Goal: Task Accomplishment & Management: Manage account settings

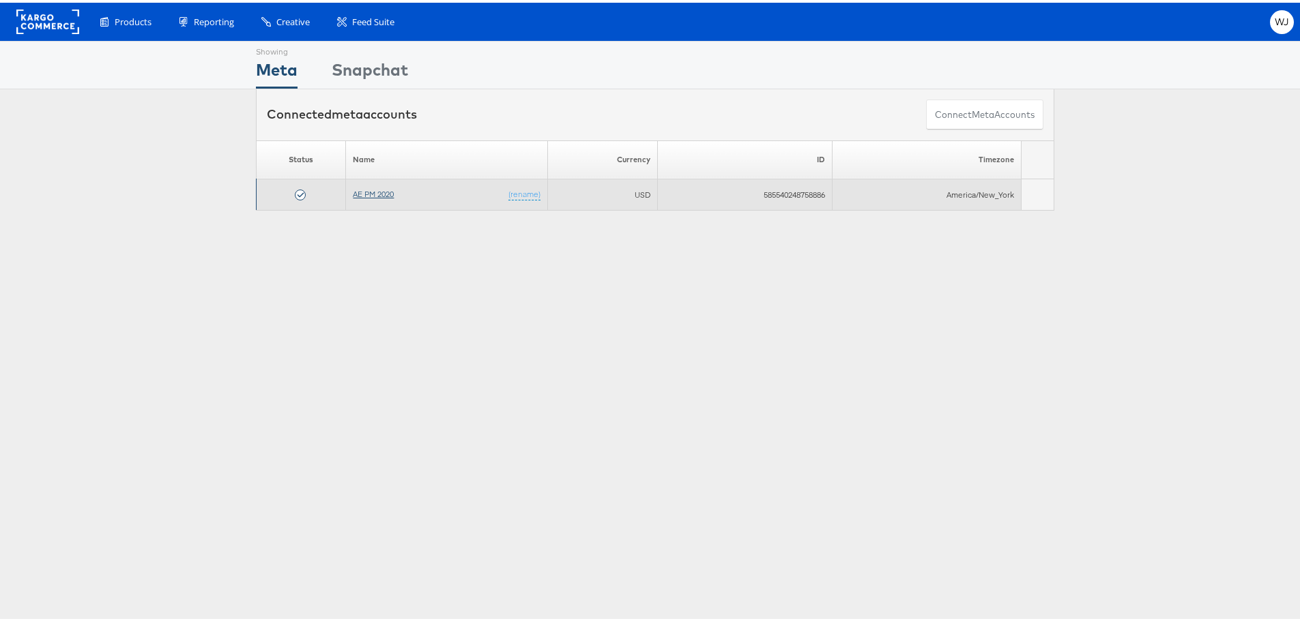
click at [374, 192] on link "AE PM 2020" at bounding box center [373, 191] width 41 height 10
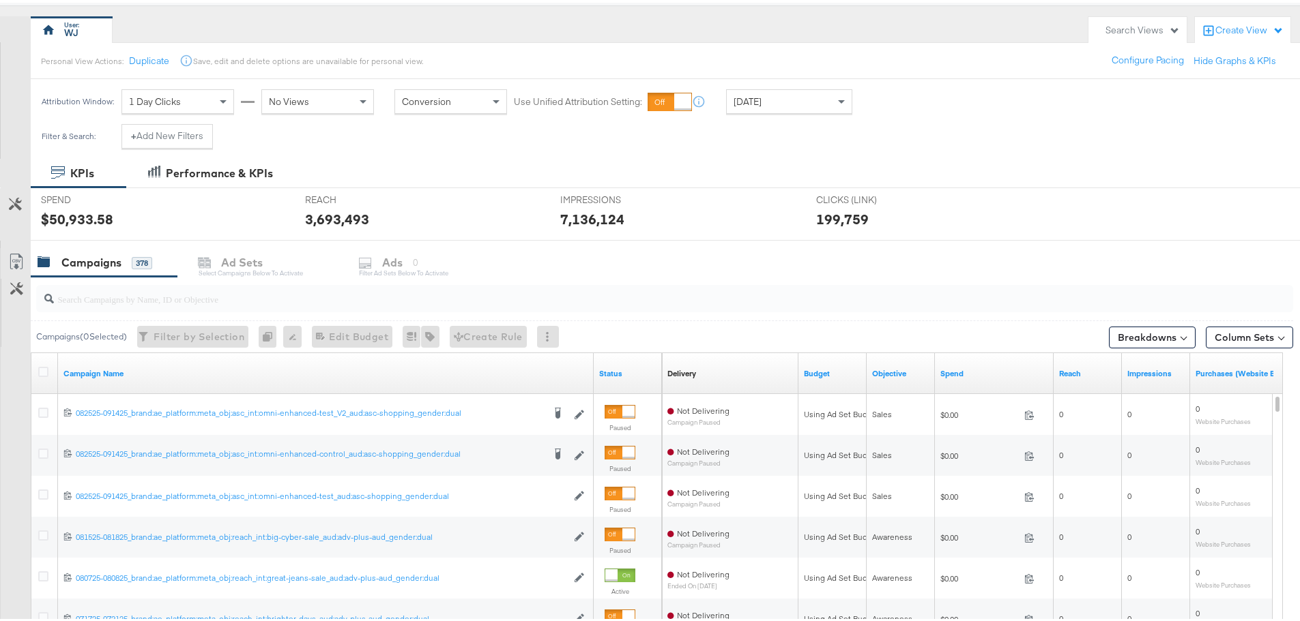
scroll to position [136, 0]
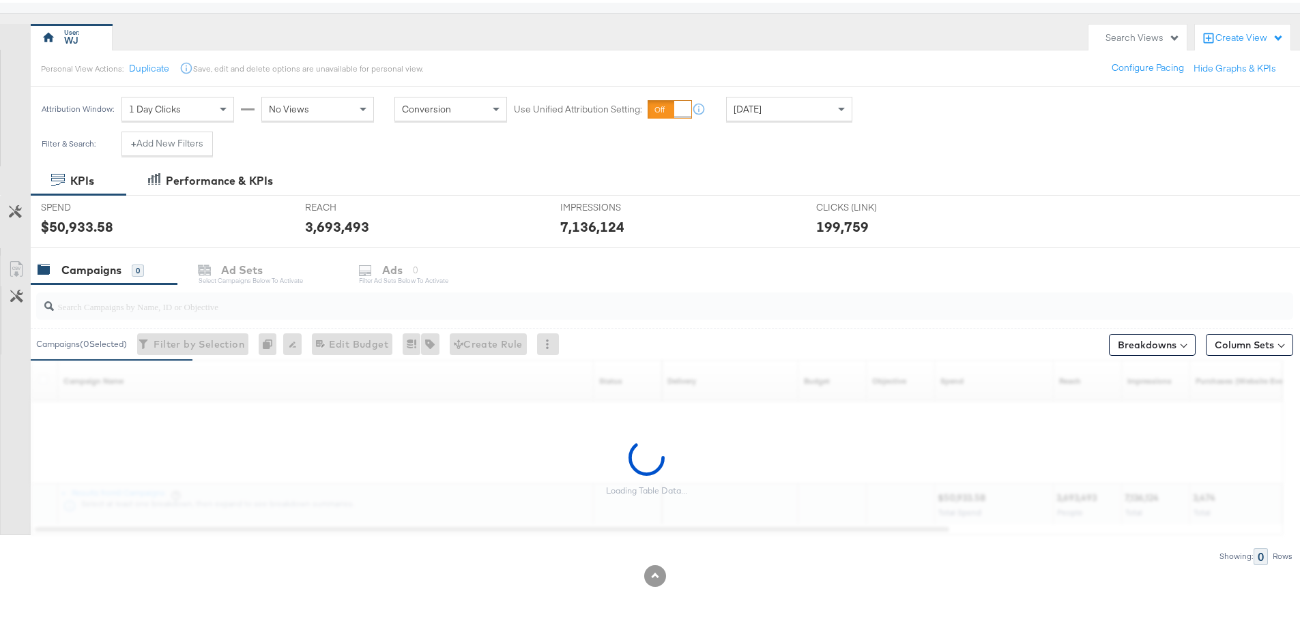
scroll to position [106, 0]
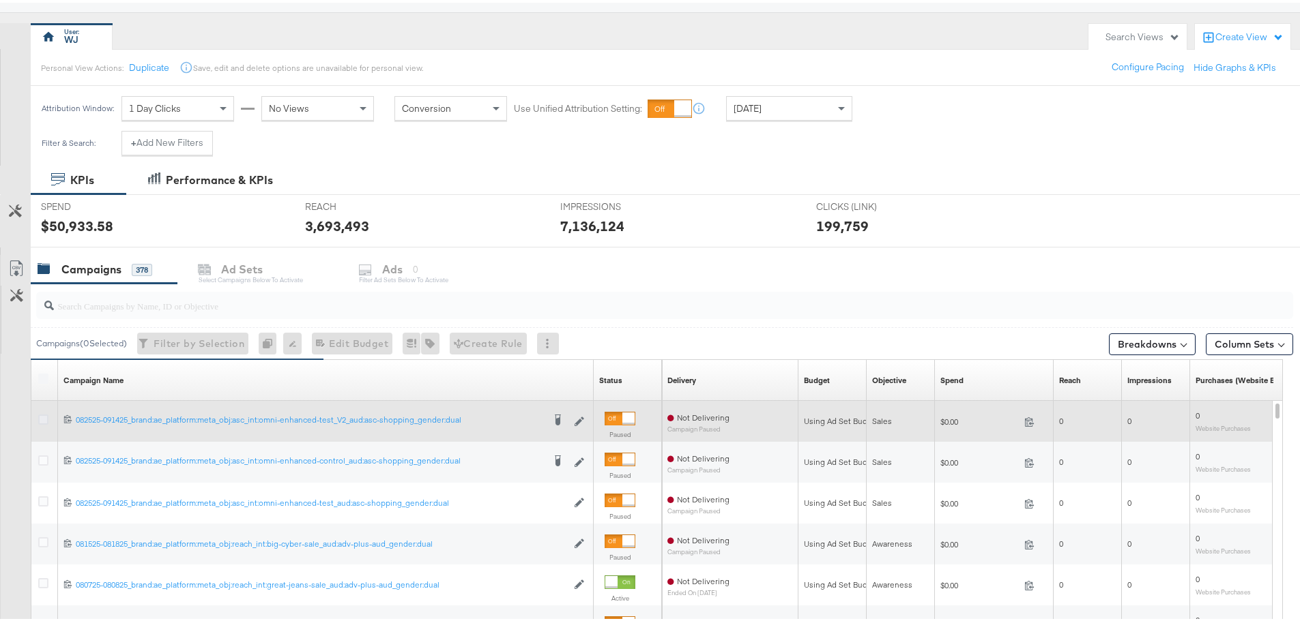
click at [46, 417] on icon at bounding box center [43, 417] width 10 height 10
click at [0, 0] on input "checkbox" at bounding box center [0, 0] width 0 height 0
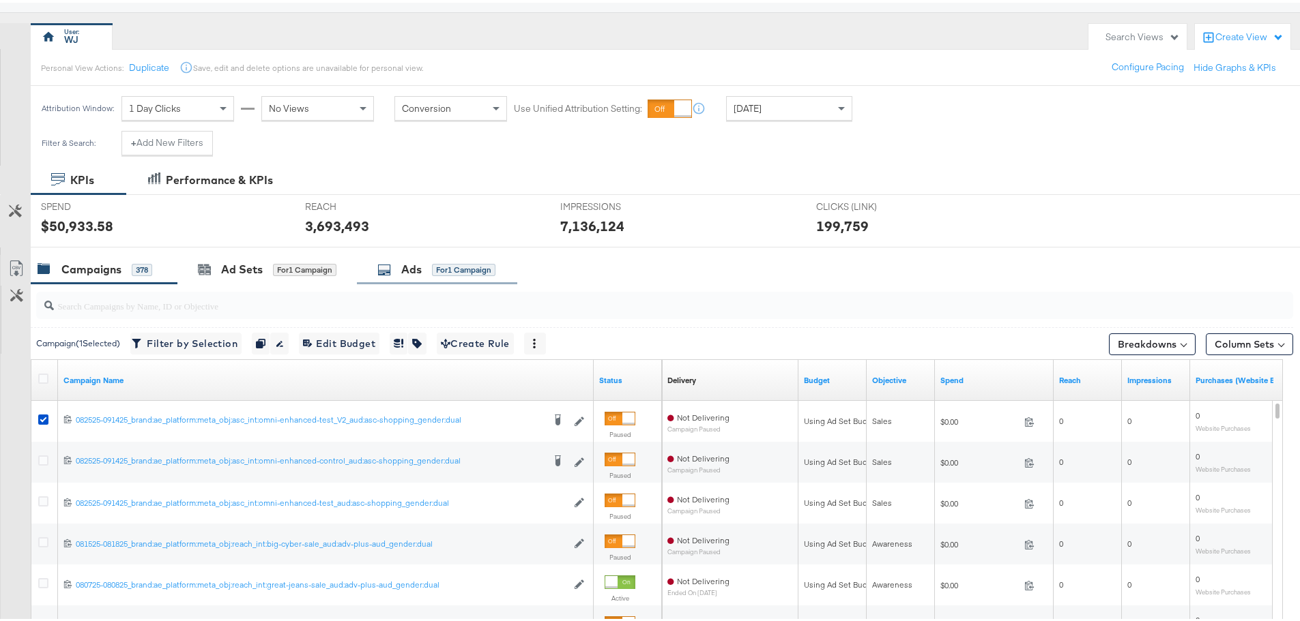
click at [406, 279] on div "Ads for 1 Campaign" at bounding box center [437, 266] width 160 height 29
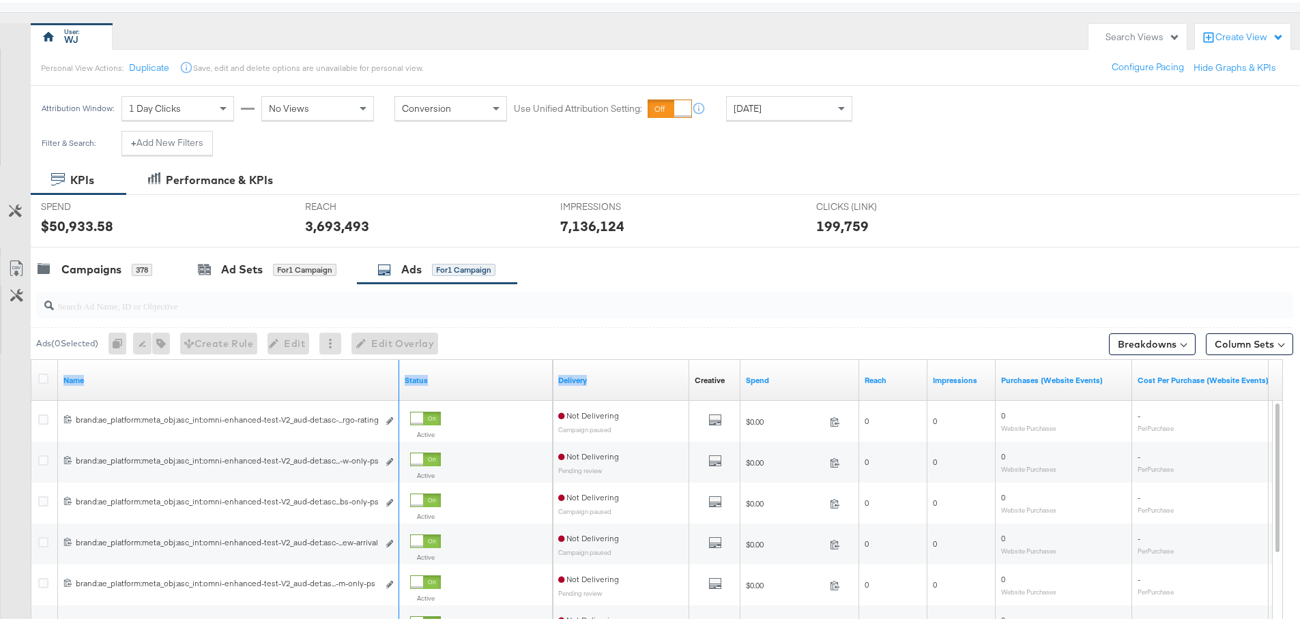
drag, startPoint x: 403, startPoint y: 365, endPoint x: 719, endPoint y: 364, distance: 315.8
click at [31, 357] on div "Name Status Delivery Creative Sorting Unavailable Spend Reach Impressions Purch…" at bounding box center [31, 357] width 0 height 0
drag, startPoint x: 431, startPoint y: 375, endPoint x: 494, endPoint y: 375, distance: 62.8
click at [31, 357] on div "Name Status Delivery Creative Sorting Unavailable Spend Reach Impressions Purch…" at bounding box center [31, 357] width 0 height 0
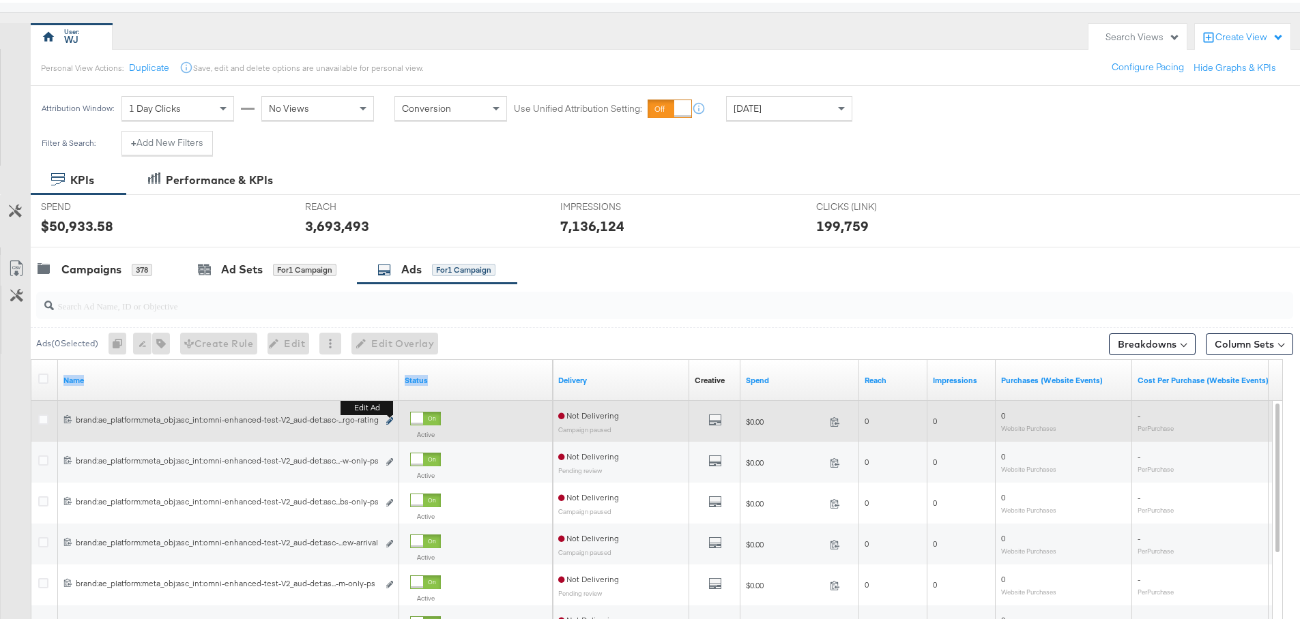
click at [392, 416] on icon "link" at bounding box center [389, 419] width 7 height 8
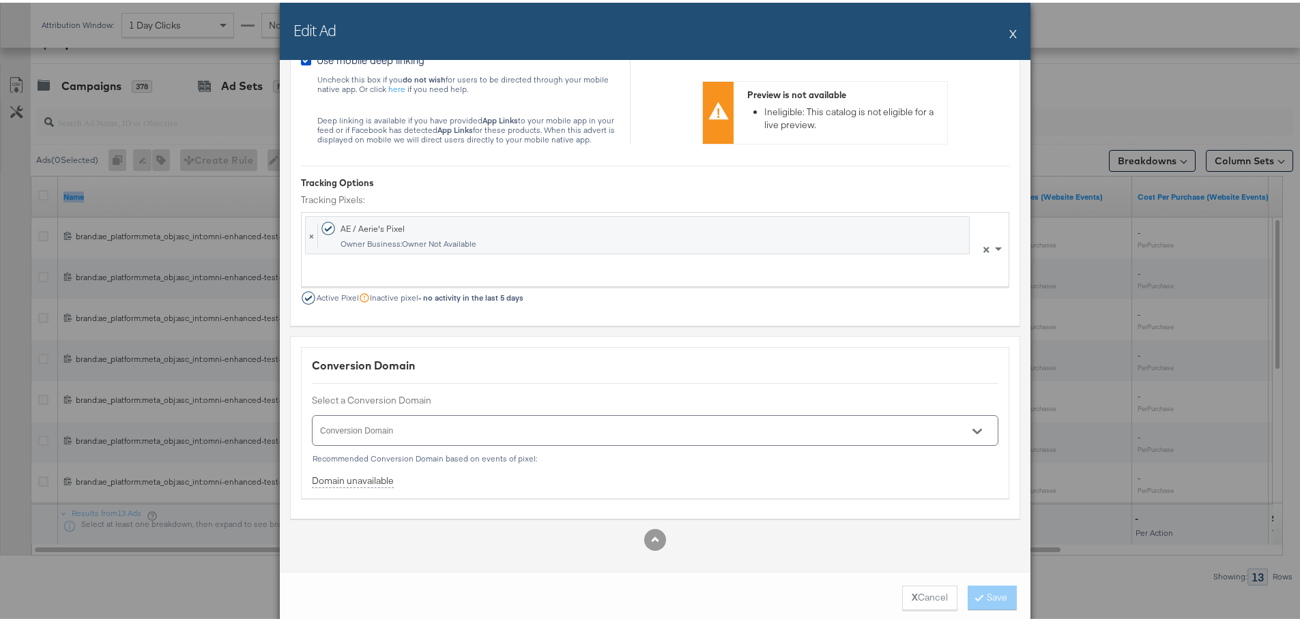
scroll to position [310, 0]
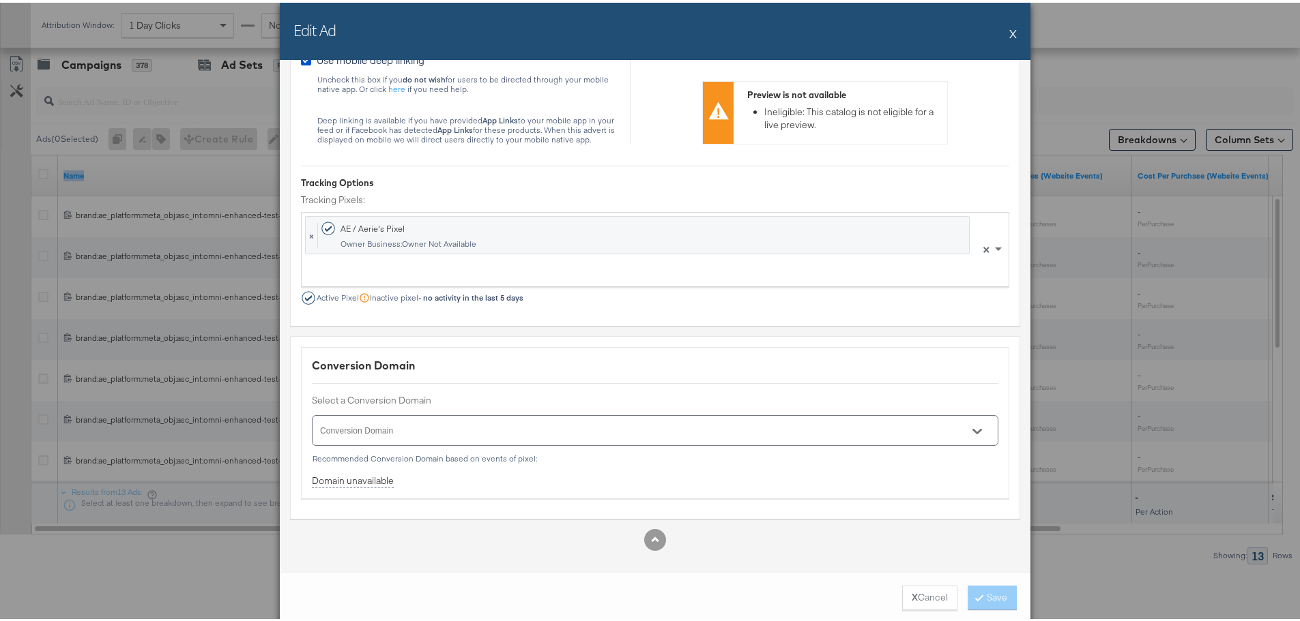
drag, startPoint x: 928, startPoint y: 592, endPoint x: 904, endPoint y: 582, distance: 26.6
click at [930, 592] on button "X Cancel" at bounding box center [929, 595] width 55 height 25
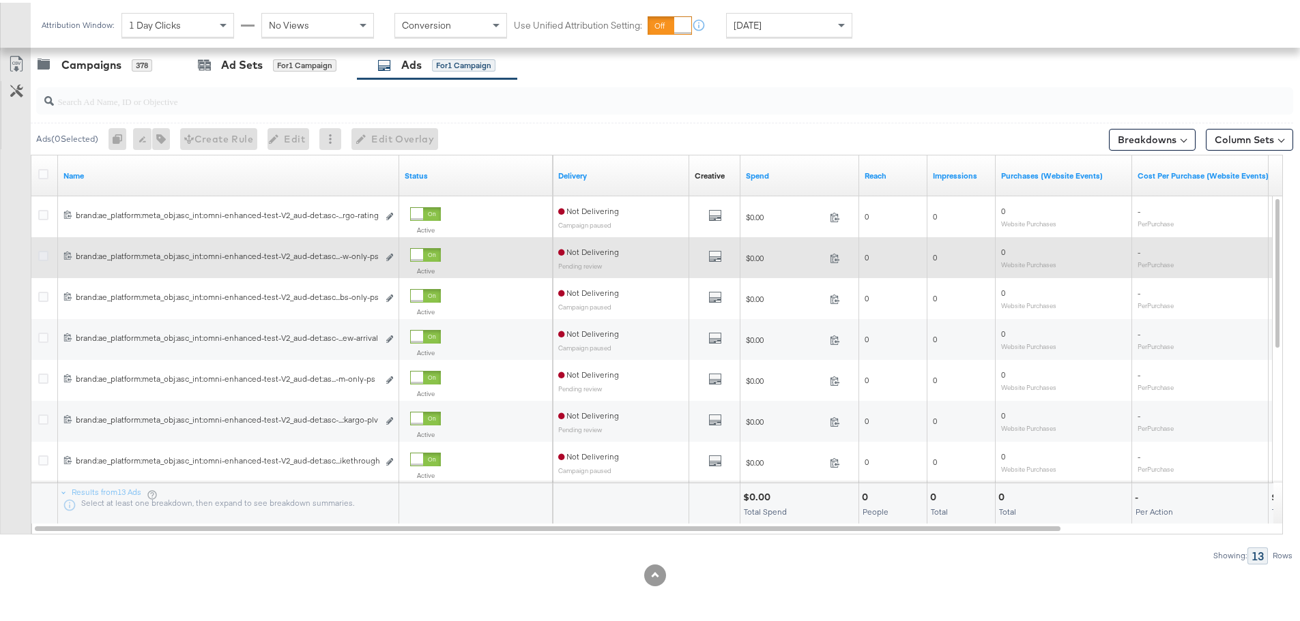
click at [47, 256] on icon at bounding box center [43, 253] width 10 height 10
click at [0, 0] on input "checkbox" at bounding box center [0, 0] width 0 height 0
click at [392, 256] on icon "link" at bounding box center [389, 255] width 7 height 8
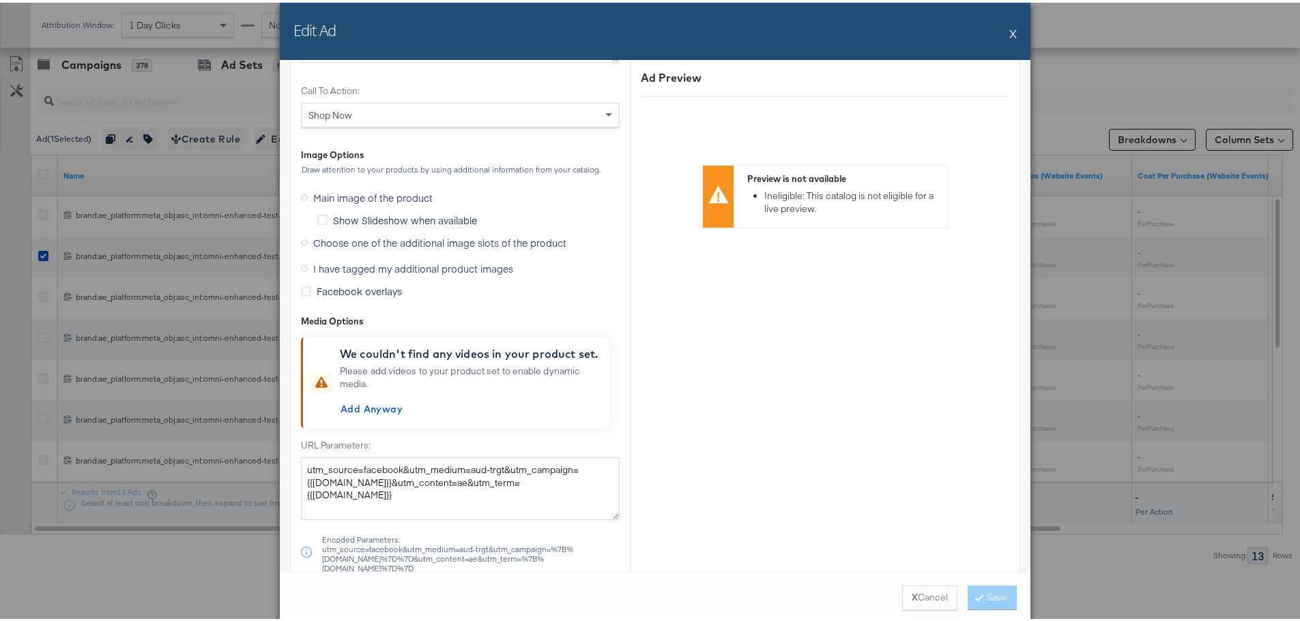
scroll to position [1296, 0]
click at [378, 408] on span "Add Anyway" at bounding box center [371, 406] width 62 height 17
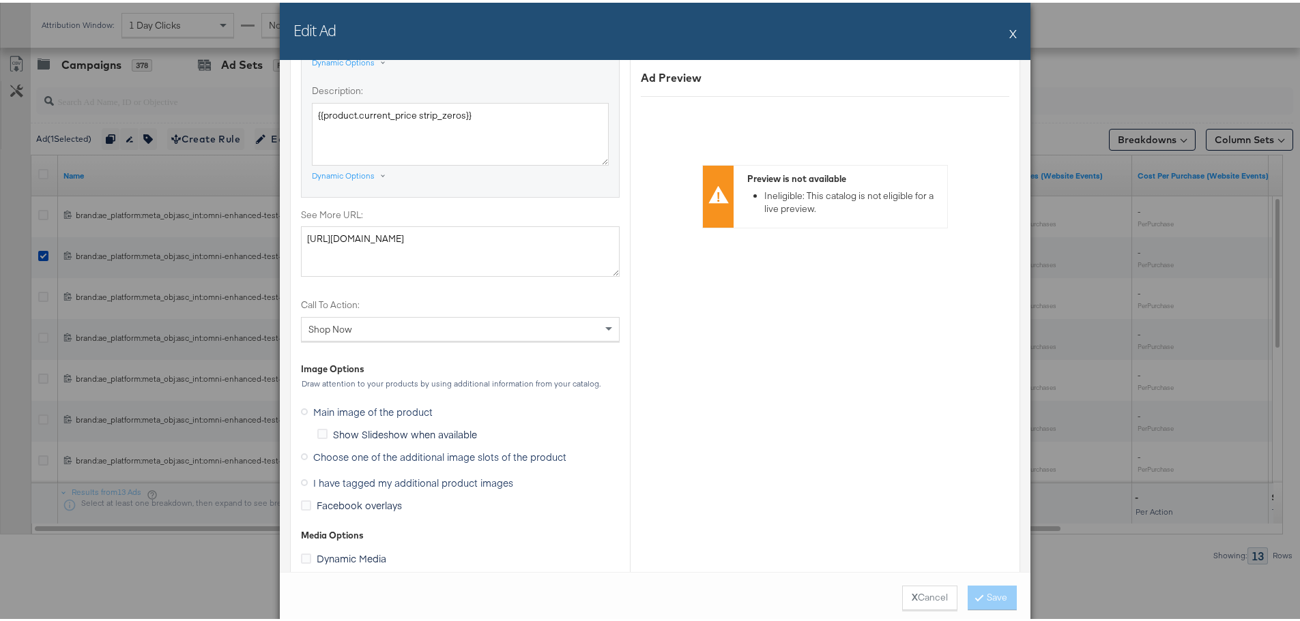
scroll to position [1038, 0]
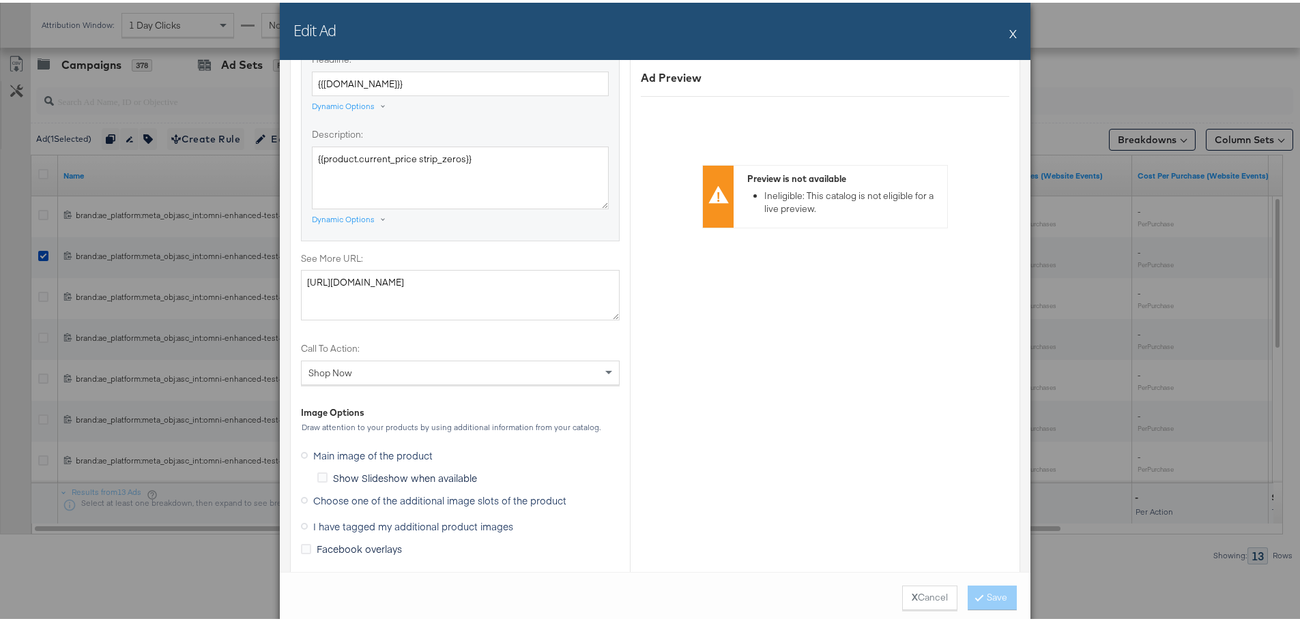
click at [907, 613] on div "X Cancel Save" at bounding box center [655, 596] width 750 height 52
click at [911, 600] on button "X Cancel" at bounding box center [929, 595] width 55 height 25
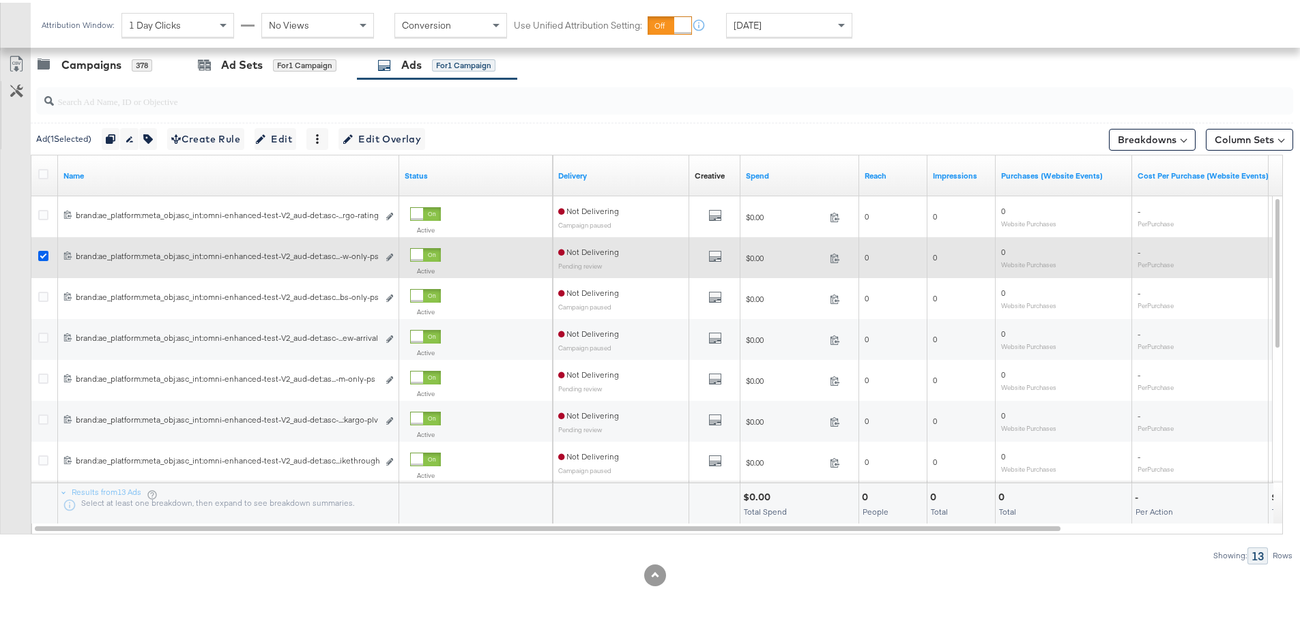
click at [42, 251] on icon at bounding box center [43, 253] width 10 height 10
click at [0, 0] on input "checkbox" at bounding box center [0, 0] width 0 height 0
click at [44, 254] on icon at bounding box center [43, 253] width 10 height 10
click at [0, 0] on input "checkbox" at bounding box center [0, 0] width 0 height 0
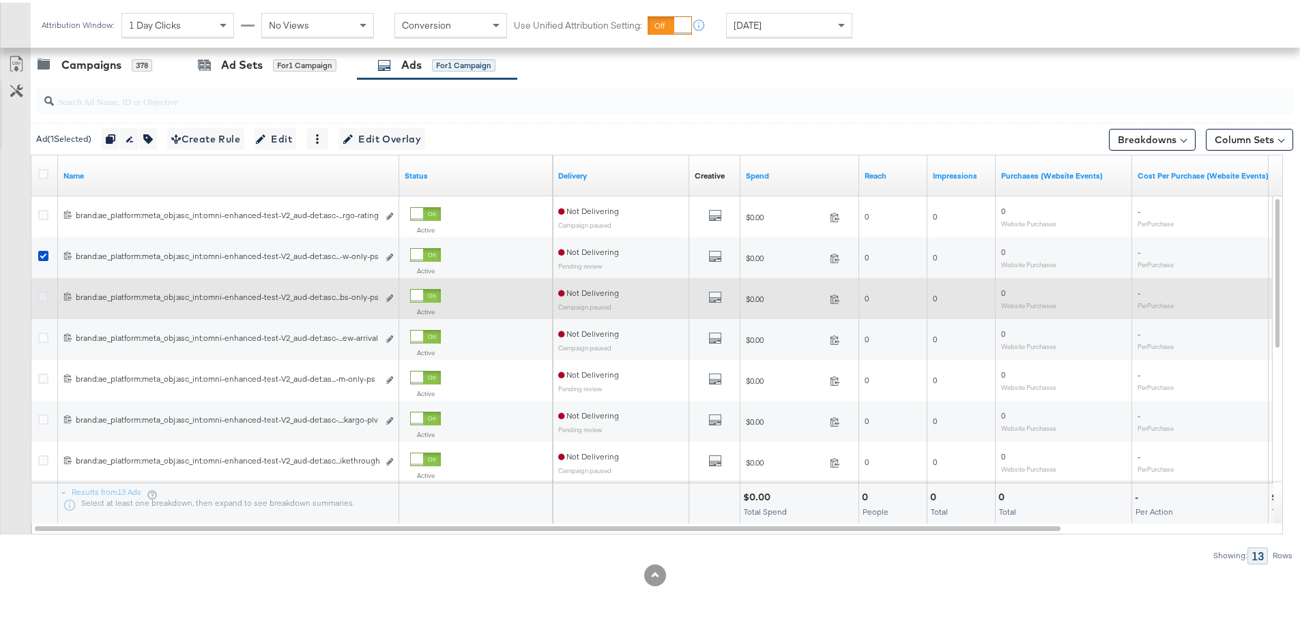
click at [42, 295] on icon at bounding box center [43, 294] width 10 height 10
click at [0, 0] on input "checkbox" at bounding box center [0, 0] width 0 height 0
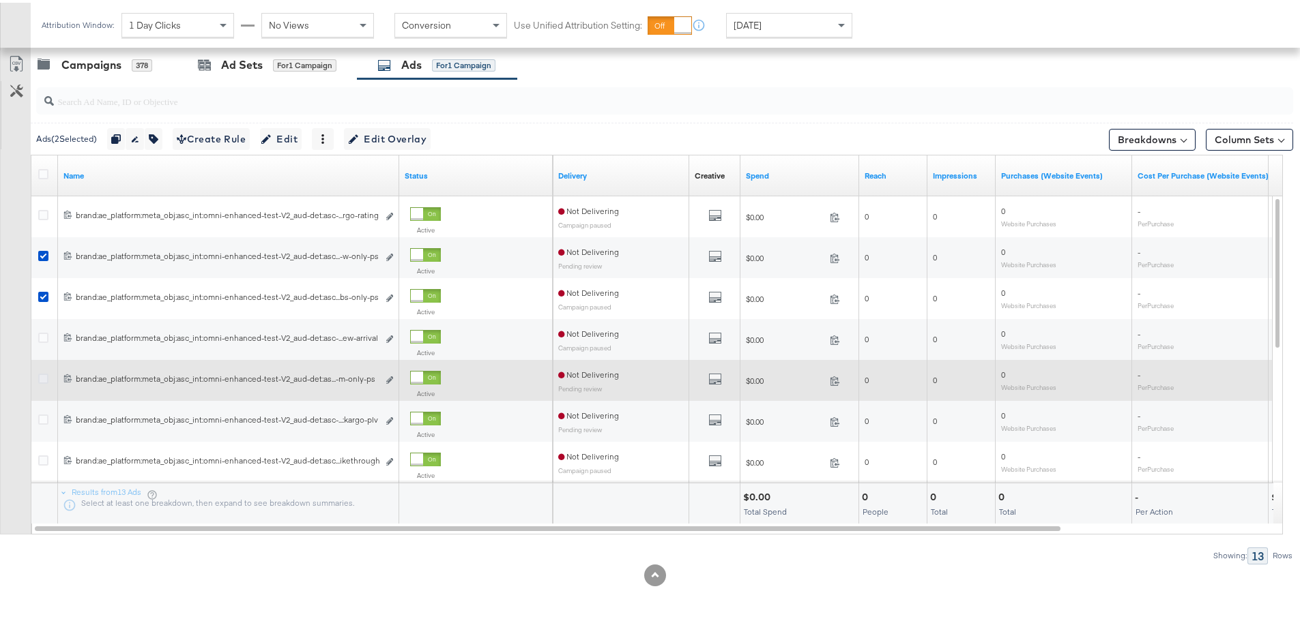
click at [44, 377] on icon at bounding box center [43, 376] width 10 height 10
click at [0, 0] on input "checkbox" at bounding box center [0, 0] width 0 height 0
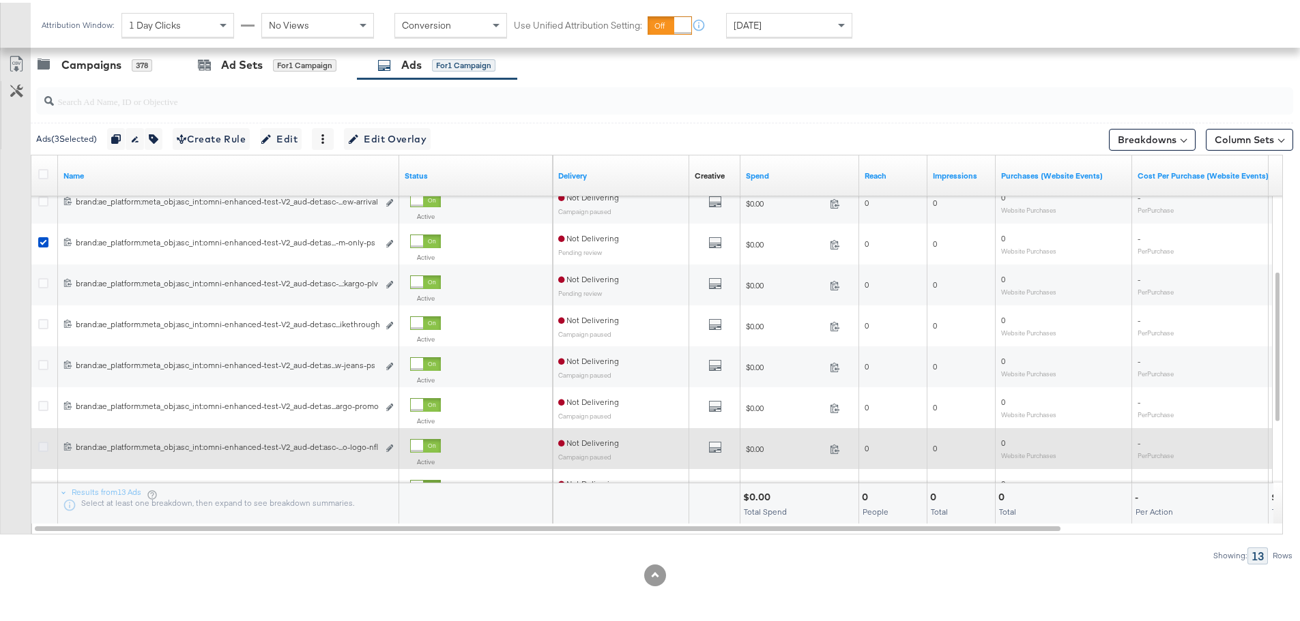
click at [46, 443] on icon at bounding box center [43, 444] width 10 height 10
click at [0, 0] on input "checkbox" at bounding box center [0, 0] width 0 height 0
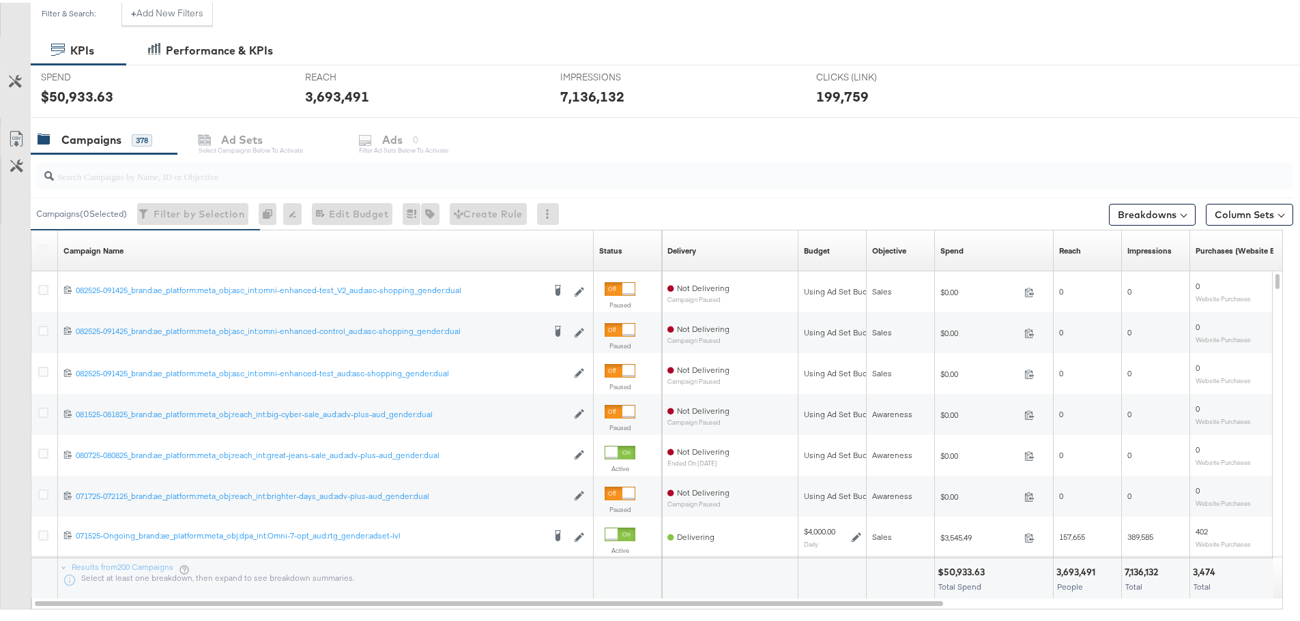
scroll to position [174, 0]
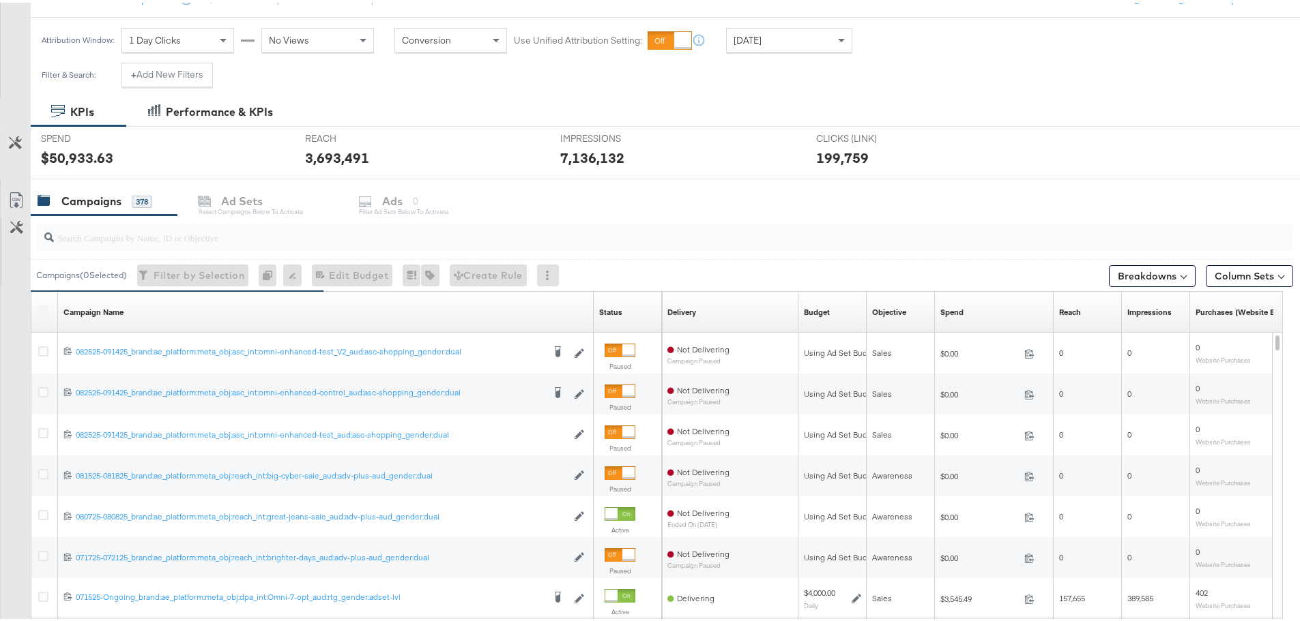
click at [79, 188] on div "Campaigns 378" at bounding box center [104, 198] width 147 height 29
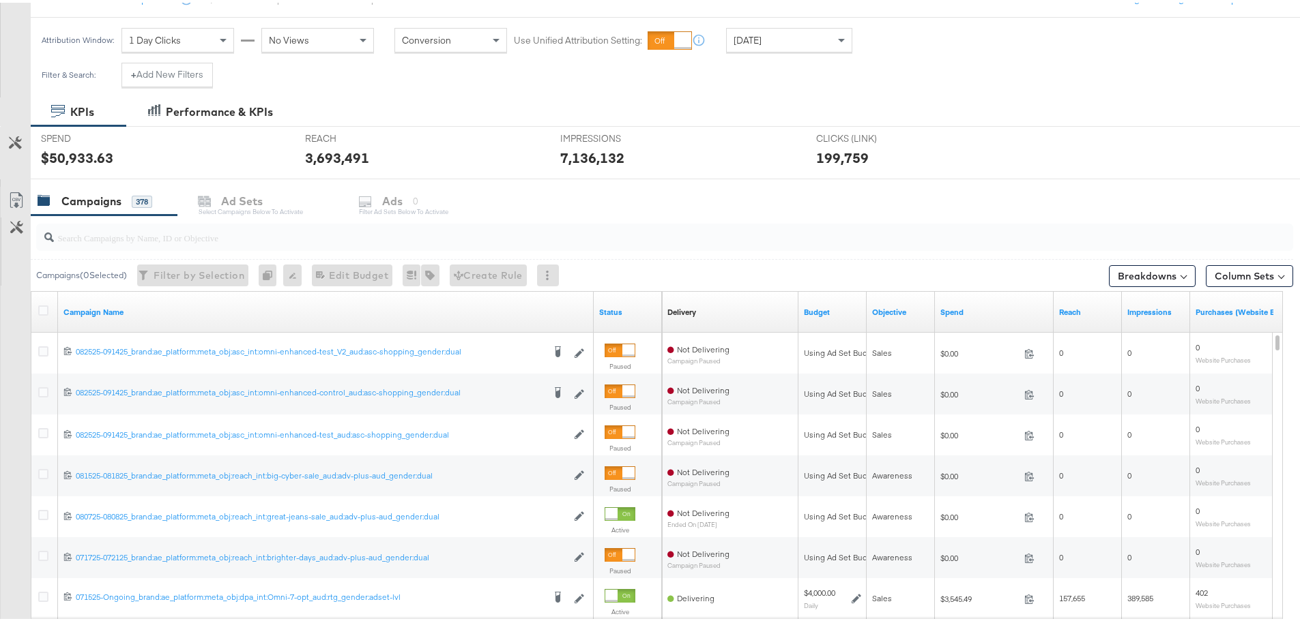
click at [95, 196] on div "Campaigns" at bounding box center [91, 199] width 60 height 16
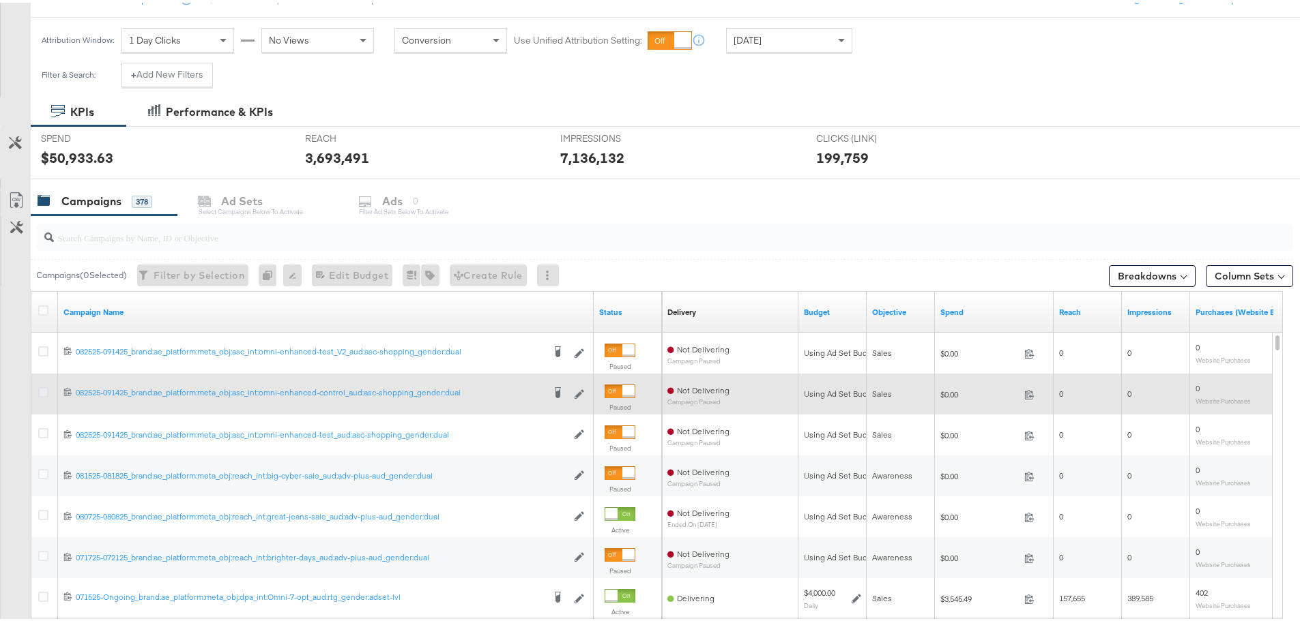
click at [46, 392] on icon at bounding box center [43, 390] width 10 height 10
click at [0, 0] on input "checkbox" at bounding box center [0, 0] width 0 height 0
click at [40, 386] on icon at bounding box center [43, 390] width 10 height 10
click at [0, 0] on input "checkbox" at bounding box center [0, 0] width 0 height 0
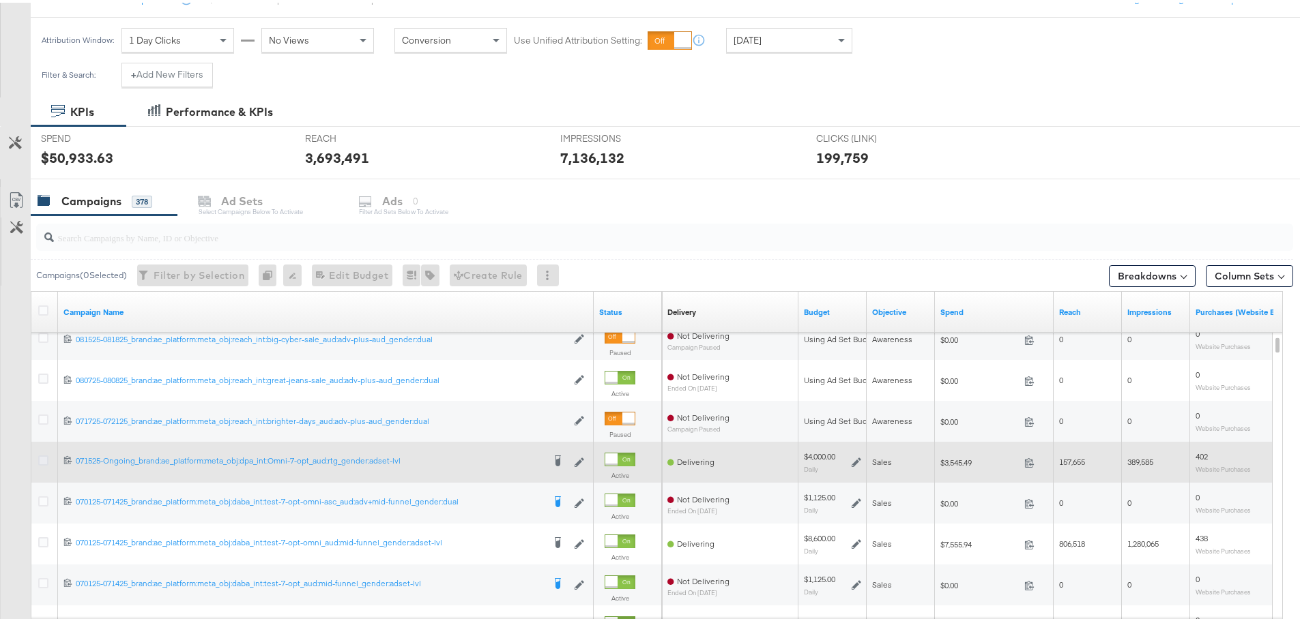
click at [44, 460] on icon at bounding box center [43, 458] width 10 height 10
click at [0, 0] on input "checkbox" at bounding box center [0, 0] width 0 height 0
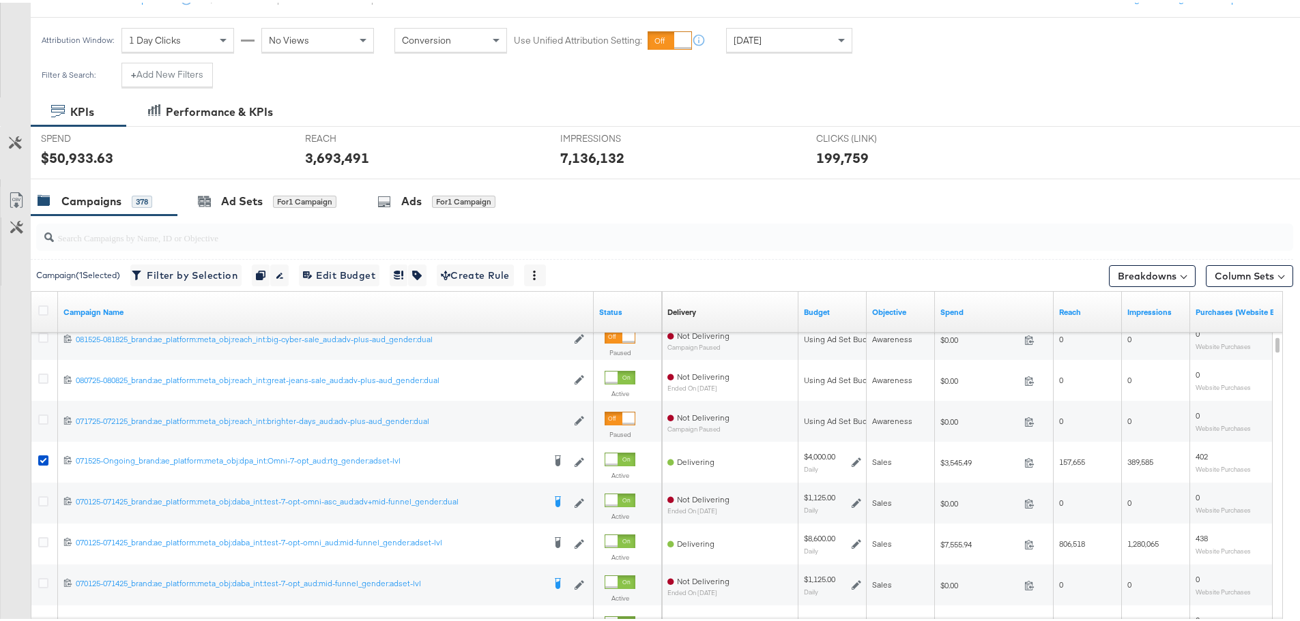
click at [414, 202] on div "Ads" at bounding box center [411, 199] width 20 height 16
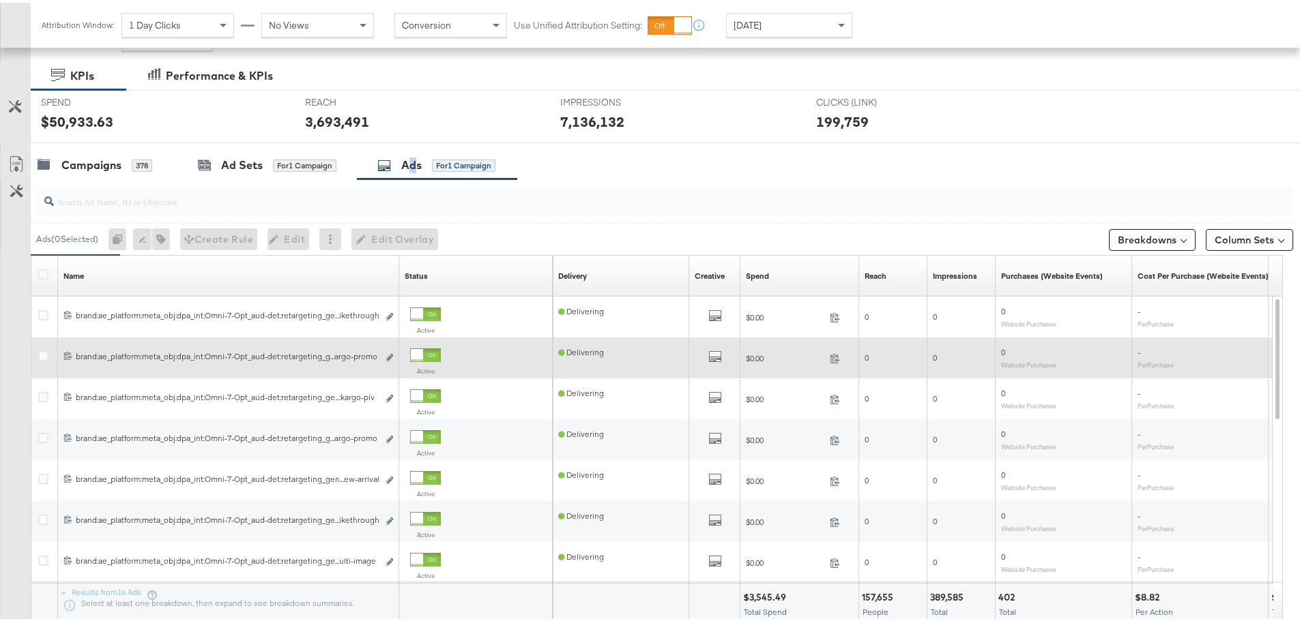
scroll to position [310, 0]
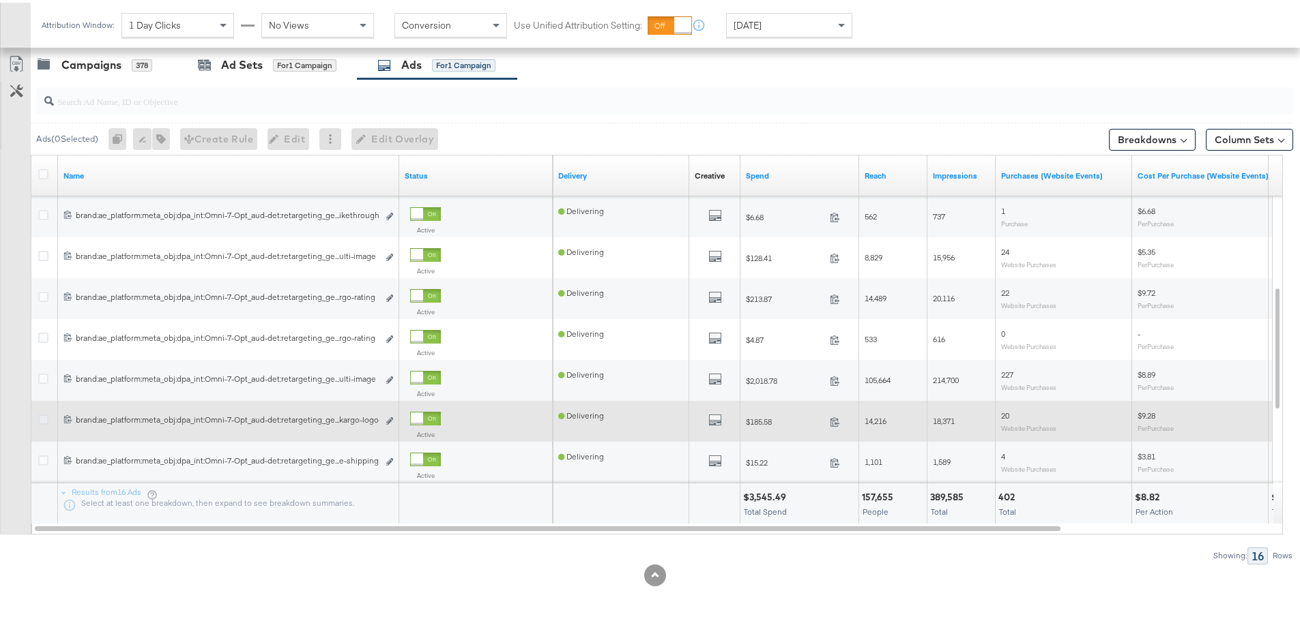
click at [42, 415] on icon at bounding box center [43, 417] width 10 height 10
click at [0, 0] on input "checkbox" at bounding box center [0, 0] width 0 height 0
click at [390, 422] on icon "link" at bounding box center [389, 419] width 7 height 8
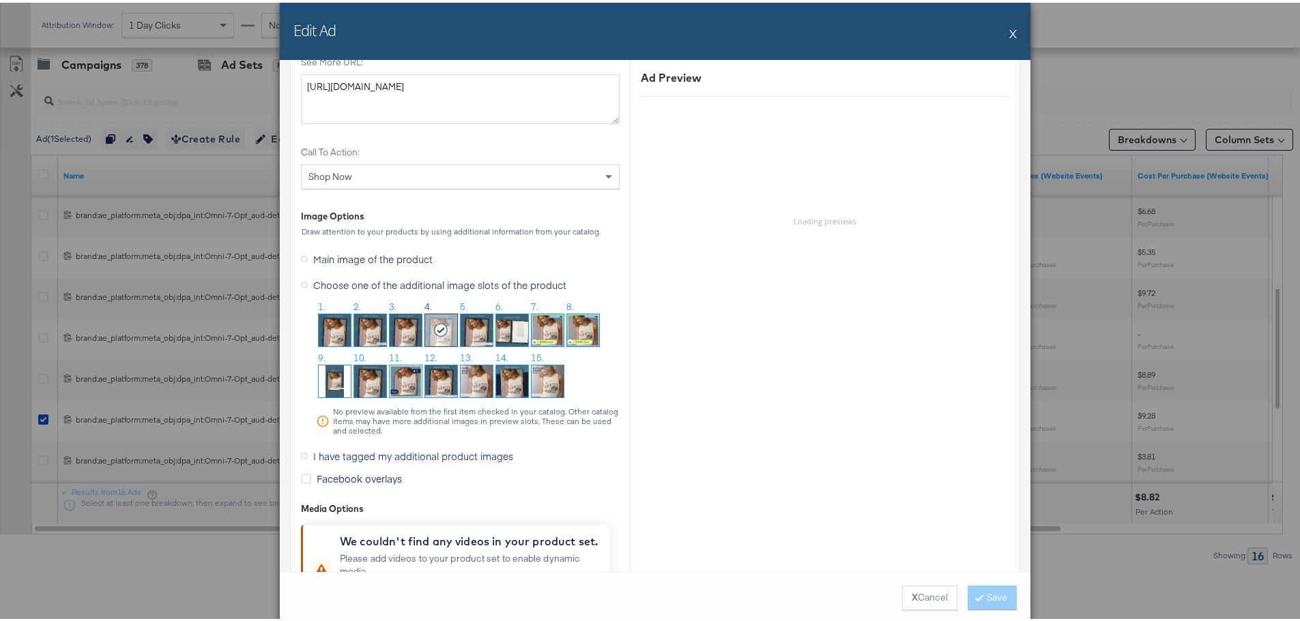
scroll to position [1160, 0]
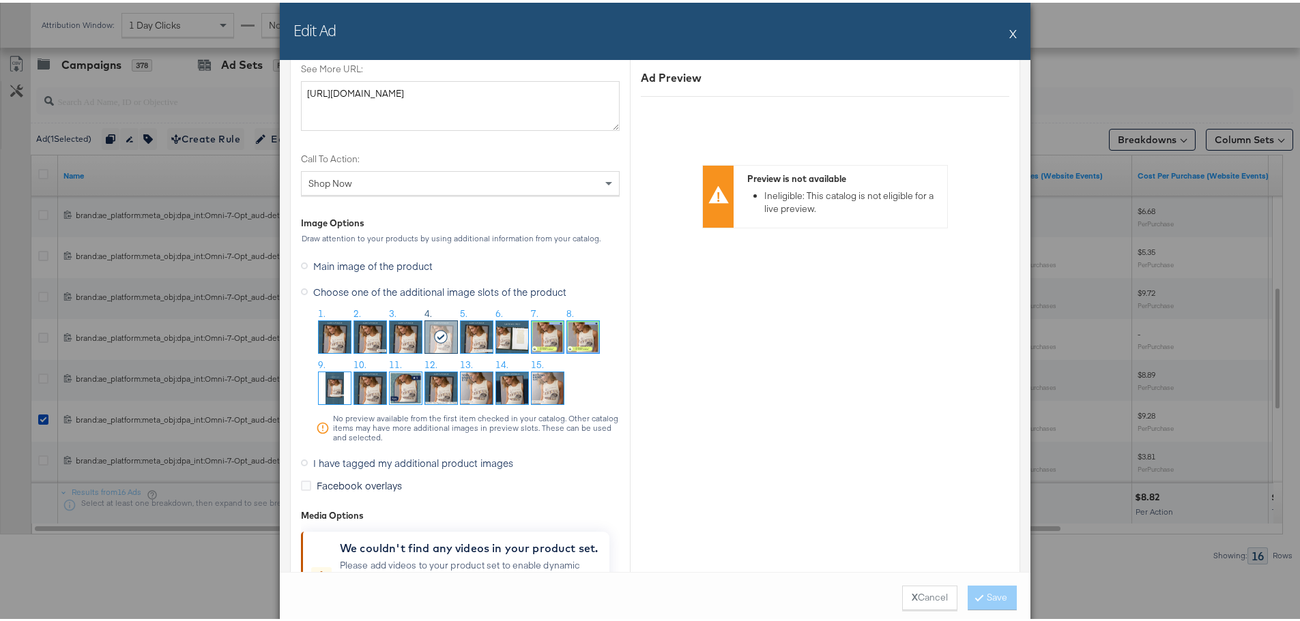
click at [1009, 29] on button "X" at bounding box center [1013, 30] width 8 height 27
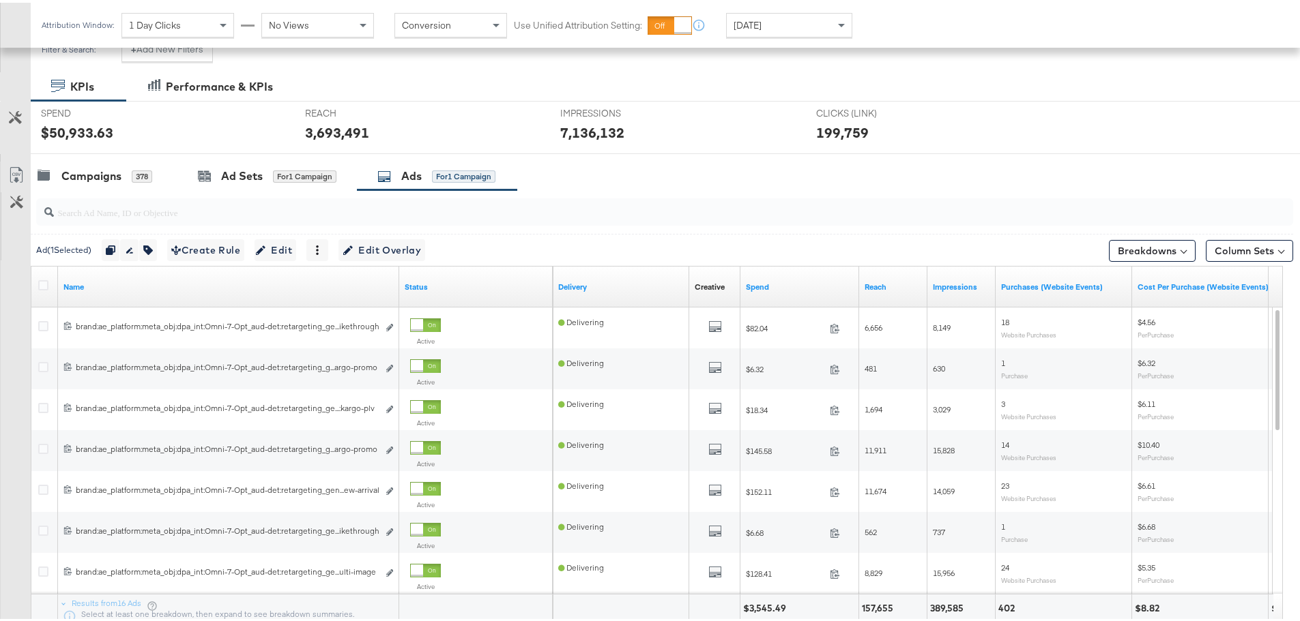
scroll to position [174, 0]
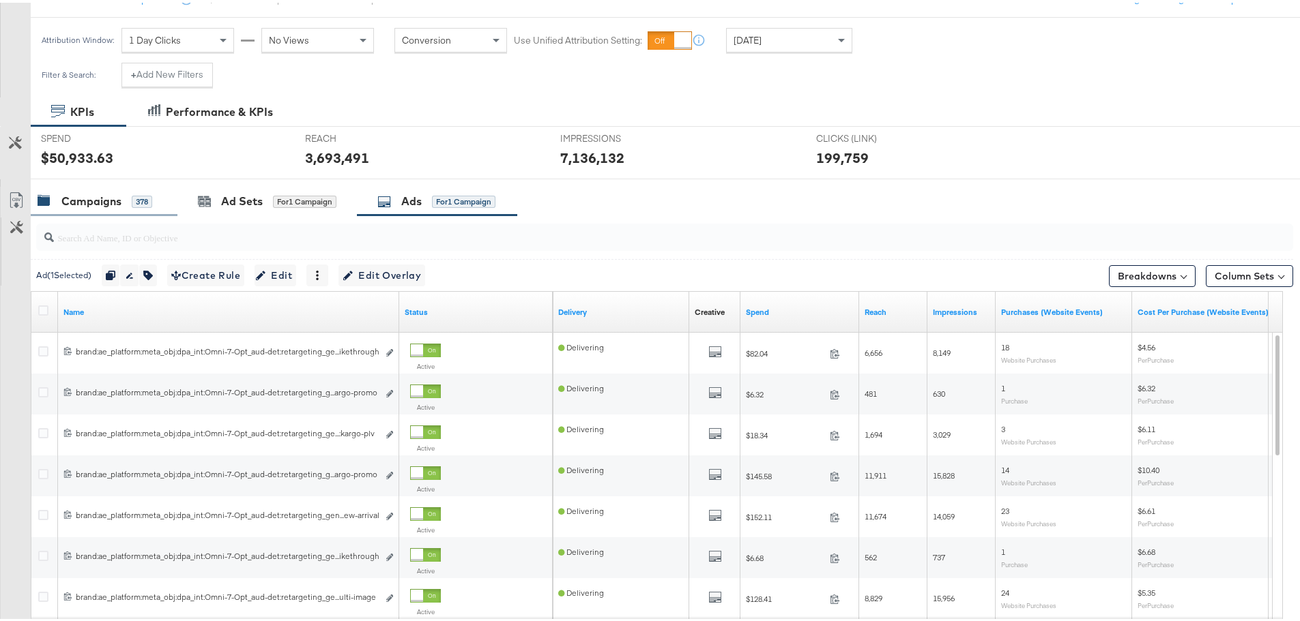
click at [94, 197] on div "Campaigns" at bounding box center [91, 199] width 60 height 16
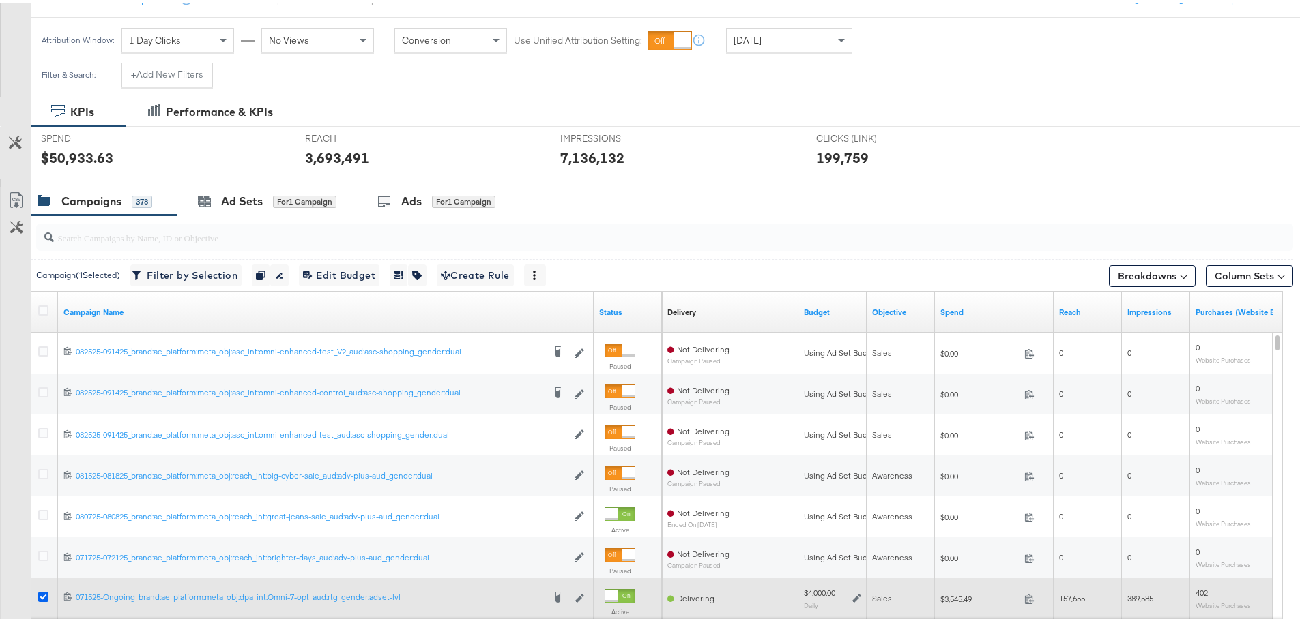
click at [44, 592] on icon at bounding box center [43, 594] width 10 height 10
click at [0, 0] on input "checkbox" at bounding box center [0, 0] width 0 height 0
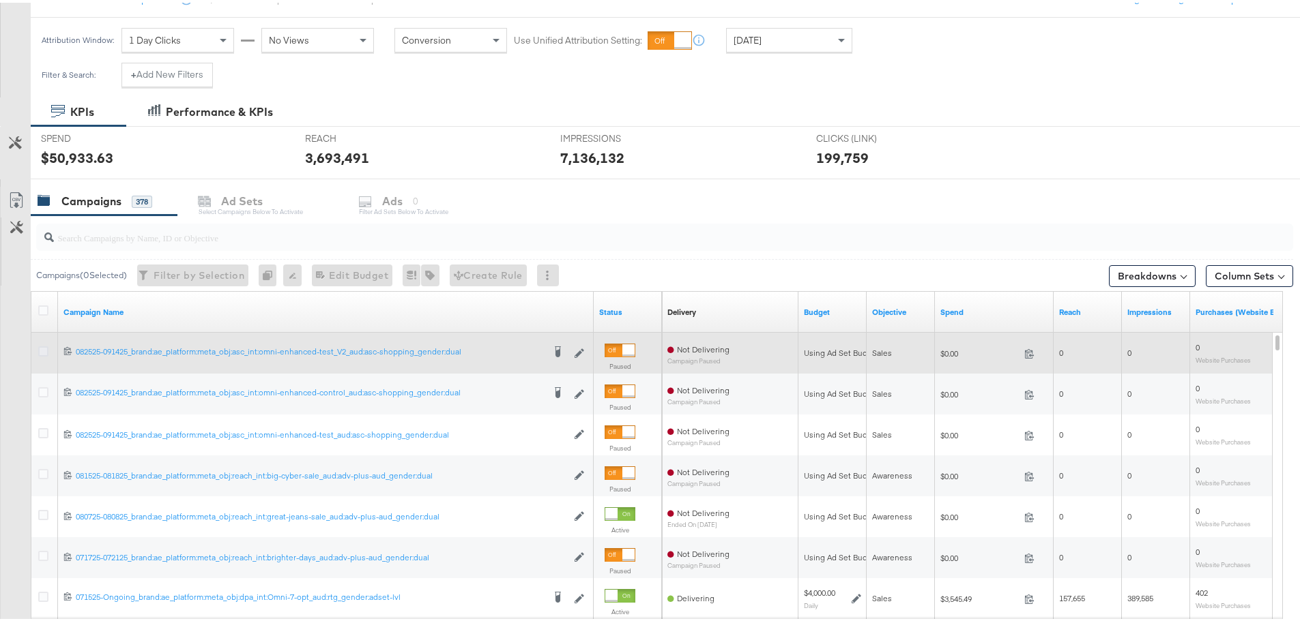
click at [42, 350] on icon at bounding box center [43, 349] width 10 height 10
click at [0, 0] on input "checkbox" at bounding box center [0, 0] width 0 height 0
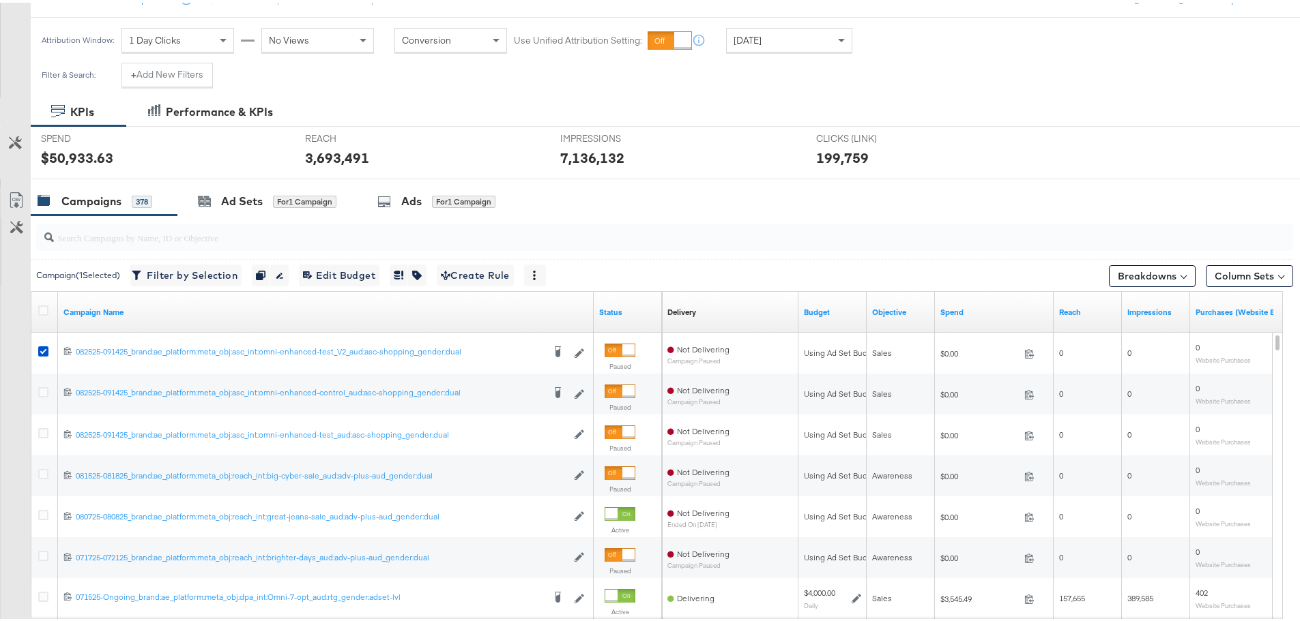
click at [407, 215] on div at bounding box center [662, 235] width 1262 height 44
click at [406, 201] on div "Ads" at bounding box center [411, 199] width 20 height 16
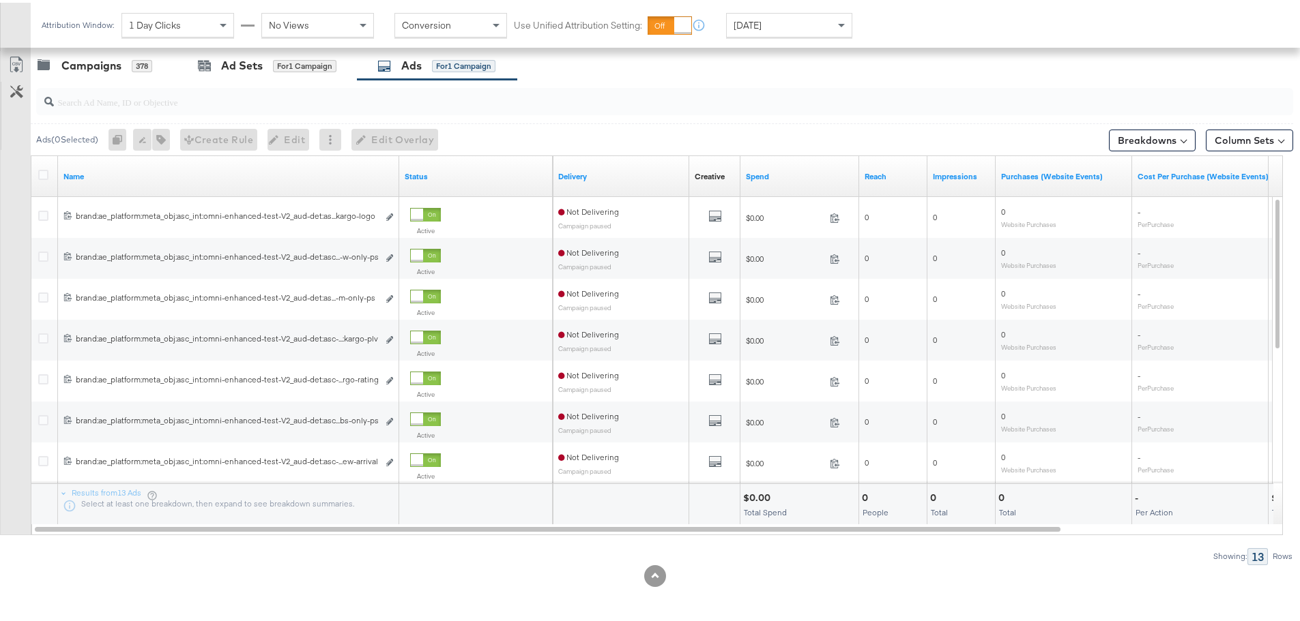
scroll to position [310, 0]
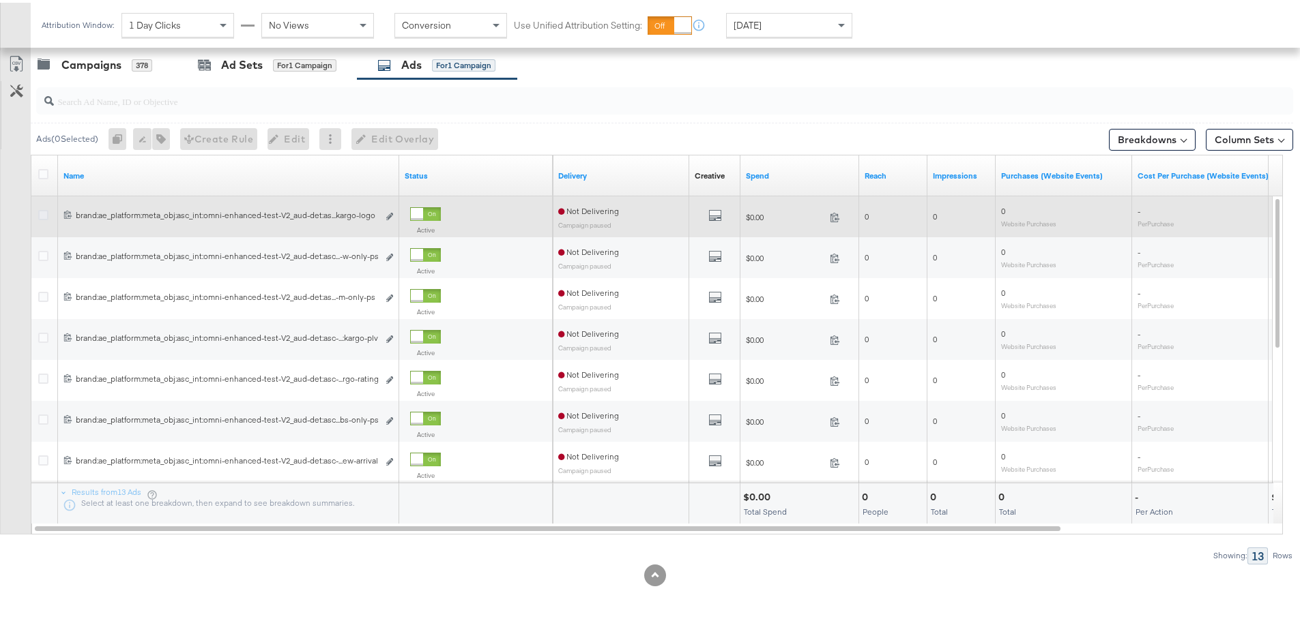
click at [42, 214] on icon at bounding box center [43, 212] width 10 height 10
click at [0, 0] on input "checkbox" at bounding box center [0, 0] width 0 height 0
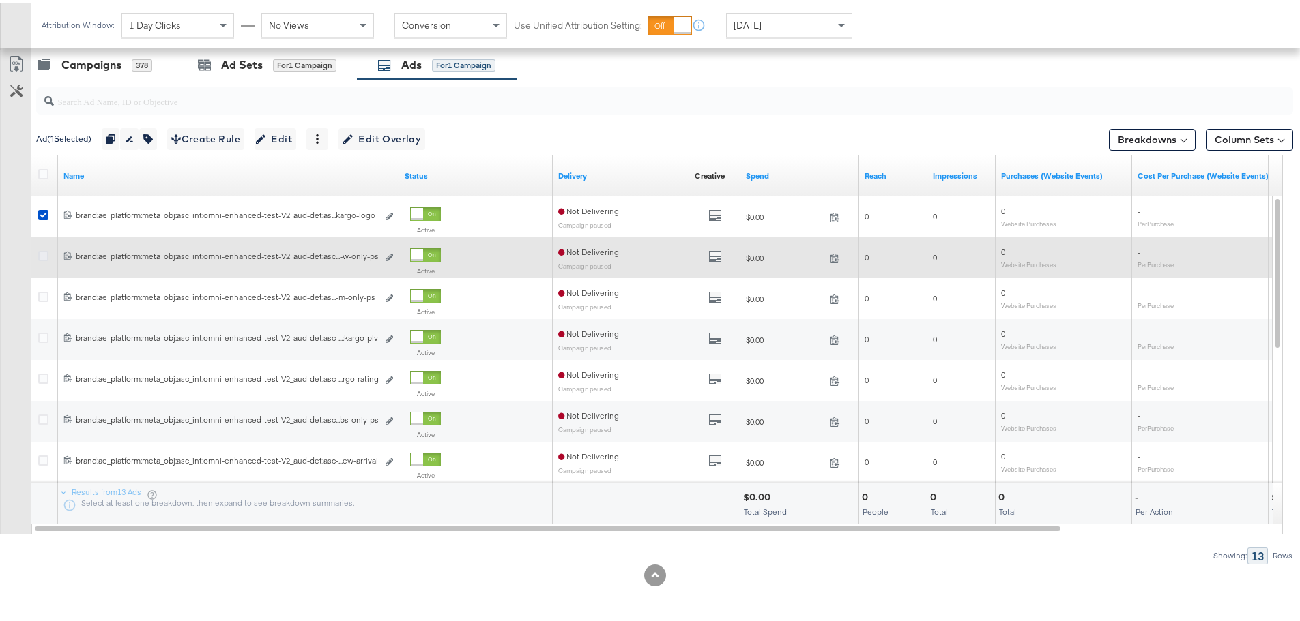
click at [43, 255] on icon at bounding box center [43, 253] width 10 height 10
click at [0, 0] on input "checkbox" at bounding box center [0, 0] width 0 height 0
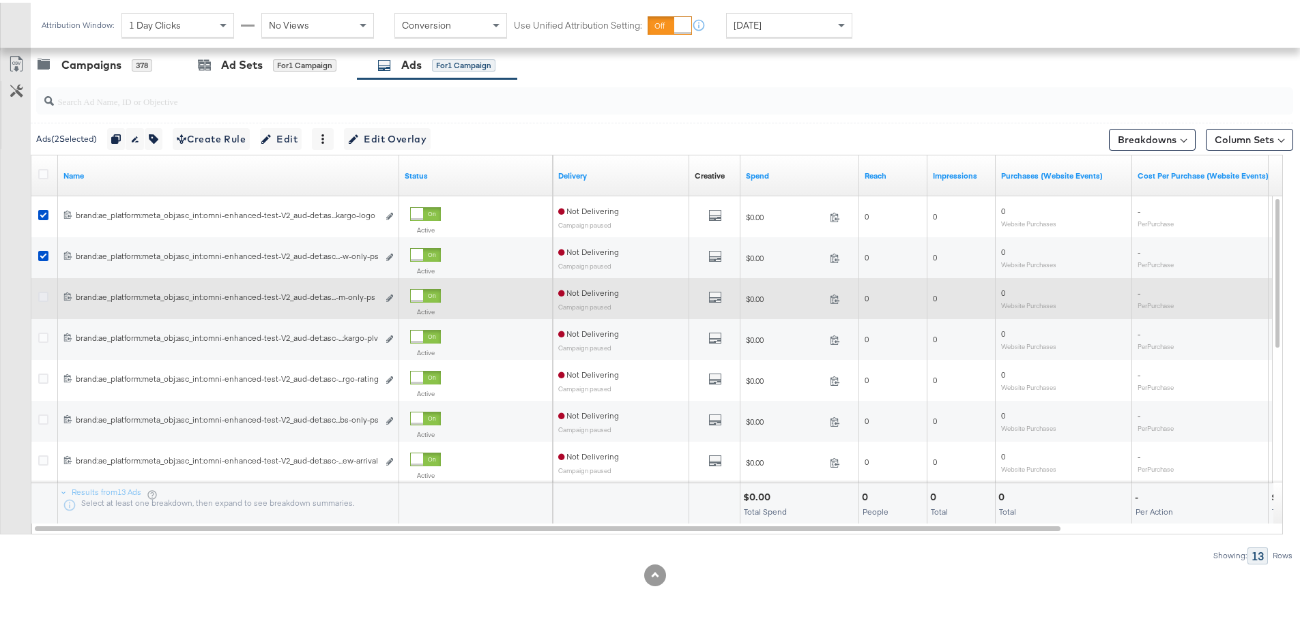
click at [47, 295] on icon at bounding box center [43, 294] width 10 height 10
click at [0, 0] on input "checkbox" at bounding box center [0, 0] width 0 height 0
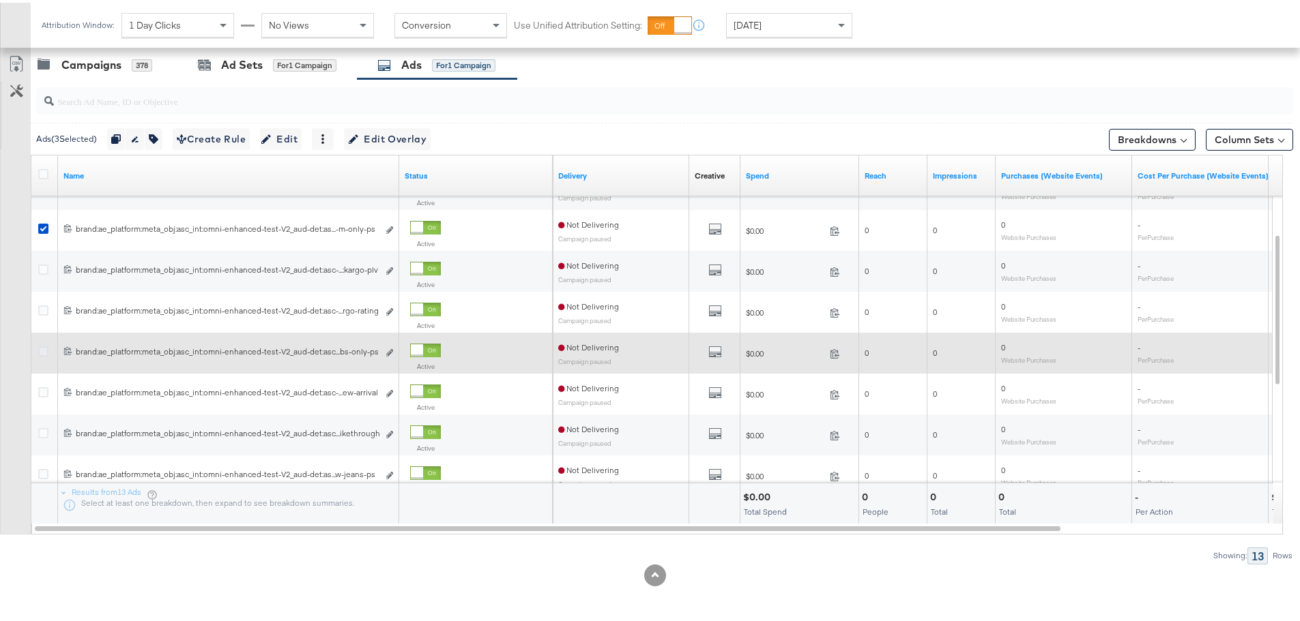
click at [42, 349] on icon at bounding box center [43, 349] width 10 height 10
click at [0, 0] on input "checkbox" at bounding box center [0, 0] width 0 height 0
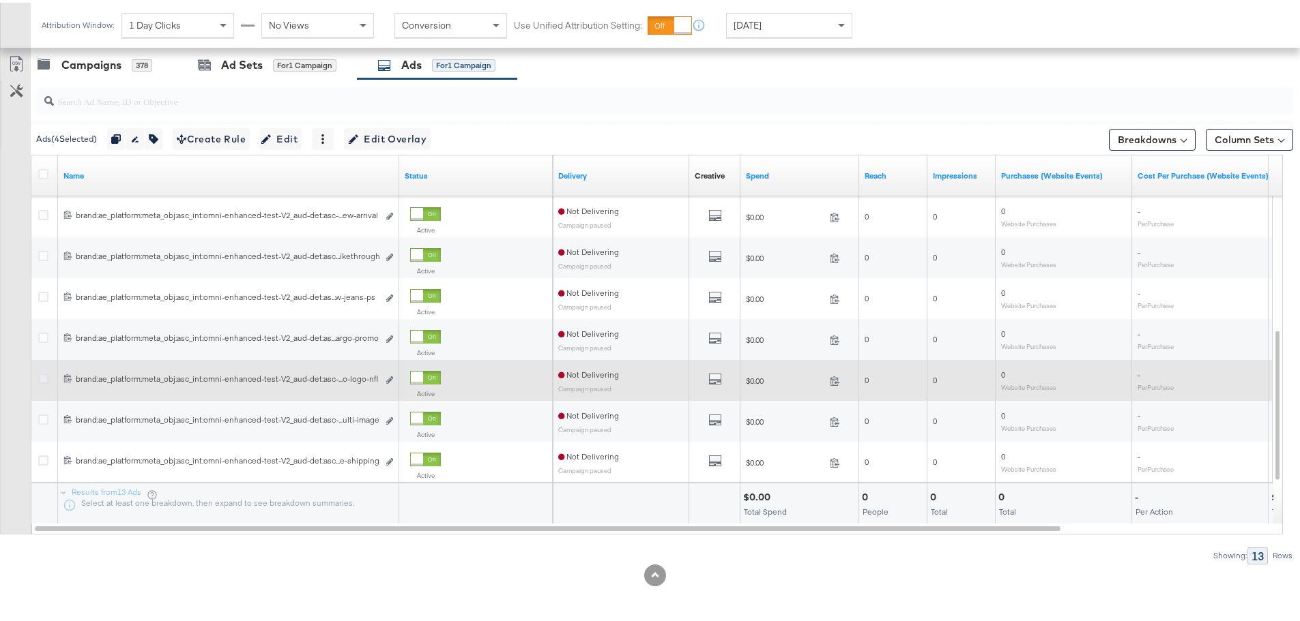
click at [45, 379] on icon at bounding box center [43, 376] width 10 height 10
click at [0, 0] on input "checkbox" at bounding box center [0, 0] width 0 height 0
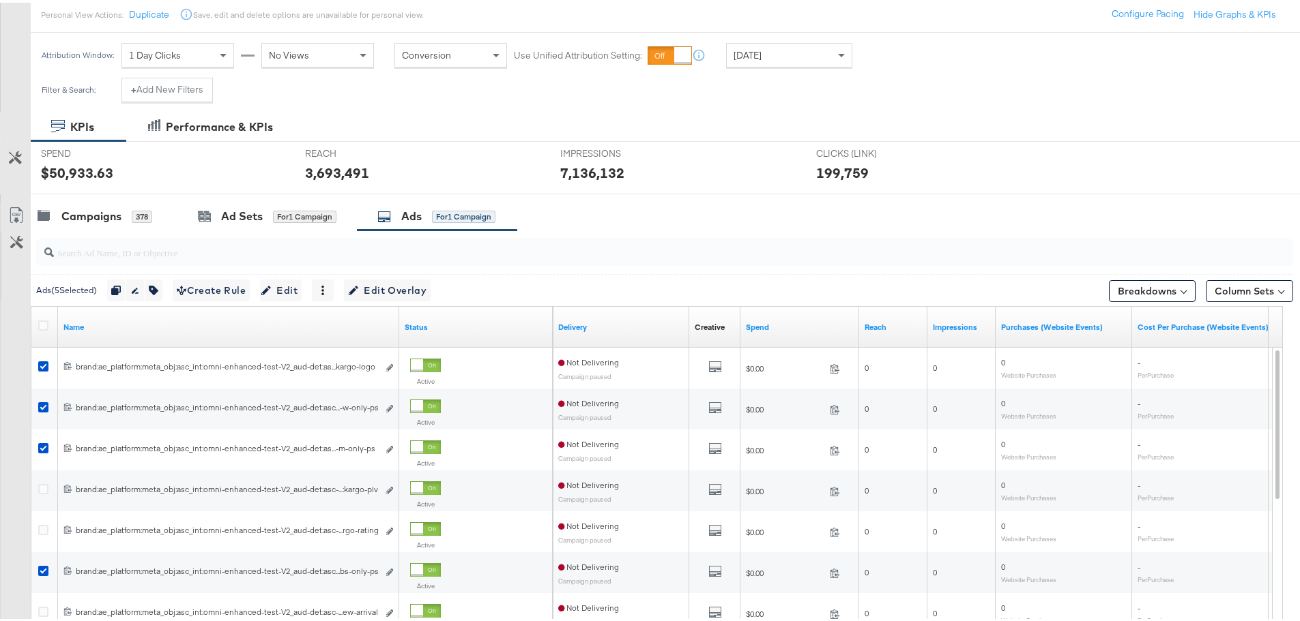
scroll to position [38, 0]
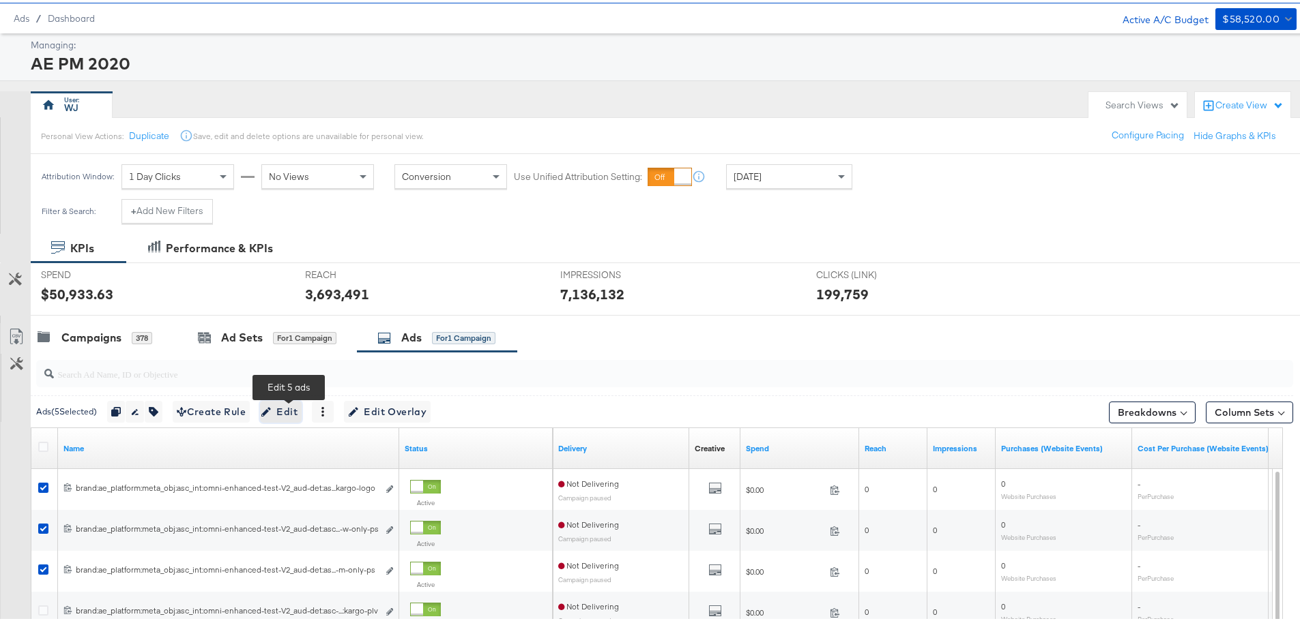
click at [294, 407] on span "Edit" at bounding box center [280, 409] width 33 height 17
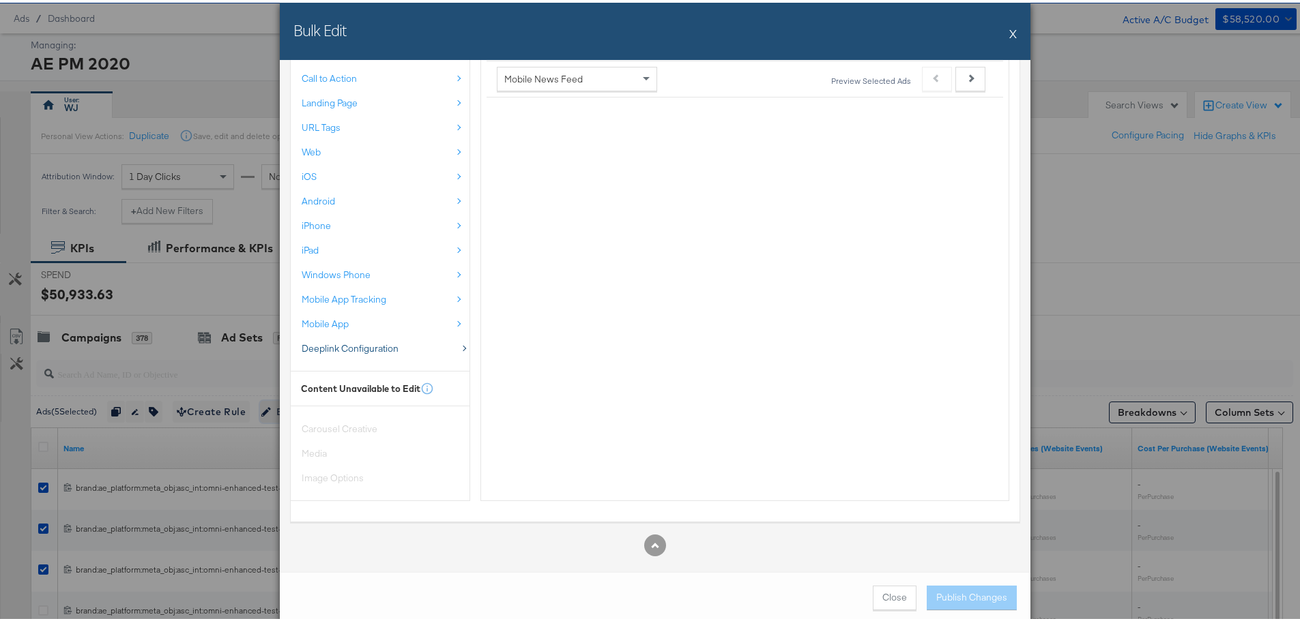
scroll to position [465, 0]
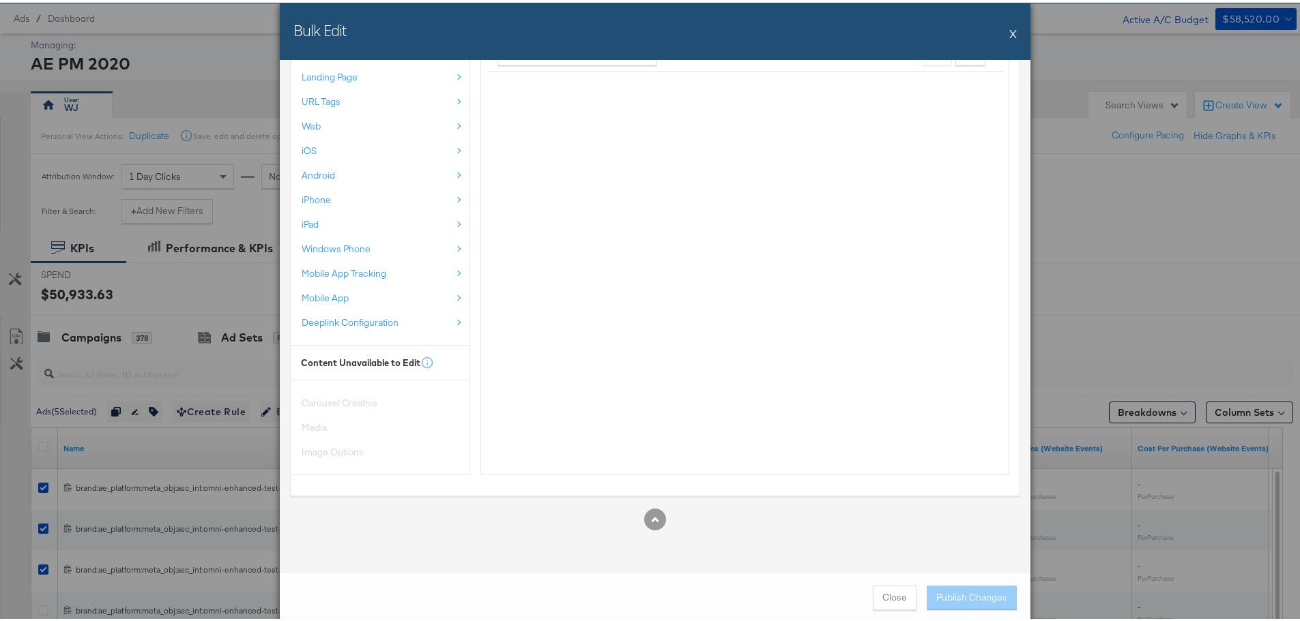
click at [1003, 35] on div "Bulk Edit X" at bounding box center [655, 28] width 750 height 57
drag, startPoint x: 1014, startPoint y: 35, endPoint x: 1005, endPoint y: 37, distance: 9.1
click at [1014, 35] on div "Bulk Edit X" at bounding box center [655, 28] width 750 height 57
click at [1009, 27] on button "X" at bounding box center [1013, 30] width 8 height 27
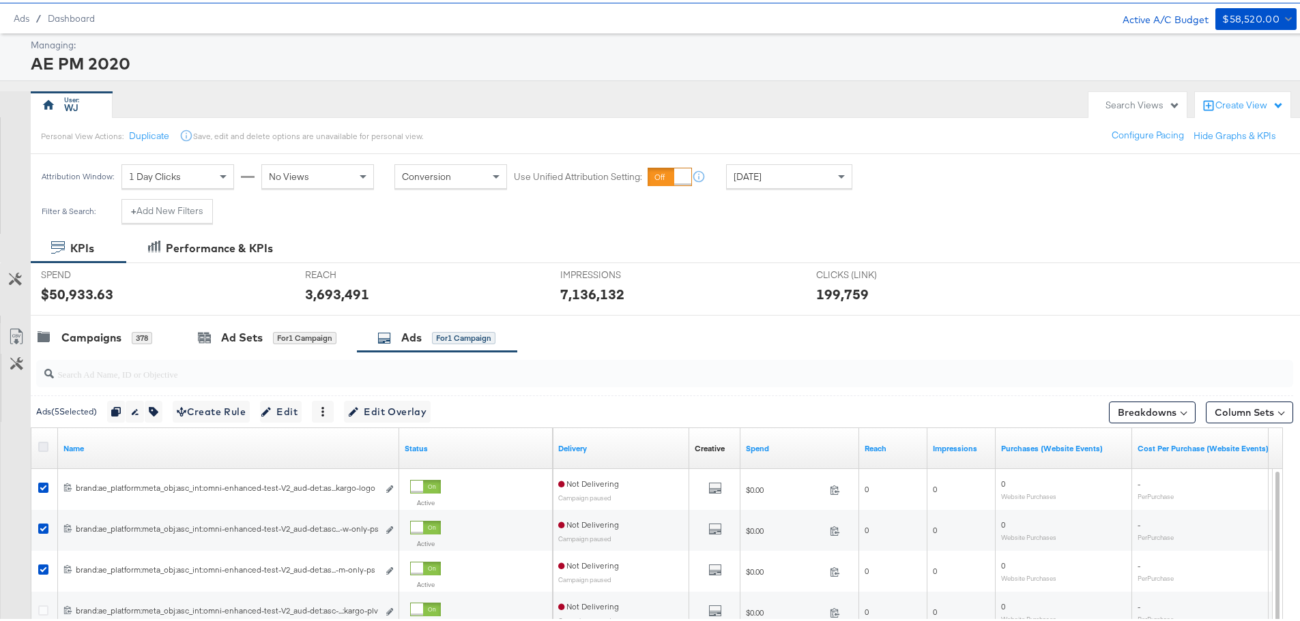
click at [43, 447] on icon at bounding box center [43, 444] width 10 height 10
click at [0, 0] on input "checkbox" at bounding box center [0, 0] width 0 height 0
click at [43, 445] on icon at bounding box center [43, 444] width 10 height 10
click at [0, 0] on input "checkbox" at bounding box center [0, 0] width 0 height 0
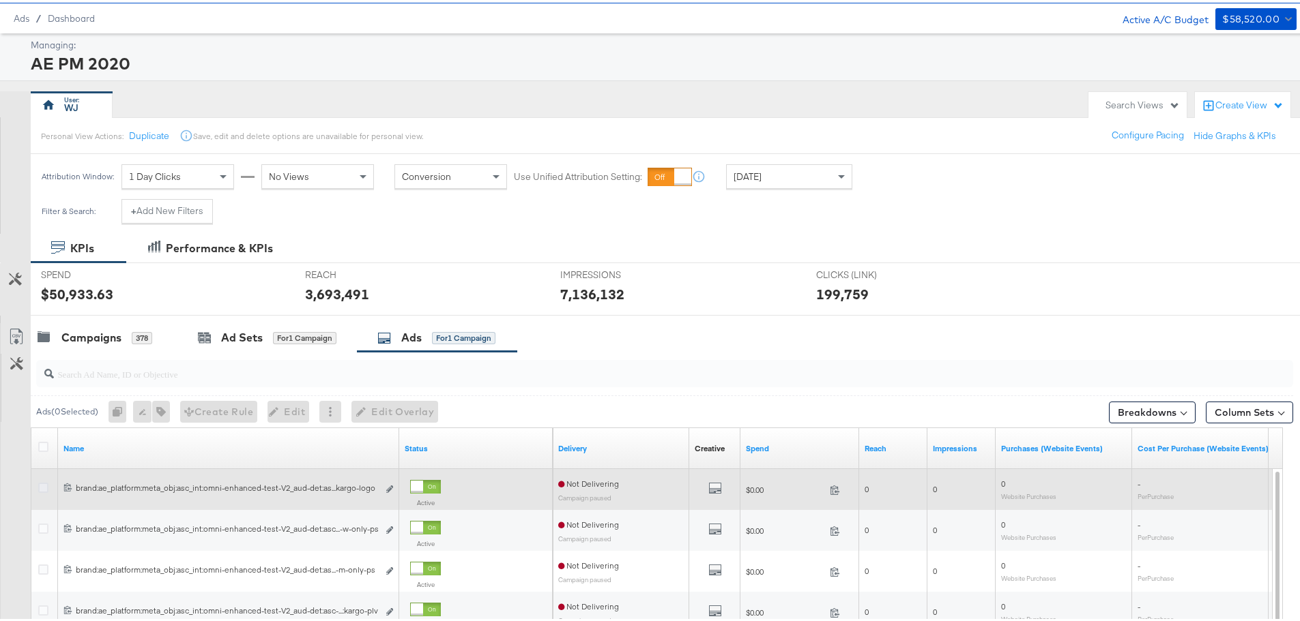
click at [44, 486] on icon at bounding box center [43, 485] width 10 height 10
click at [0, 0] on input "checkbox" at bounding box center [0, 0] width 0 height 0
click at [389, 486] on icon "link" at bounding box center [389, 487] width 7 height 8
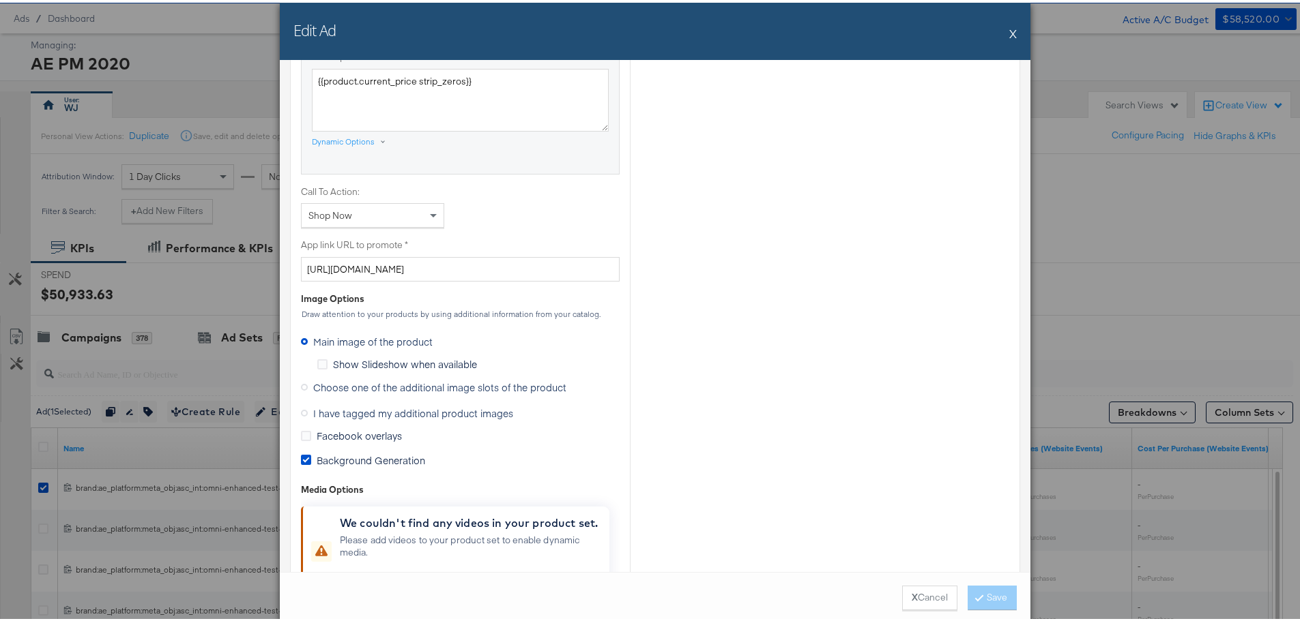
scroll to position [955, 0]
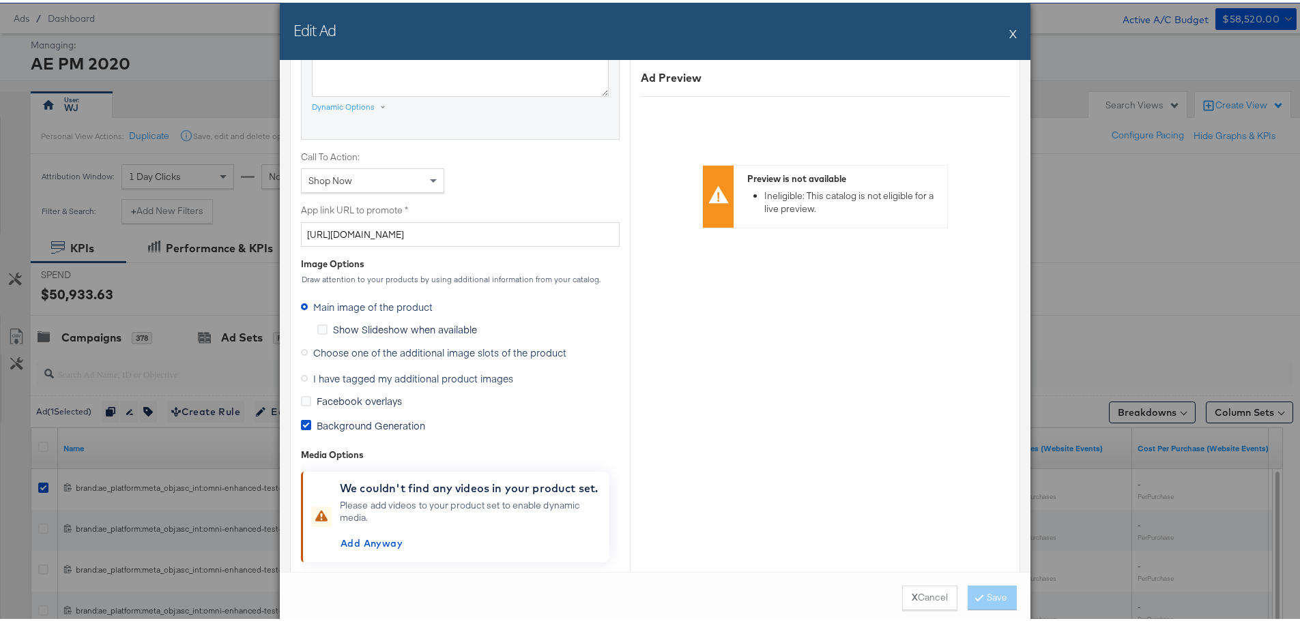
click at [301, 348] on icon at bounding box center [304, 350] width 7 height 7
click at [0, 0] on input "Choose one of the additional image slots of the product" at bounding box center [0, 0] width 0 height 0
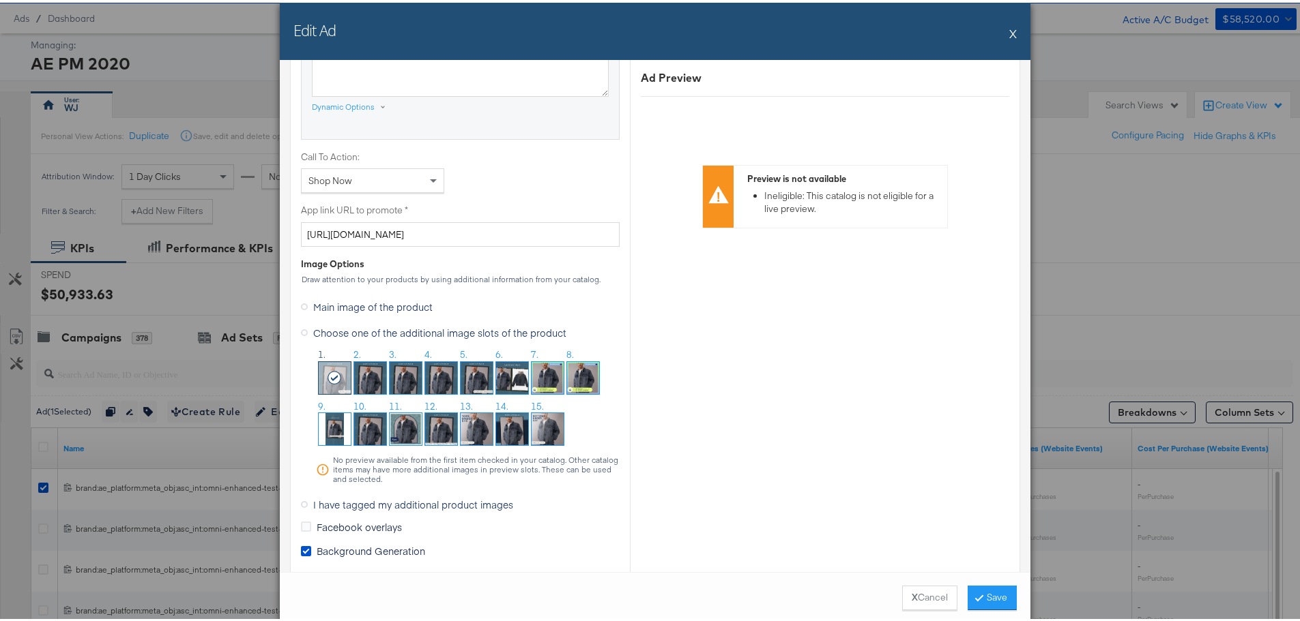
click at [439, 374] on img at bounding box center [441, 376] width 32 height 32
click at [986, 591] on button "Save" at bounding box center [991, 595] width 49 height 25
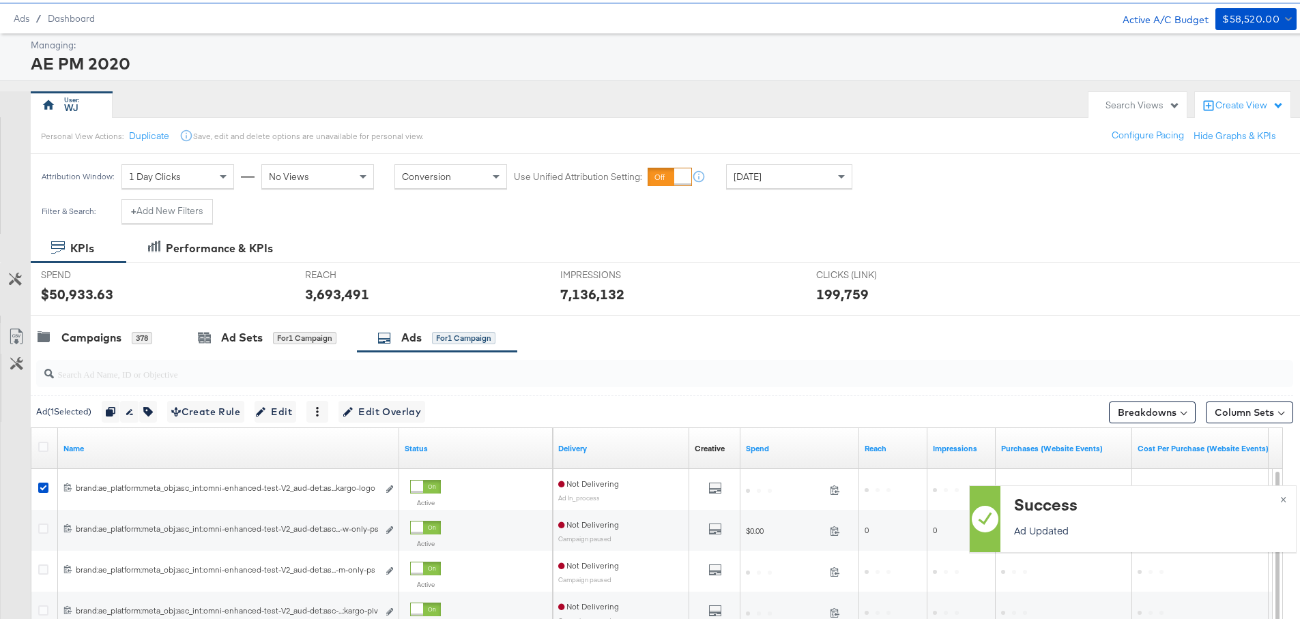
click at [40, 486] on icon at bounding box center [43, 485] width 10 height 10
click at [0, 0] on input "checkbox" at bounding box center [0, 0] width 0 height 0
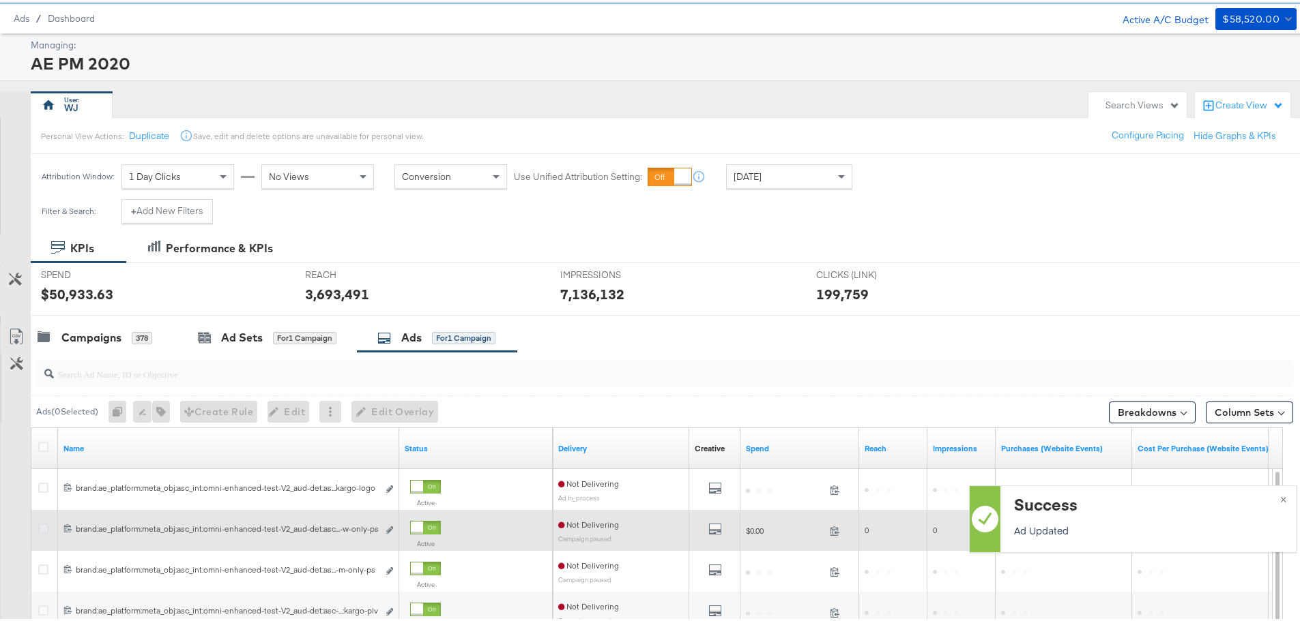
click at [44, 530] on icon at bounding box center [43, 526] width 10 height 10
click at [0, 0] on input "checkbox" at bounding box center [0, 0] width 0 height 0
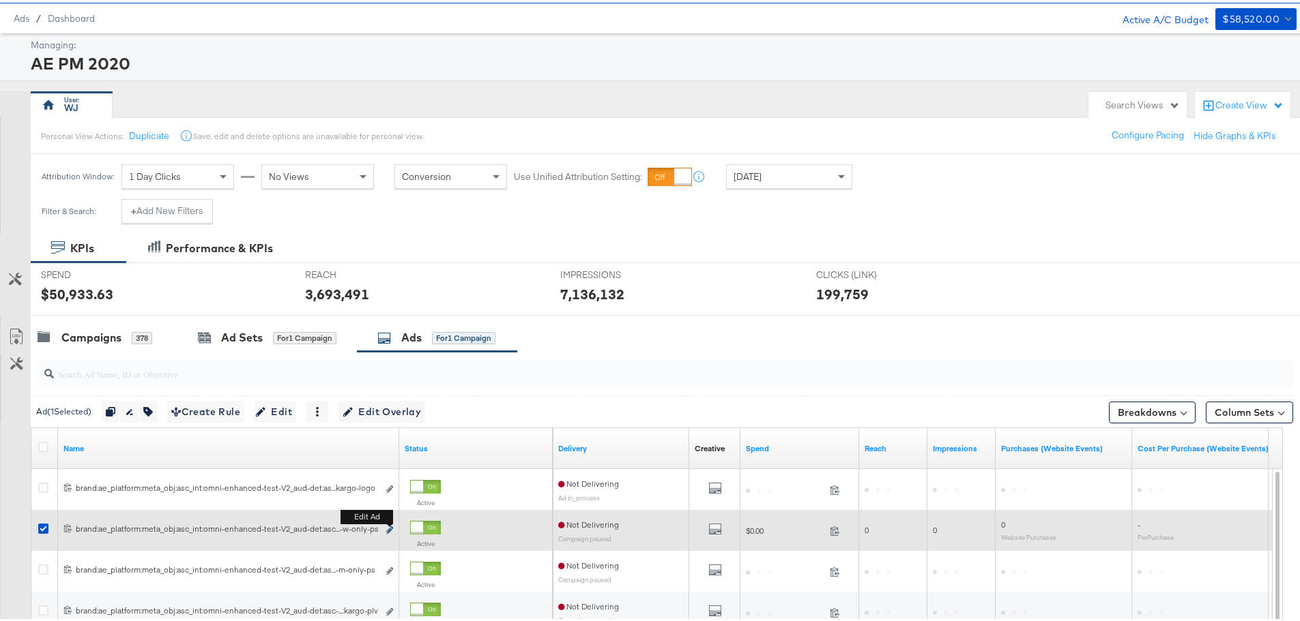
click at [388, 529] on icon "link" at bounding box center [389, 528] width 7 height 8
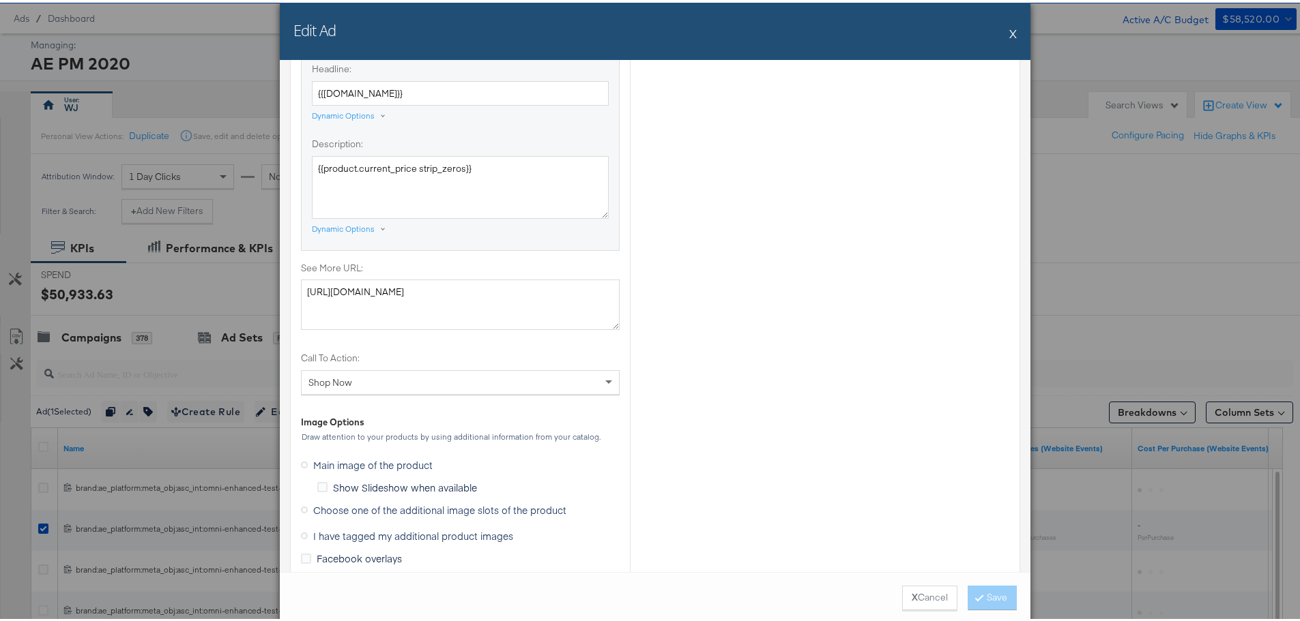
scroll to position [1160, 0]
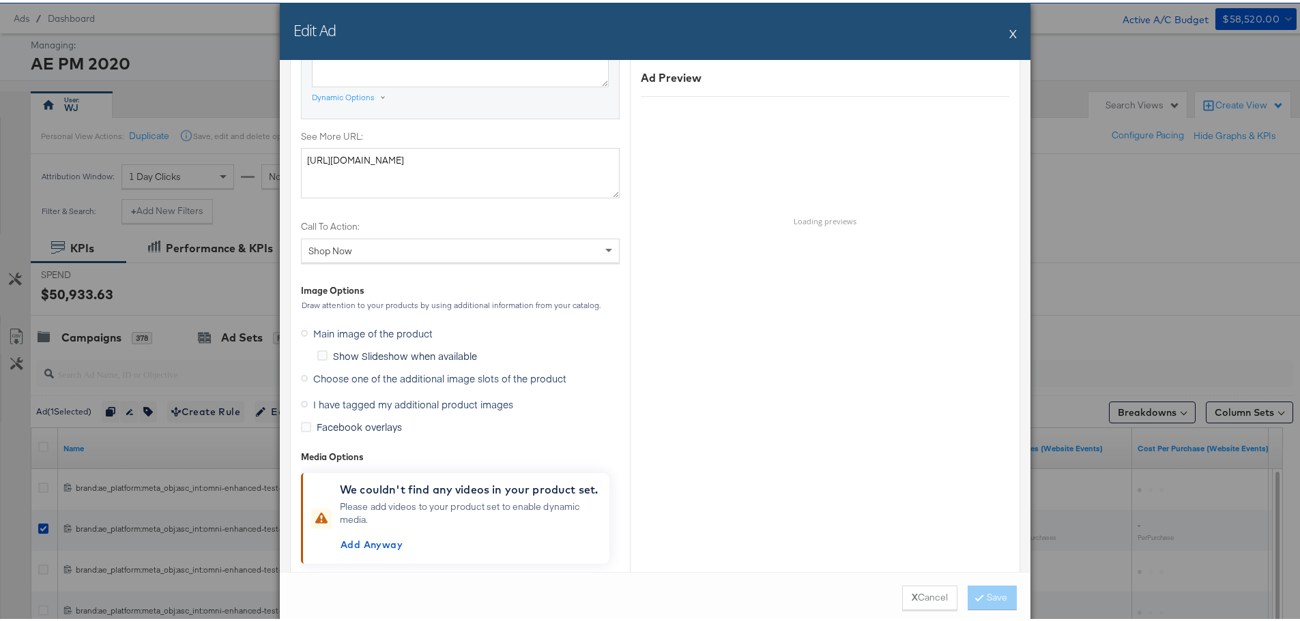
click at [301, 376] on icon at bounding box center [304, 375] width 7 height 7
click at [0, 0] on input "Choose one of the additional image slots of the product" at bounding box center [0, 0] width 0 height 0
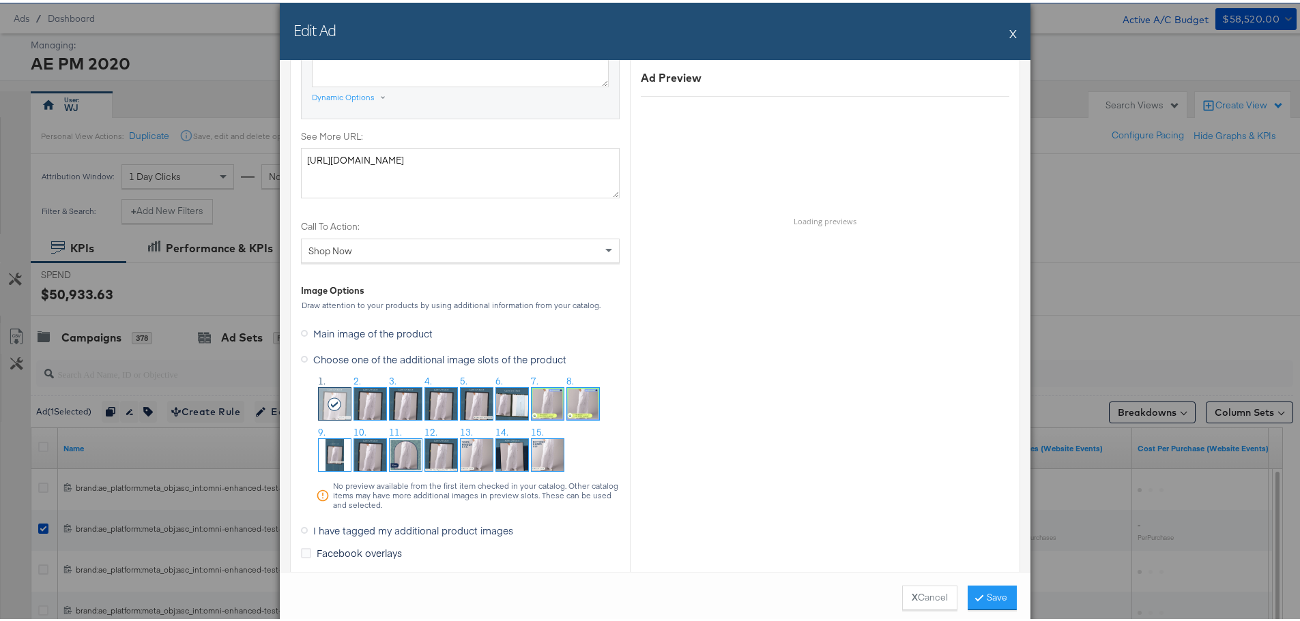
click at [441, 409] on img at bounding box center [441, 401] width 32 height 32
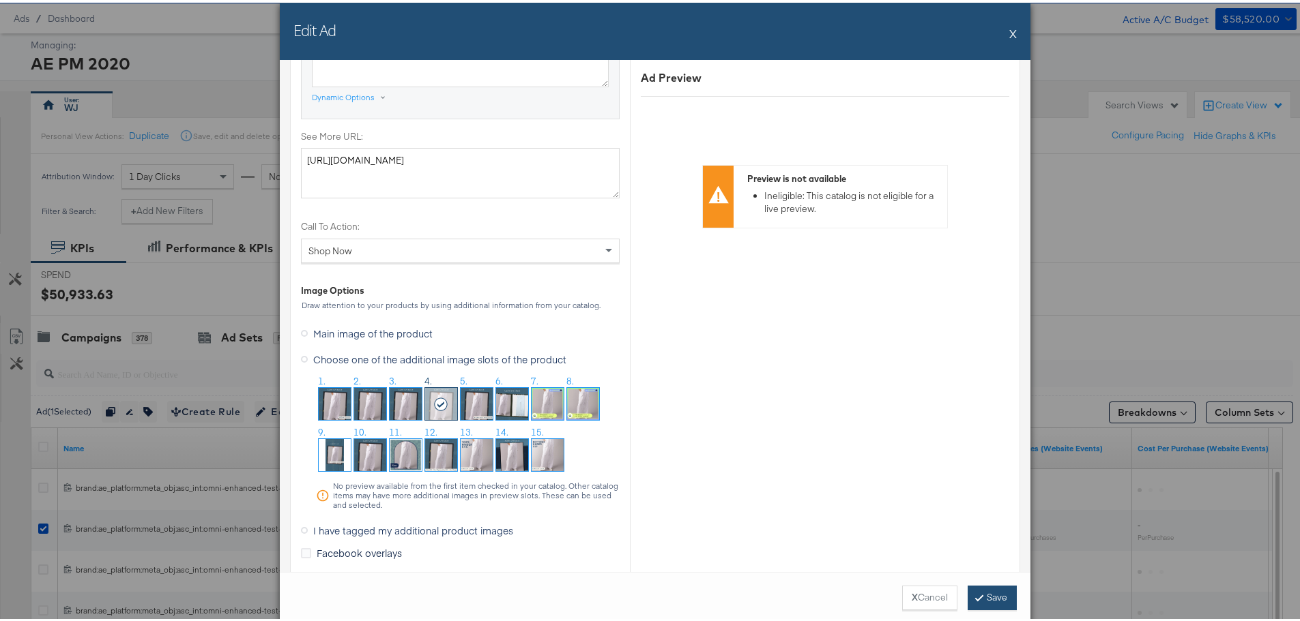
click at [979, 599] on button "Save" at bounding box center [991, 595] width 49 height 25
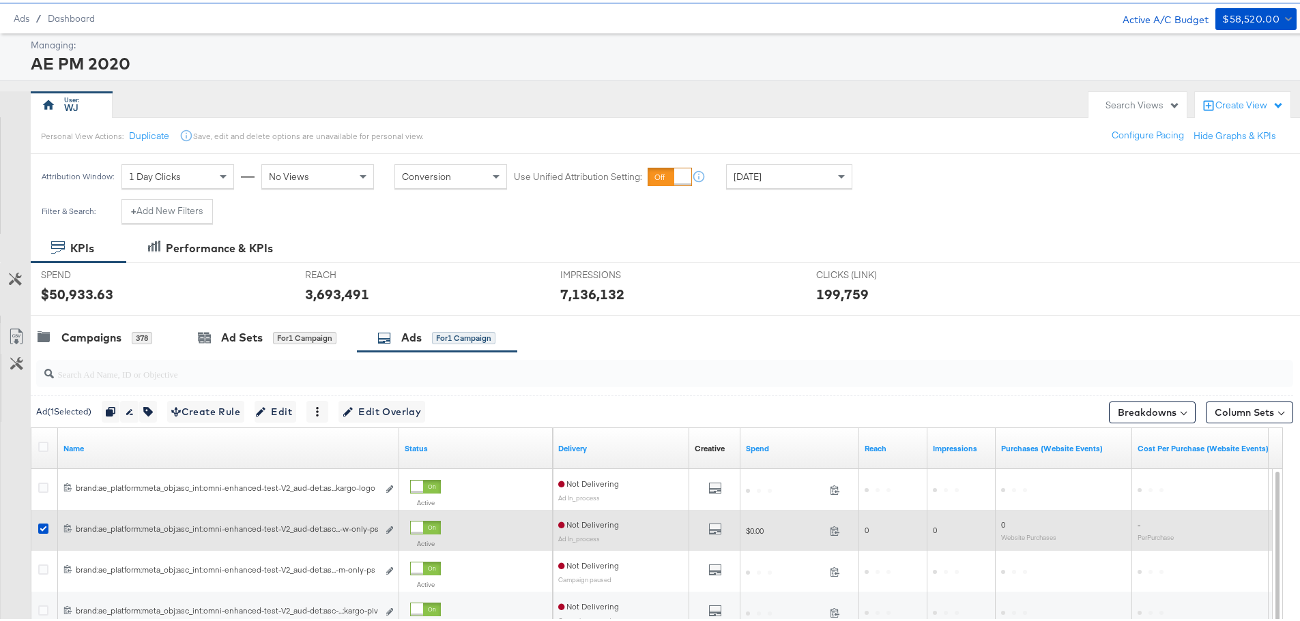
drag, startPoint x: 46, startPoint y: 526, endPoint x: 47, endPoint y: 533, distance: 7.6
click at [45, 525] on icon at bounding box center [43, 526] width 10 height 10
click at [0, 0] on input "checkbox" at bounding box center [0, 0] width 0 height 0
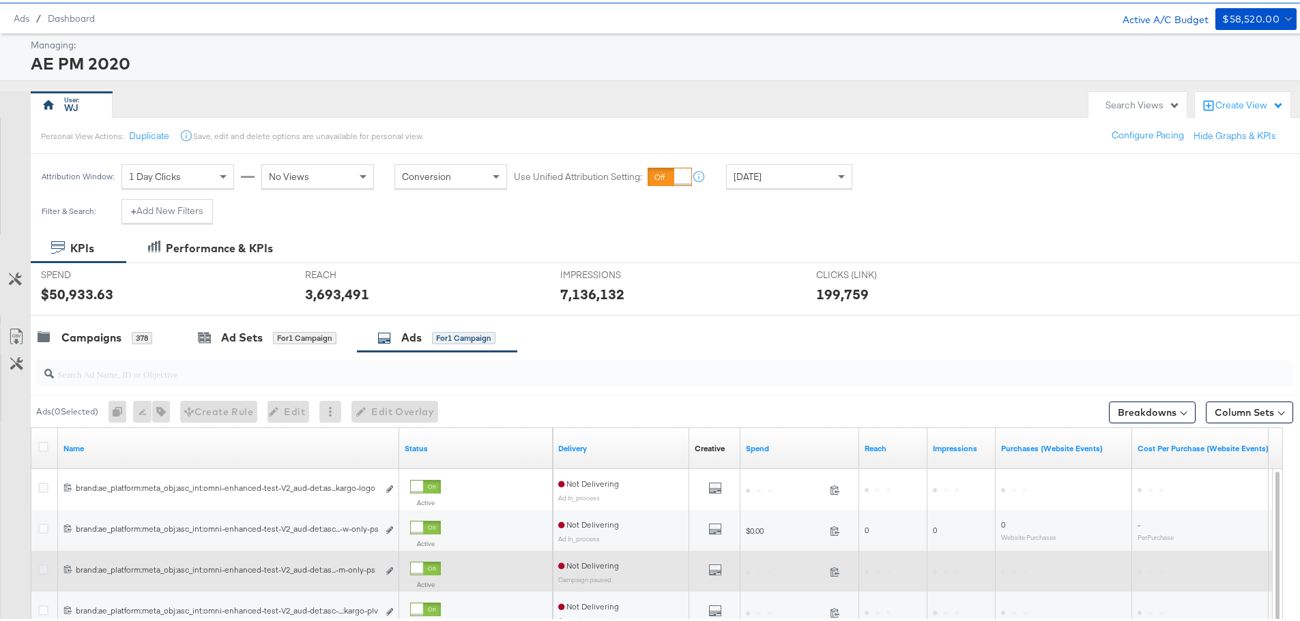
click at [40, 570] on icon at bounding box center [43, 567] width 10 height 10
click at [0, 0] on input "checkbox" at bounding box center [0, 0] width 0 height 0
click at [387, 568] on icon "link" at bounding box center [389, 569] width 7 height 8
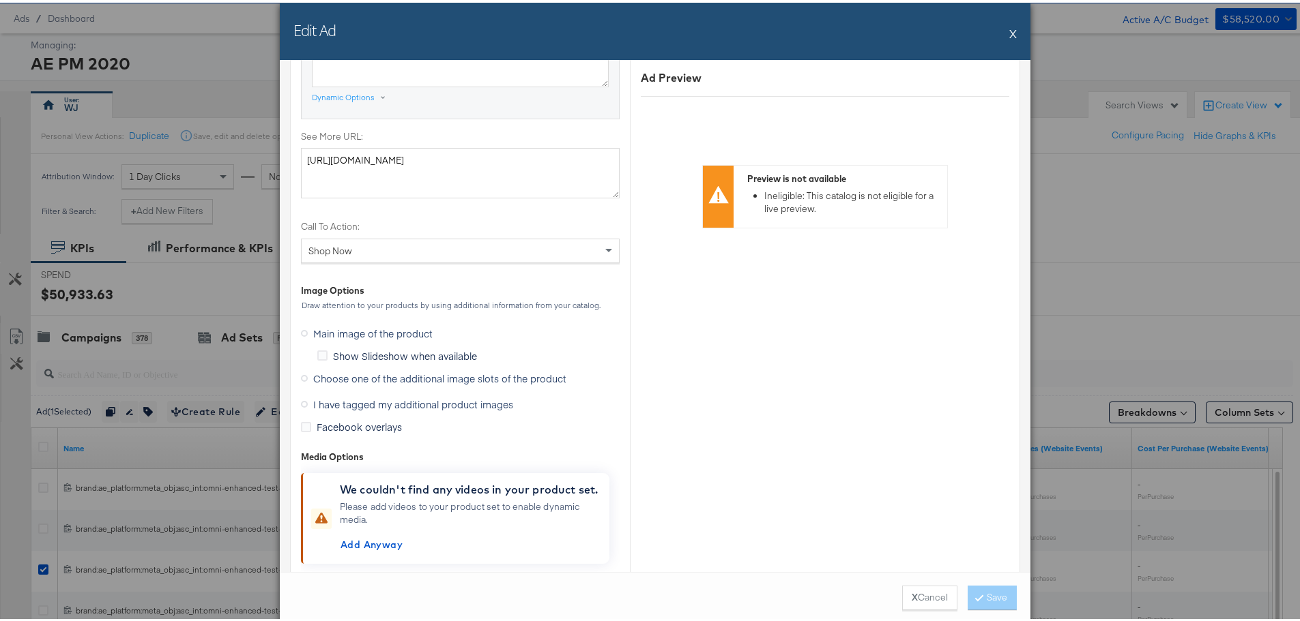
click at [301, 373] on icon at bounding box center [304, 375] width 7 height 7
click at [0, 0] on input "Choose one of the additional image slots of the product" at bounding box center [0, 0] width 0 height 0
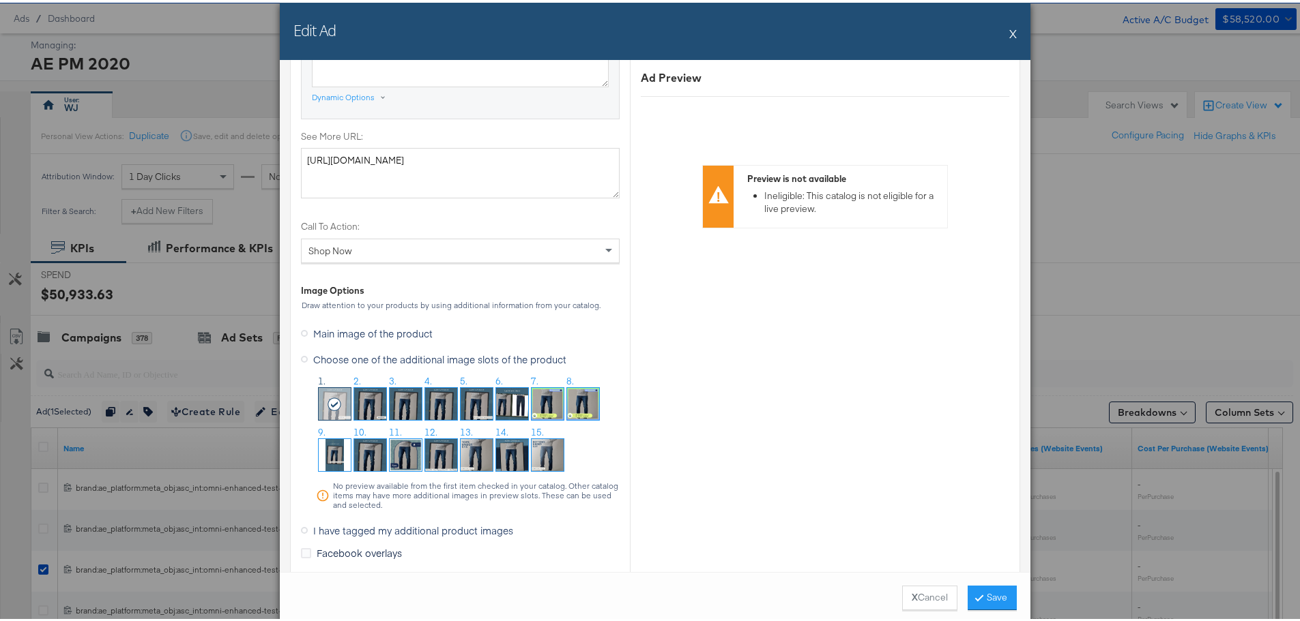
click at [443, 407] on img at bounding box center [441, 401] width 32 height 32
click at [986, 598] on button "Save" at bounding box center [991, 595] width 49 height 25
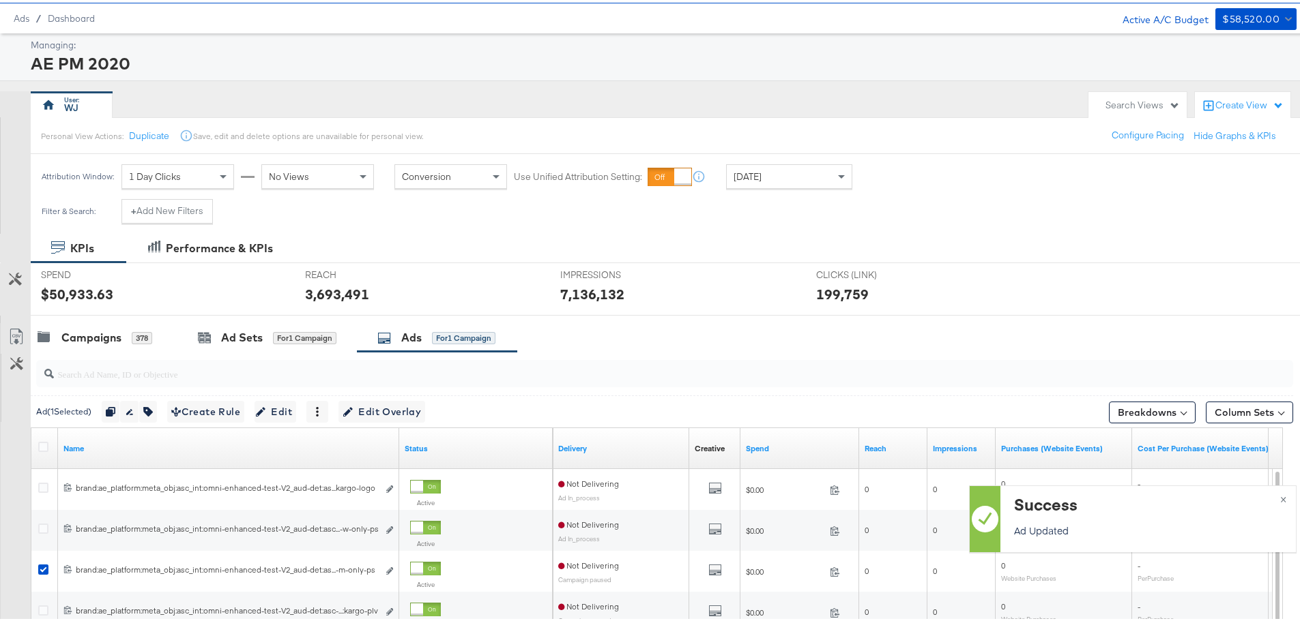
click at [43, 568] on icon at bounding box center [43, 567] width 10 height 10
click at [0, 0] on input "checkbox" at bounding box center [0, 0] width 0 height 0
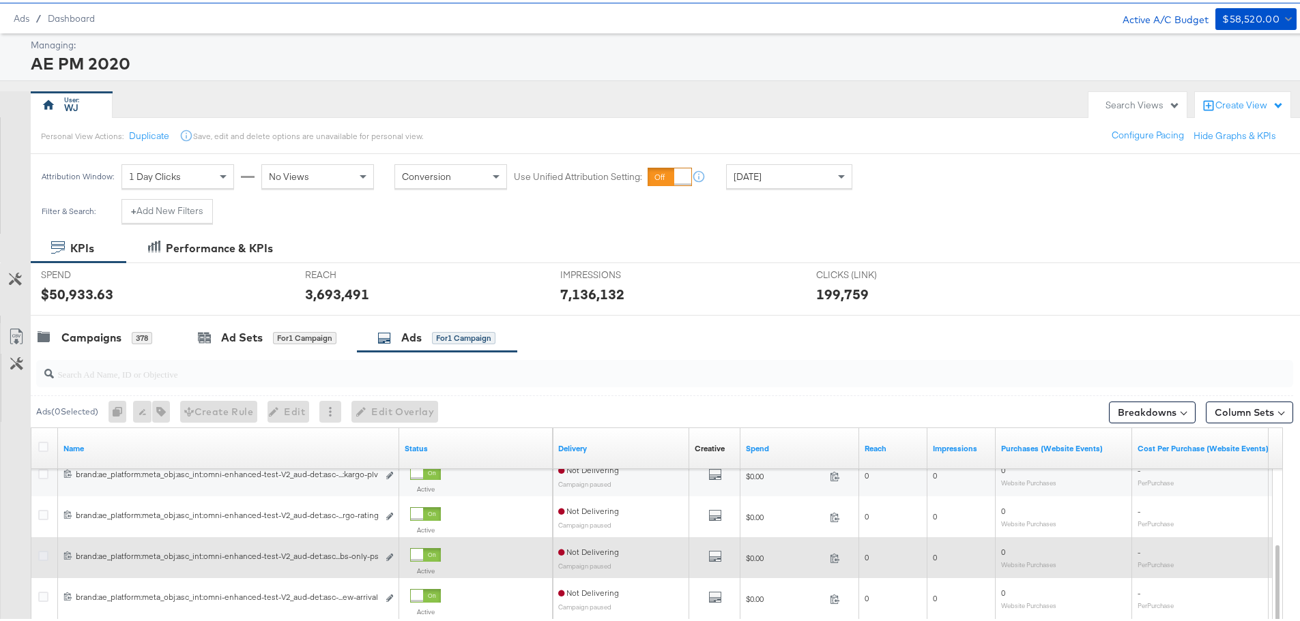
click at [44, 553] on icon at bounding box center [43, 553] width 10 height 10
click at [0, 0] on input "checkbox" at bounding box center [0, 0] width 0 height 0
click at [391, 557] on icon "link" at bounding box center [389, 555] width 7 height 8
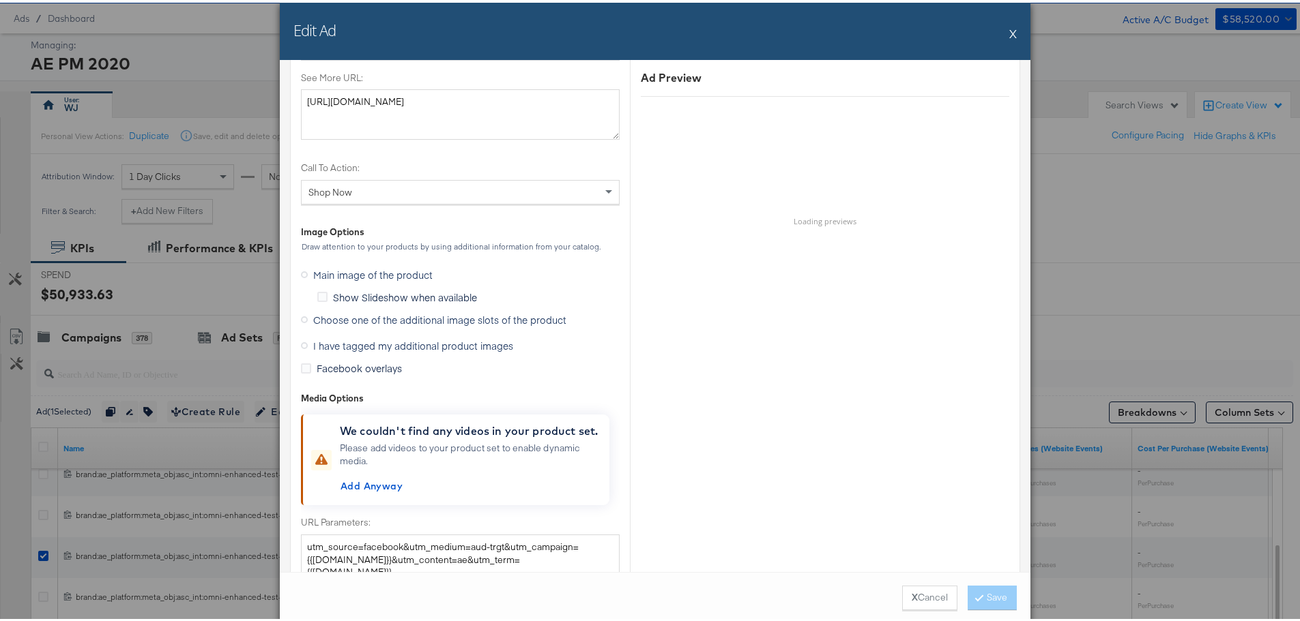
scroll to position [1225, 0]
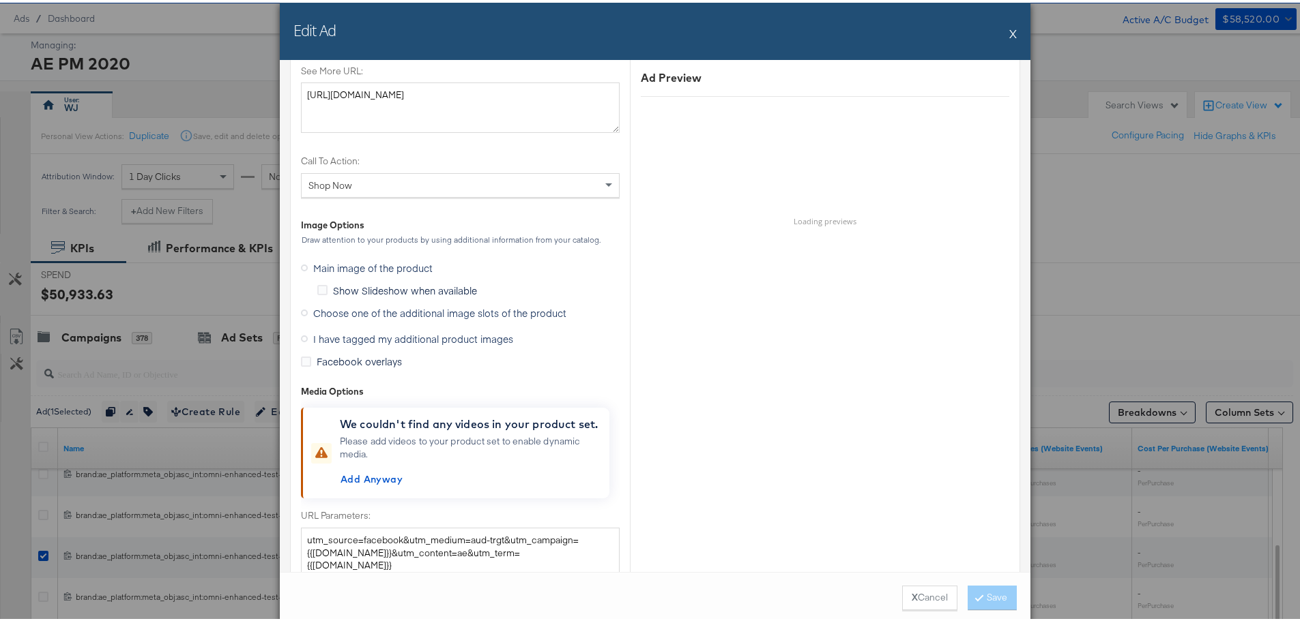
click at [301, 308] on icon at bounding box center [304, 310] width 7 height 7
click at [0, 0] on input "Choose one of the additional image slots of the product" at bounding box center [0, 0] width 0 height 0
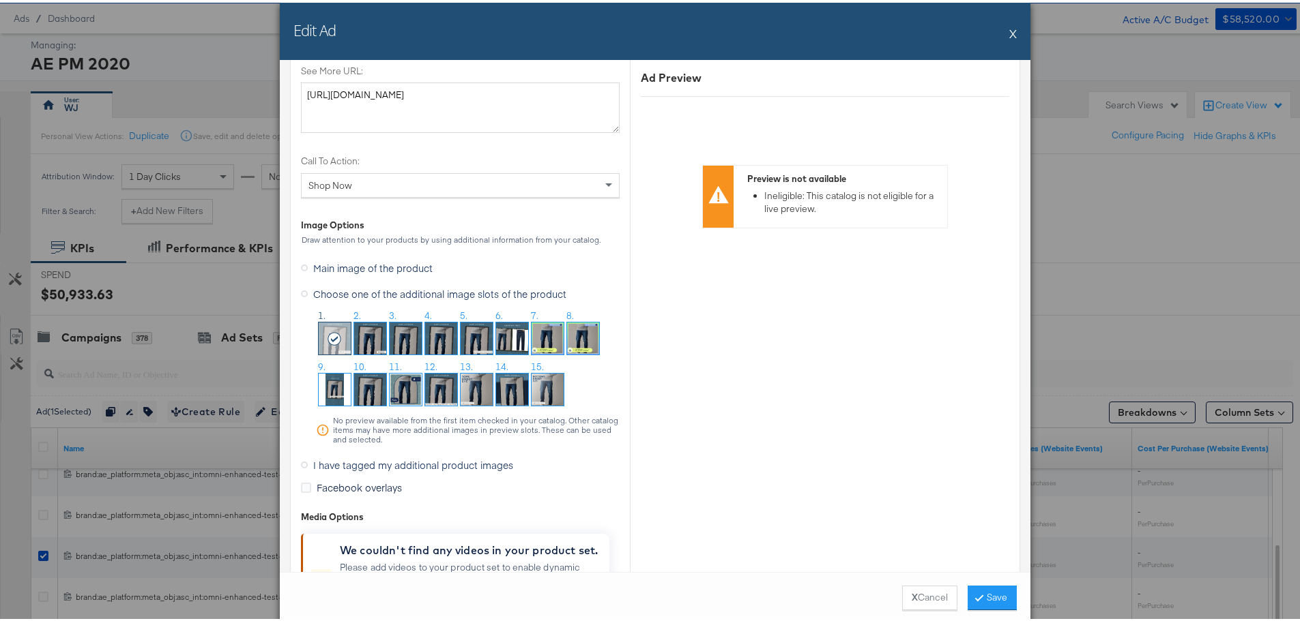
click at [438, 338] on img at bounding box center [441, 336] width 32 height 32
click at [994, 595] on button "Save" at bounding box center [991, 595] width 49 height 25
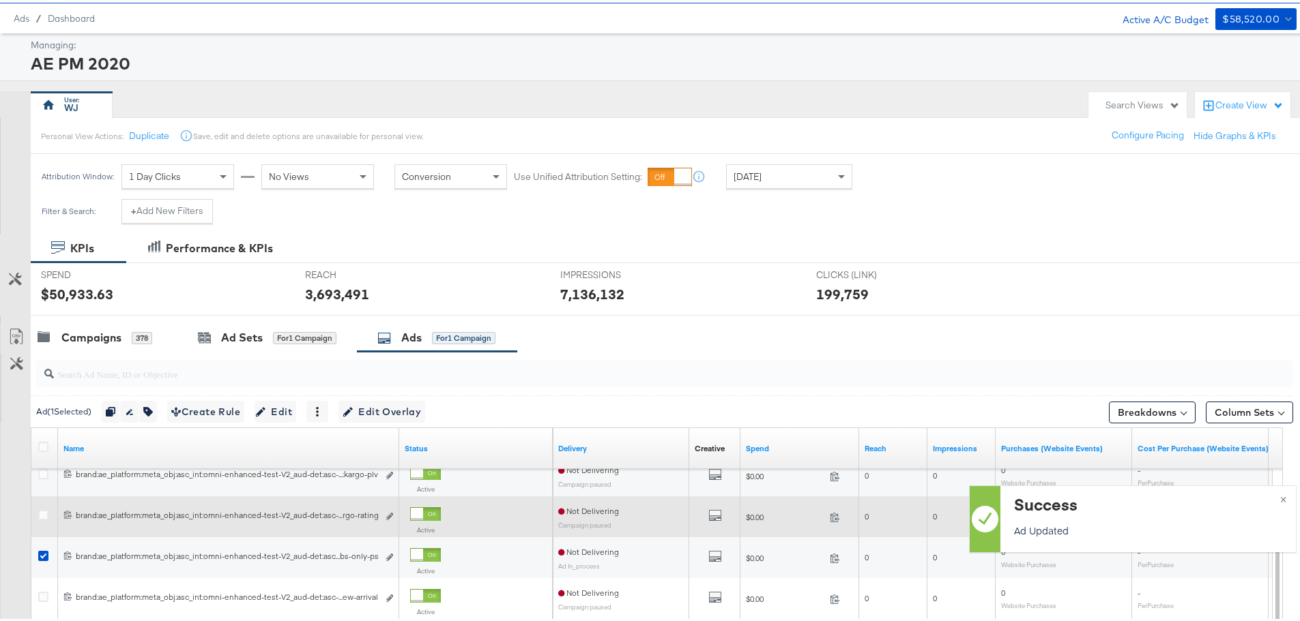
scroll to position [106, 0]
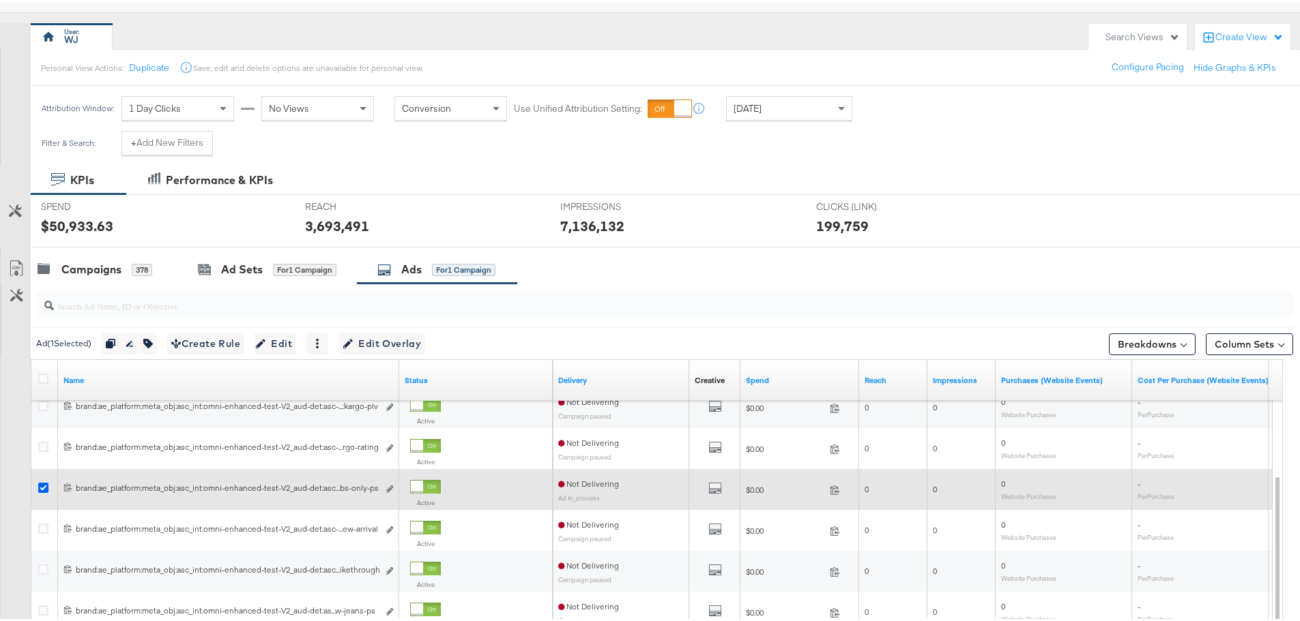
click at [42, 486] on icon at bounding box center [43, 485] width 10 height 10
click at [0, 0] on input "checkbox" at bounding box center [0, 0] width 0 height 0
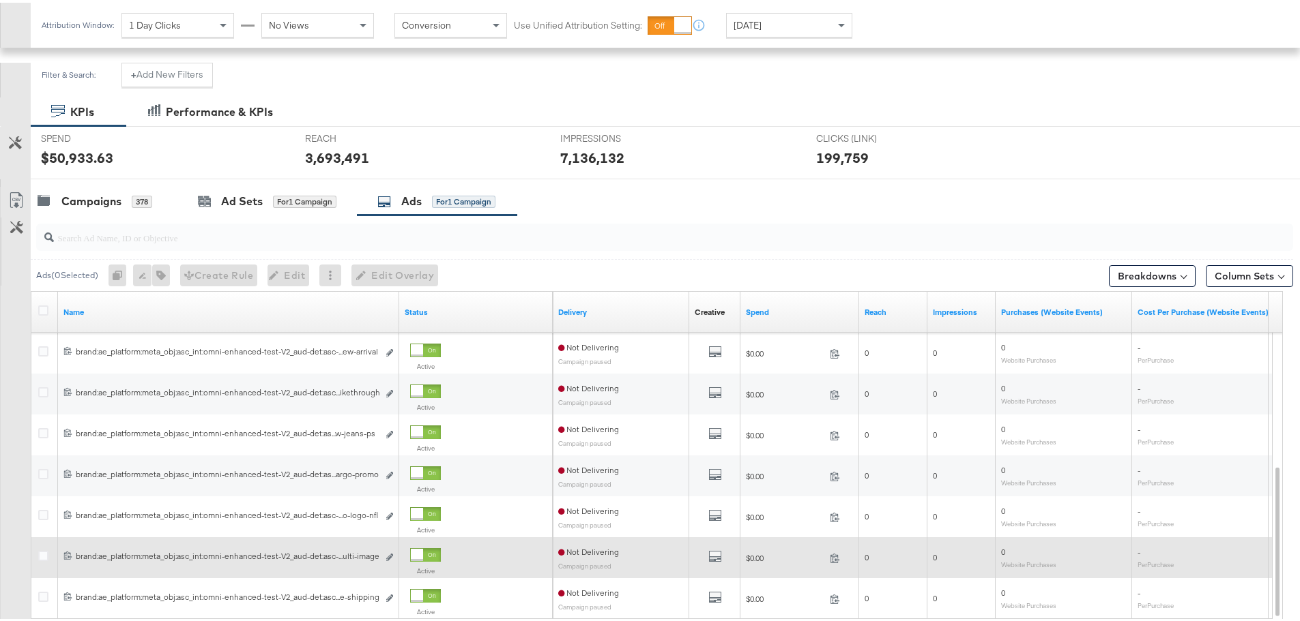
scroll to position [242, 0]
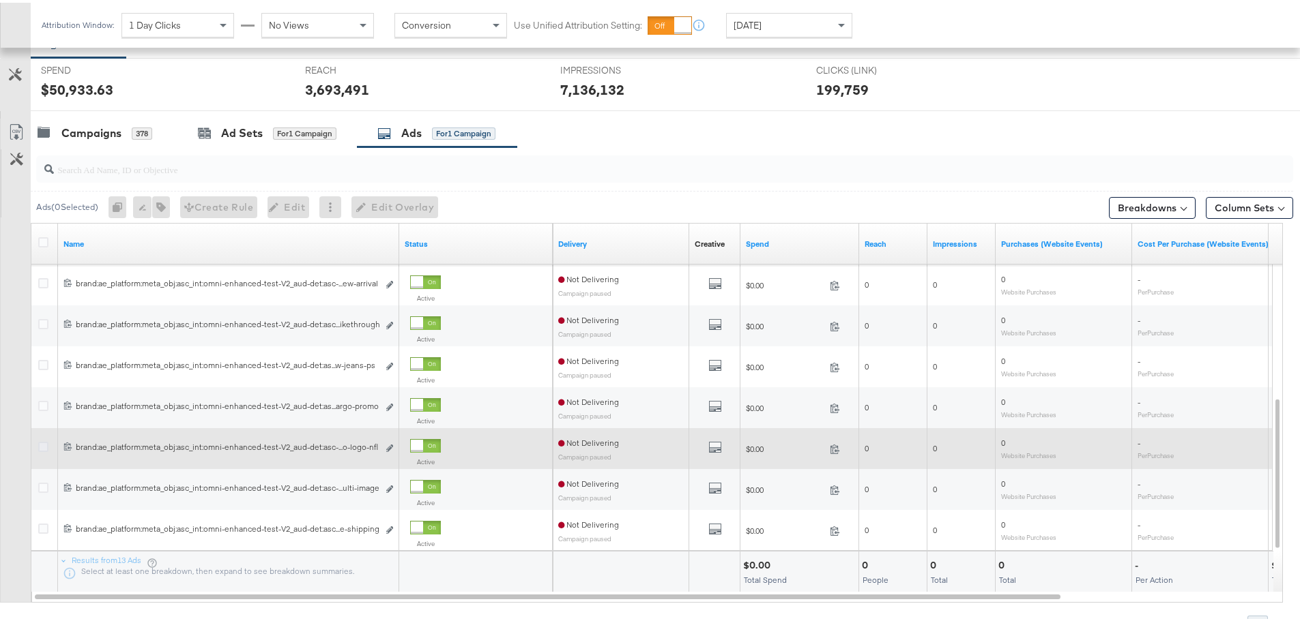
click at [40, 445] on icon at bounding box center [43, 444] width 10 height 10
click at [0, 0] on input "checkbox" at bounding box center [0, 0] width 0 height 0
click at [389, 445] on icon "link" at bounding box center [389, 446] width 7 height 8
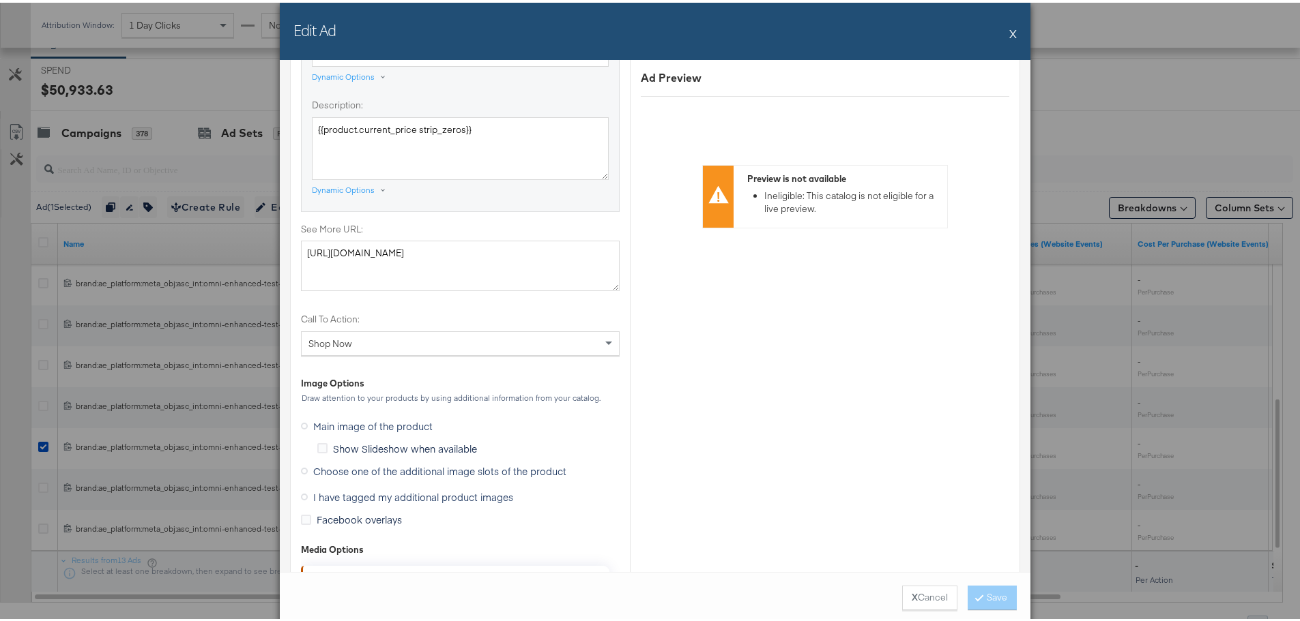
scroll to position [1160, 0]
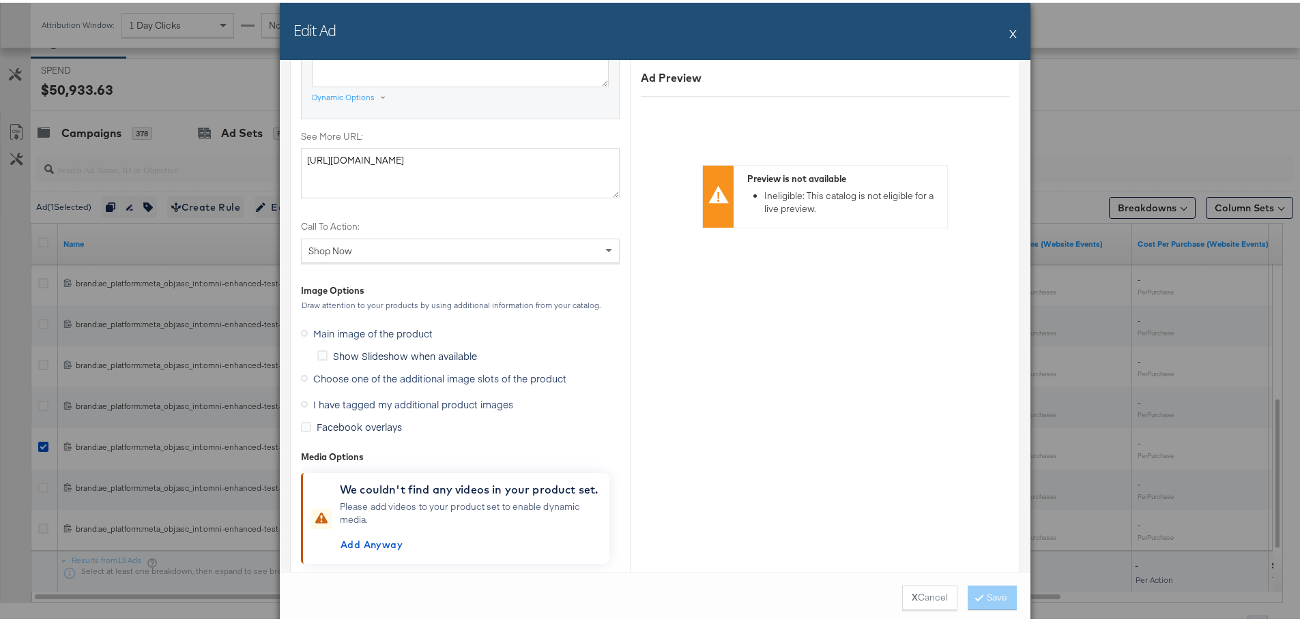
click at [301, 376] on icon at bounding box center [304, 375] width 7 height 7
click at [0, 0] on input "Choose one of the additional image slots of the product" at bounding box center [0, 0] width 0 height 0
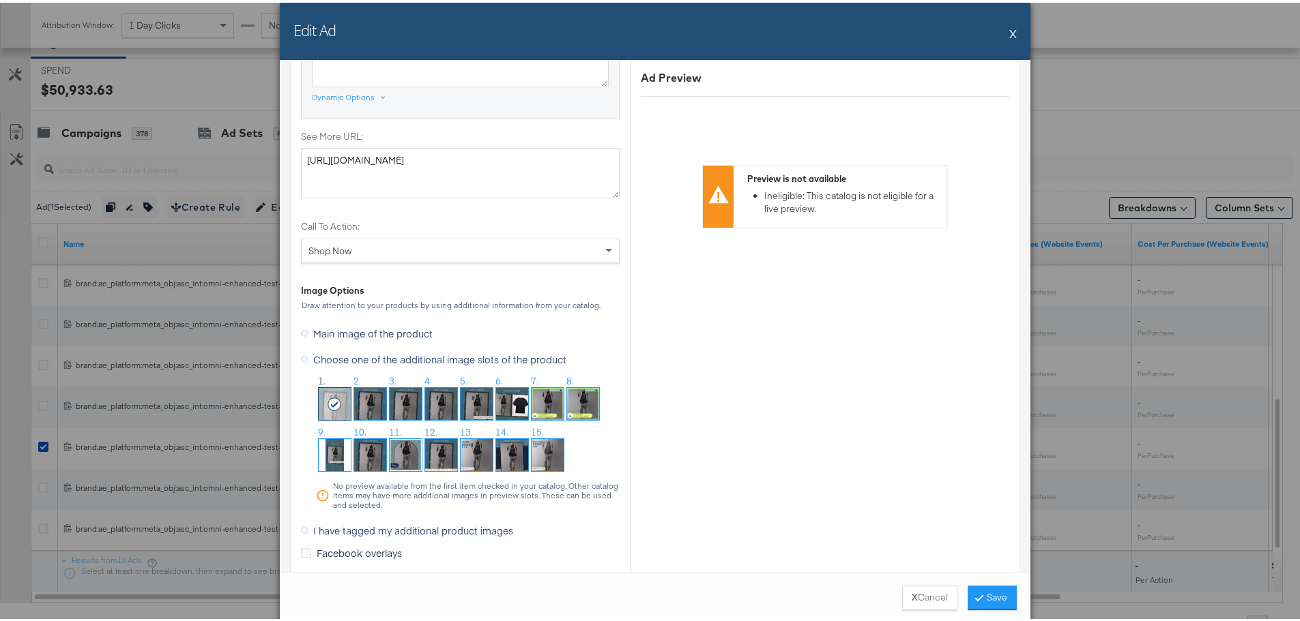
click at [430, 405] on img at bounding box center [441, 401] width 32 height 32
click at [980, 589] on button "Save" at bounding box center [991, 595] width 49 height 25
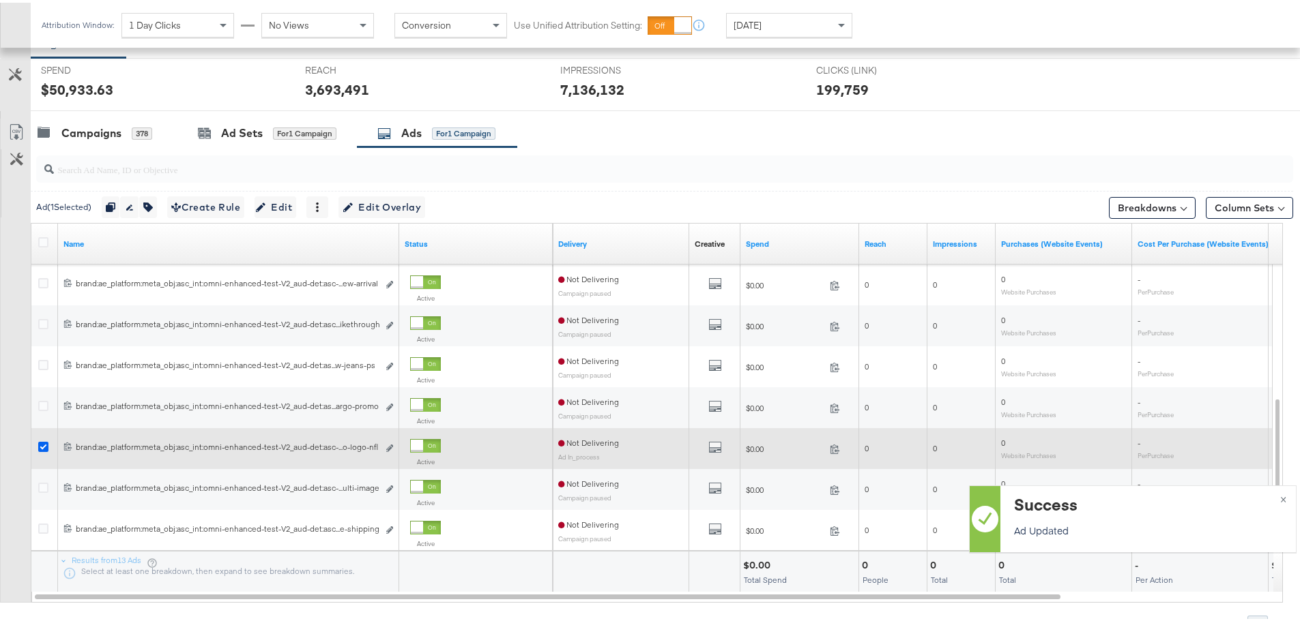
click at [44, 445] on icon at bounding box center [43, 444] width 10 height 10
click at [0, 0] on input "checkbox" at bounding box center [0, 0] width 0 height 0
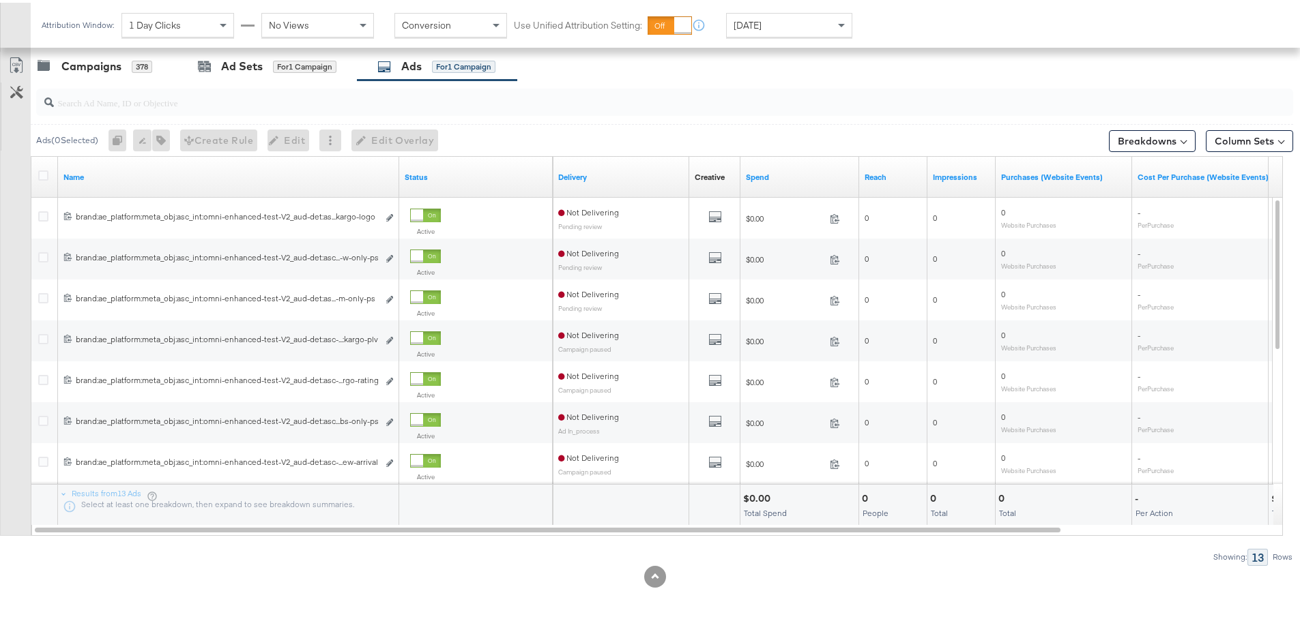
scroll to position [310, 0]
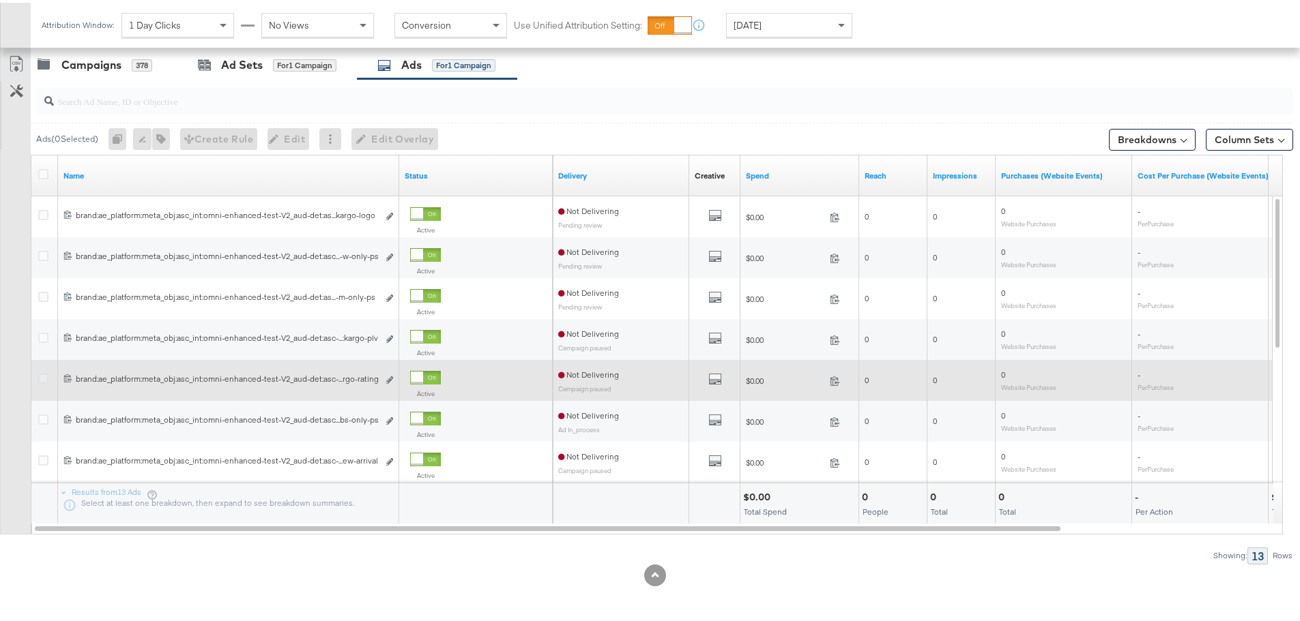
click at [46, 379] on icon at bounding box center [43, 376] width 10 height 10
click at [0, 0] on input "checkbox" at bounding box center [0, 0] width 0 height 0
click at [389, 381] on icon "link" at bounding box center [389, 378] width 7 height 8
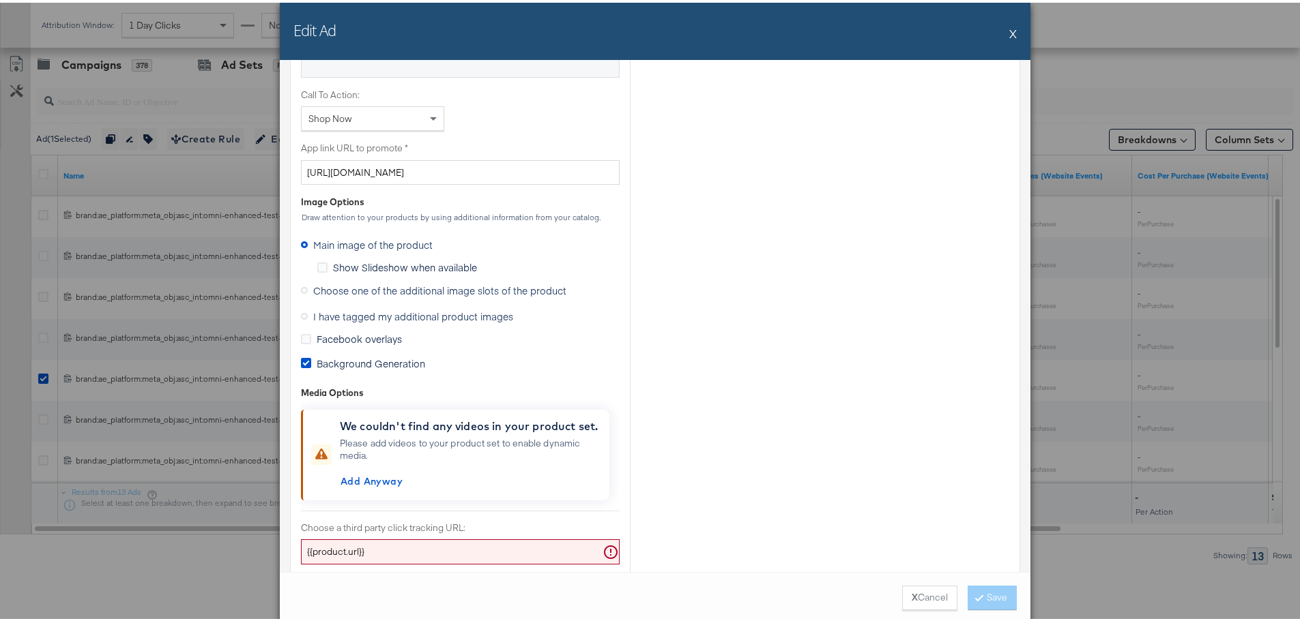
scroll to position [1023, 0]
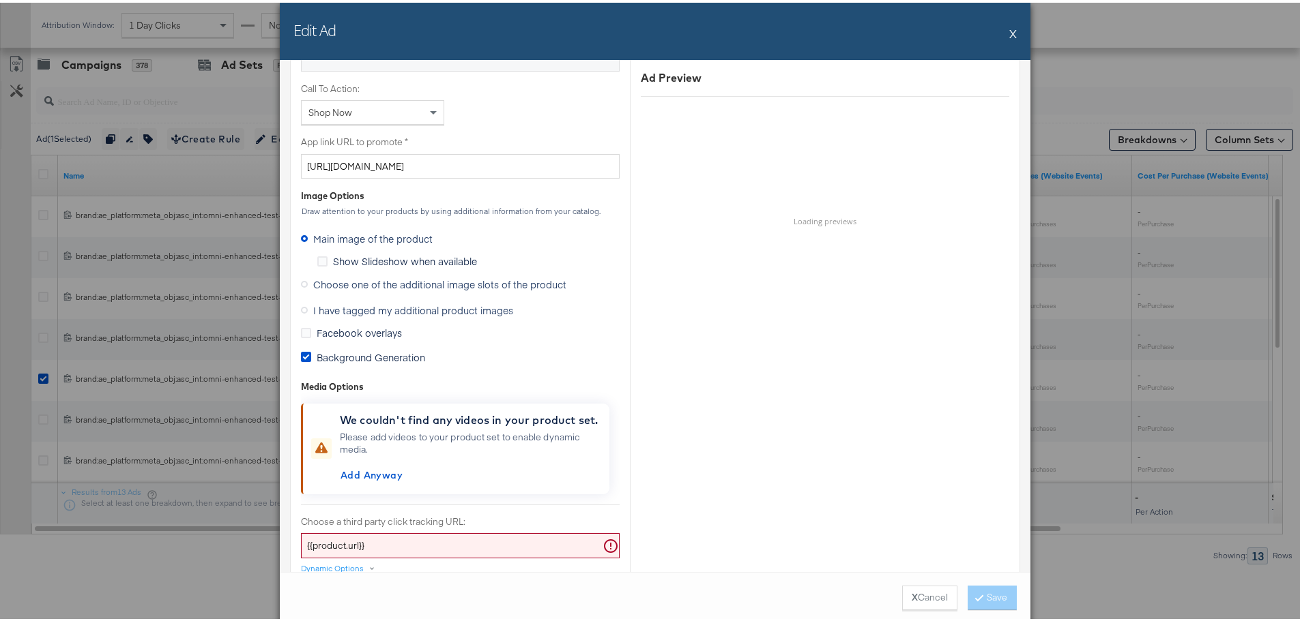
click at [301, 280] on icon at bounding box center [304, 281] width 7 height 7
click at [0, 0] on input "Choose one of the additional image slots of the product" at bounding box center [0, 0] width 0 height 0
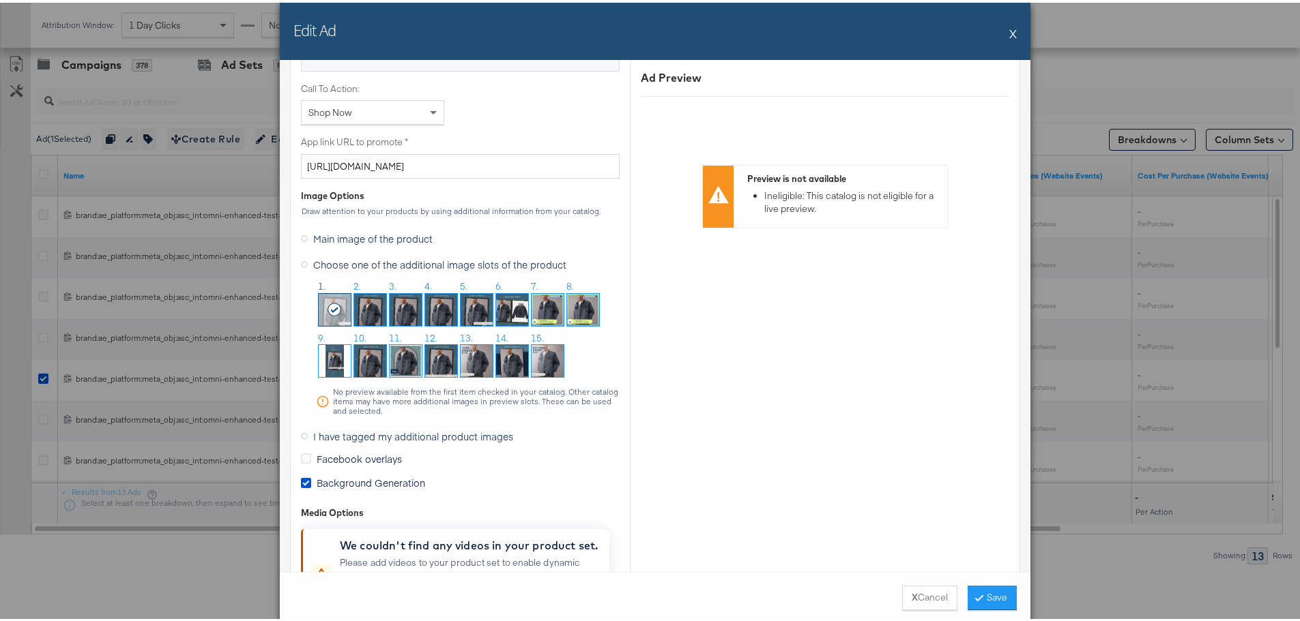
click at [1009, 35] on button "X" at bounding box center [1013, 30] width 8 height 27
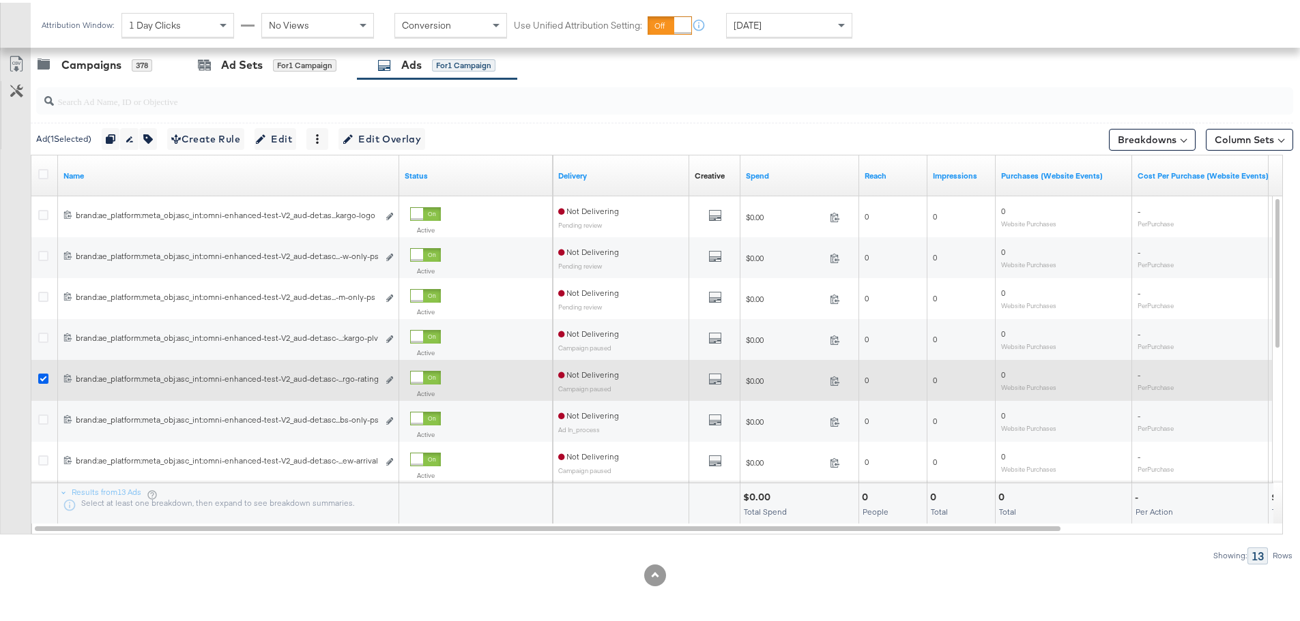
click at [43, 377] on icon at bounding box center [43, 376] width 10 height 10
click at [0, 0] on input "checkbox" at bounding box center [0, 0] width 0 height 0
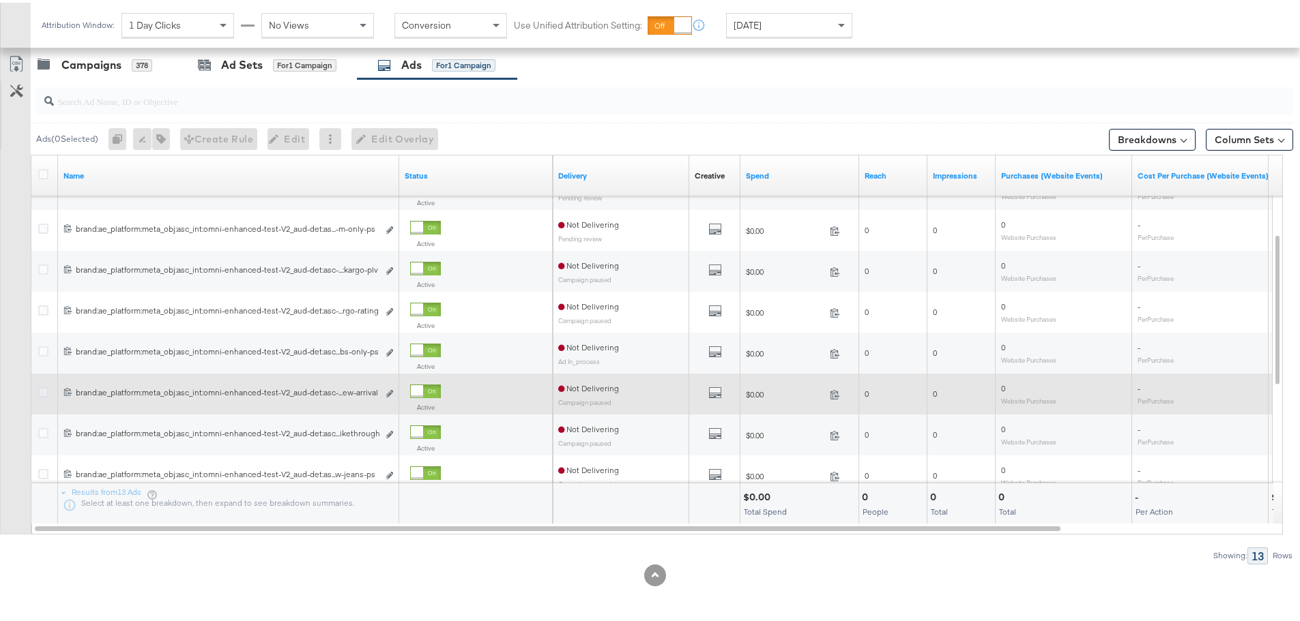
click at [45, 390] on icon at bounding box center [43, 390] width 10 height 10
click at [0, 0] on input "checkbox" at bounding box center [0, 0] width 0 height 0
click at [391, 392] on icon "link" at bounding box center [389, 391] width 7 height 8
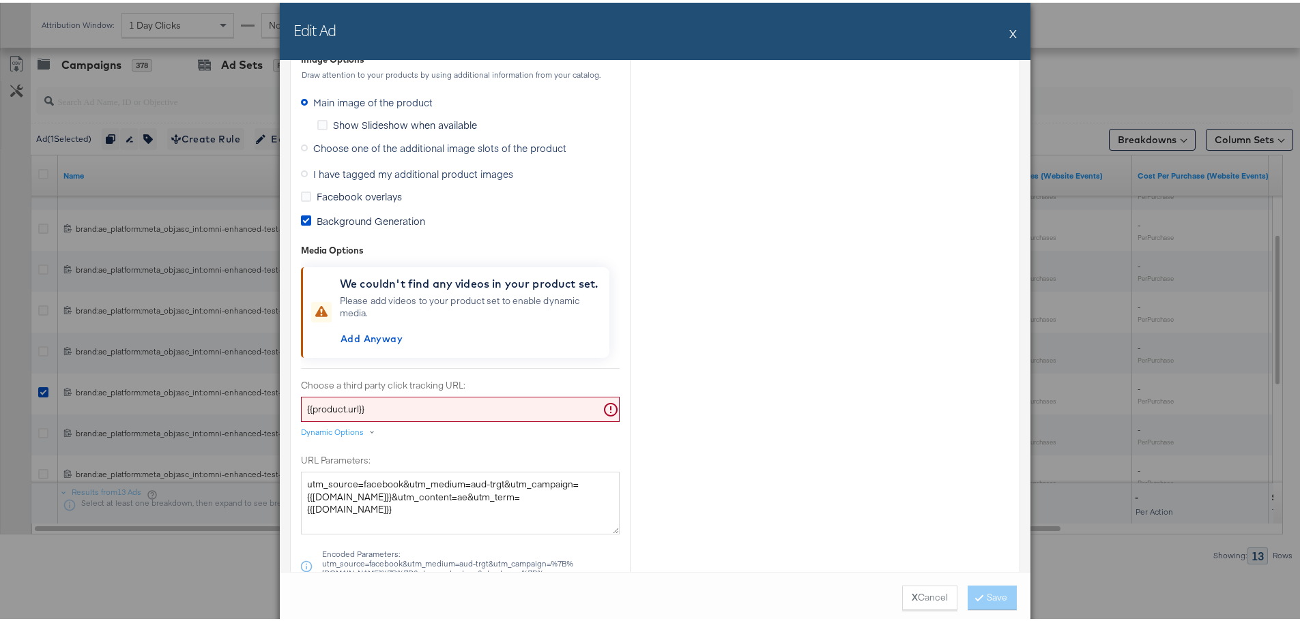
scroll to position [887, 0]
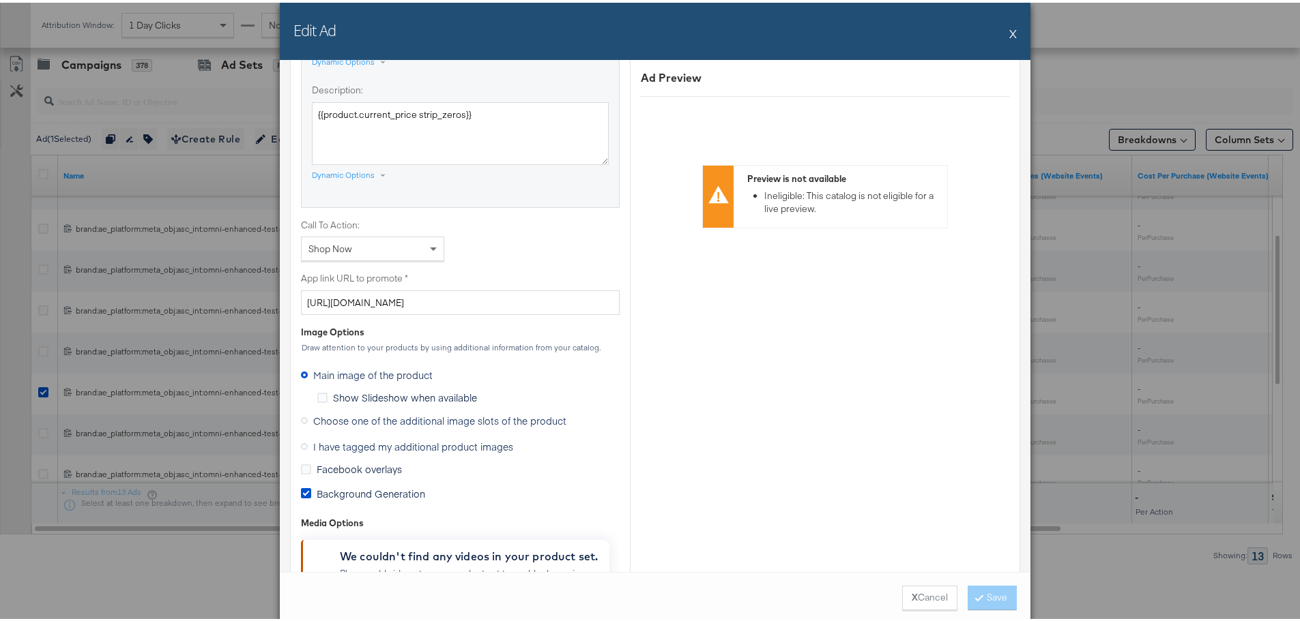
click at [301, 418] on icon at bounding box center [304, 418] width 7 height 7
click at [0, 0] on input "Choose one of the additional image slots of the product" at bounding box center [0, 0] width 0 height 0
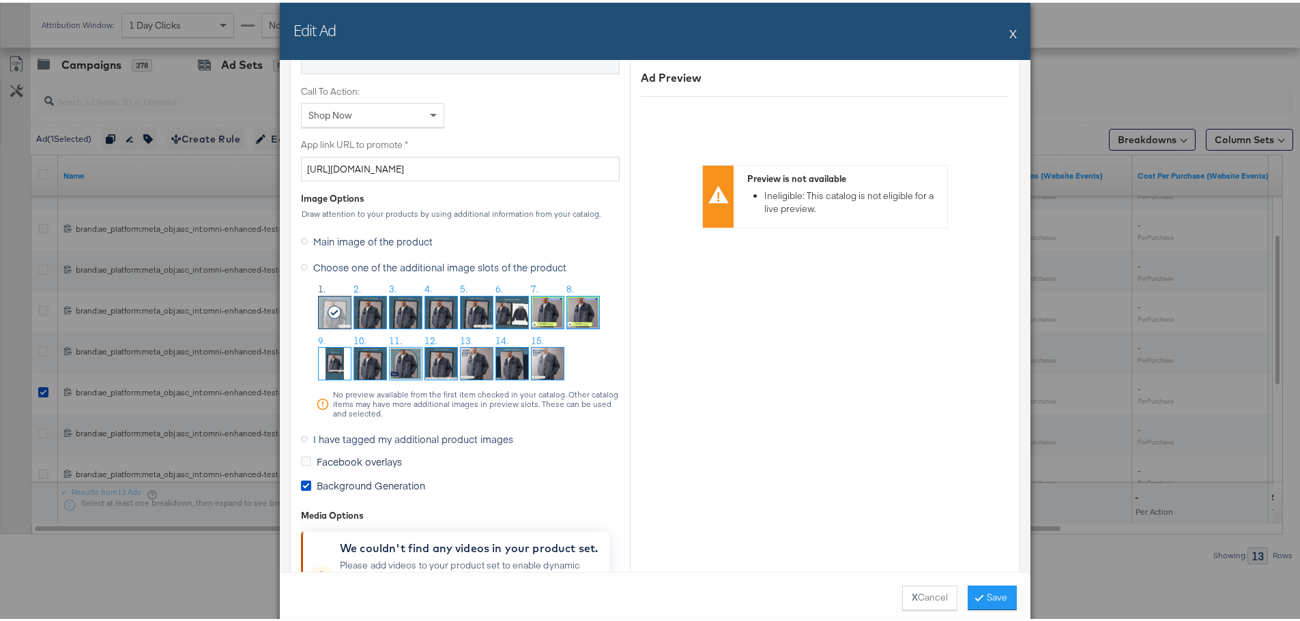
scroll to position [1023, 0]
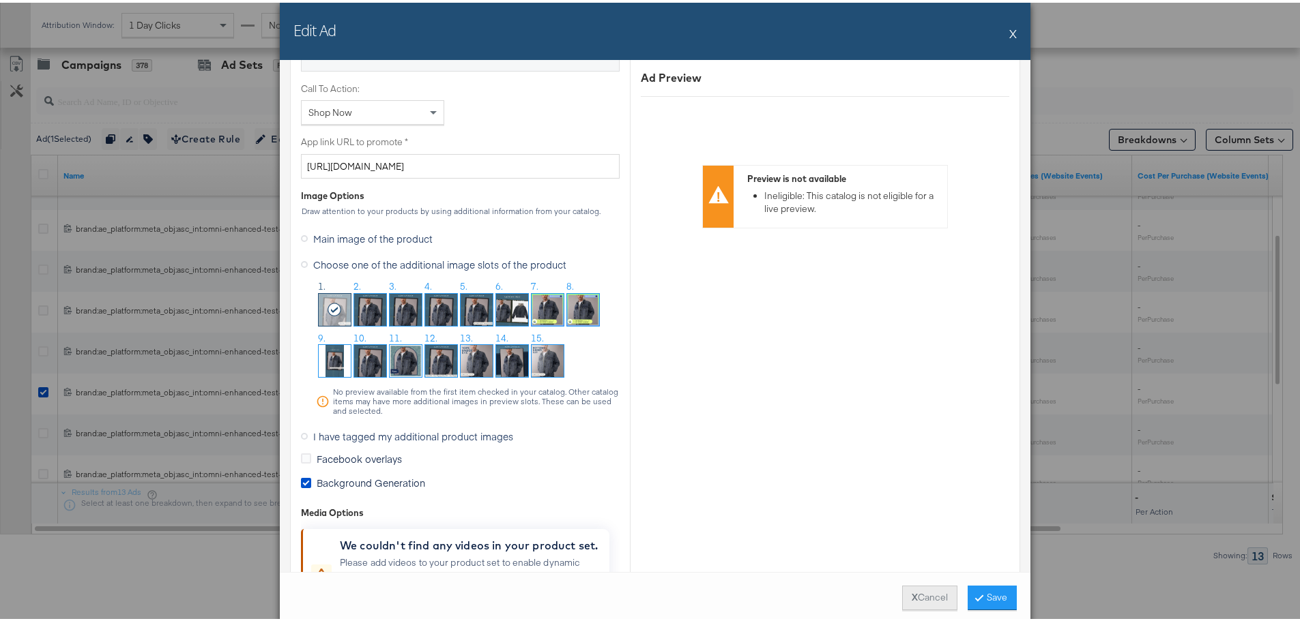
click at [910, 598] on button "X Cancel" at bounding box center [929, 595] width 55 height 25
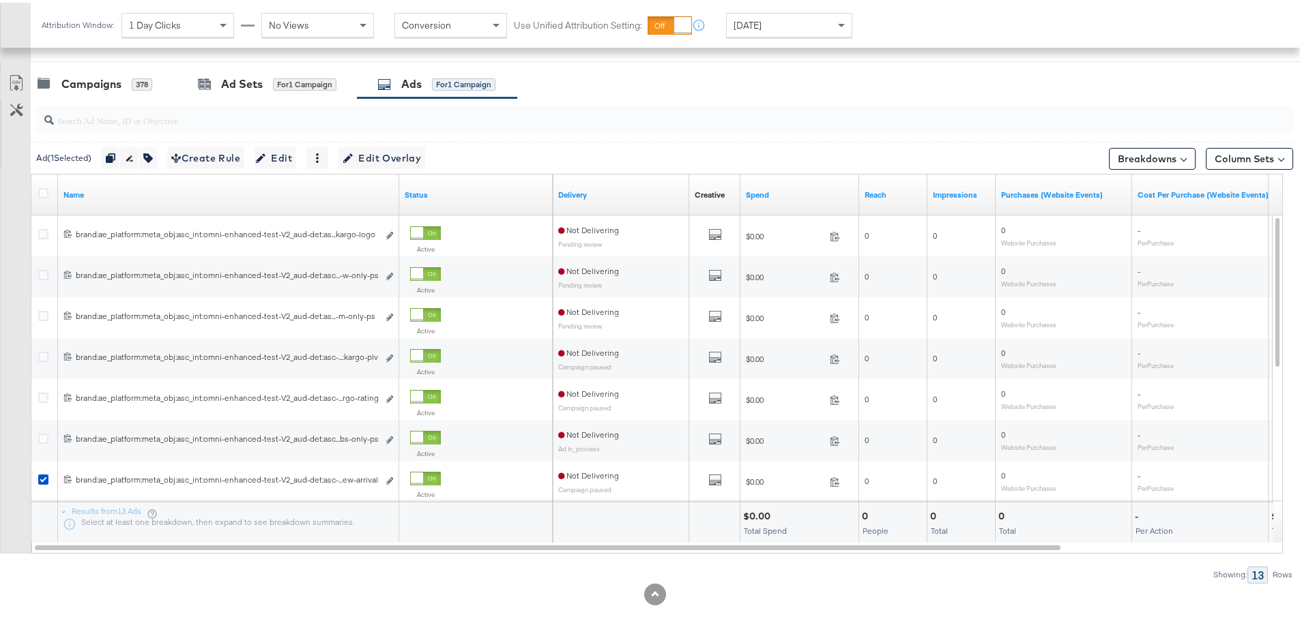
scroll to position [310, 0]
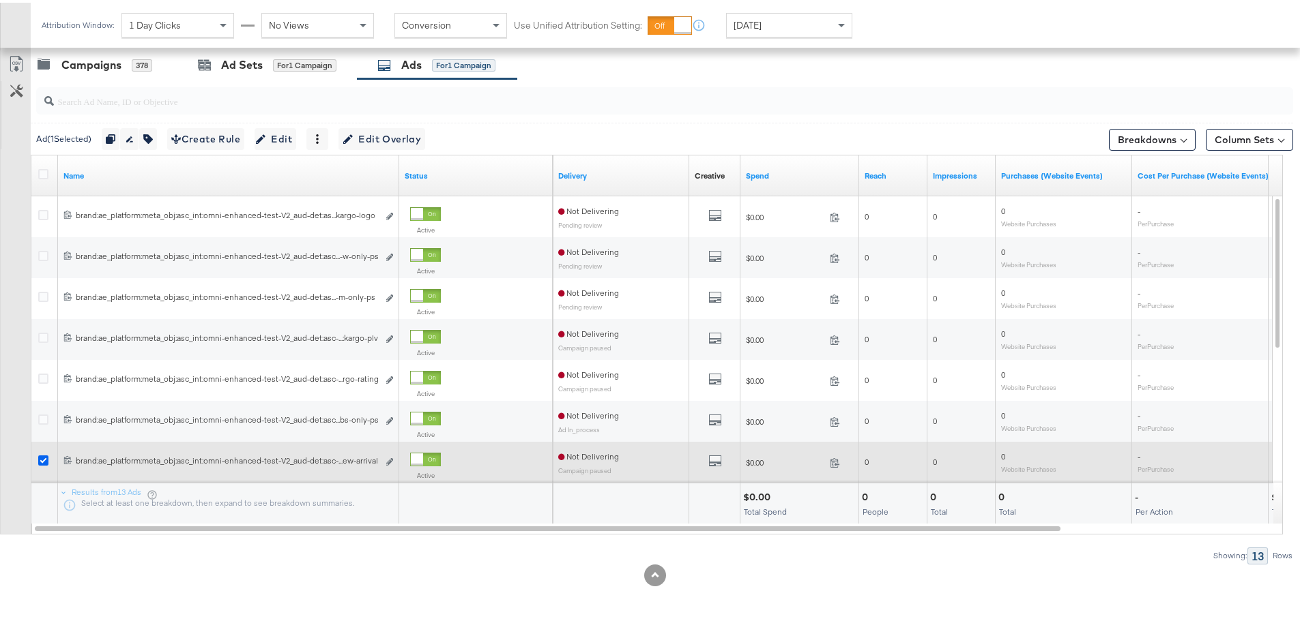
click at [47, 459] on icon at bounding box center [43, 458] width 10 height 10
click at [0, 0] on input "checkbox" at bounding box center [0, 0] width 0 height 0
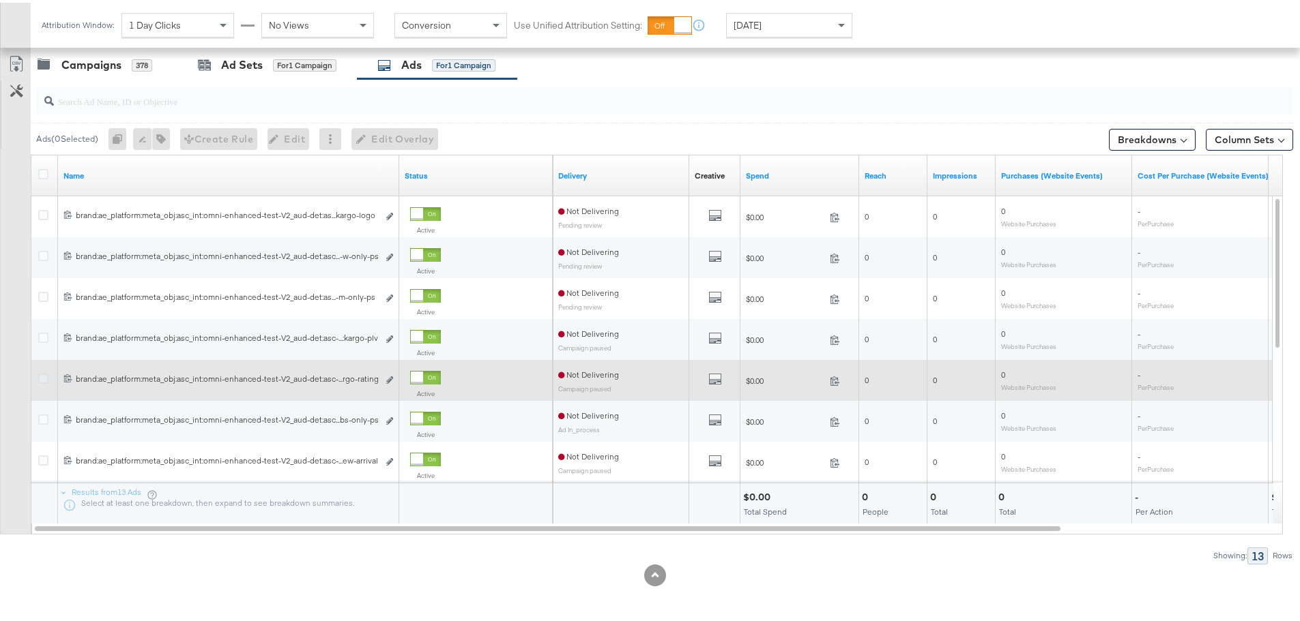
click at [41, 379] on icon at bounding box center [43, 376] width 10 height 10
click at [0, 0] on input "checkbox" at bounding box center [0, 0] width 0 height 0
click at [388, 377] on icon "link" at bounding box center [389, 378] width 7 height 8
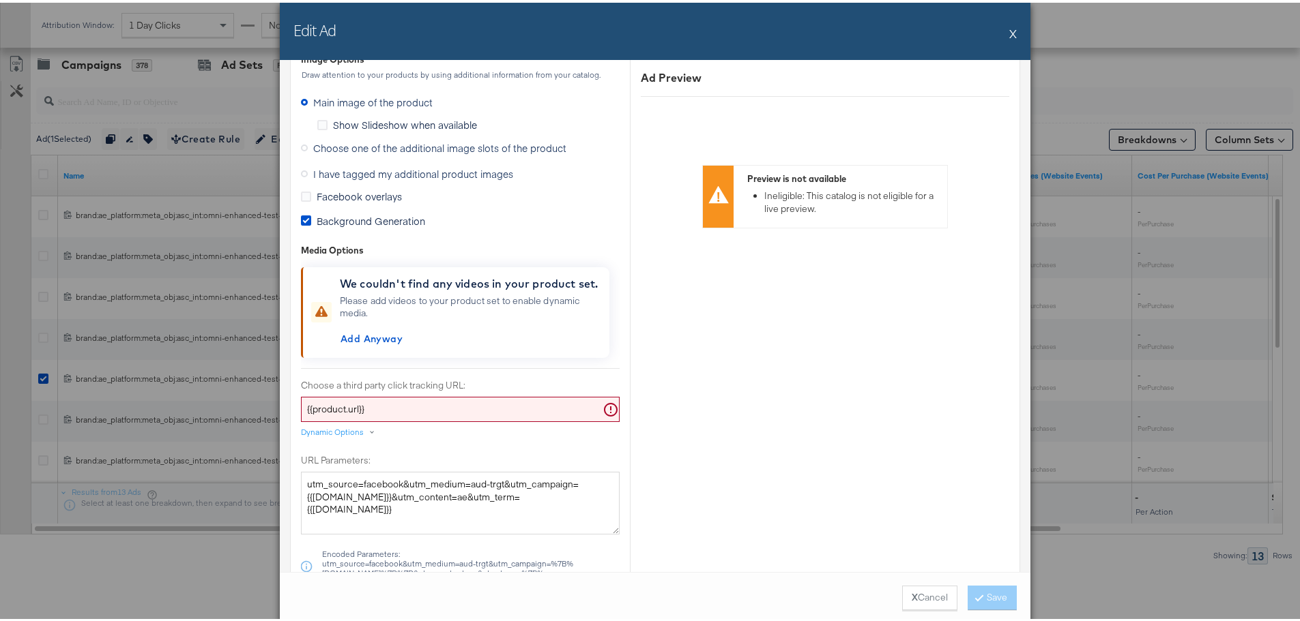
scroll to position [1023, 0]
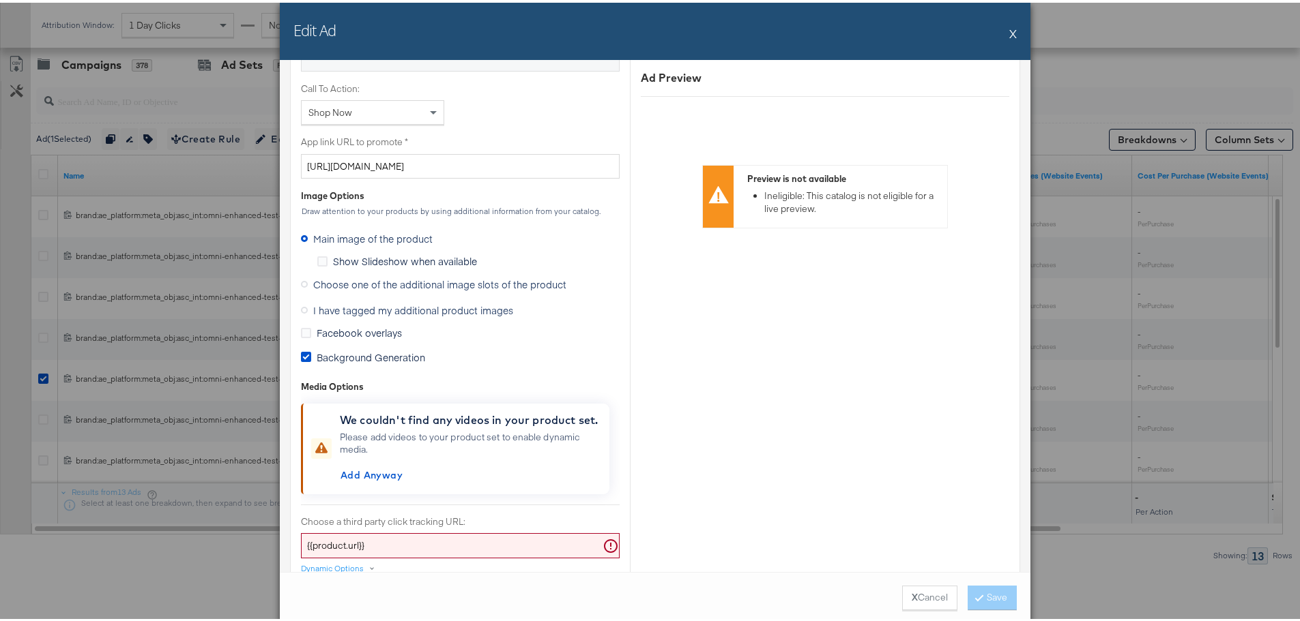
click at [301, 282] on icon at bounding box center [304, 281] width 7 height 7
click at [0, 0] on input "Choose one of the additional image slots of the product" at bounding box center [0, 0] width 0 height 0
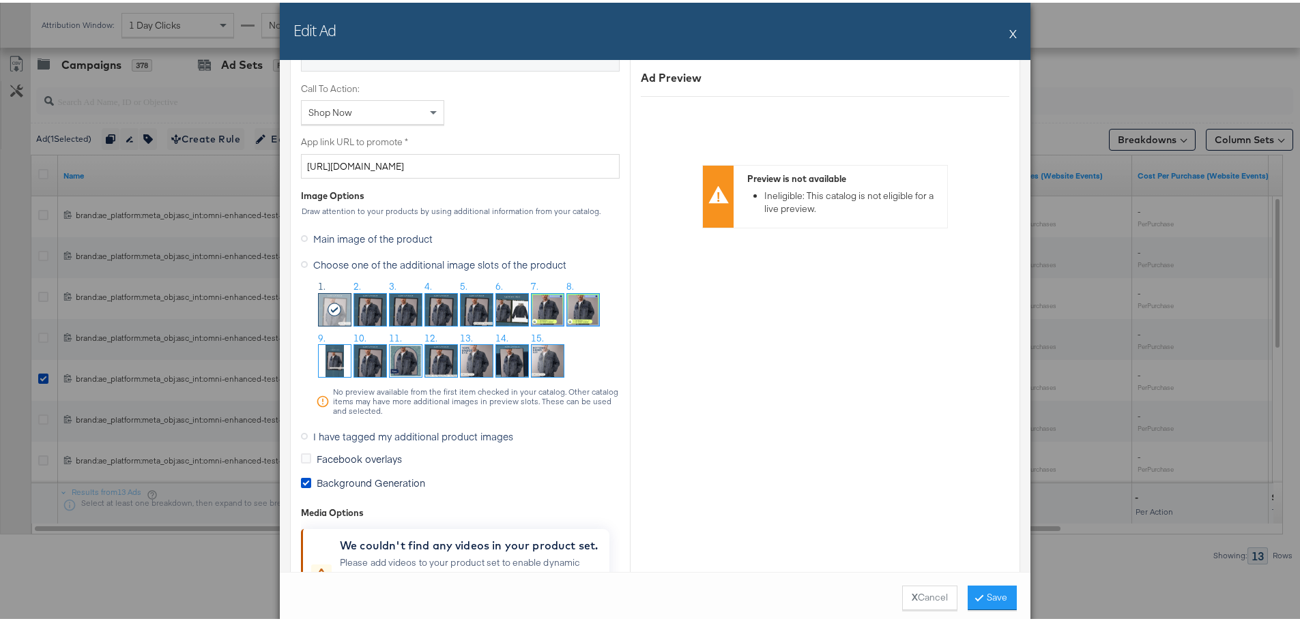
click at [372, 317] on img at bounding box center [370, 307] width 32 height 32
click at [986, 597] on button "Save" at bounding box center [991, 595] width 49 height 25
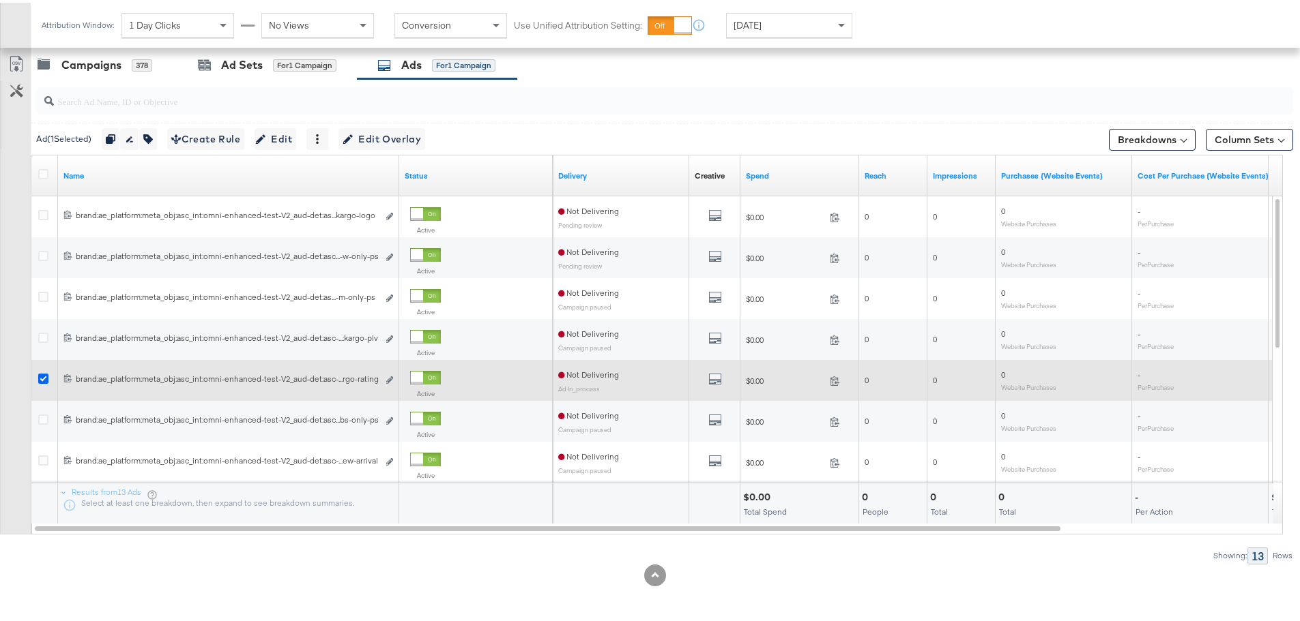
click at [42, 375] on icon at bounding box center [43, 376] width 10 height 10
click at [0, 0] on input "checkbox" at bounding box center [0, 0] width 0 height 0
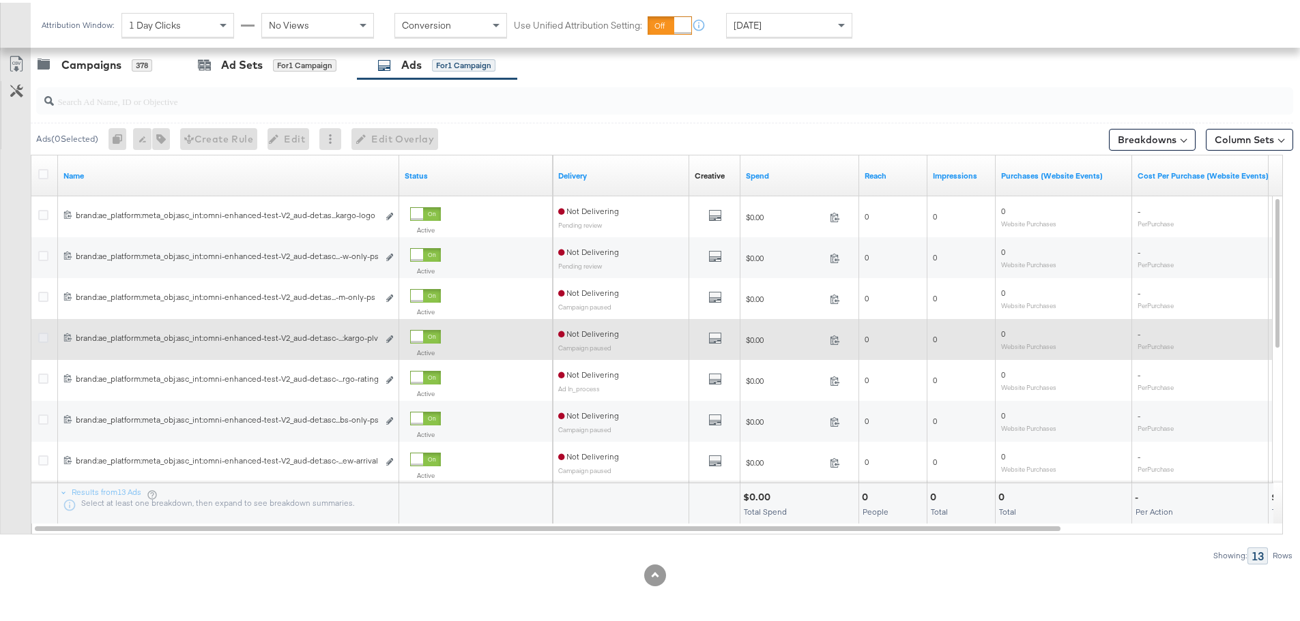
click at [40, 336] on icon at bounding box center [43, 335] width 10 height 10
click at [0, 0] on input "checkbox" at bounding box center [0, 0] width 0 height 0
click at [390, 337] on icon "link" at bounding box center [389, 337] width 7 height 8
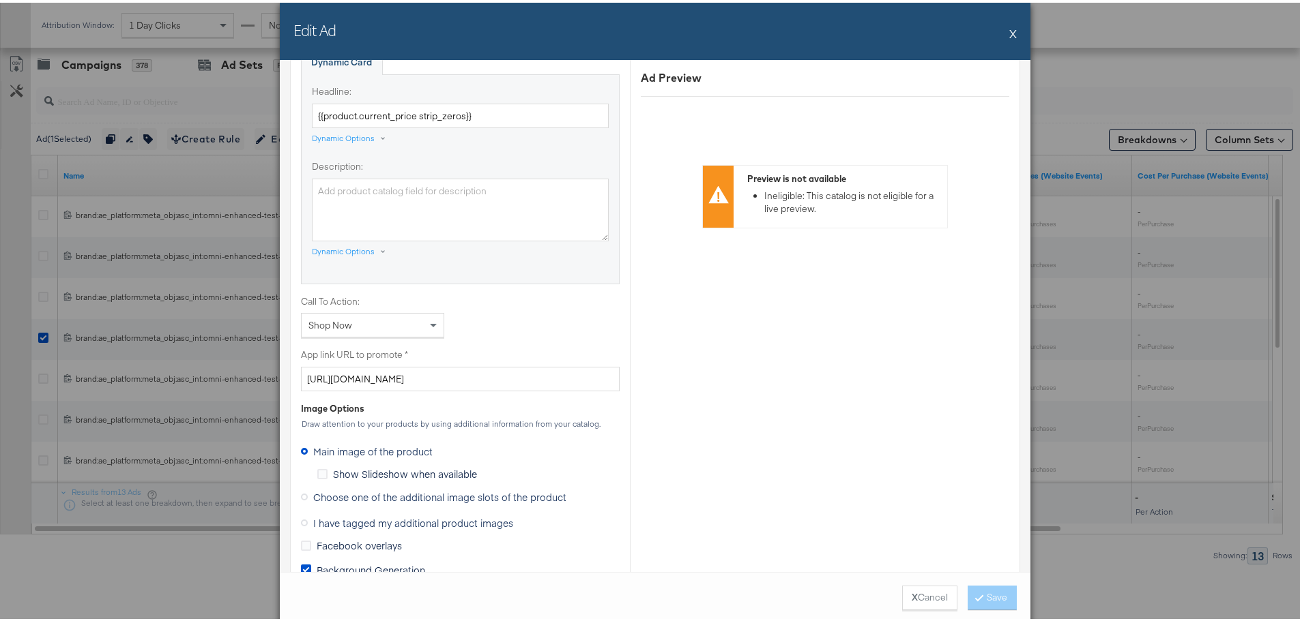
scroll to position [887, 0]
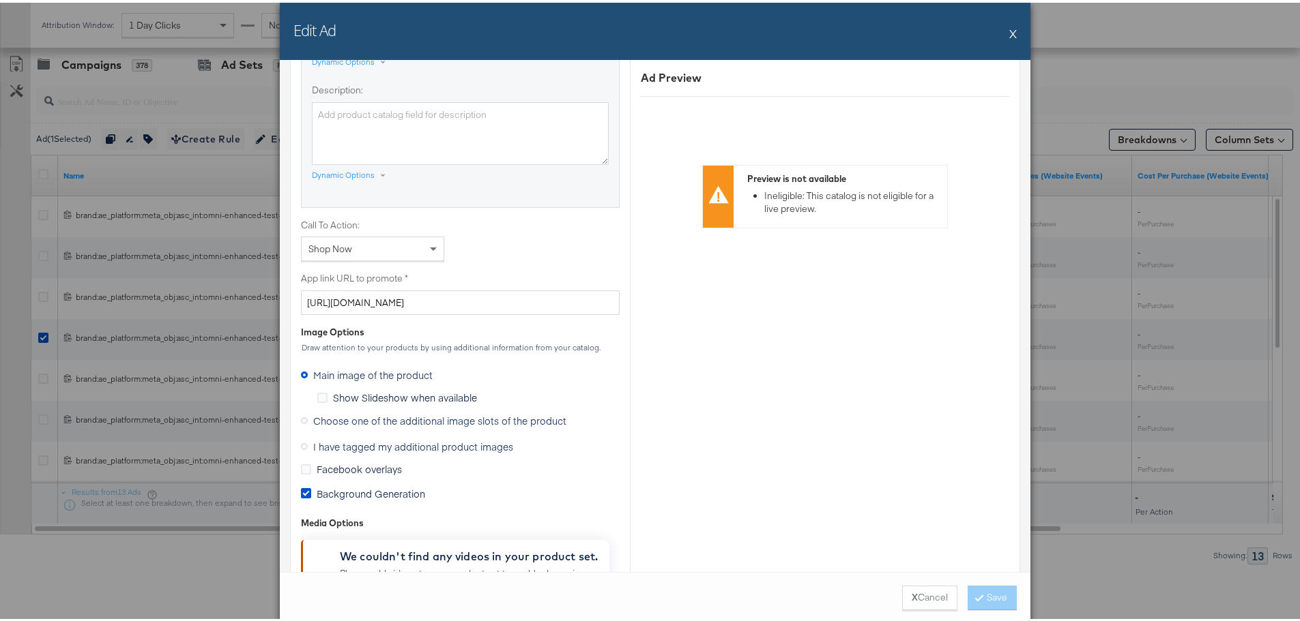
click at [301, 416] on icon at bounding box center [304, 418] width 7 height 7
click at [0, 0] on input "Choose one of the additional image slots of the product" at bounding box center [0, 0] width 0 height 0
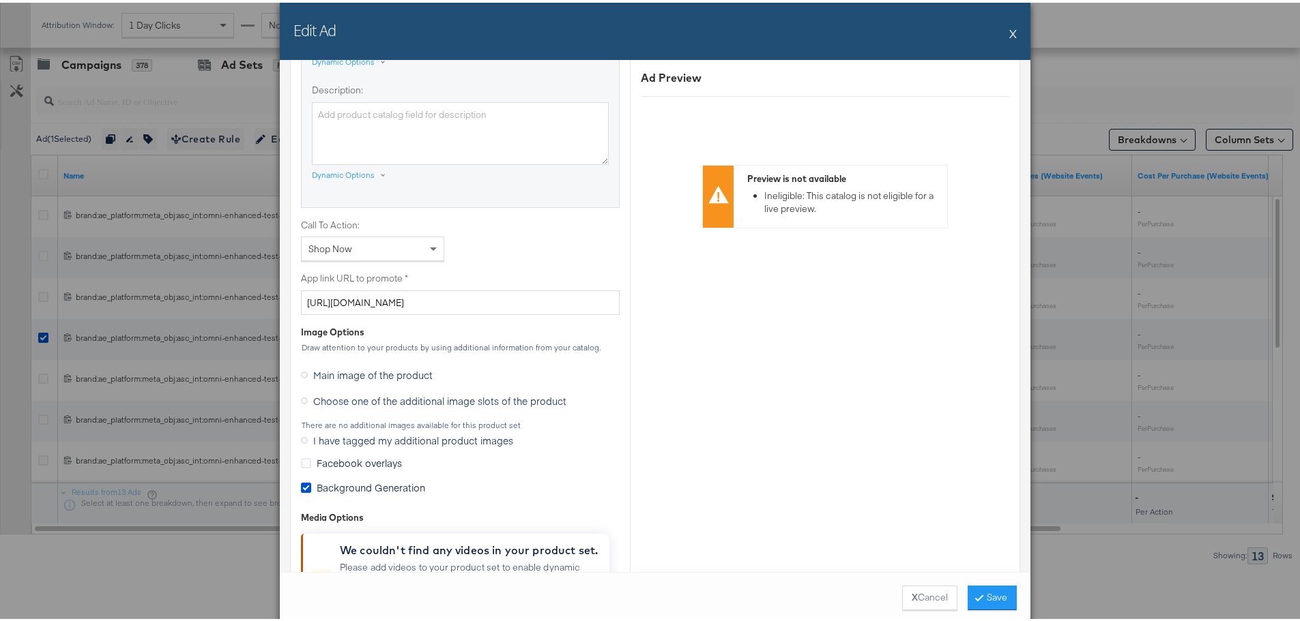
click at [301, 374] on icon at bounding box center [304, 372] width 7 height 7
click at [0, 0] on input "Main image of the product" at bounding box center [0, 0] width 0 height 0
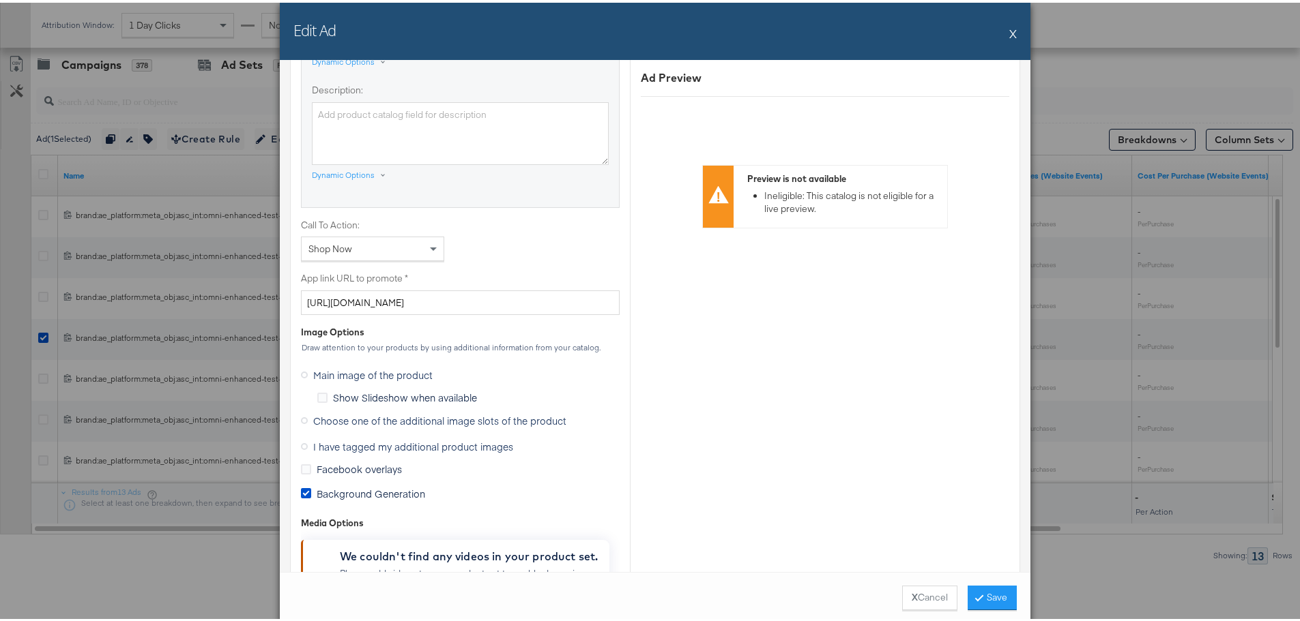
click at [301, 420] on icon at bounding box center [304, 418] width 7 height 7
click at [0, 0] on input "Choose one of the additional image slots of the product" at bounding box center [0, 0] width 0 height 0
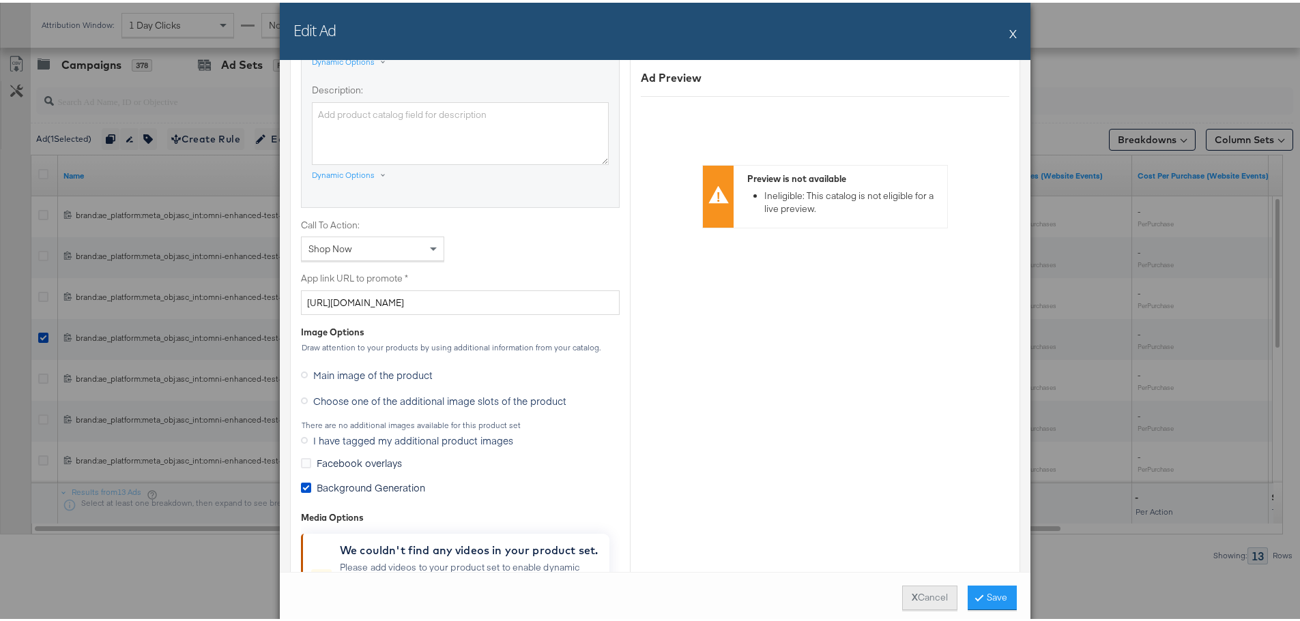
click at [919, 593] on button "X Cancel" at bounding box center [929, 595] width 55 height 25
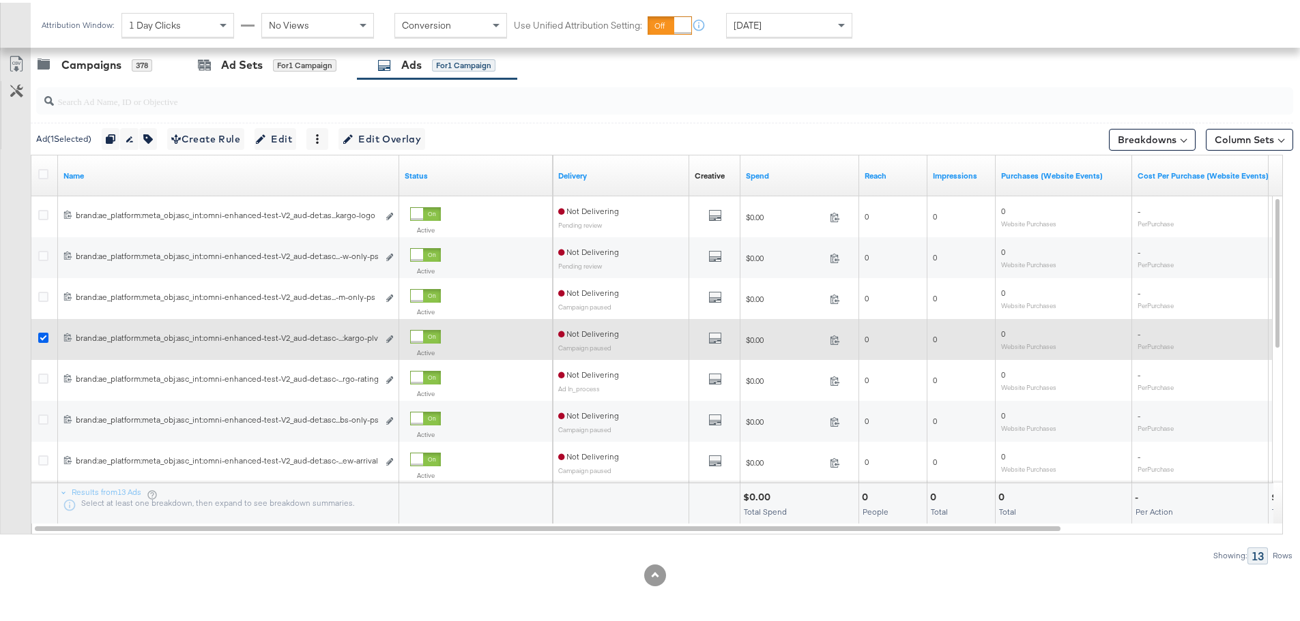
click at [46, 334] on icon at bounding box center [43, 335] width 10 height 10
click at [0, 0] on input "checkbox" at bounding box center [0, 0] width 0 height 0
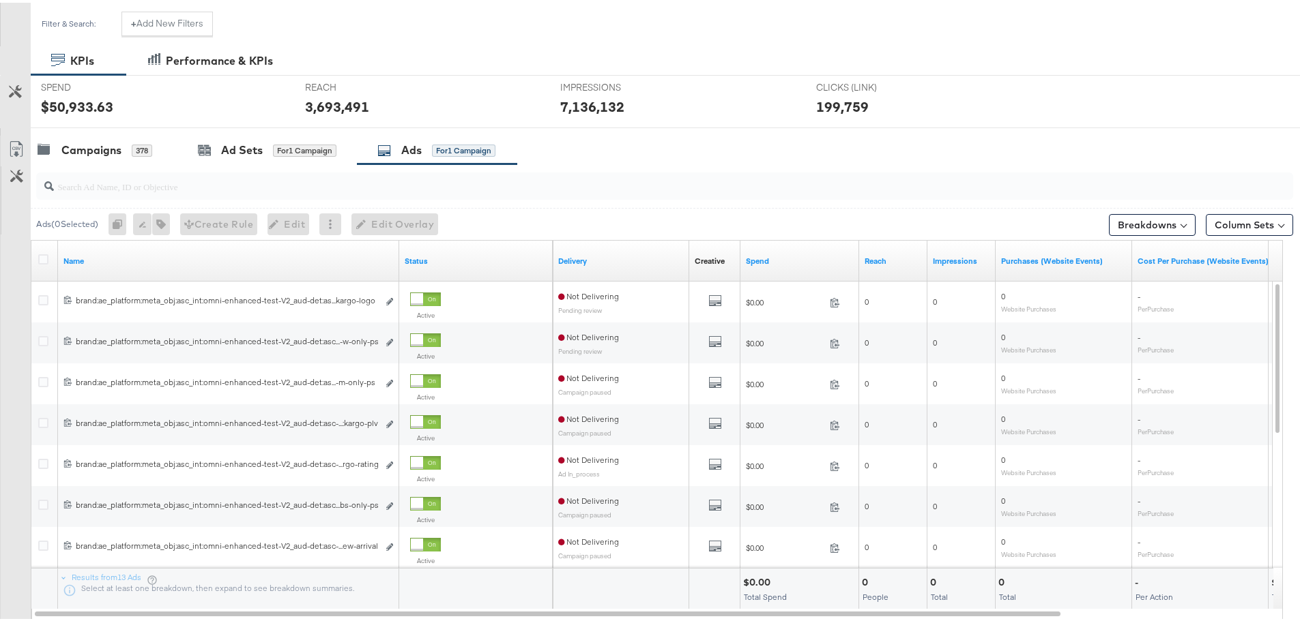
scroll to position [310, 0]
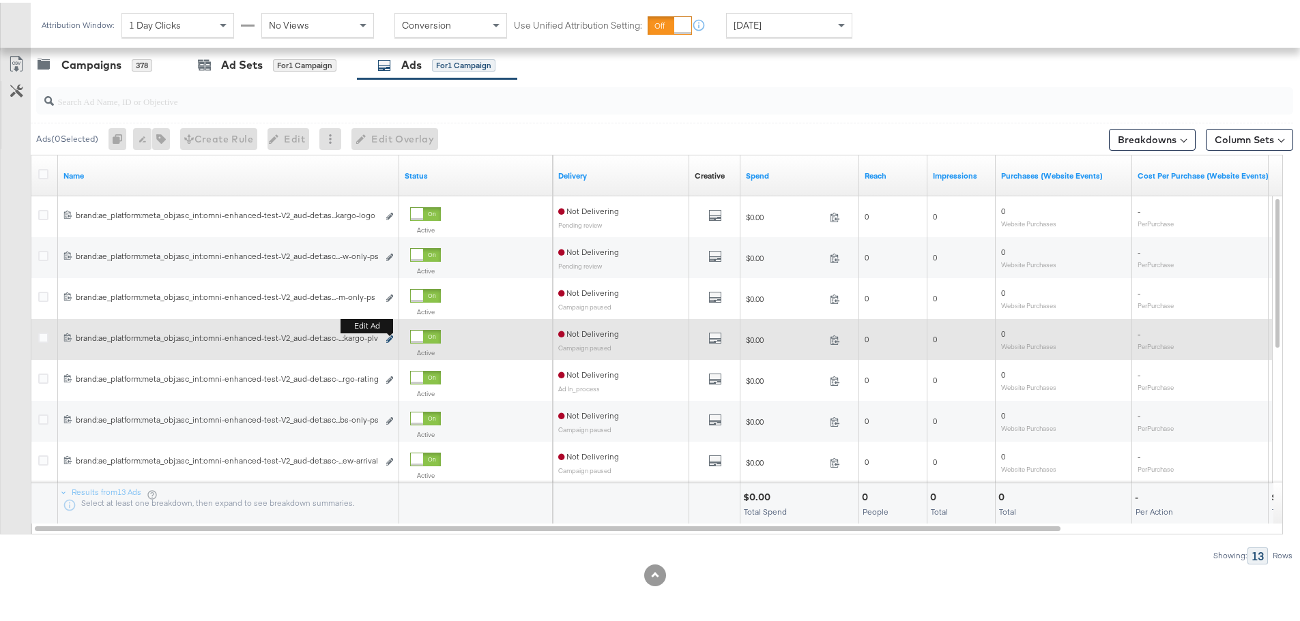
click at [392, 337] on icon "link" at bounding box center [389, 337] width 7 height 8
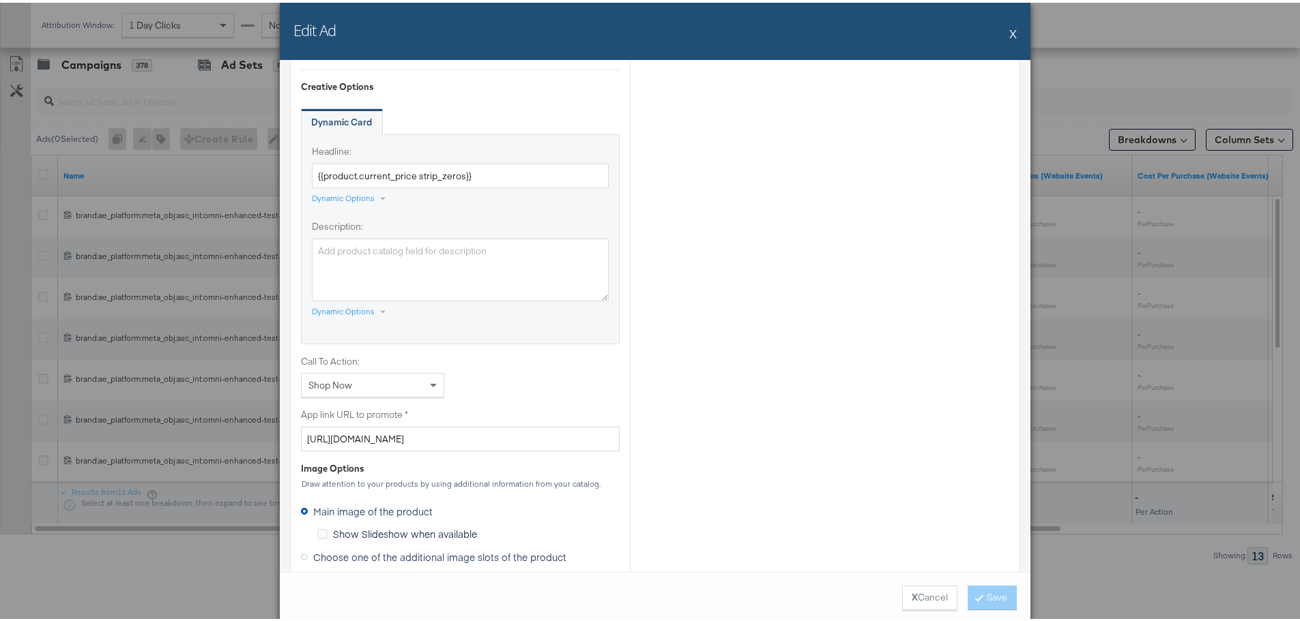
scroll to position [1091, 0]
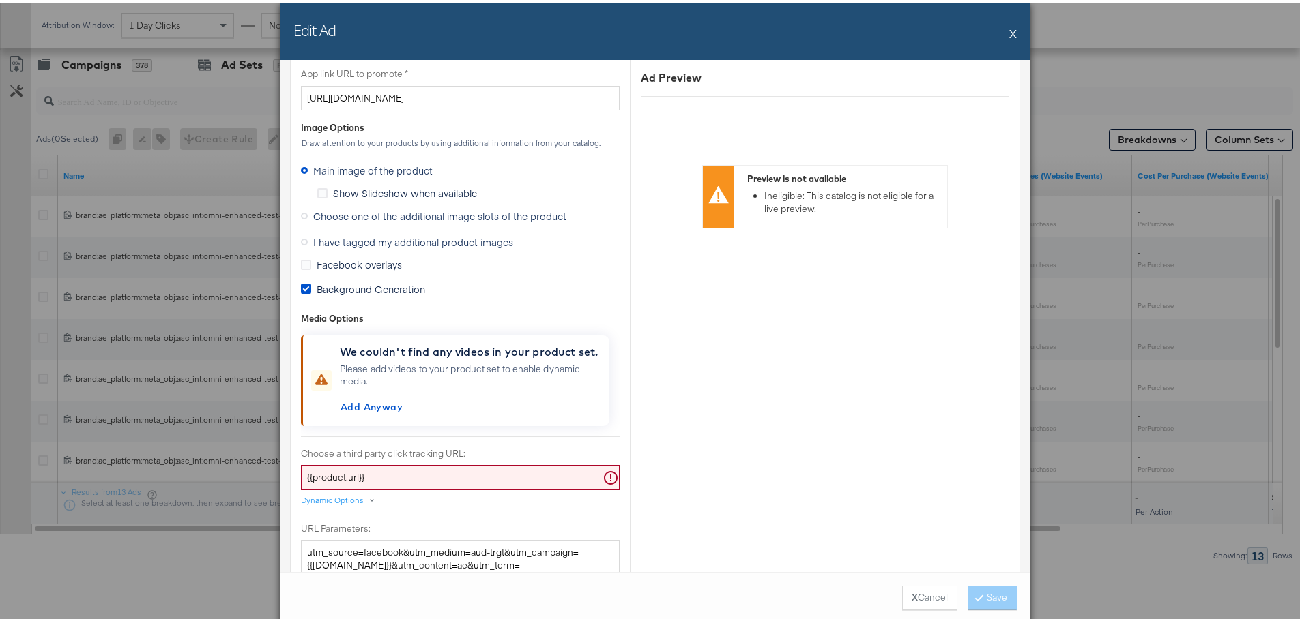
click at [303, 211] on label "Choose one of the additional image slots of the product" at bounding box center [436, 213] width 271 height 20
click at [0, 0] on input "Choose one of the additional image slots of the product" at bounding box center [0, 0] width 0 height 0
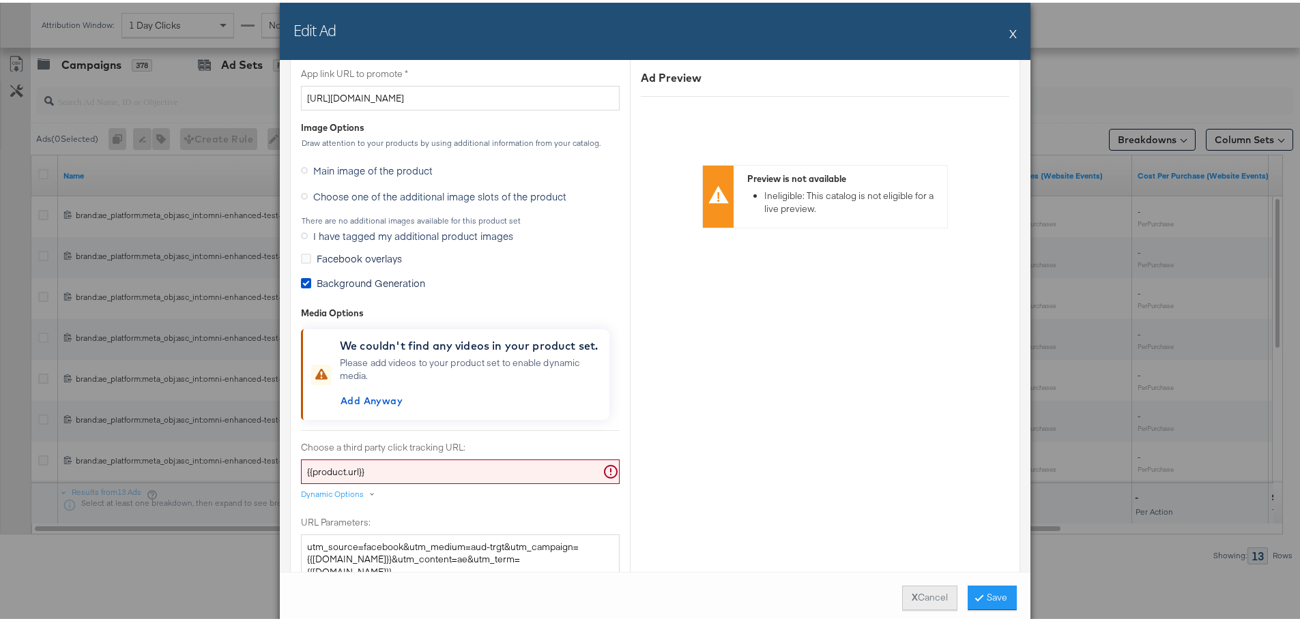
click at [920, 586] on button "X Cancel" at bounding box center [929, 595] width 55 height 25
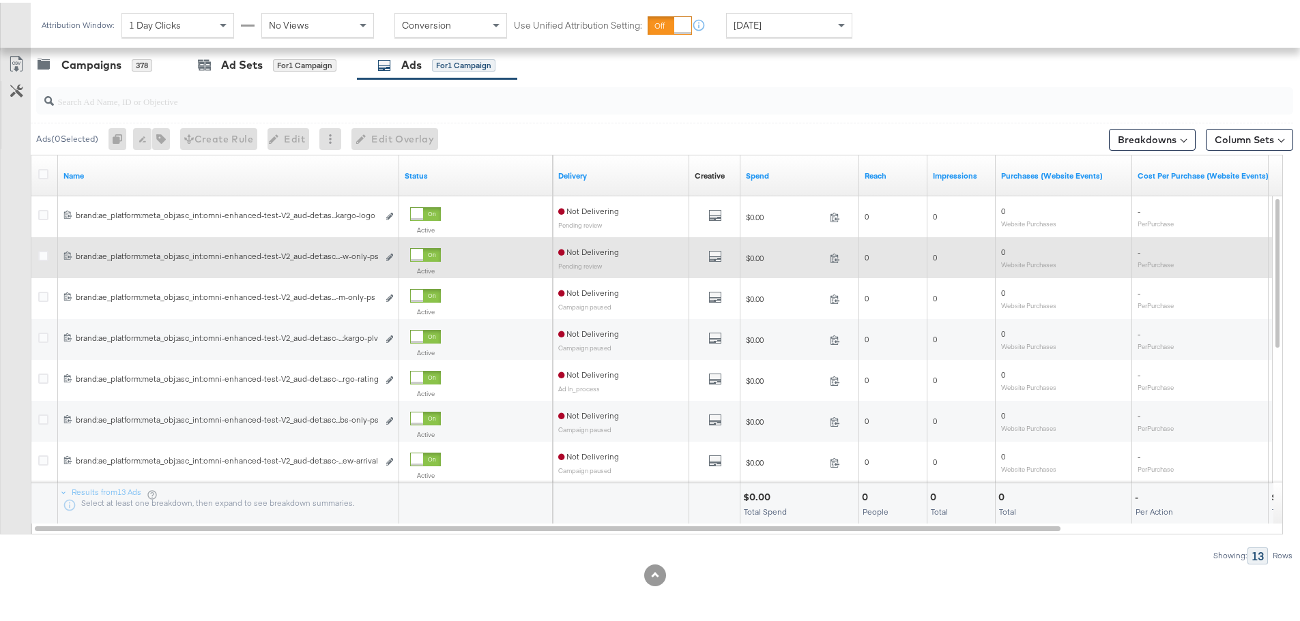
scroll to position [242, 0]
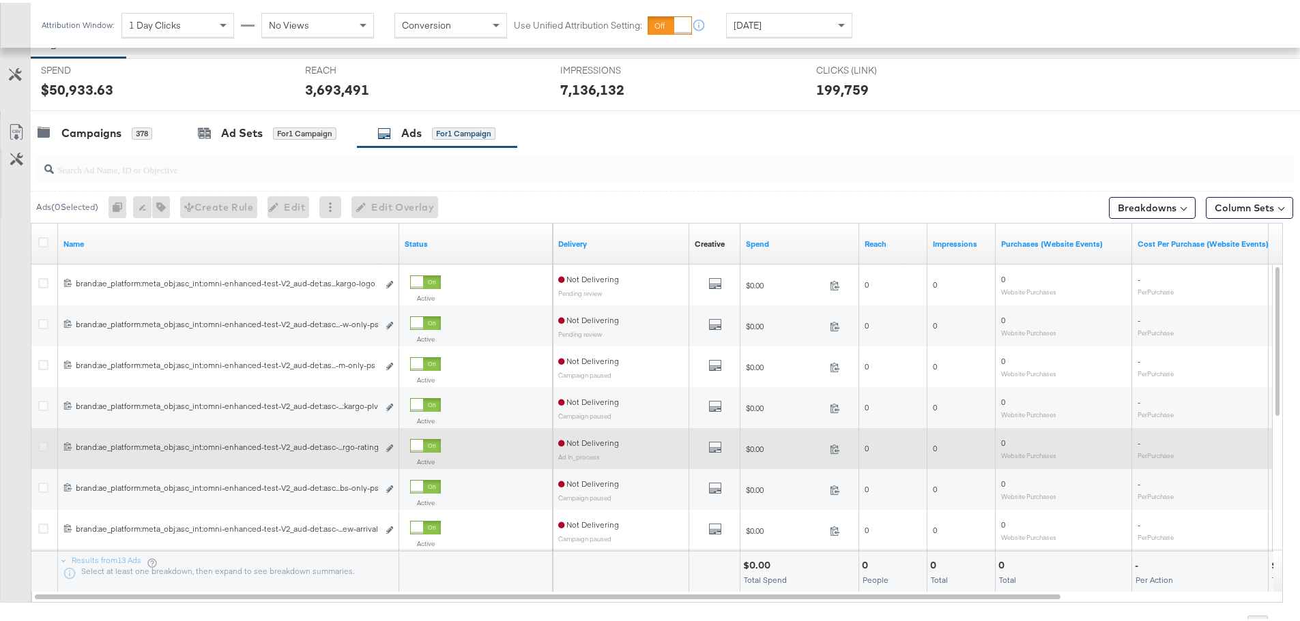
click at [46, 442] on icon at bounding box center [43, 444] width 10 height 10
click at [0, 0] on input "checkbox" at bounding box center [0, 0] width 0 height 0
click at [45, 442] on icon at bounding box center [43, 444] width 10 height 10
click at [0, 0] on input "checkbox" at bounding box center [0, 0] width 0 height 0
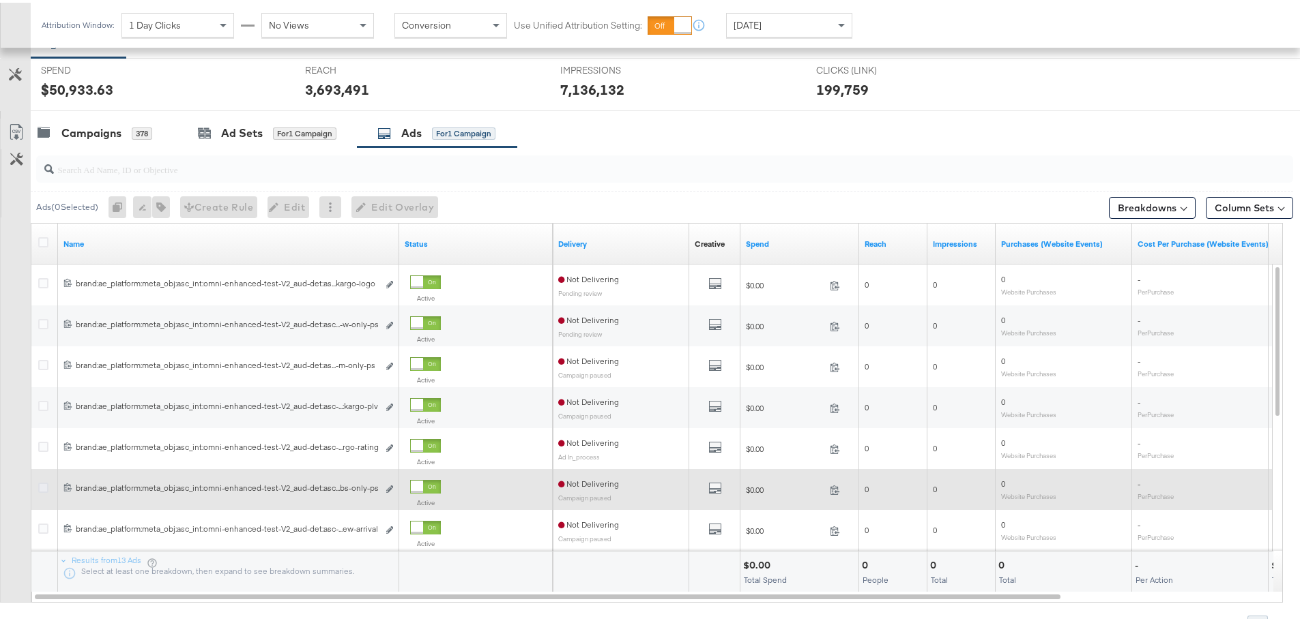
click at [45, 484] on icon at bounding box center [43, 485] width 10 height 10
click at [0, 0] on input "checkbox" at bounding box center [0, 0] width 0 height 0
click at [41, 486] on icon at bounding box center [43, 485] width 10 height 10
click at [0, 0] on input "checkbox" at bounding box center [0, 0] width 0 height 0
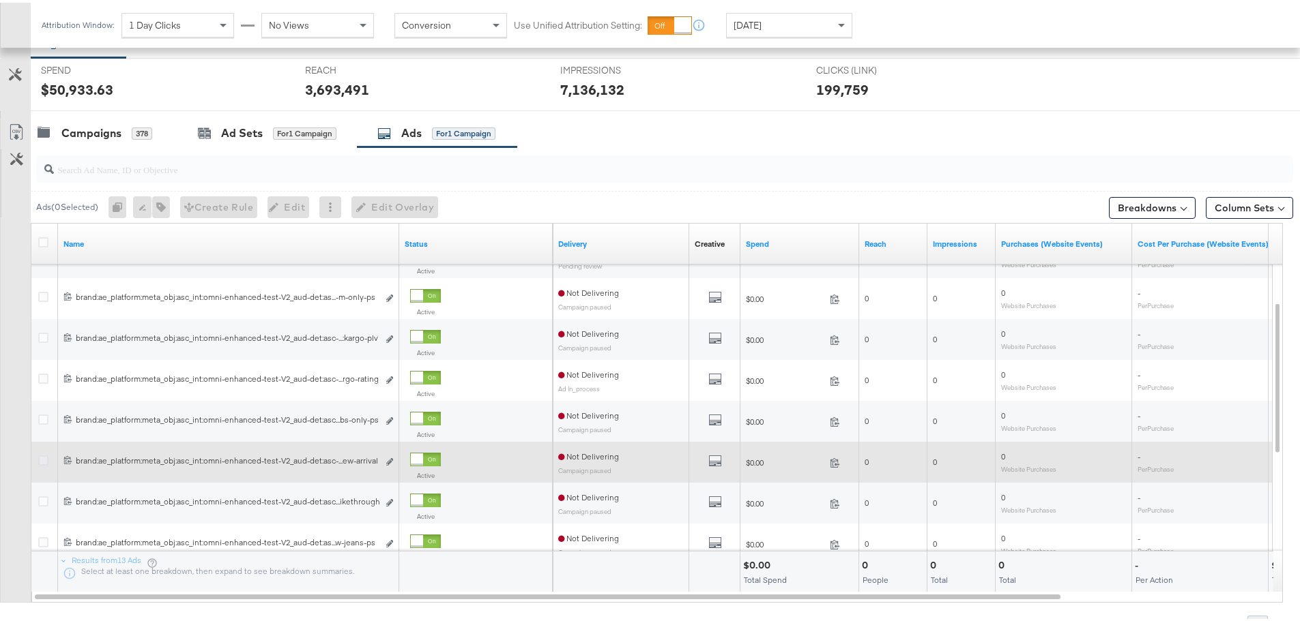
click at [44, 458] on icon at bounding box center [43, 458] width 10 height 10
click at [0, 0] on input "checkbox" at bounding box center [0, 0] width 0 height 0
click at [393, 458] on button "Edit ad" at bounding box center [389, 460] width 8 height 14
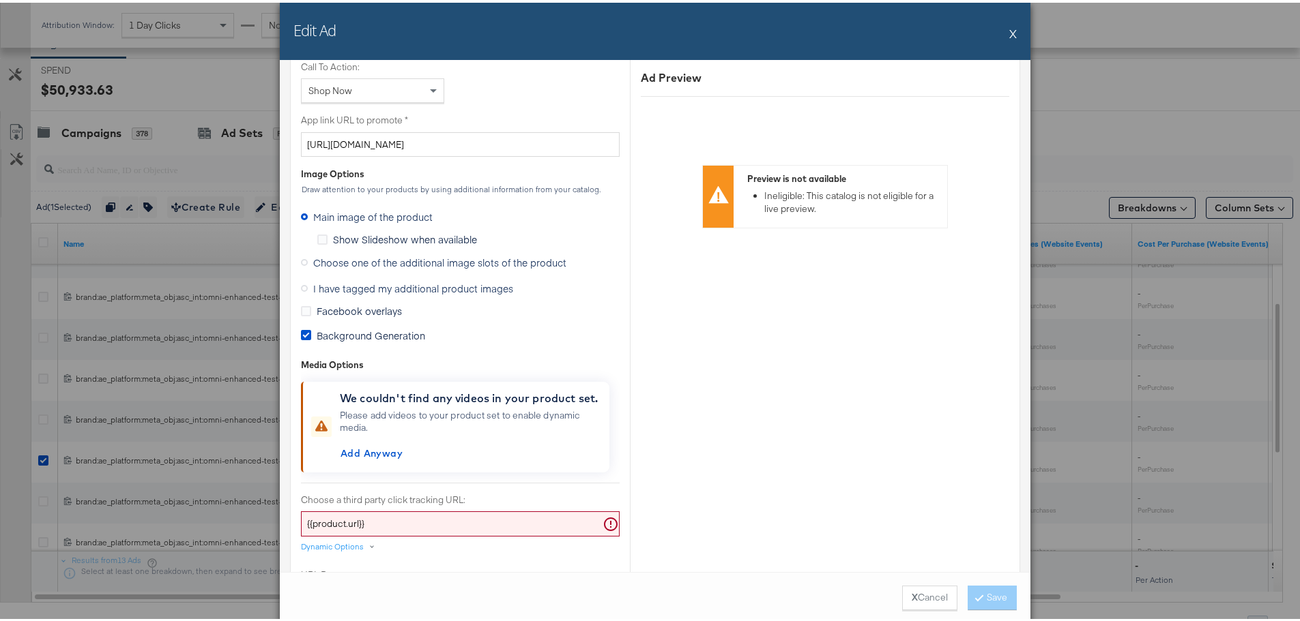
scroll to position [1023, 0]
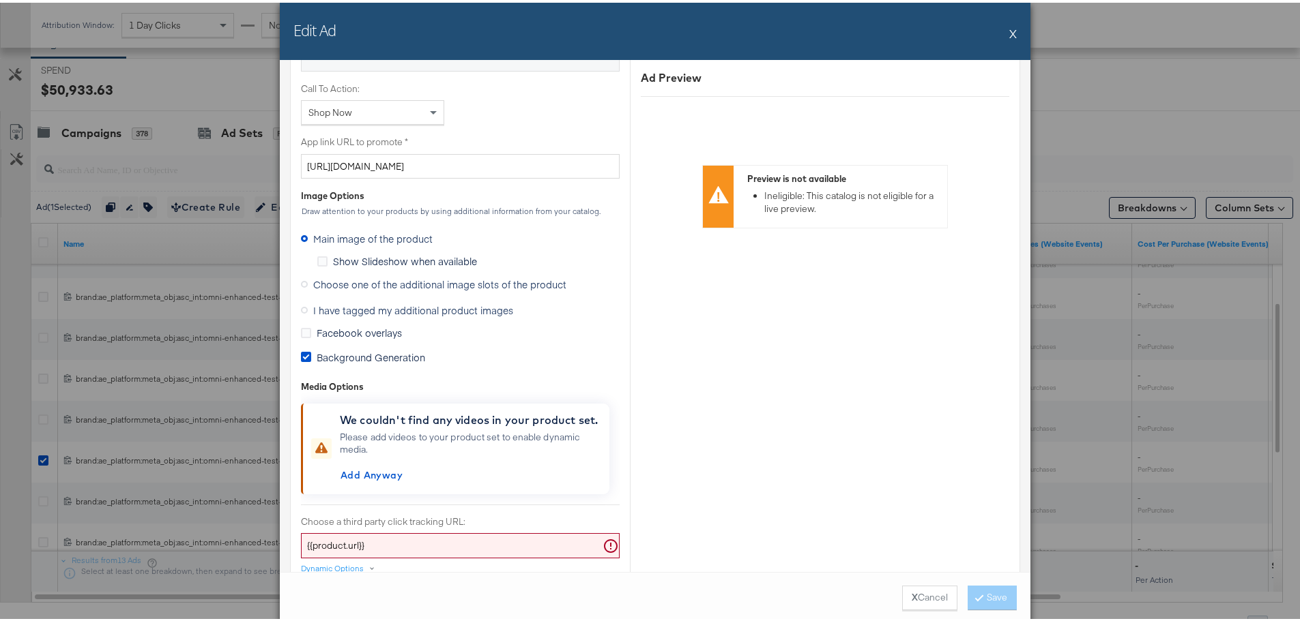
click at [302, 282] on icon at bounding box center [304, 281] width 7 height 7
click at [0, 0] on input "Choose one of the additional image slots of the product" at bounding box center [0, 0] width 0 height 0
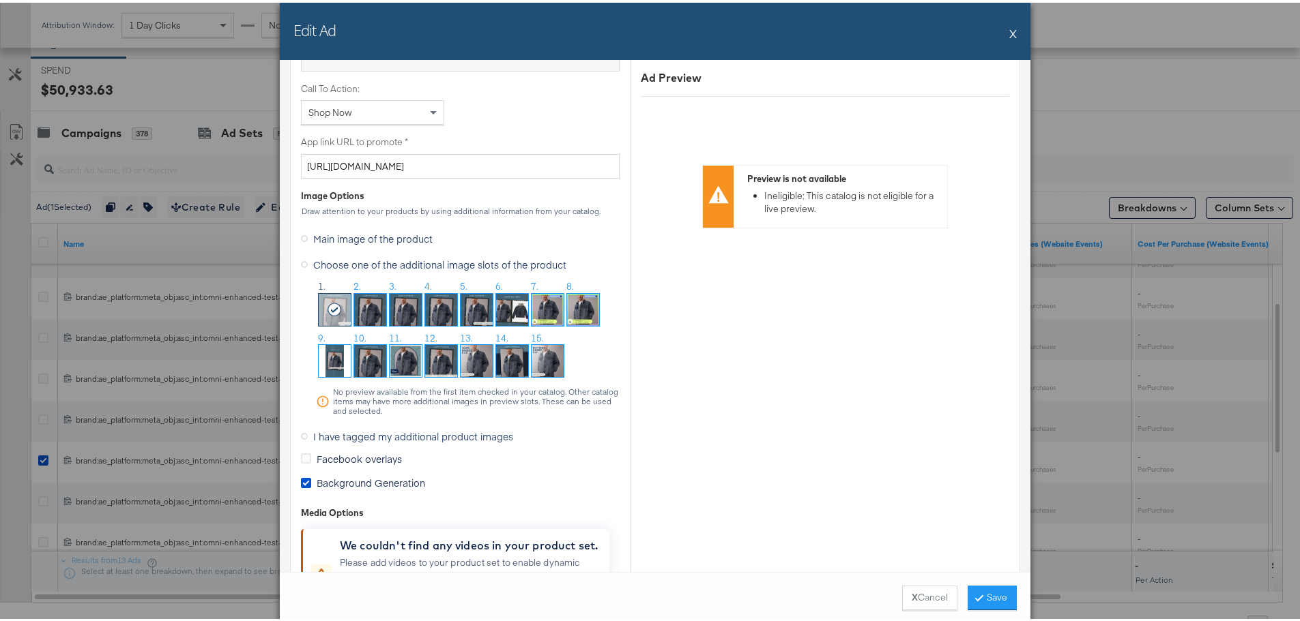
click at [395, 309] on img at bounding box center [406, 307] width 32 height 32
click at [997, 587] on button "Save" at bounding box center [991, 595] width 49 height 25
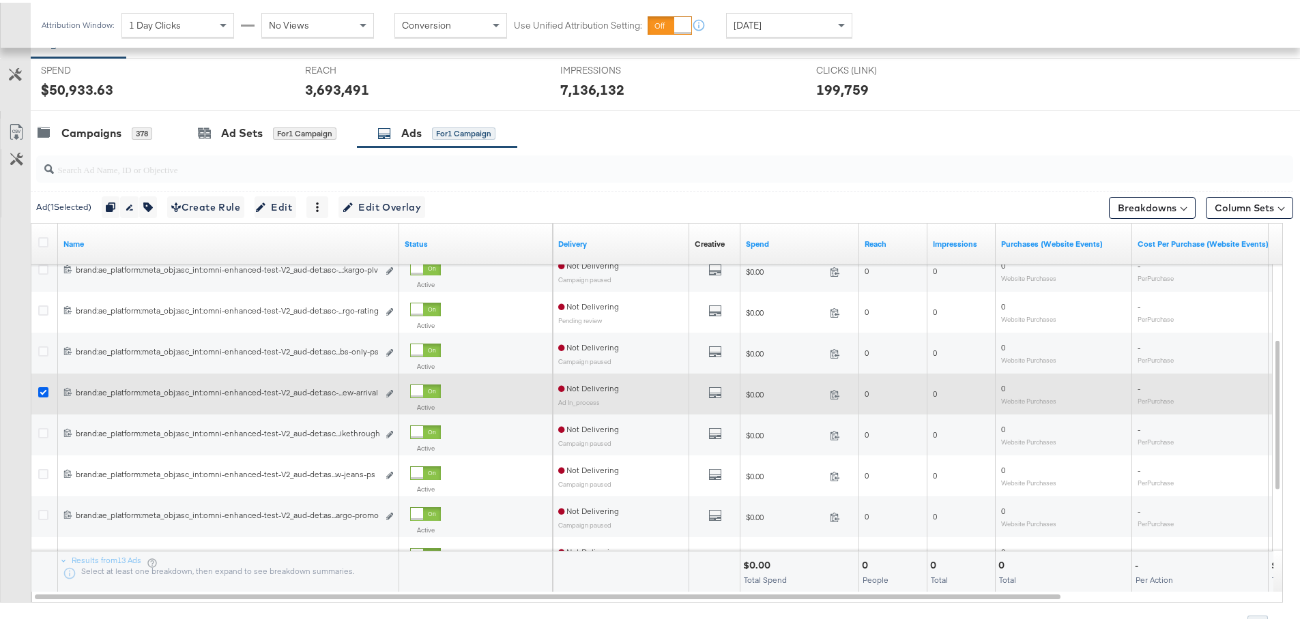
click at [46, 392] on icon at bounding box center [43, 390] width 10 height 10
click at [0, 0] on input "checkbox" at bounding box center [0, 0] width 0 height 0
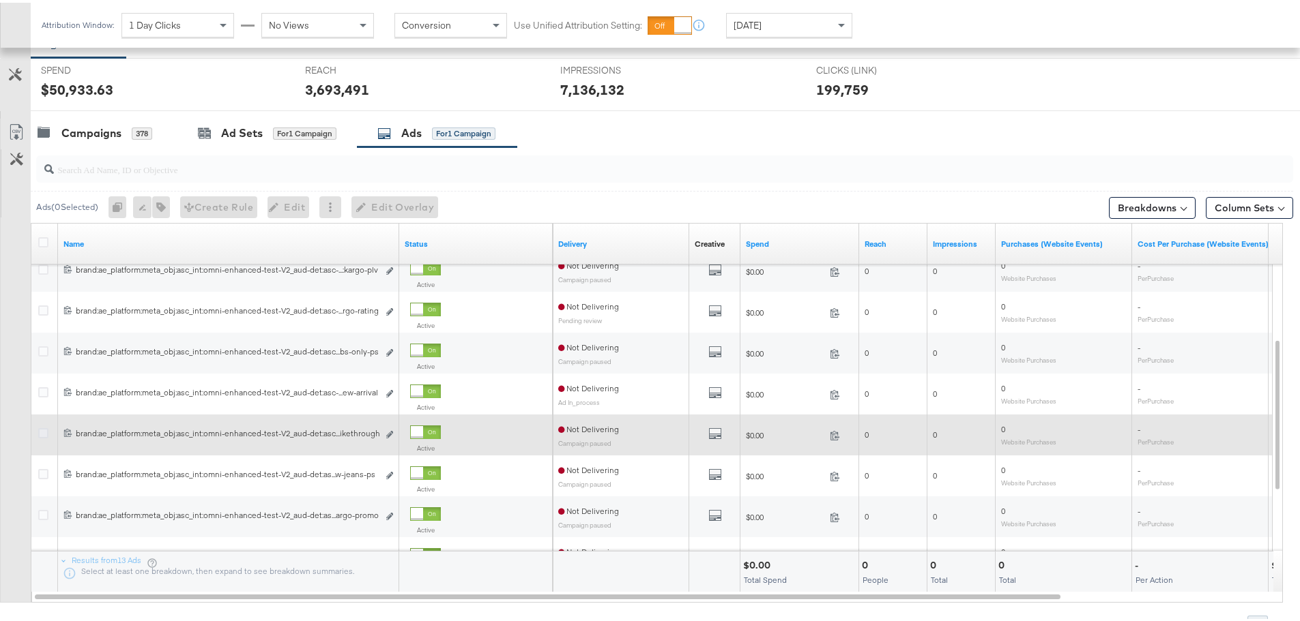
click at [40, 429] on icon at bounding box center [43, 431] width 10 height 10
click at [0, 0] on input "checkbox" at bounding box center [0, 0] width 0 height 0
drag, startPoint x: 387, startPoint y: 431, endPoint x: 349, endPoint y: 437, distance: 38.7
click at [389, 431] on icon "link" at bounding box center [389, 432] width 7 height 8
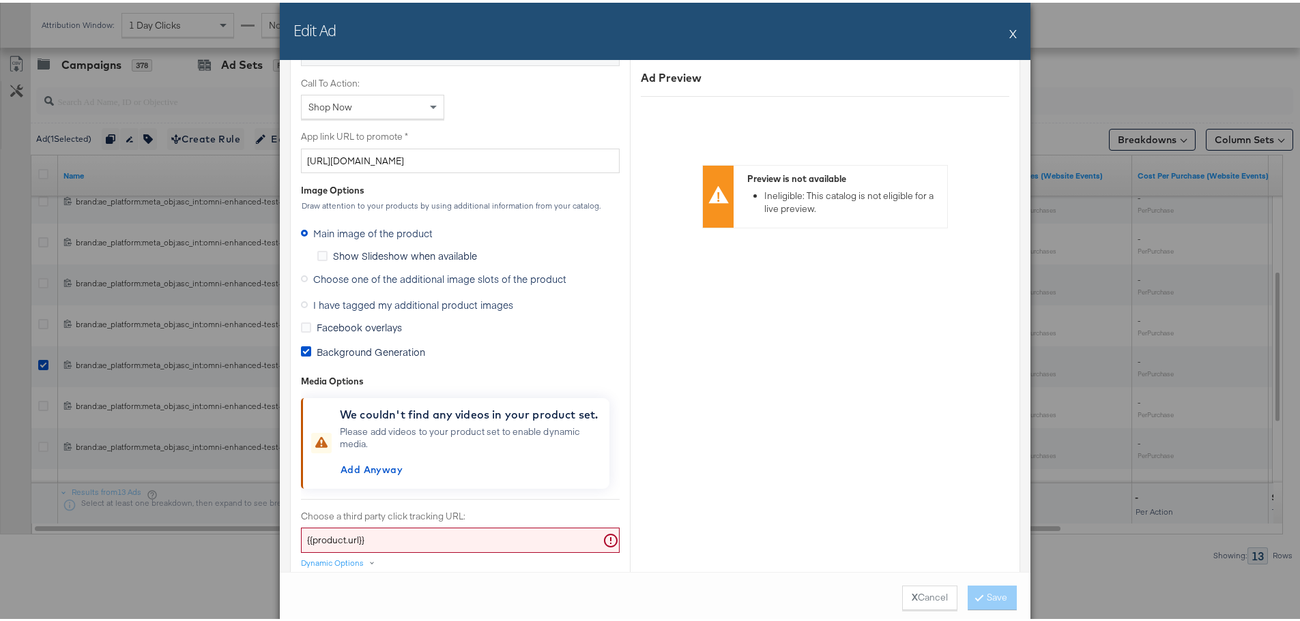
scroll to position [955, 0]
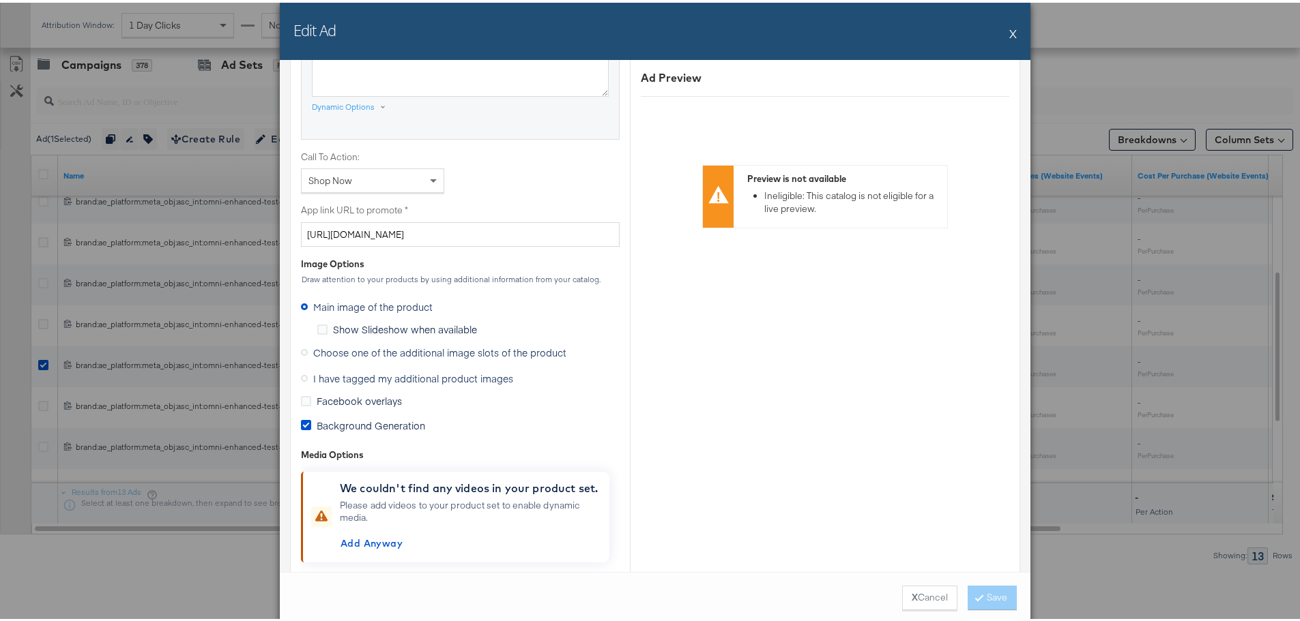
click at [302, 350] on icon at bounding box center [304, 350] width 7 height 7
click at [0, 0] on input "Choose one of the additional image slots of the product" at bounding box center [0, 0] width 0 height 0
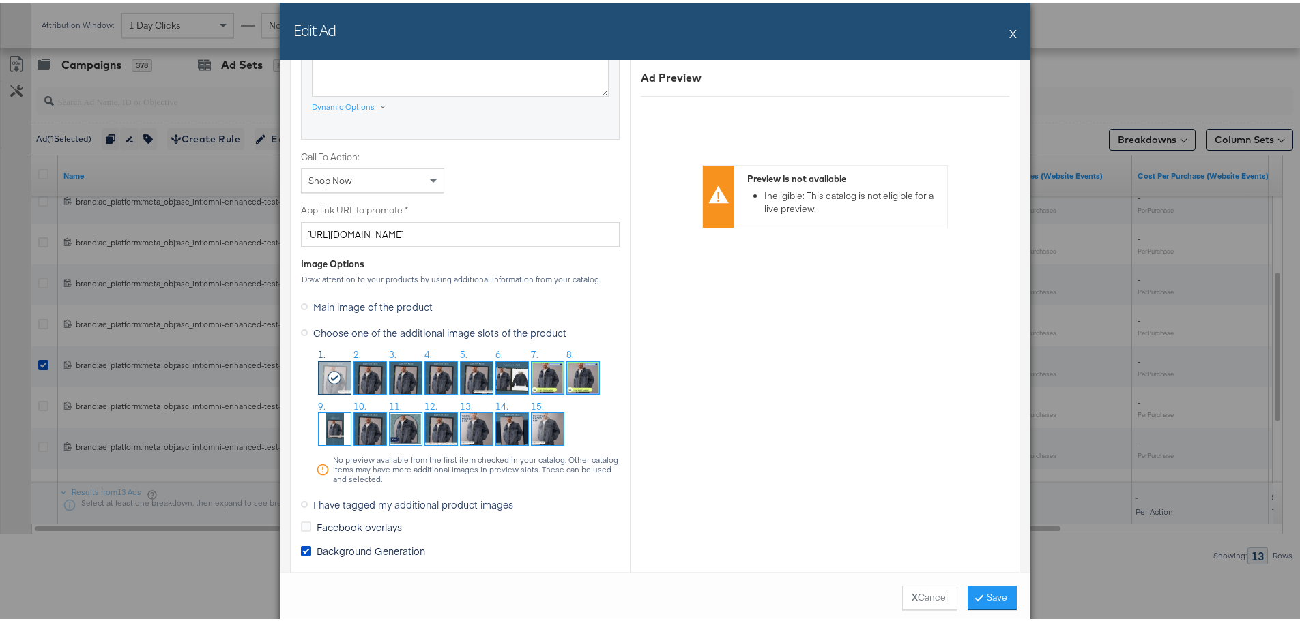
click at [337, 376] on div at bounding box center [335, 376] width 32 height 32
click at [993, 590] on button "Save" at bounding box center [991, 595] width 49 height 25
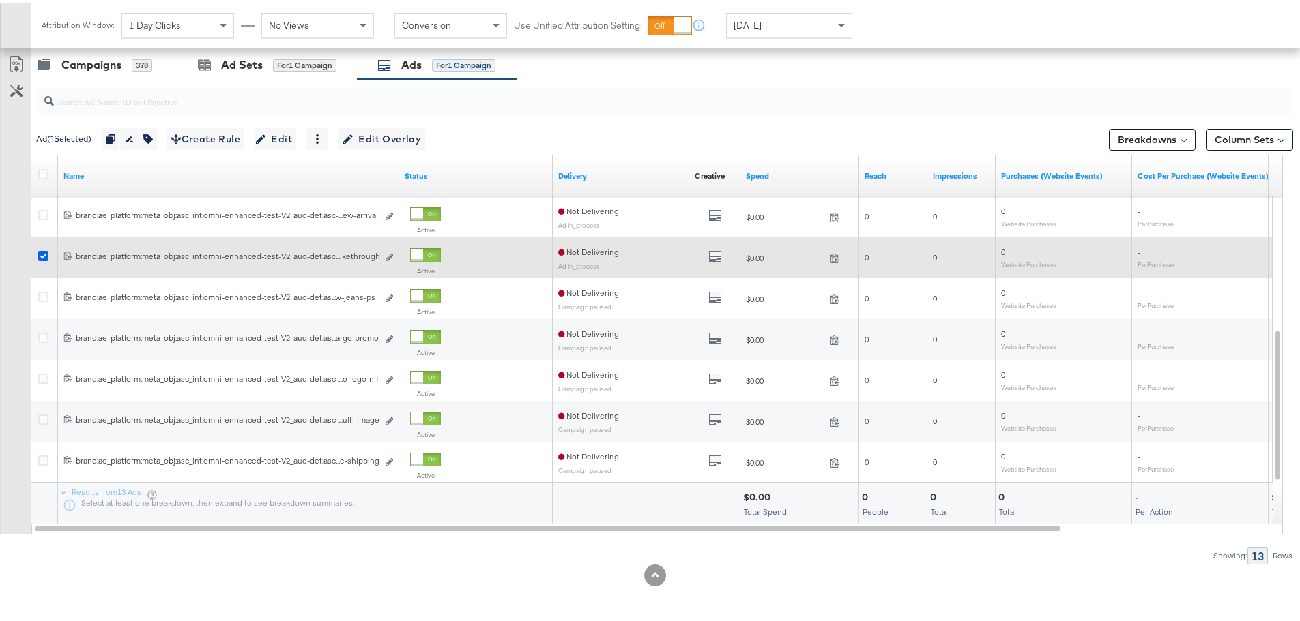
click at [46, 255] on icon at bounding box center [43, 253] width 10 height 10
click at [0, 0] on input "checkbox" at bounding box center [0, 0] width 0 height 0
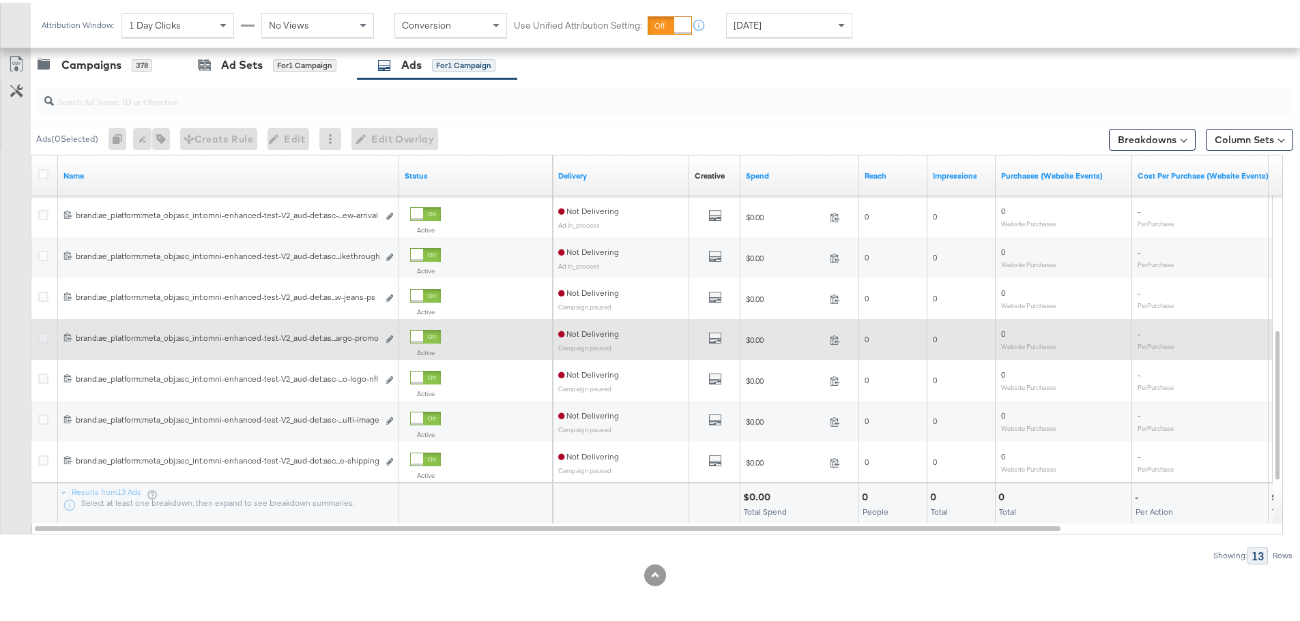
click at [44, 337] on icon at bounding box center [43, 335] width 10 height 10
click at [0, 0] on input "checkbox" at bounding box center [0, 0] width 0 height 0
click at [392, 340] on icon "link" at bounding box center [389, 337] width 7 height 8
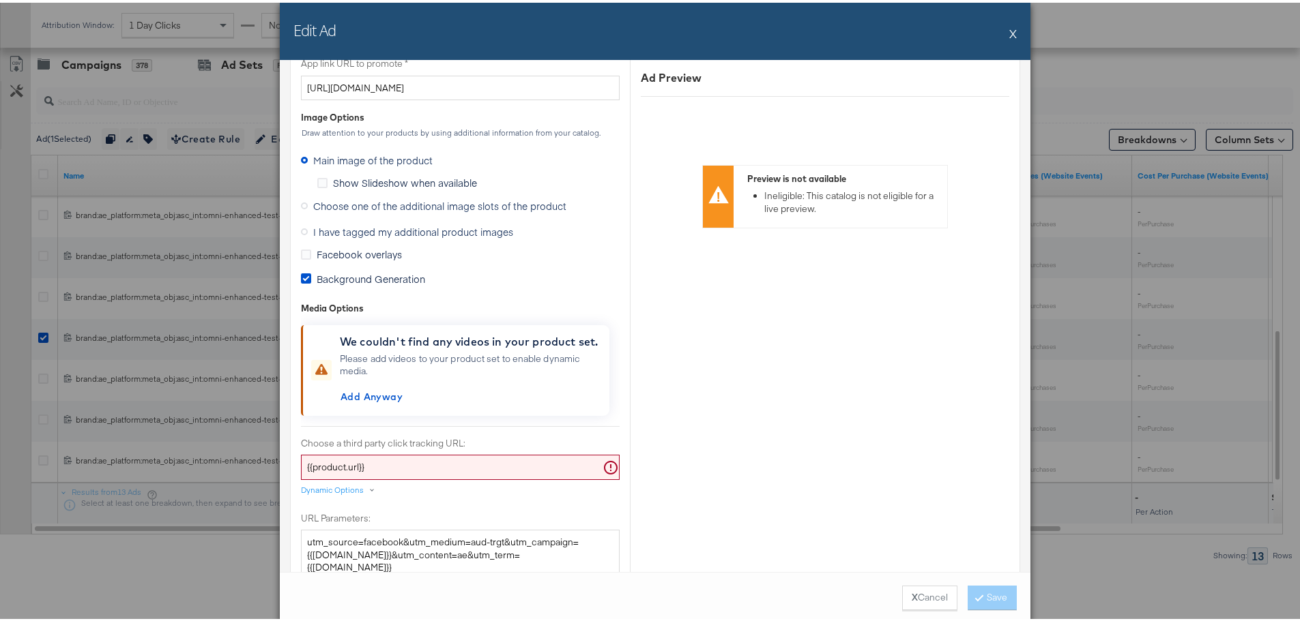
scroll to position [1023, 0]
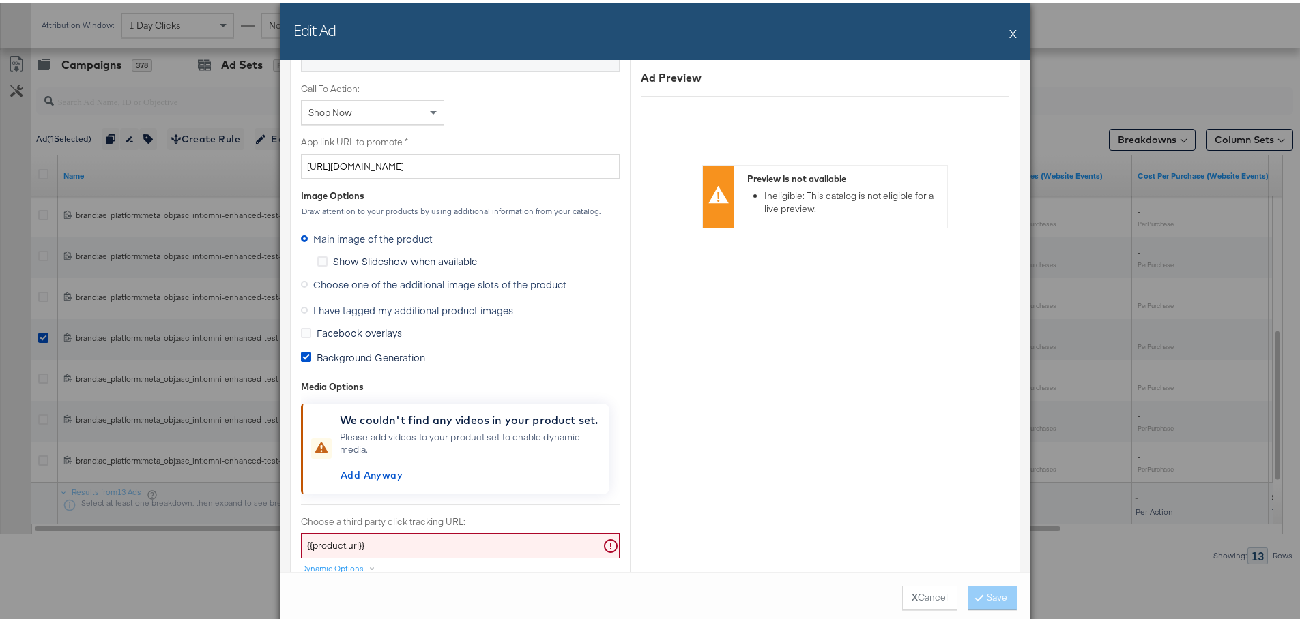
click at [301, 279] on icon at bounding box center [304, 281] width 7 height 7
click at [0, 0] on input "Choose one of the additional image slots of the product" at bounding box center [0, 0] width 0 height 0
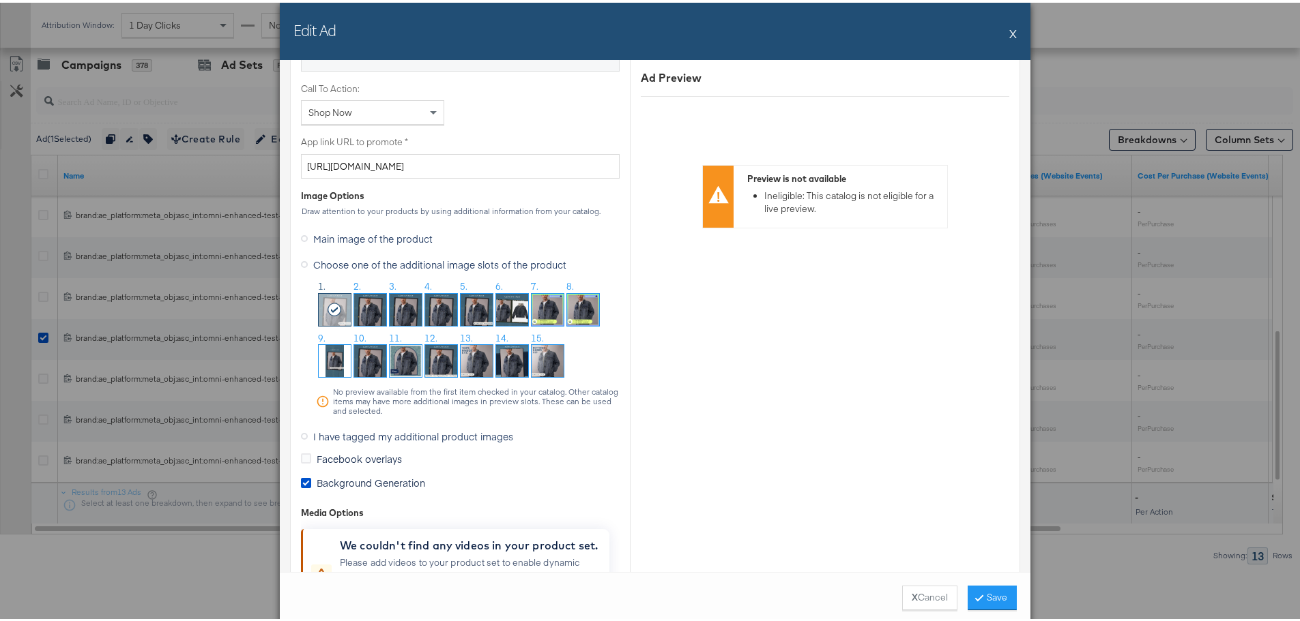
click at [470, 308] on img at bounding box center [476, 307] width 32 height 32
drag, startPoint x: 984, startPoint y: 608, endPoint x: 984, endPoint y: 598, distance: 9.6
click at [984, 606] on div "X Cancel Save" at bounding box center [655, 596] width 750 height 52
click at [984, 594] on button "Save" at bounding box center [991, 595] width 49 height 25
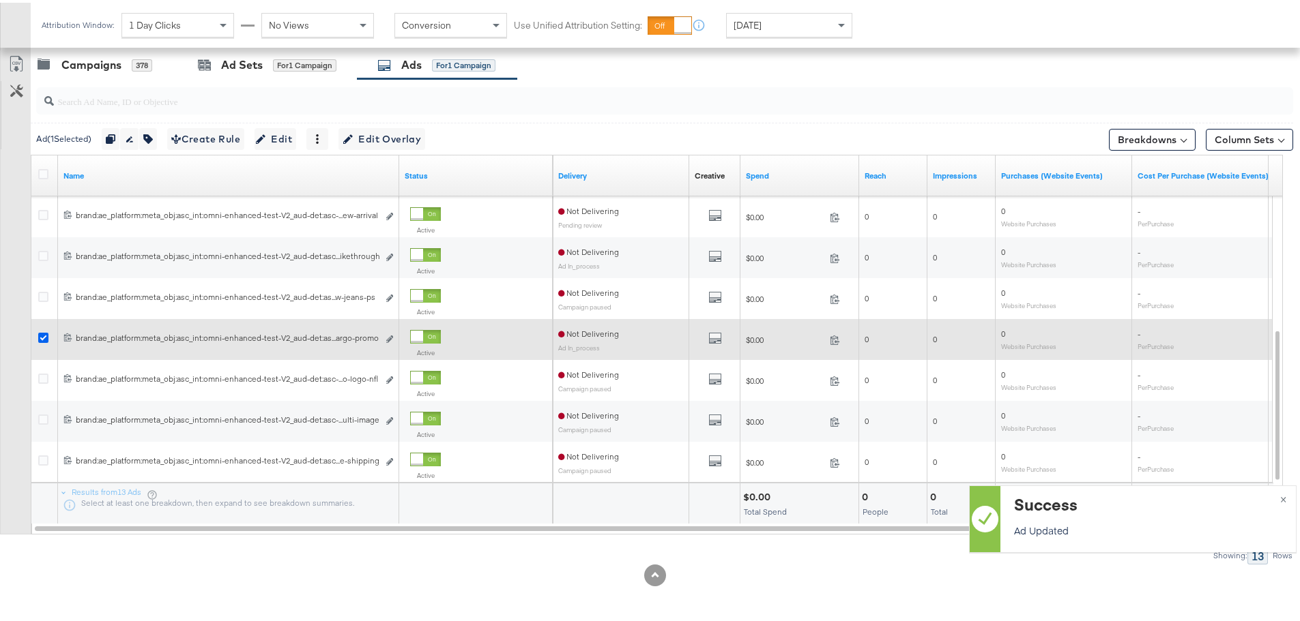
click at [44, 334] on icon at bounding box center [43, 335] width 10 height 10
click at [0, 0] on input "checkbox" at bounding box center [0, 0] width 0 height 0
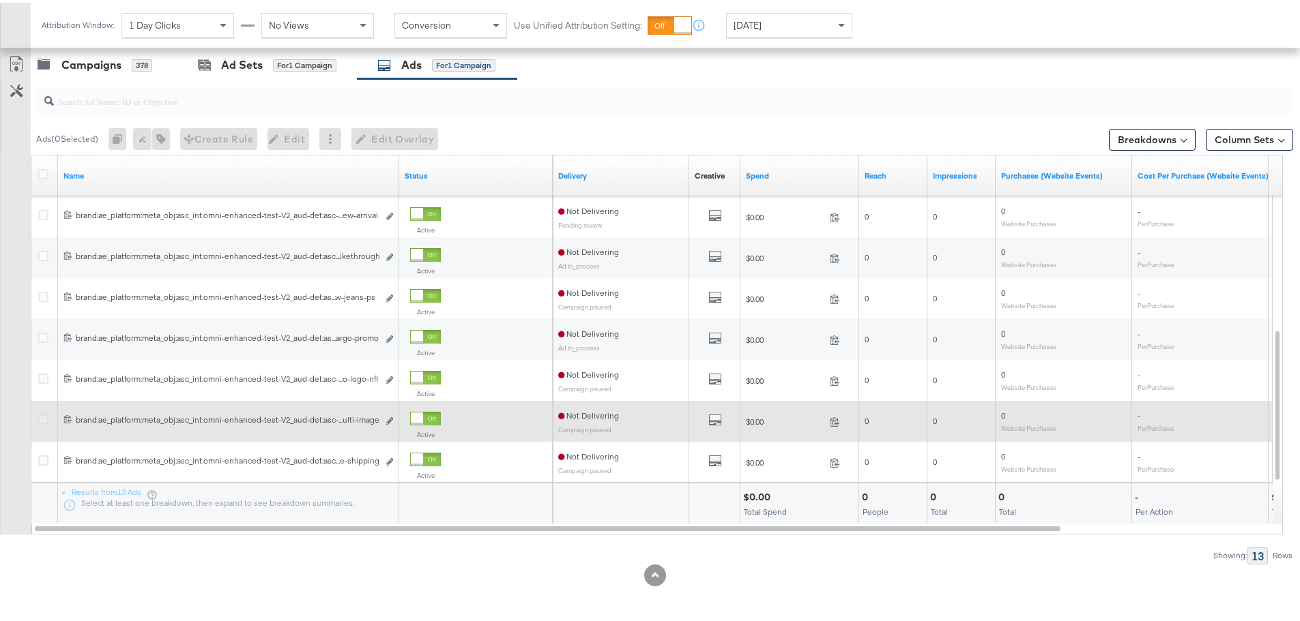
click at [43, 418] on icon at bounding box center [43, 417] width 10 height 10
click at [0, 0] on input "checkbox" at bounding box center [0, 0] width 0 height 0
click at [392, 421] on icon "link" at bounding box center [389, 419] width 7 height 8
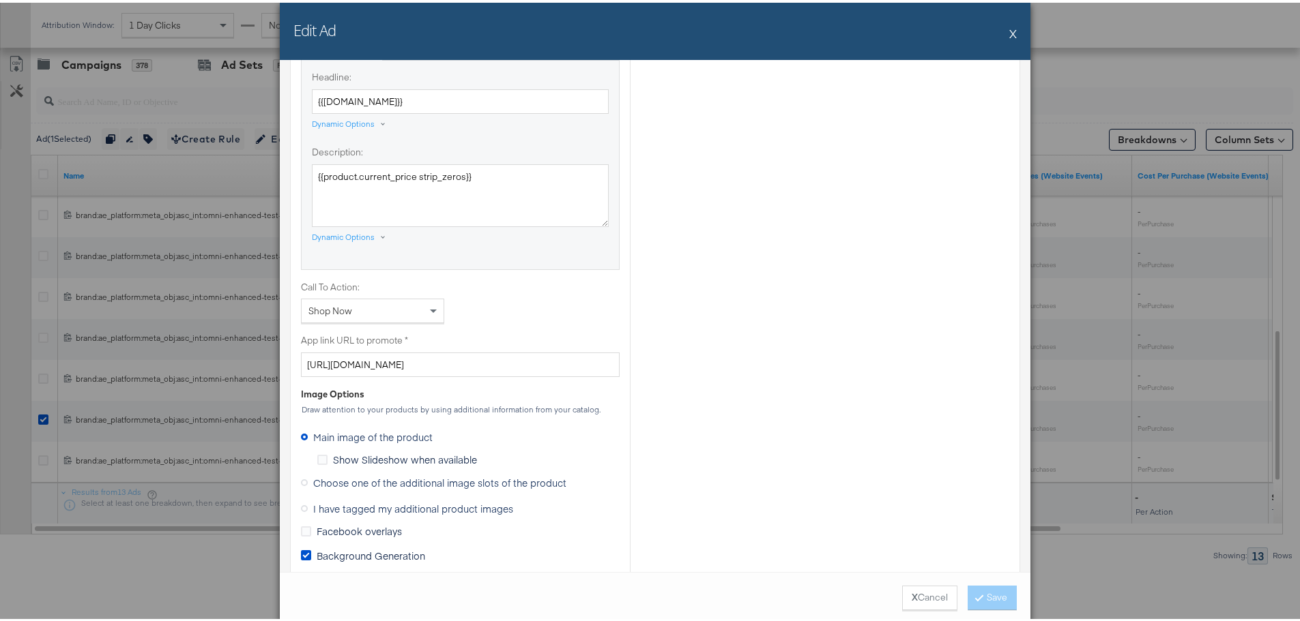
scroll to position [887, 0]
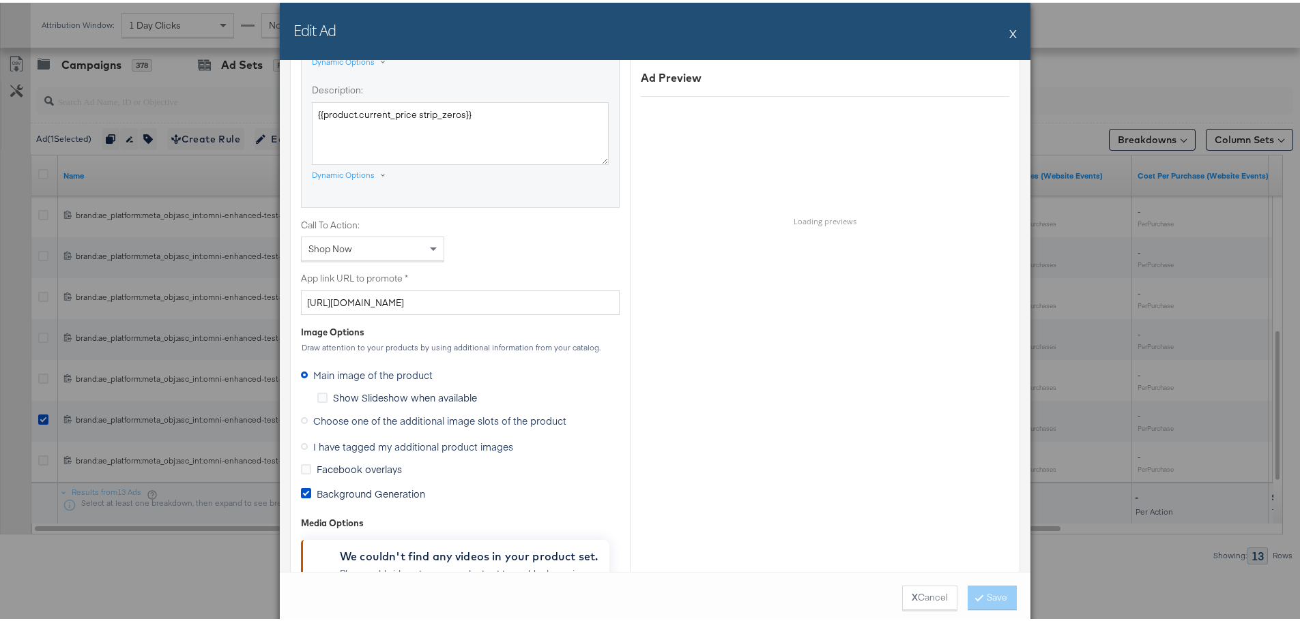
click at [301, 417] on icon at bounding box center [304, 418] width 7 height 7
click at [0, 0] on input "Choose one of the additional image slots of the product" at bounding box center [0, 0] width 0 height 0
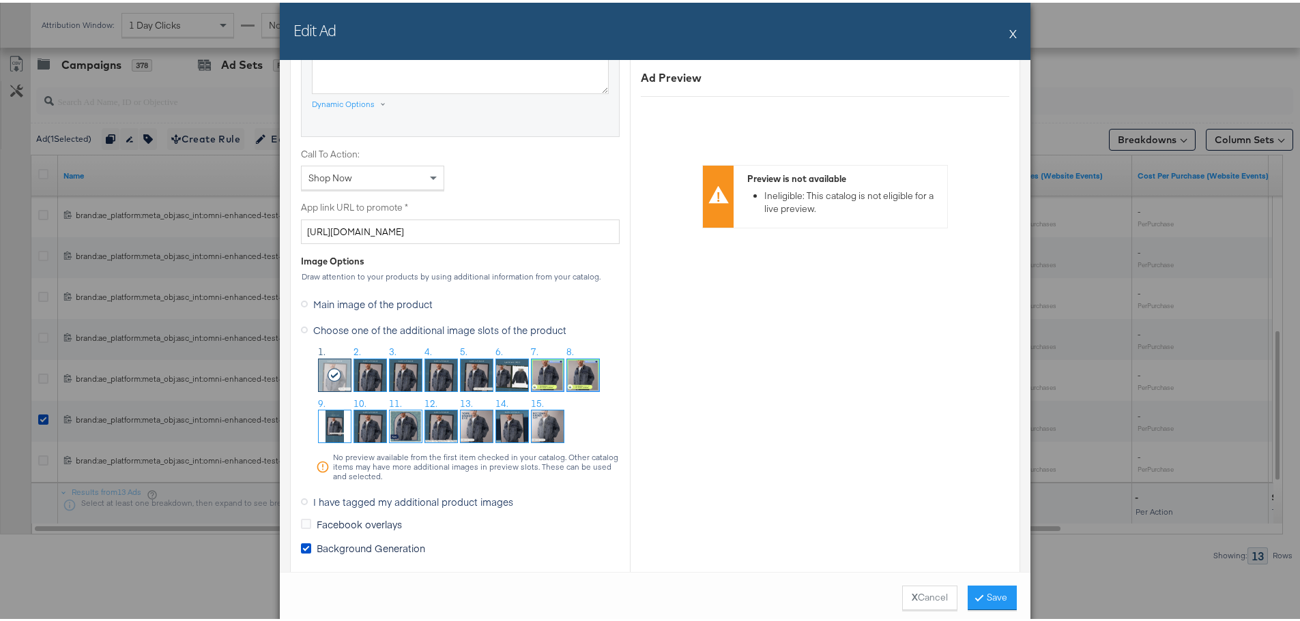
scroll to position [1023, 0]
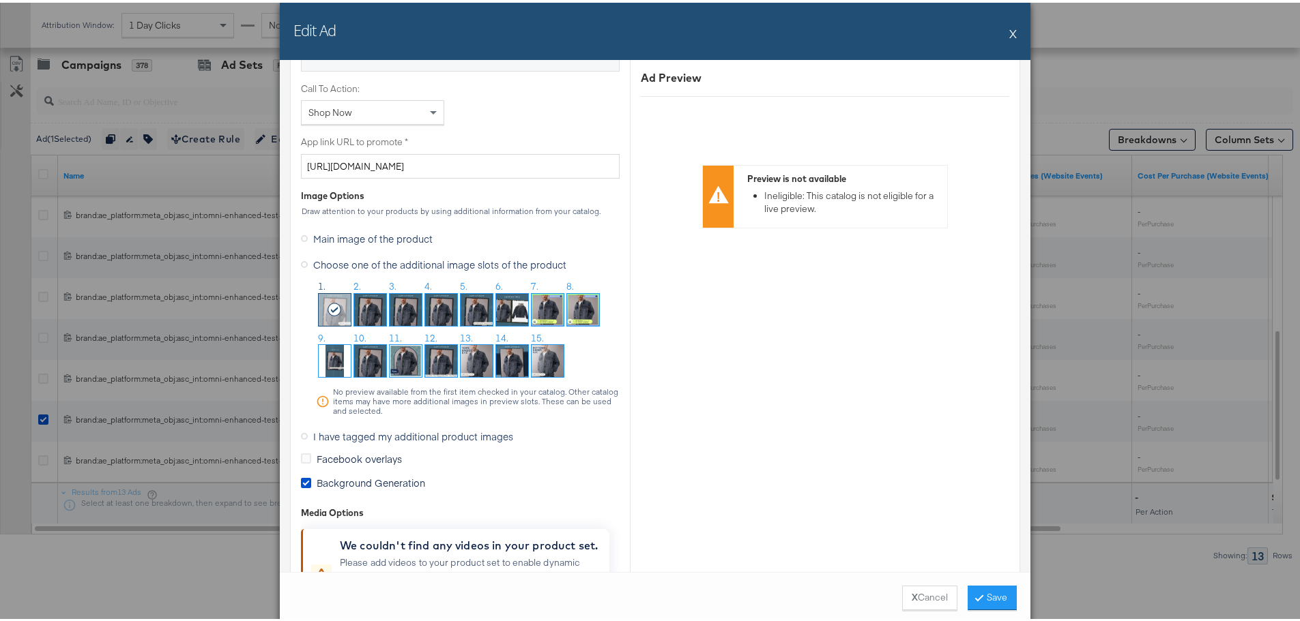
click at [512, 312] on img at bounding box center [512, 307] width 32 height 32
click at [1001, 597] on button "Save" at bounding box center [991, 595] width 49 height 25
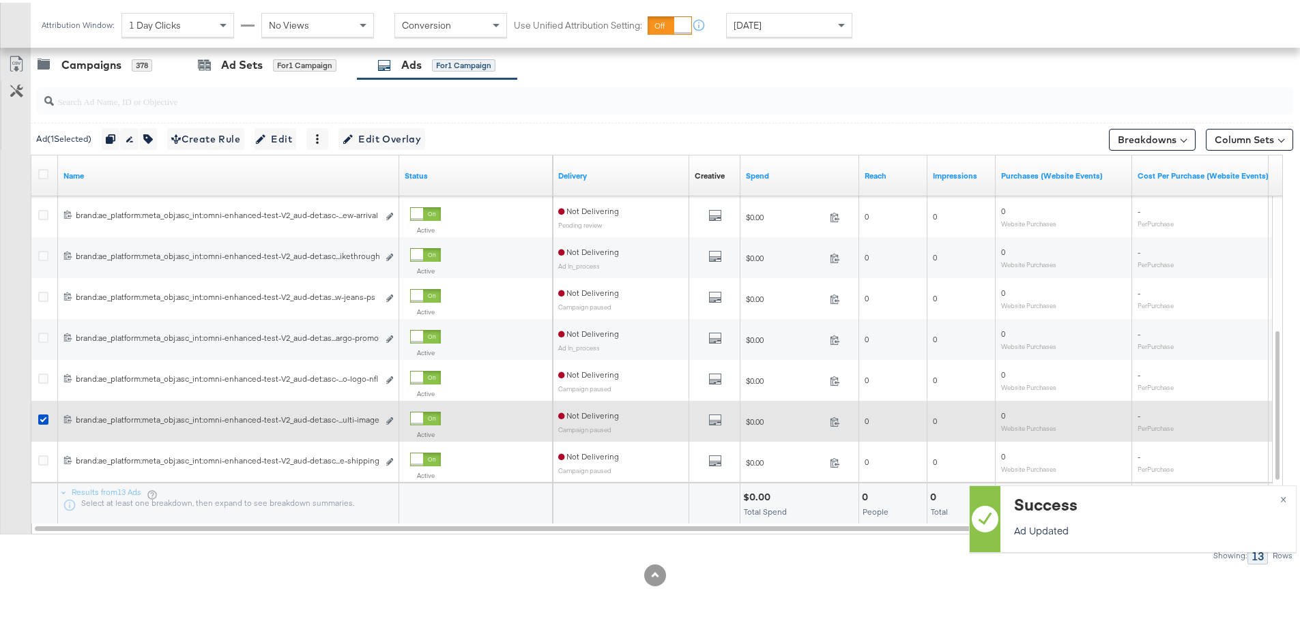
click at [42, 411] on div at bounding box center [45, 419] width 25 height 25
click at [44, 417] on icon at bounding box center [43, 417] width 10 height 10
click at [0, 0] on input "checkbox" at bounding box center [0, 0] width 0 height 0
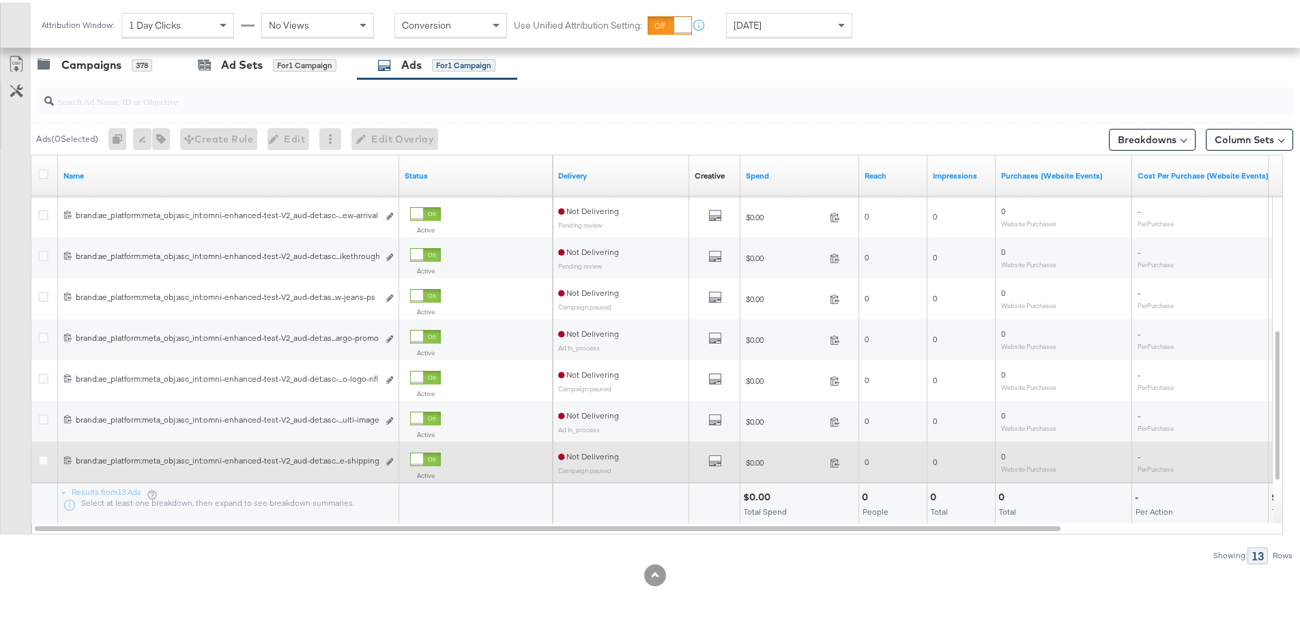
click at [44, 452] on div at bounding box center [45, 459] width 25 height 25
click at [48, 457] on icon at bounding box center [43, 458] width 10 height 10
click at [0, 0] on input "checkbox" at bounding box center [0, 0] width 0 height 0
click at [389, 457] on icon "link" at bounding box center [389, 460] width 7 height 8
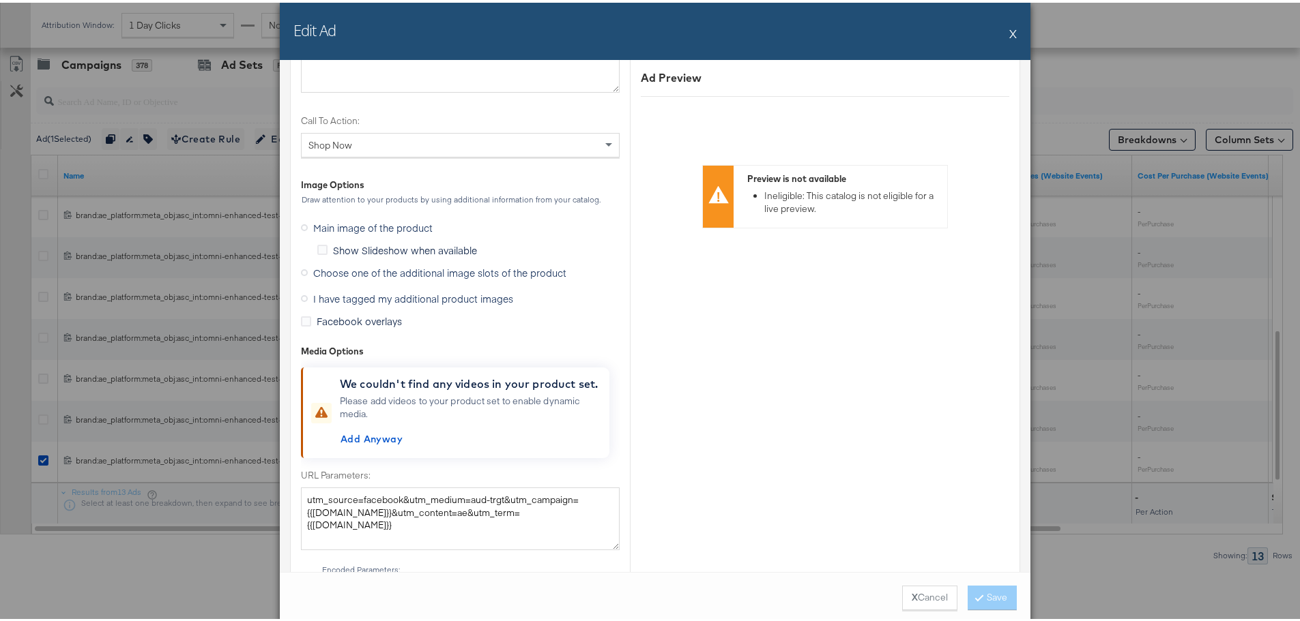
scroll to position [1296, 0]
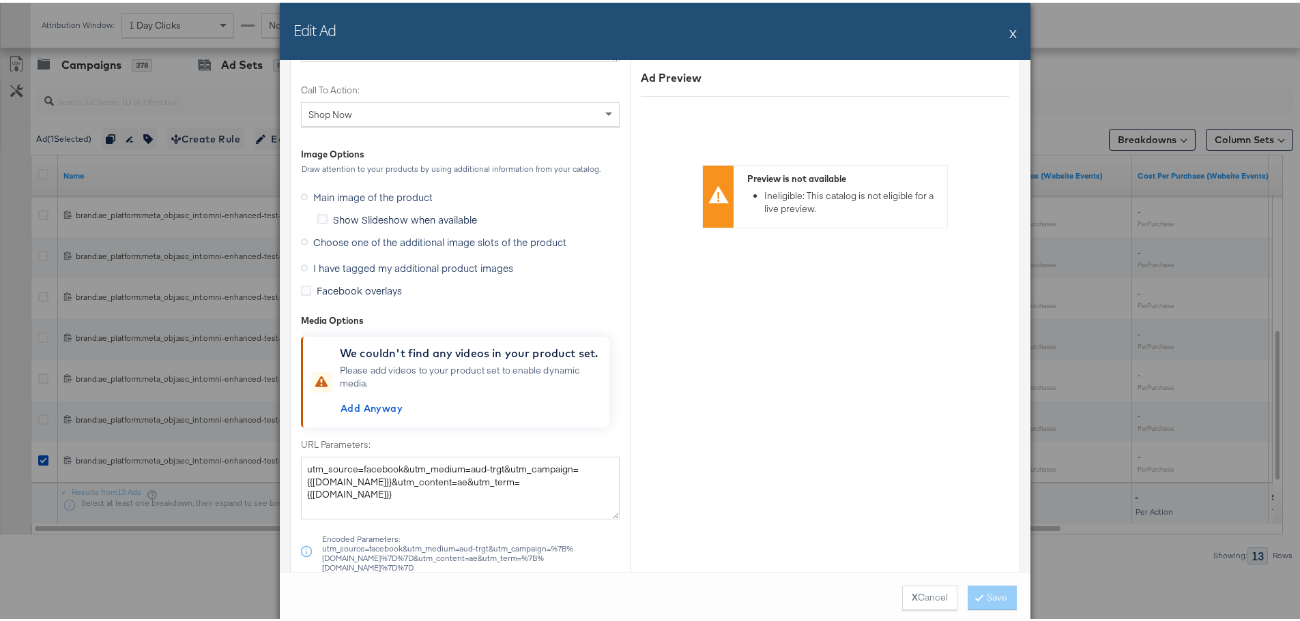
click at [301, 240] on icon at bounding box center [304, 239] width 7 height 7
click at [0, 0] on input "Choose one of the additional image slots of the product" at bounding box center [0, 0] width 0 height 0
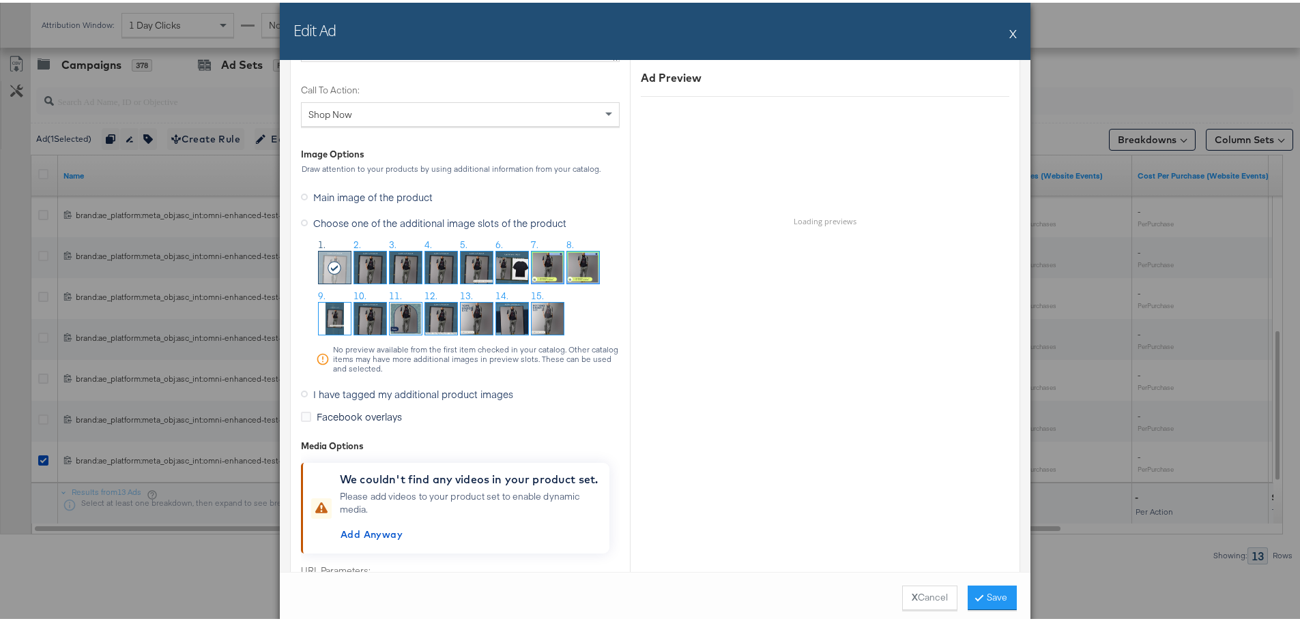
click at [437, 318] on img at bounding box center [441, 316] width 32 height 32
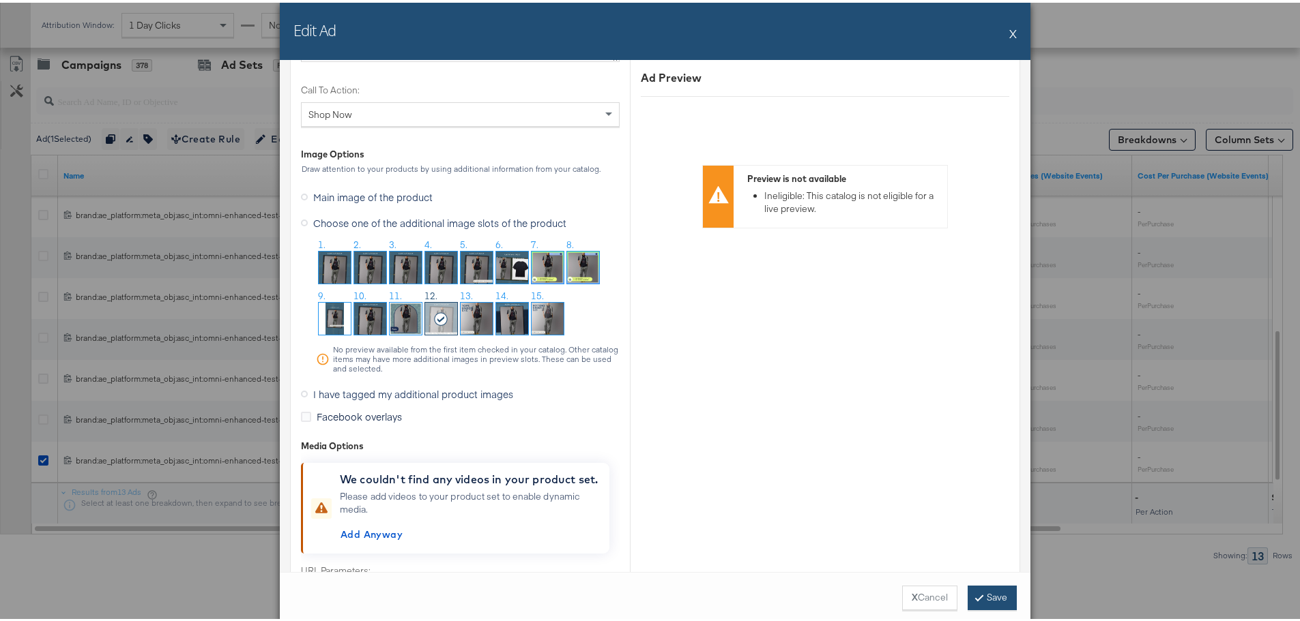
click at [987, 593] on button "Save" at bounding box center [991, 595] width 49 height 25
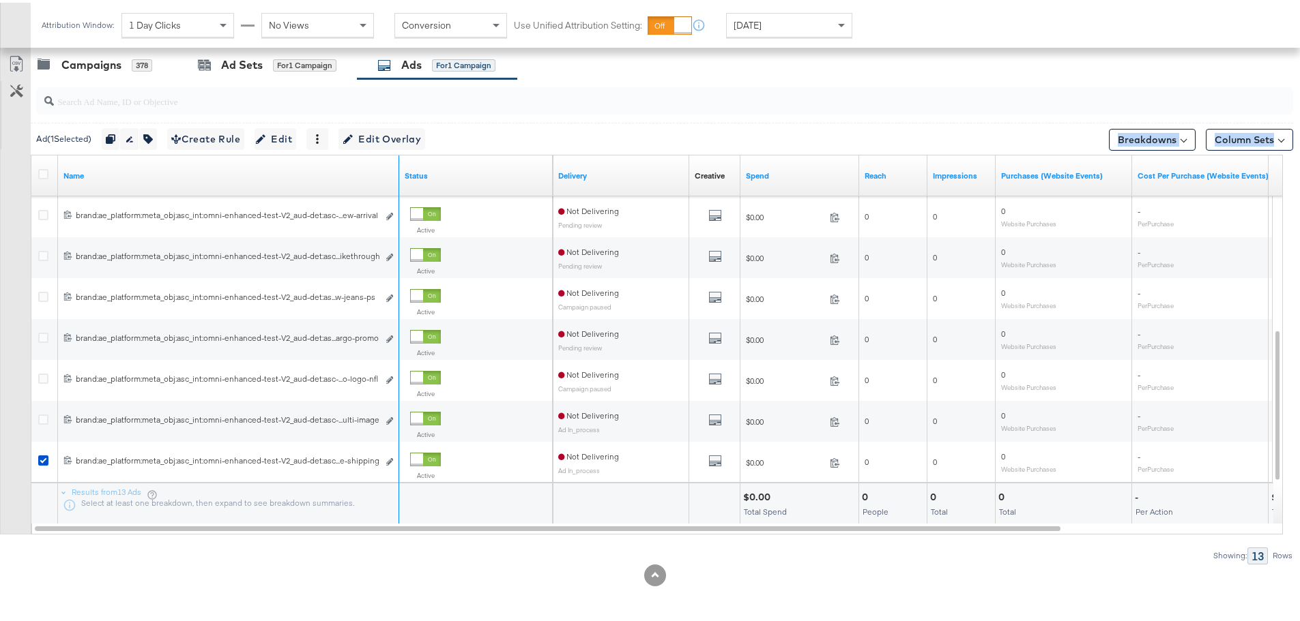
drag, startPoint x: 397, startPoint y: 158, endPoint x: 632, endPoint y: 126, distance: 237.4
click at [641, 123] on div "Ad ( 1 Selected) Duplicate 1 ad Rename 1 ad Tags for 1 campaign Create Rule Edi…" at bounding box center [646, 318] width 1293 height 485
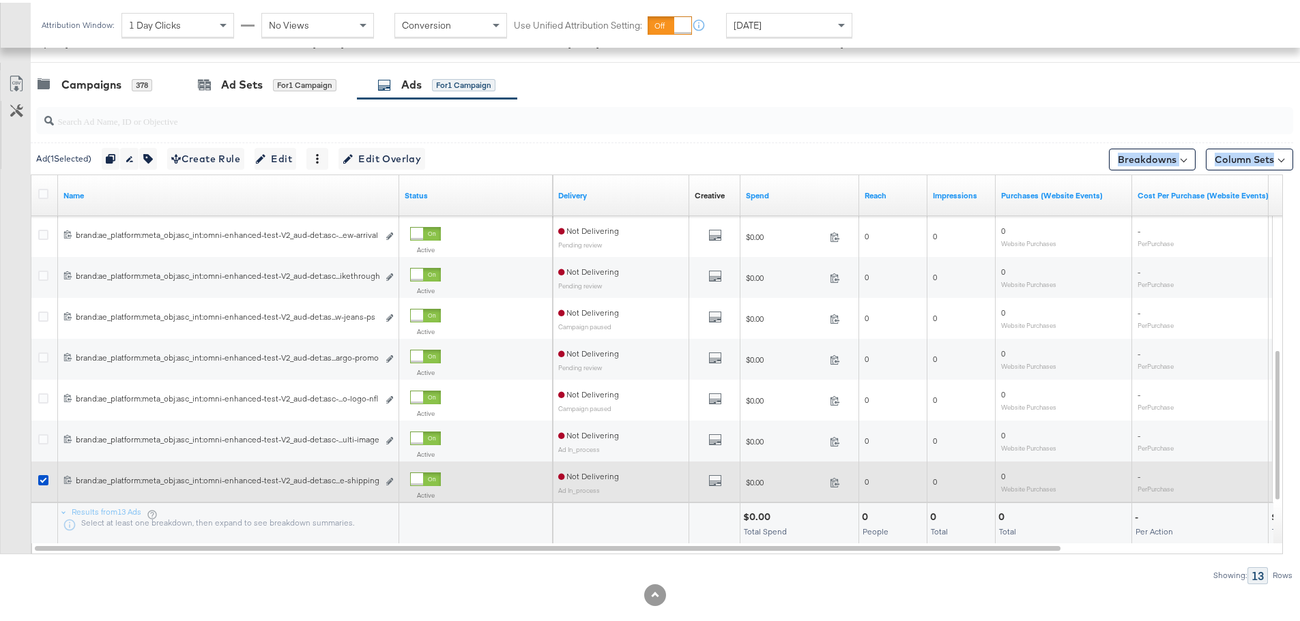
scroll to position [310, 0]
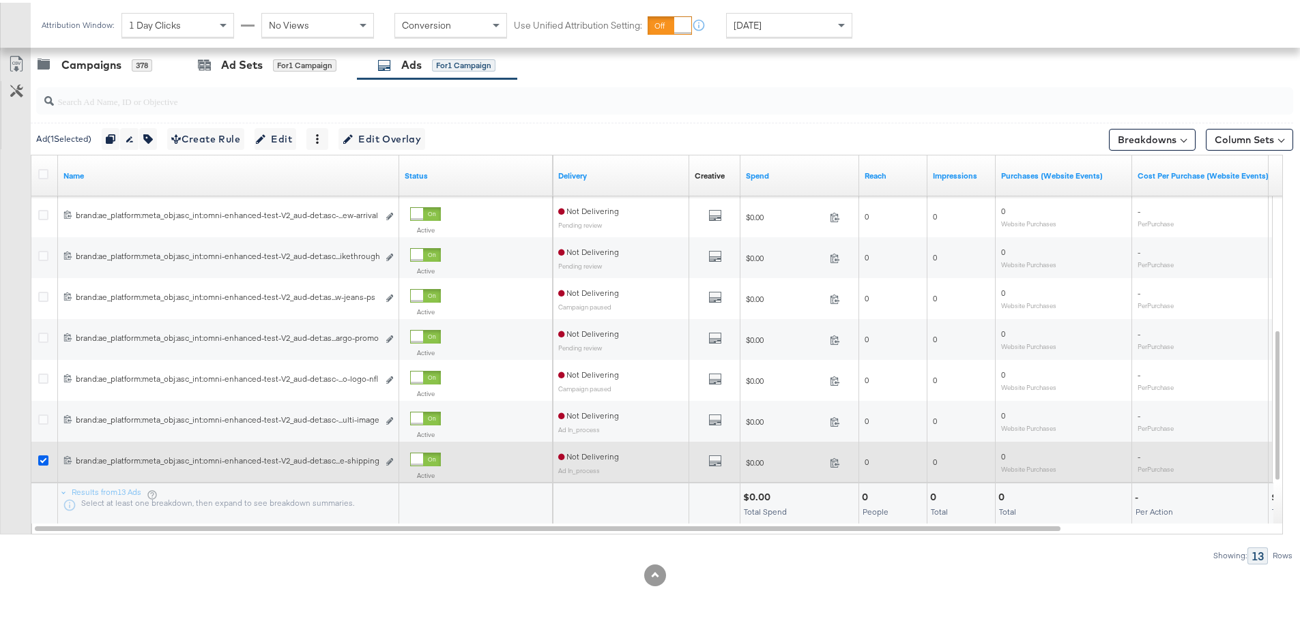
click at [42, 456] on icon at bounding box center [43, 458] width 10 height 10
click at [0, 0] on input "checkbox" at bounding box center [0, 0] width 0 height 0
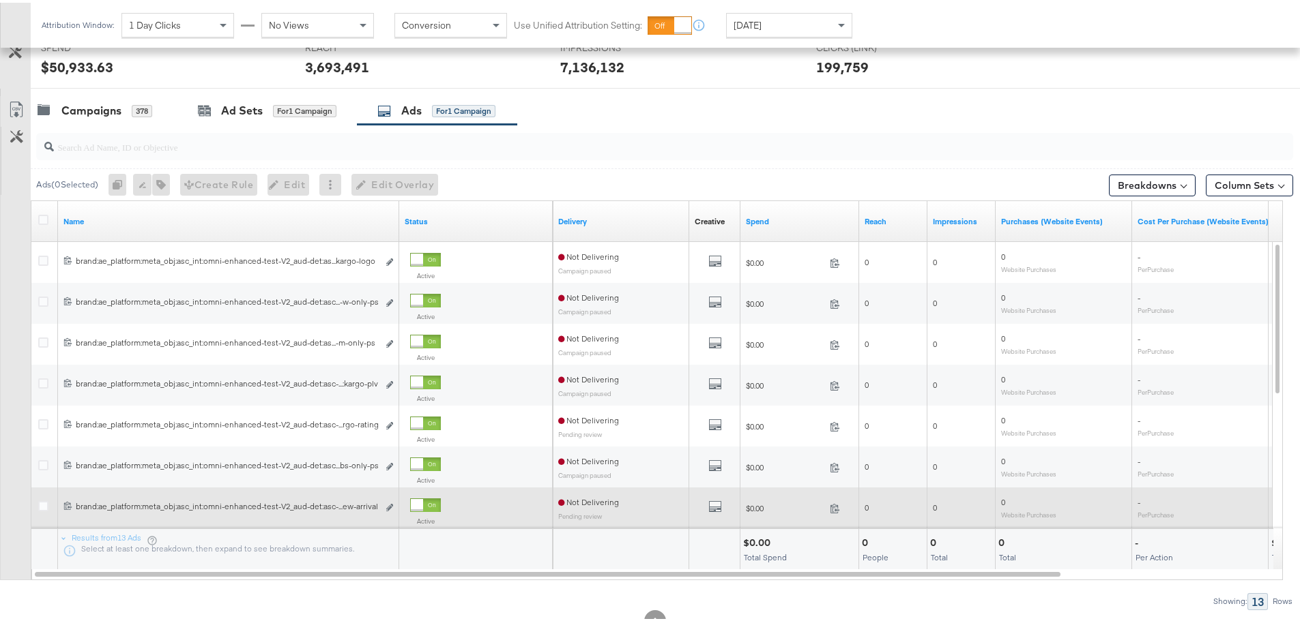
scroll to position [242, 0]
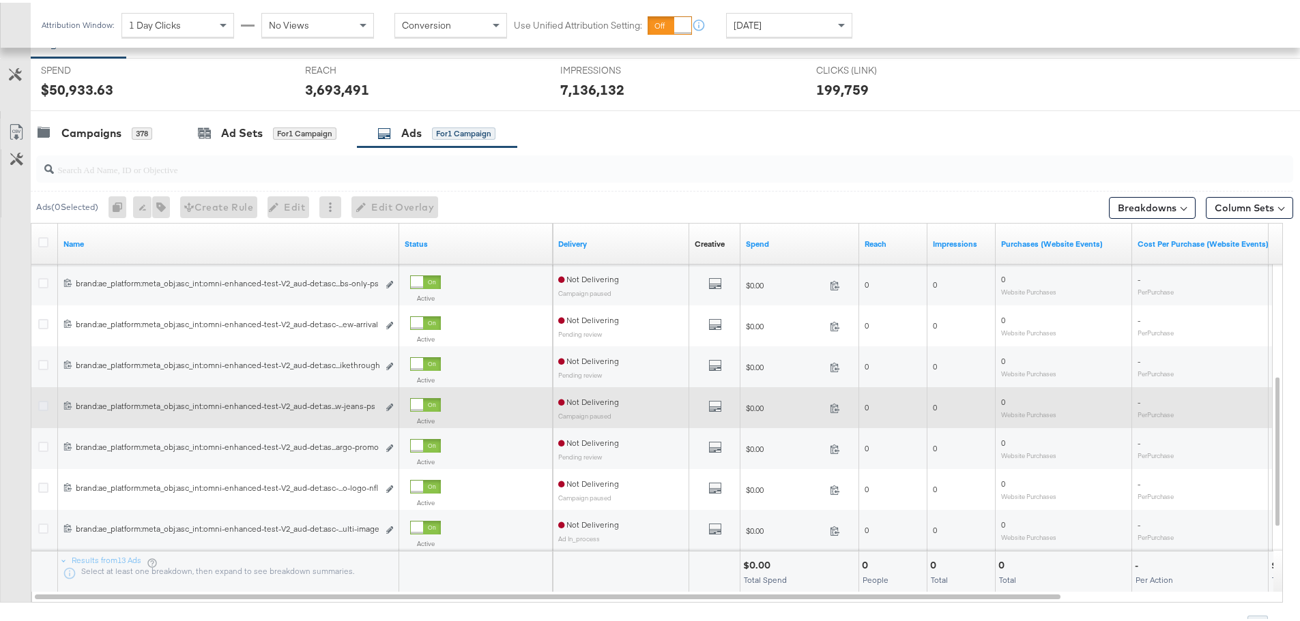
drag, startPoint x: 45, startPoint y: 405, endPoint x: 53, endPoint y: 407, distance: 8.4
click at [45, 405] on icon at bounding box center [43, 403] width 10 height 10
click at [0, 0] on input "checkbox" at bounding box center [0, 0] width 0 height 0
click at [390, 402] on icon "link" at bounding box center [389, 405] width 7 height 8
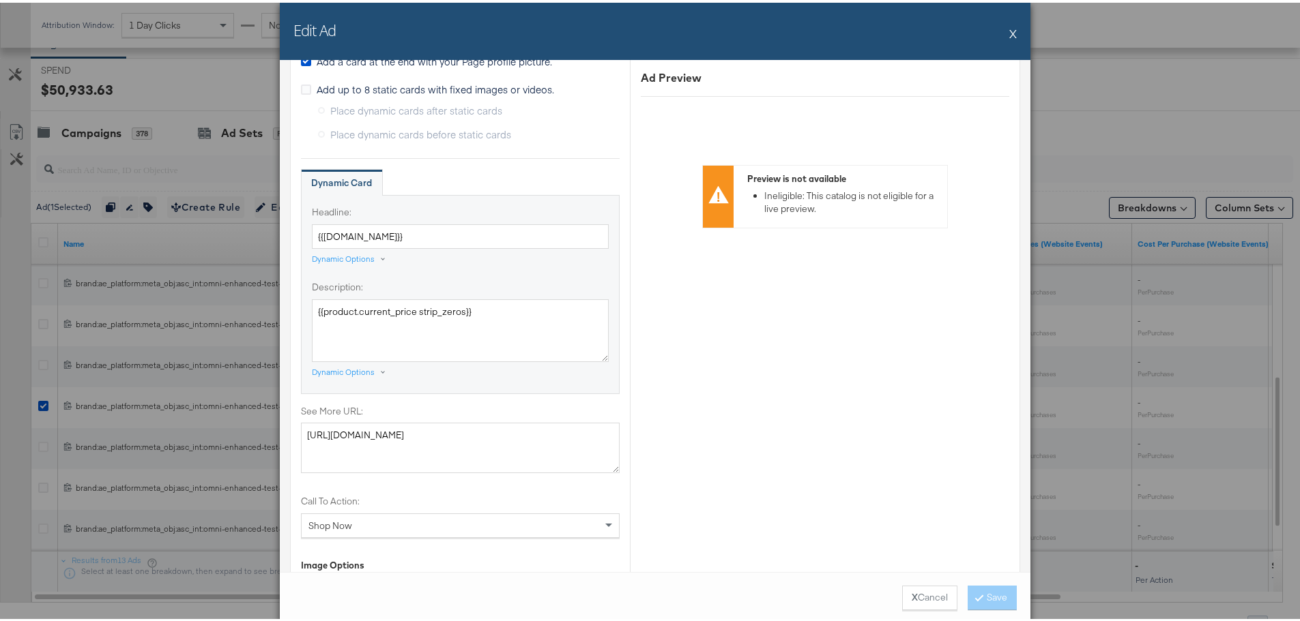
scroll to position [1023, 0]
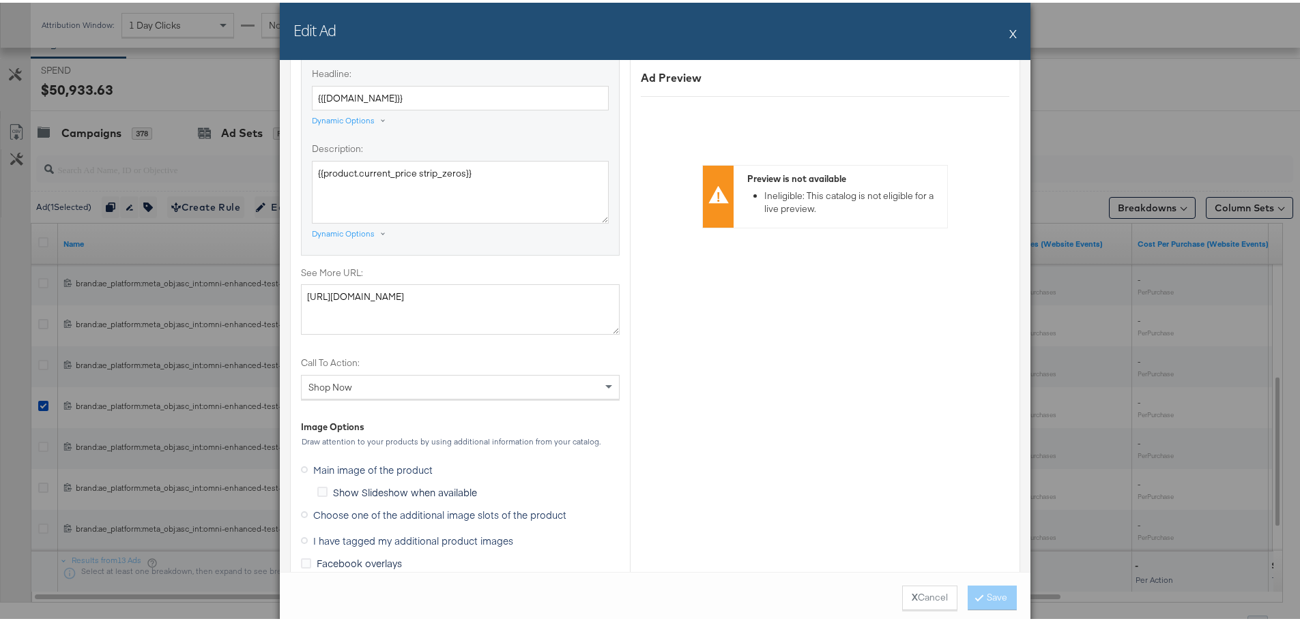
click at [301, 512] on icon at bounding box center [304, 512] width 7 height 7
click at [0, 0] on input "Choose one of the additional image slots of the product" at bounding box center [0, 0] width 0 height 0
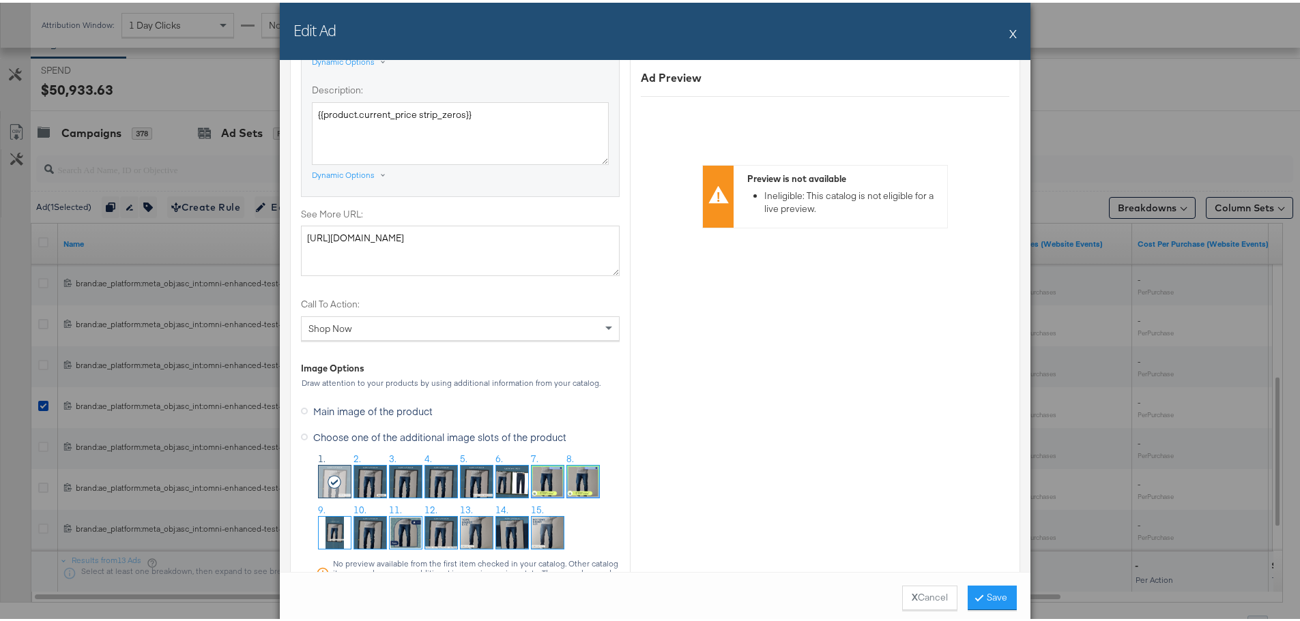
scroll to position [1160, 0]
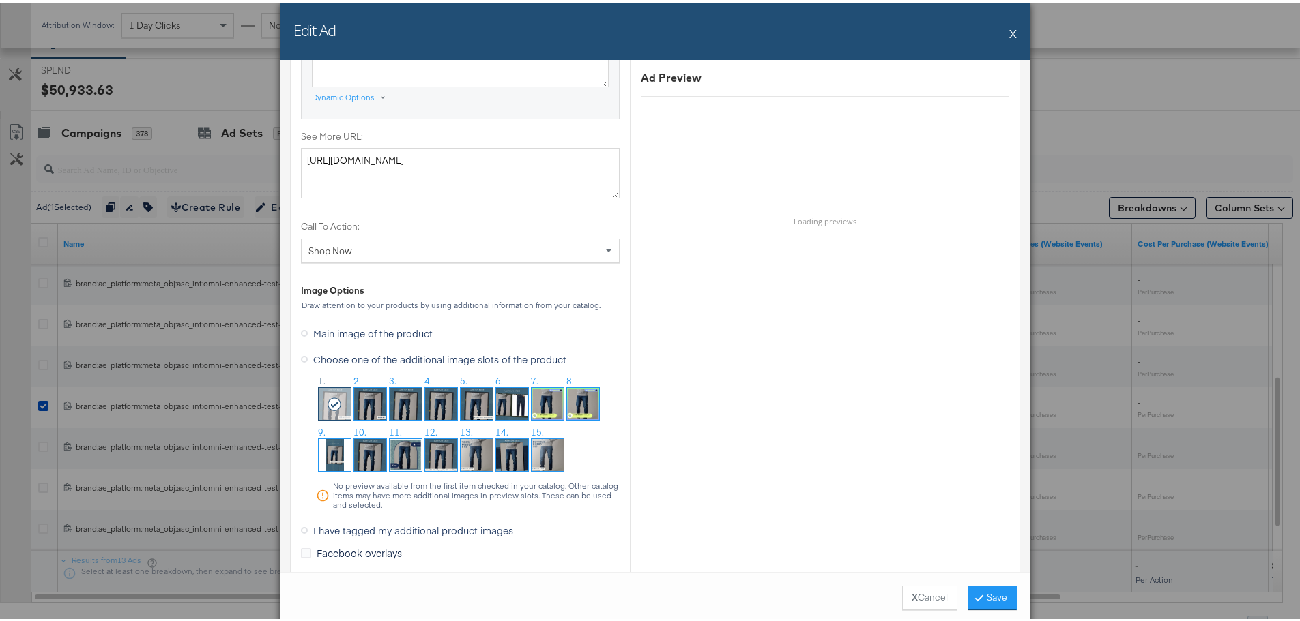
click at [497, 405] on img at bounding box center [512, 401] width 32 height 32
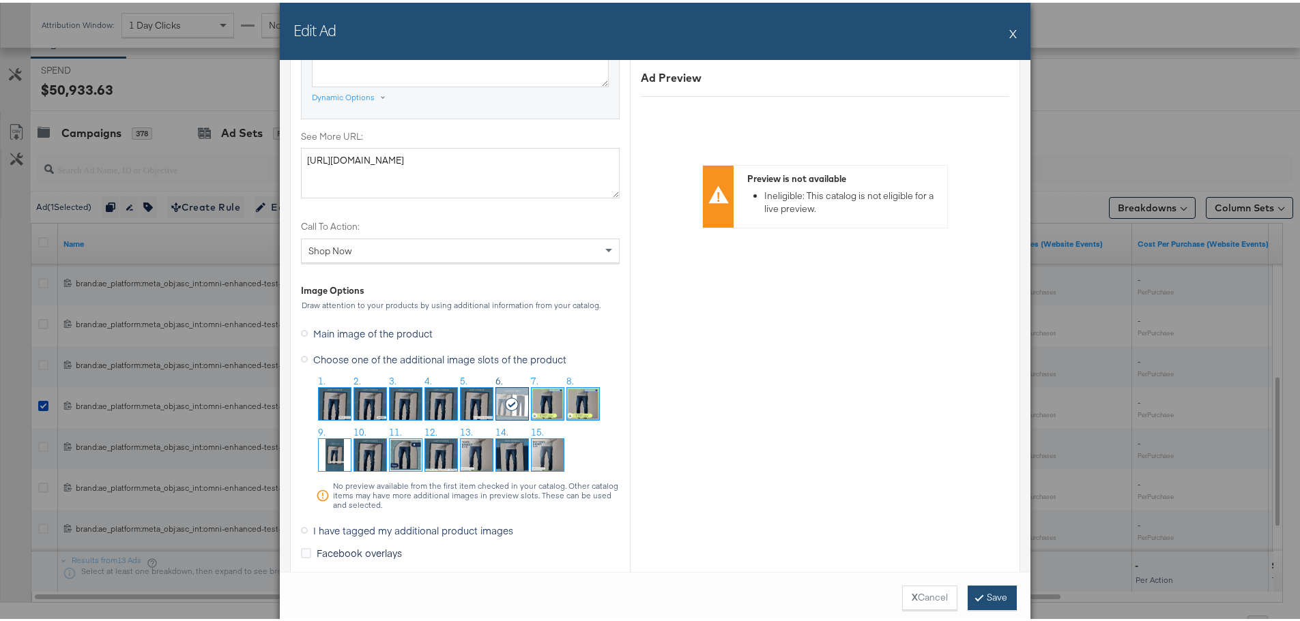
click at [1002, 593] on button "Save" at bounding box center [991, 595] width 49 height 25
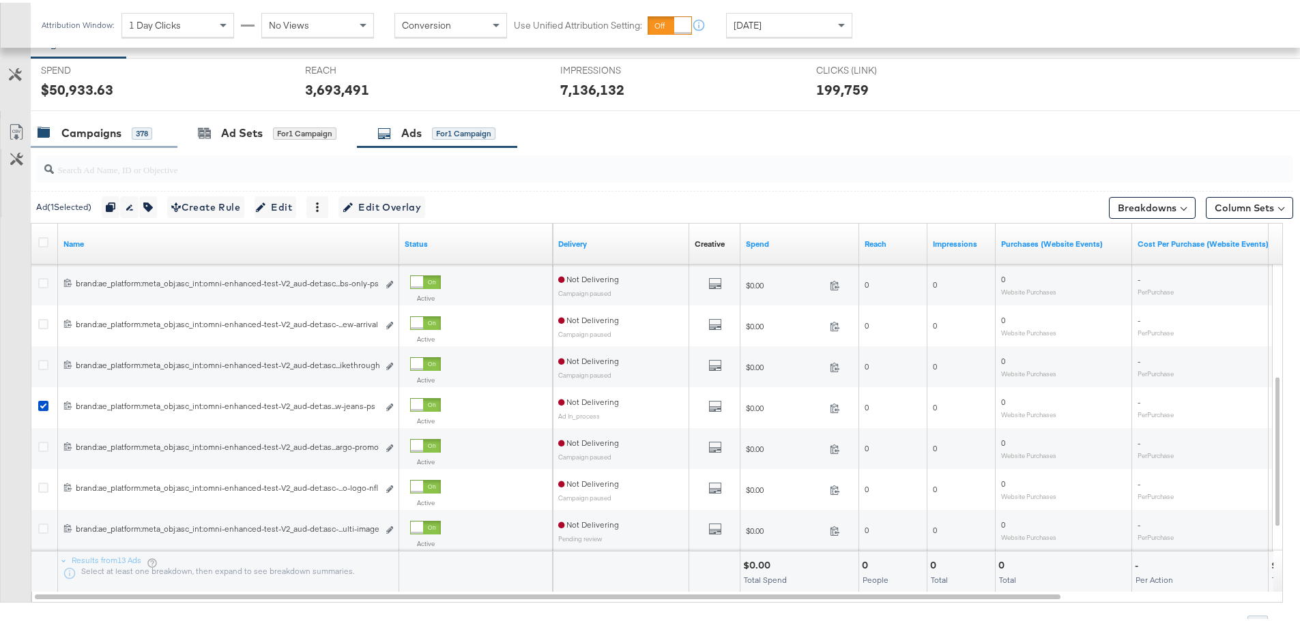
click at [94, 123] on div "Campaigns" at bounding box center [91, 131] width 60 height 16
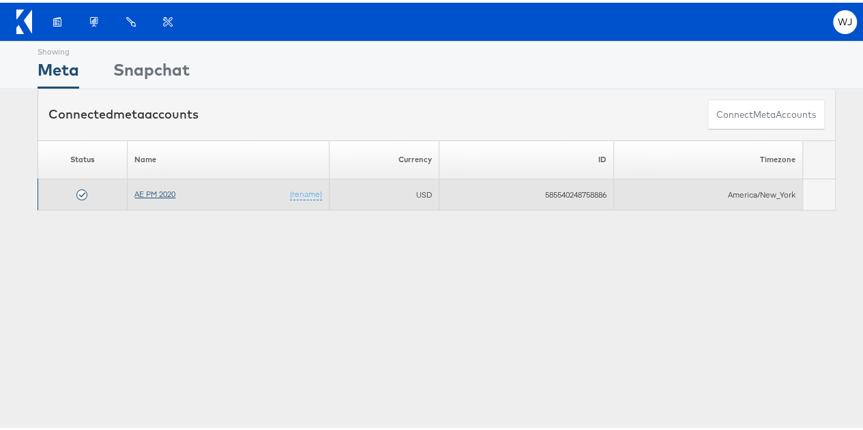
click at [156, 186] on link "AE PM 2020" at bounding box center [154, 191] width 41 height 10
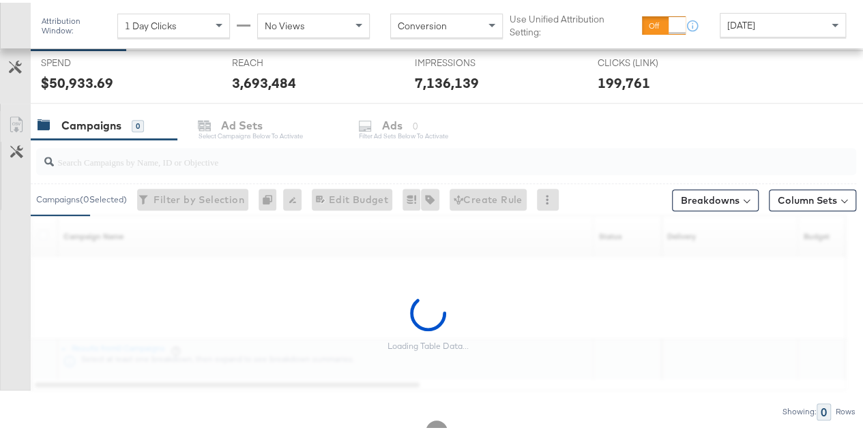
scroll to position [295, 0]
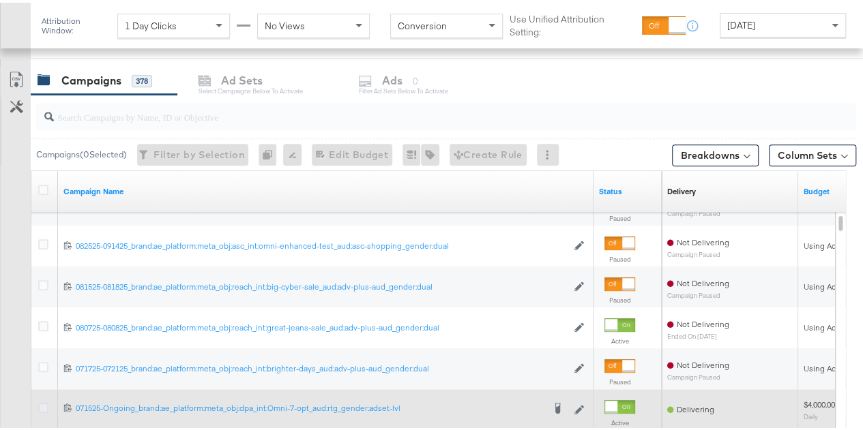
click at [42, 402] on icon at bounding box center [43, 405] width 10 height 10
click at [0, 0] on input "checkbox" at bounding box center [0, 0] width 0 height 0
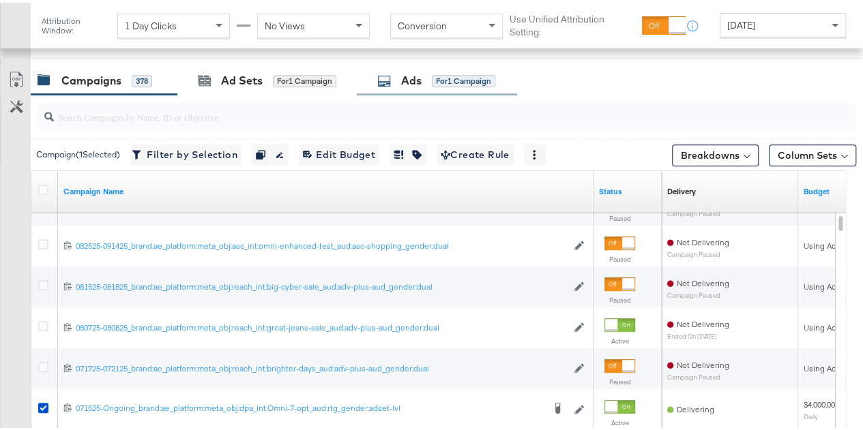
click at [408, 86] on div "Ads for 1 Campaign" at bounding box center [437, 77] width 160 height 29
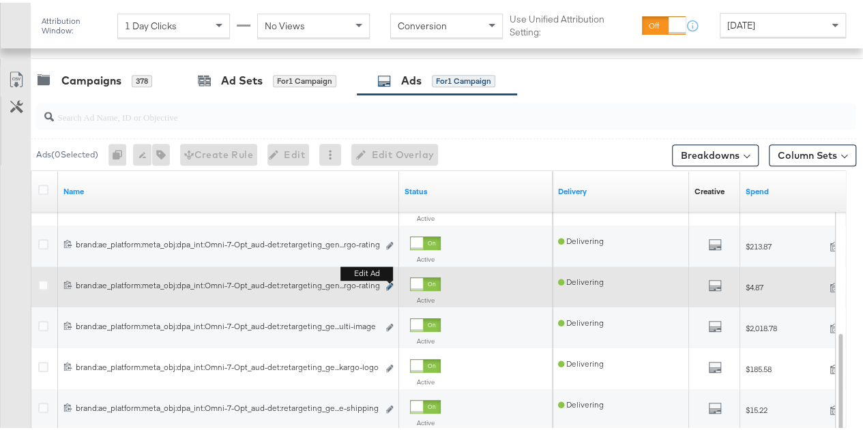
click at [390, 283] on icon "link" at bounding box center [389, 284] width 7 height 8
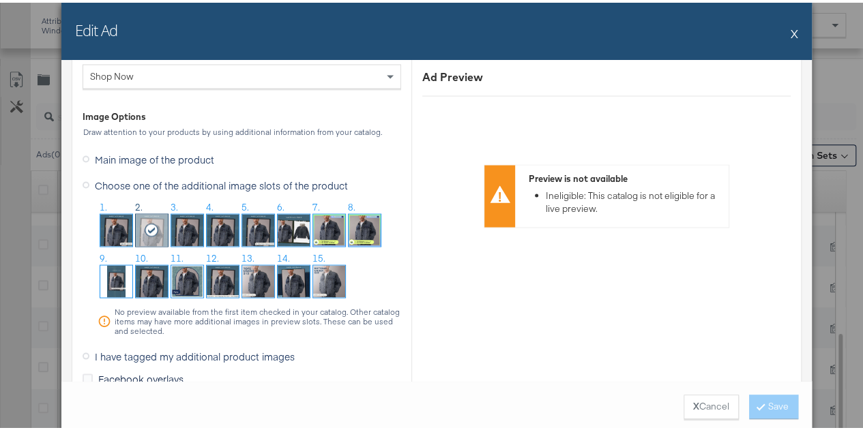
scroll to position [1362, 0]
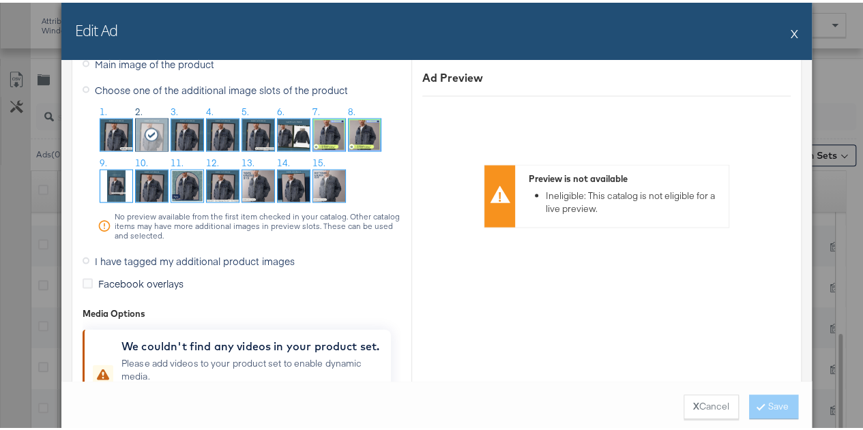
click at [791, 33] on button "X" at bounding box center [795, 30] width 8 height 27
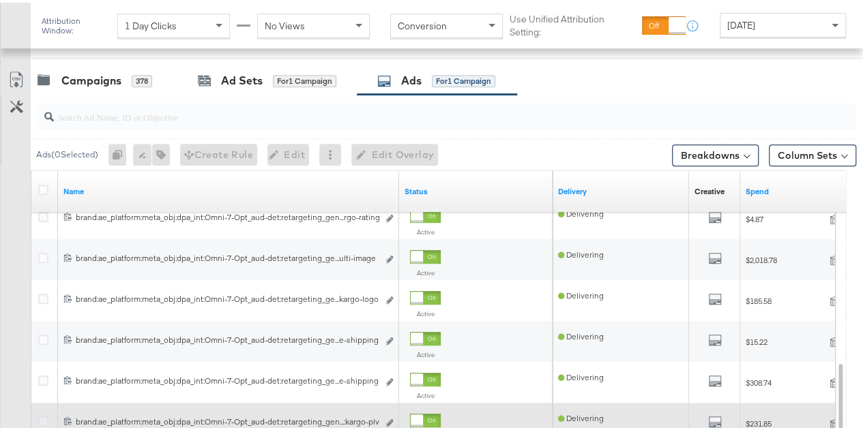
click at [45, 414] on icon at bounding box center [43, 419] width 10 height 10
click at [0, 0] on input "checkbox" at bounding box center [0, 0] width 0 height 0
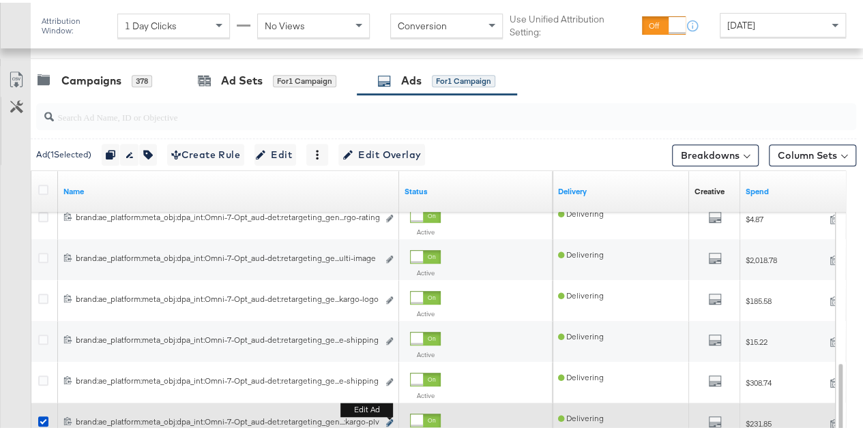
click at [389, 418] on icon "link" at bounding box center [389, 421] width 7 height 8
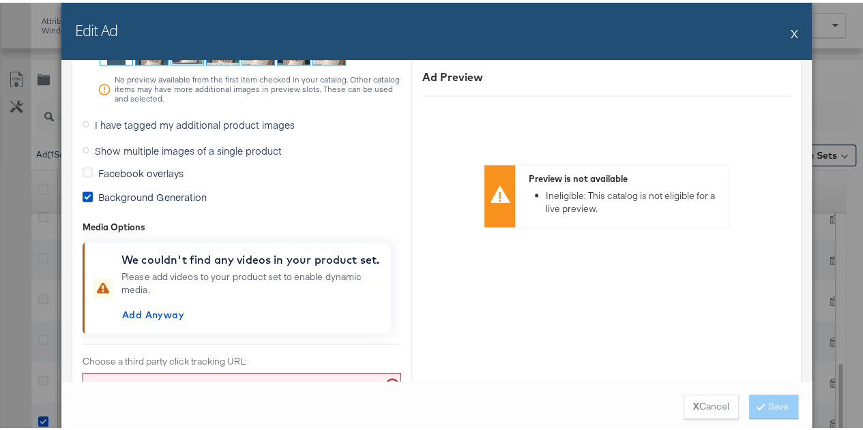
scroll to position [1160, 0]
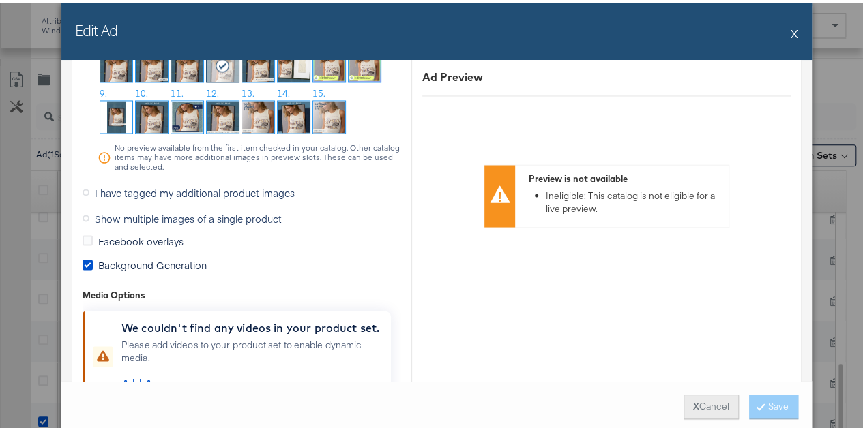
click at [726, 399] on button "X Cancel" at bounding box center [711, 404] width 55 height 25
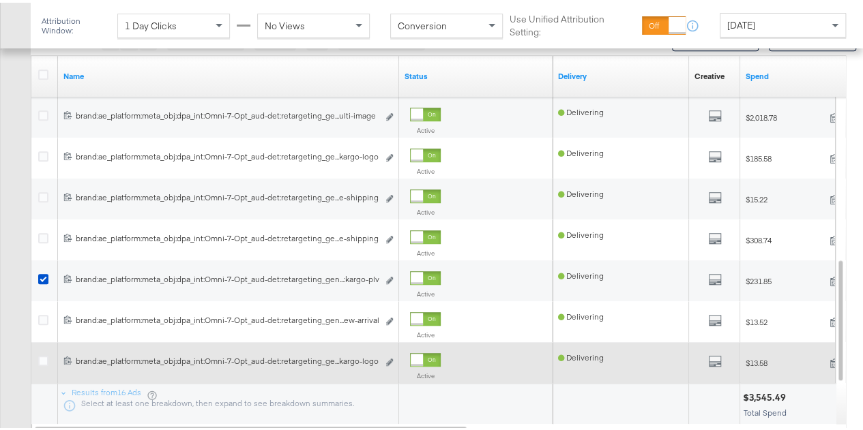
scroll to position [432, 0]
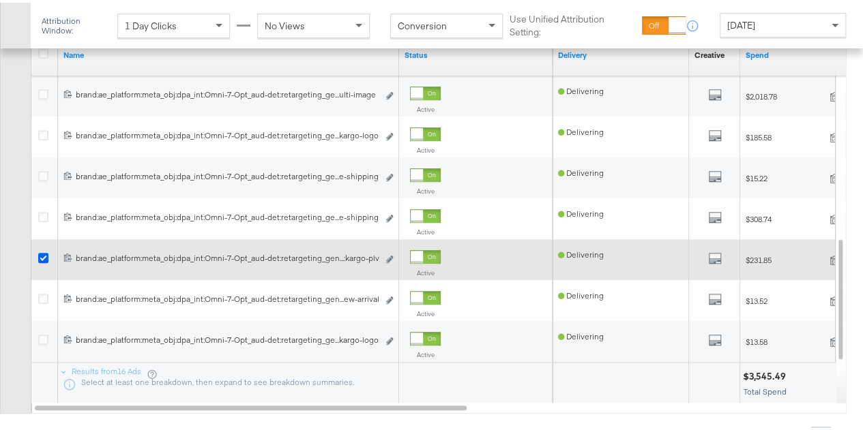
click at [45, 254] on icon at bounding box center [43, 255] width 10 height 10
click at [0, 0] on input "checkbox" at bounding box center [0, 0] width 0 height 0
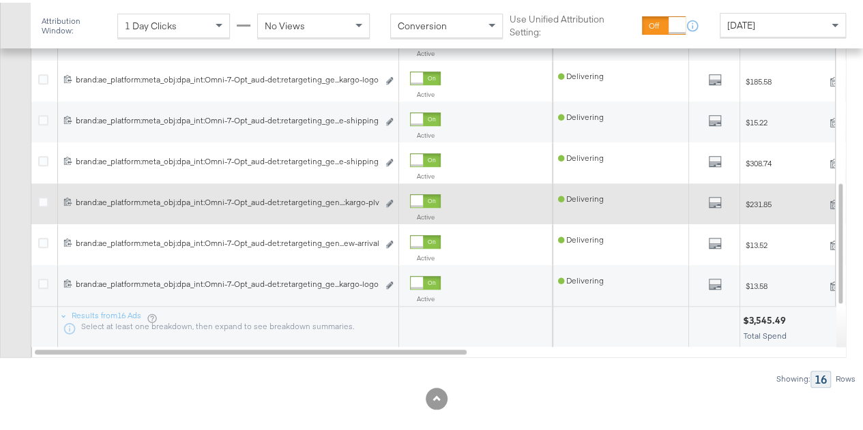
scroll to position [500, 0]
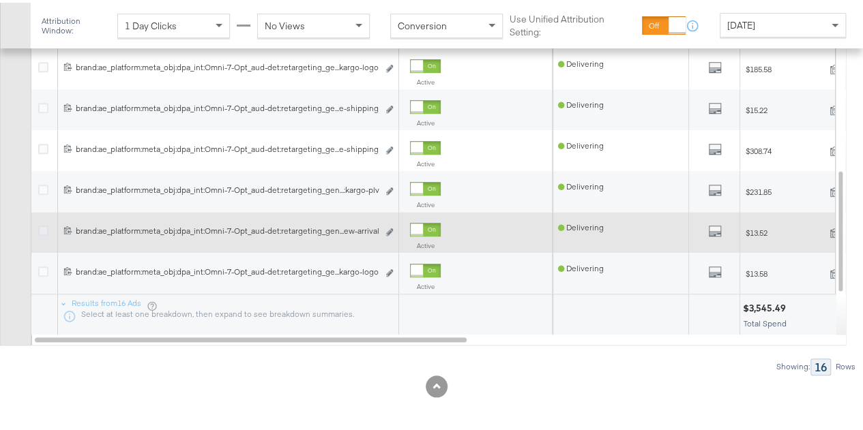
click at [40, 230] on icon at bounding box center [43, 228] width 10 height 10
click at [0, 0] on input "checkbox" at bounding box center [0, 0] width 0 height 0
click at [387, 229] on icon "link" at bounding box center [389, 230] width 7 height 8
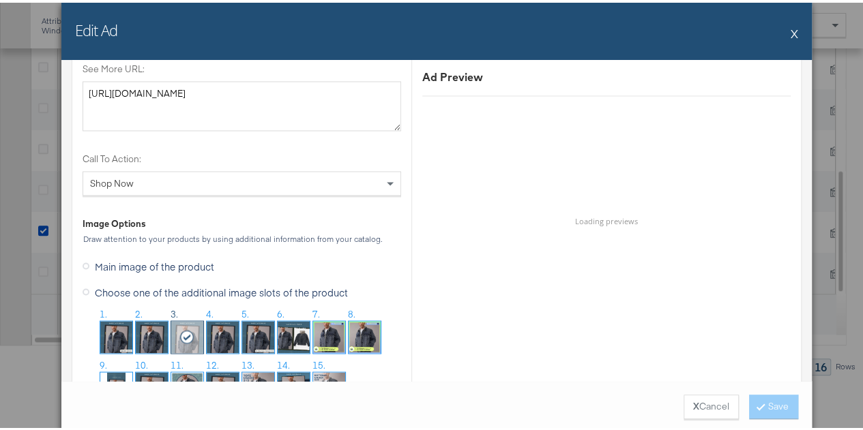
scroll to position [1296, 0]
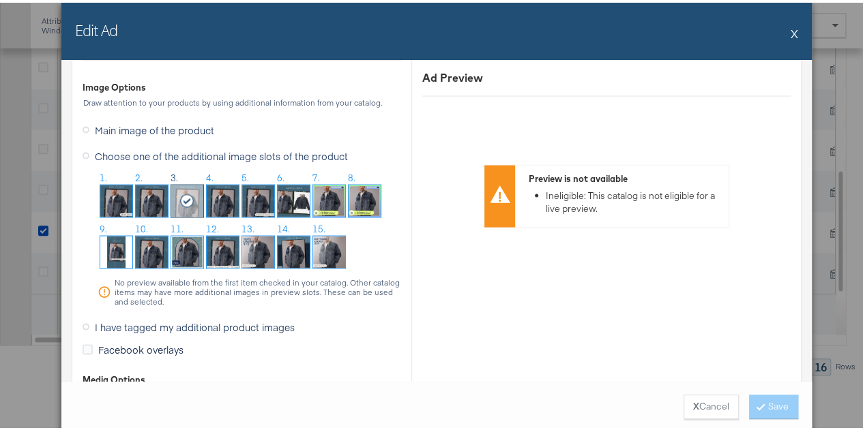
click at [793, 32] on div "Edit Ad X" at bounding box center [436, 28] width 750 height 57
click at [791, 31] on button "X" at bounding box center [795, 30] width 8 height 27
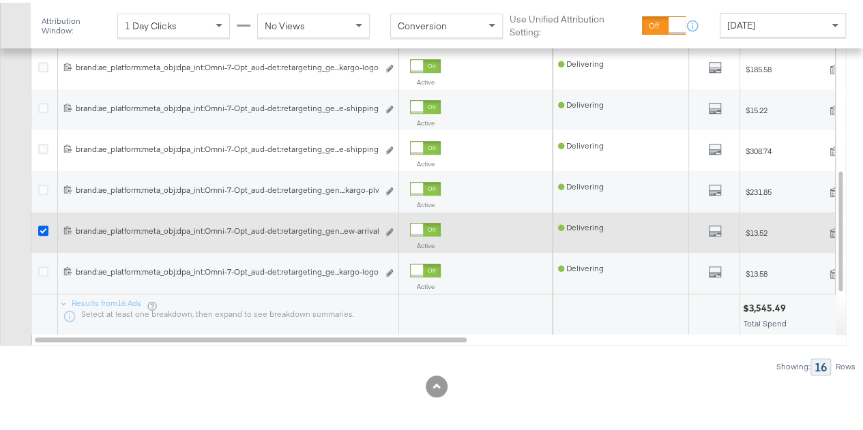
click at [44, 226] on icon at bounding box center [43, 228] width 10 height 10
click at [0, 0] on input "checkbox" at bounding box center [0, 0] width 0 height 0
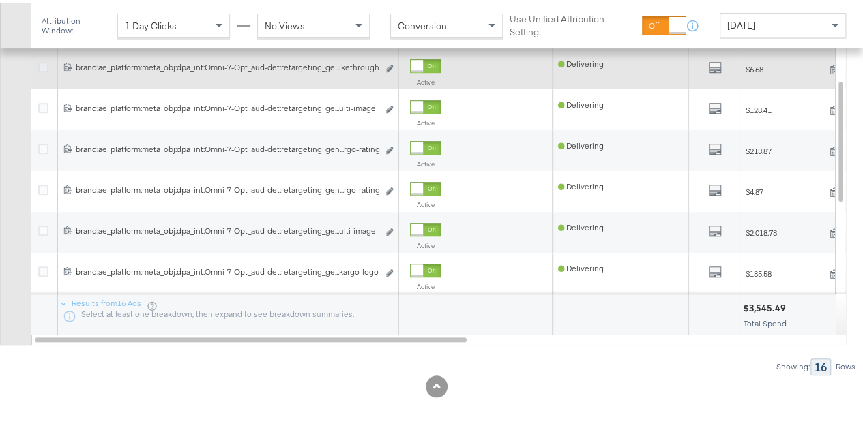
click at [42, 63] on icon at bounding box center [43, 64] width 10 height 10
click at [0, 0] on input "checkbox" at bounding box center [0, 0] width 0 height 0
click at [392, 66] on button "Edit ad" at bounding box center [389, 66] width 8 height 14
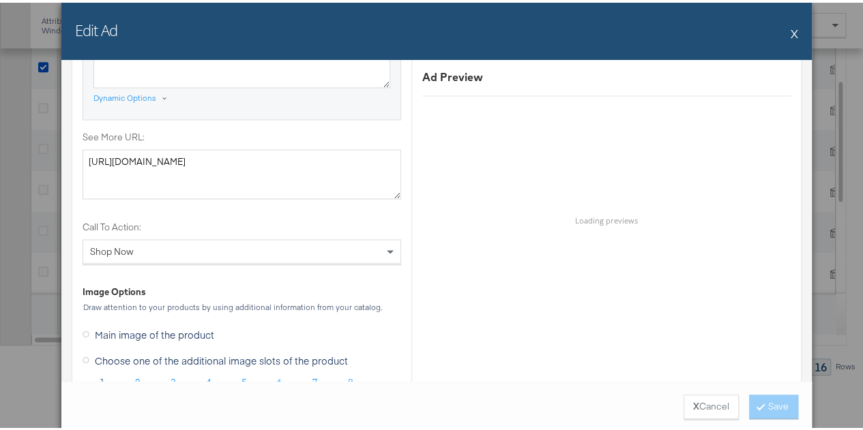
scroll to position [1364, 0]
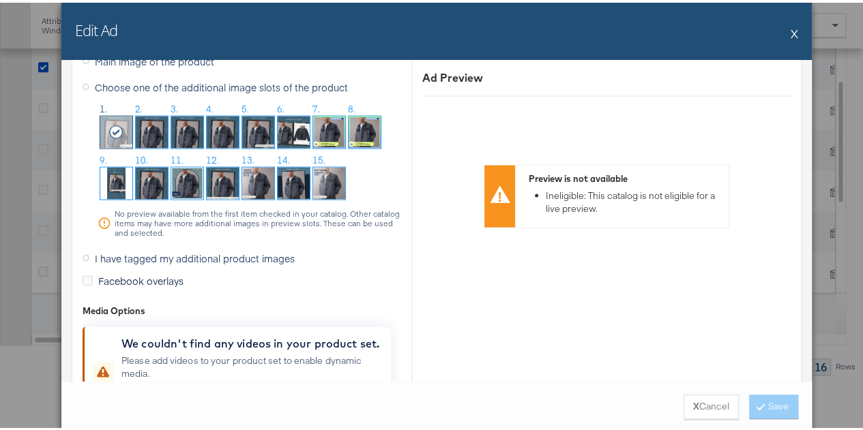
click at [791, 29] on button "X" at bounding box center [795, 30] width 8 height 27
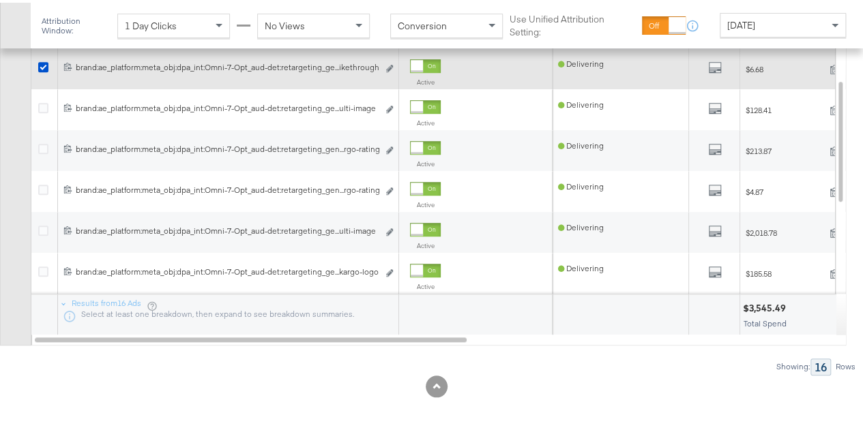
click at [50, 59] on div at bounding box center [45, 66] width 14 height 14
click at [46, 64] on icon at bounding box center [43, 64] width 10 height 10
click at [0, 0] on input "checkbox" at bounding box center [0, 0] width 0 height 0
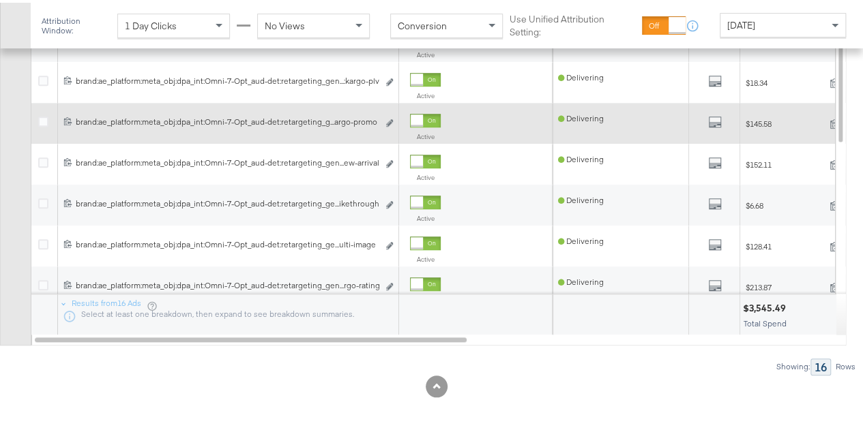
drag, startPoint x: 44, startPoint y: 117, endPoint x: 166, endPoint y: 134, distance: 123.3
click at [44, 118] on icon at bounding box center [43, 119] width 10 height 10
click at [0, 0] on input "checkbox" at bounding box center [0, 0] width 0 height 0
click at [391, 118] on icon "link" at bounding box center [389, 121] width 7 height 8
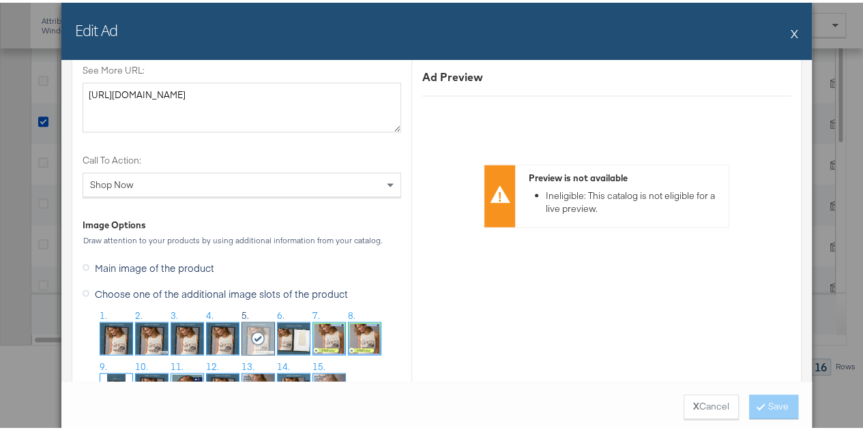
scroll to position [1296, 0]
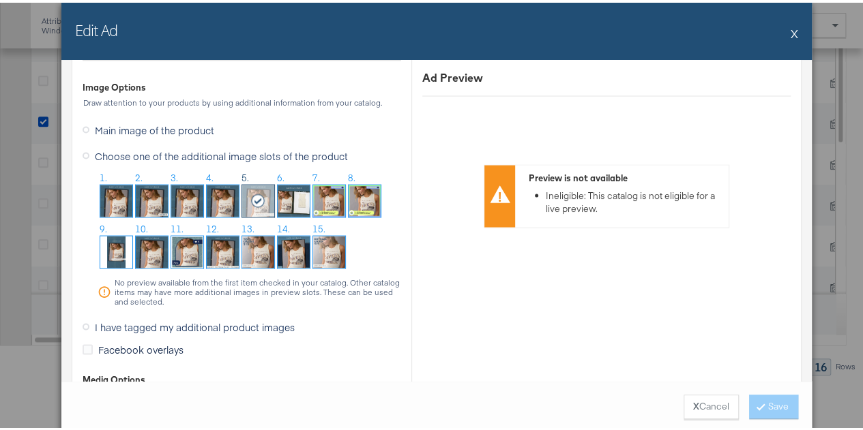
click at [791, 33] on button "X" at bounding box center [795, 30] width 8 height 27
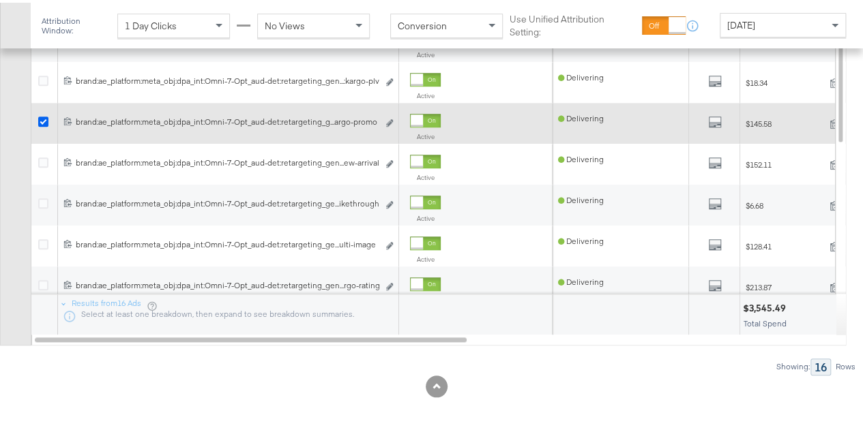
click at [40, 117] on icon at bounding box center [43, 119] width 10 height 10
click at [0, 0] on input "checkbox" at bounding box center [0, 0] width 0 height 0
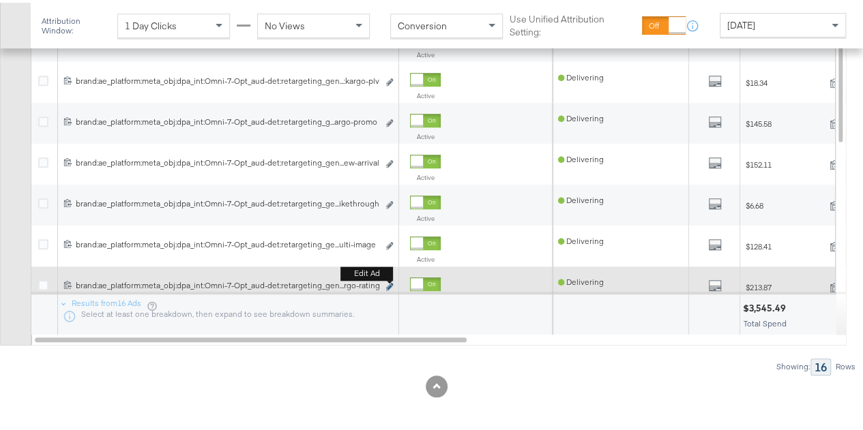
click at [387, 283] on icon "link" at bounding box center [389, 284] width 7 height 8
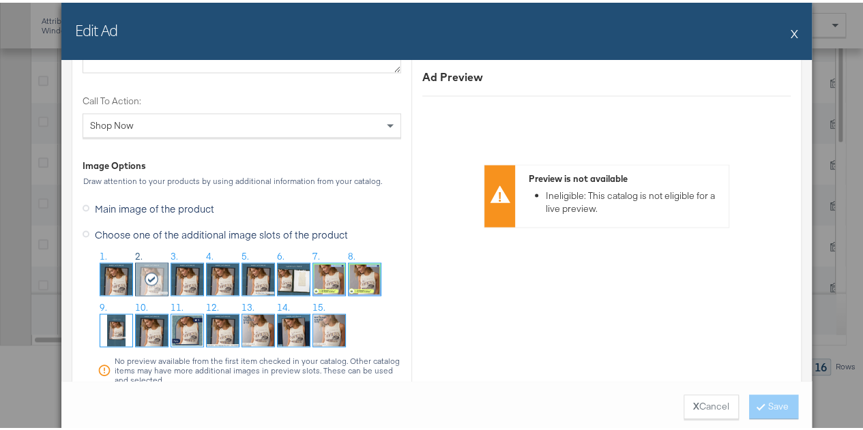
scroll to position [1228, 0]
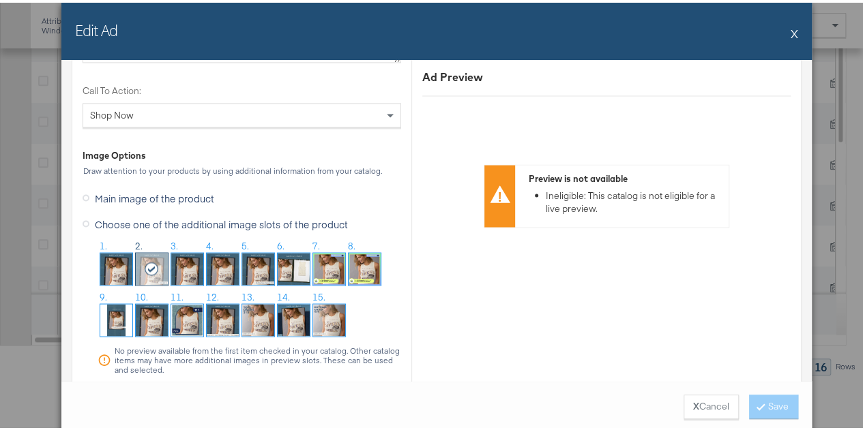
click at [792, 32] on button "X" at bounding box center [795, 30] width 8 height 27
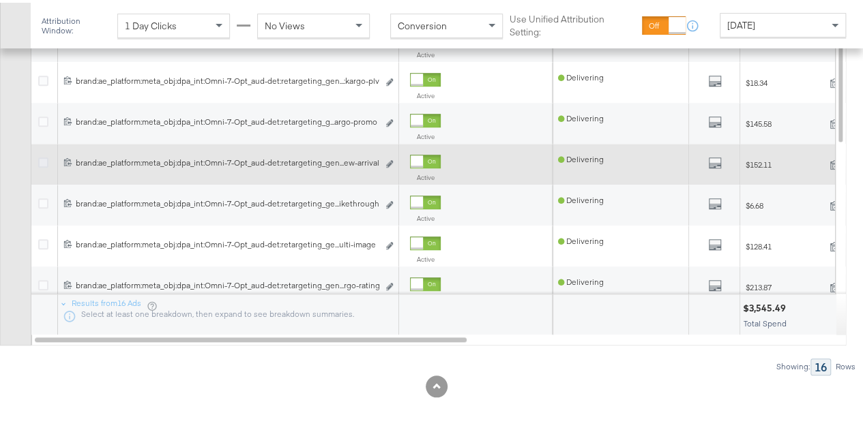
click at [45, 155] on icon at bounding box center [43, 160] width 10 height 10
click at [0, 0] on input "checkbox" at bounding box center [0, 0] width 0 height 0
click at [387, 158] on icon "link" at bounding box center [389, 162] width 7 height 8
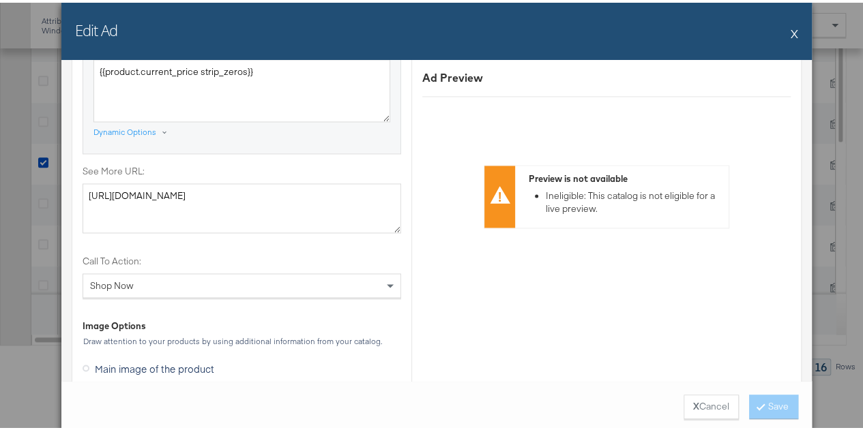
scroll to position [1160, 0]
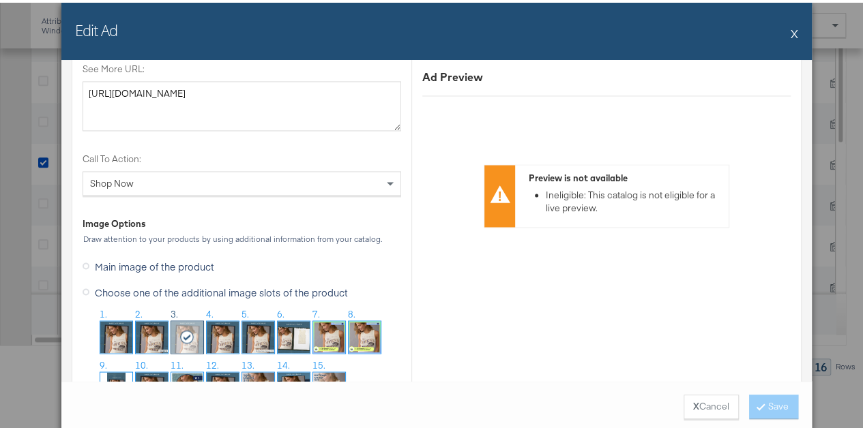
click at [703, 394] on button "X Cancel" at bounding box center [711, 404] width 55 height 25
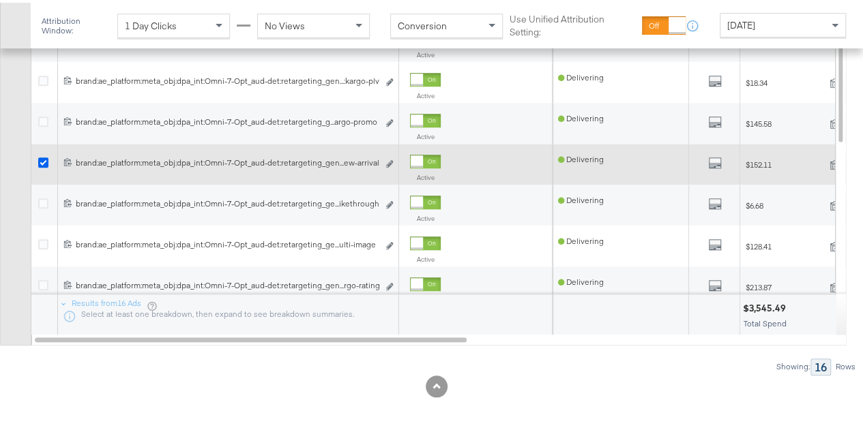
click at [40, 156] on icon at bounding box center [43, 160] width 10 height 10
click at [0, 0] on input "checkbox" at bounding box center [0, 0] width 0 height 0
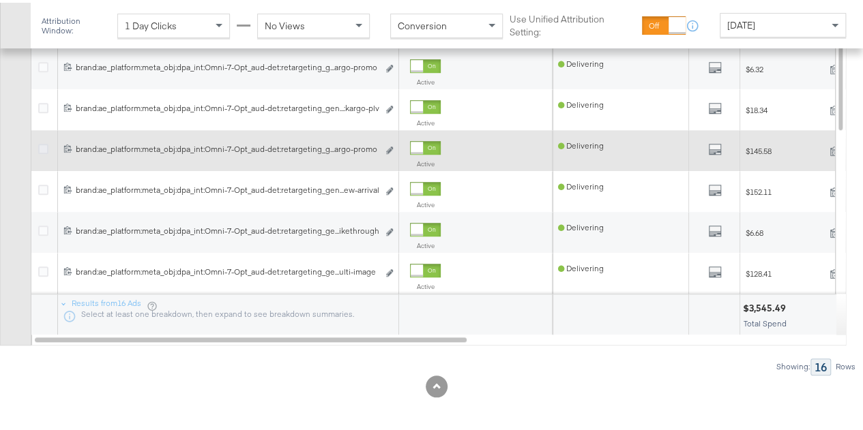
click at [44, 147] on icon at bounding box center [43, 146] width 10 height 10
click at [0, 0] on input "checkbox" at bounding box center [0, 0] width 0 height 0
click at [386, 144] on icon "link" at bounding box center [389, 148] width 7 height 8
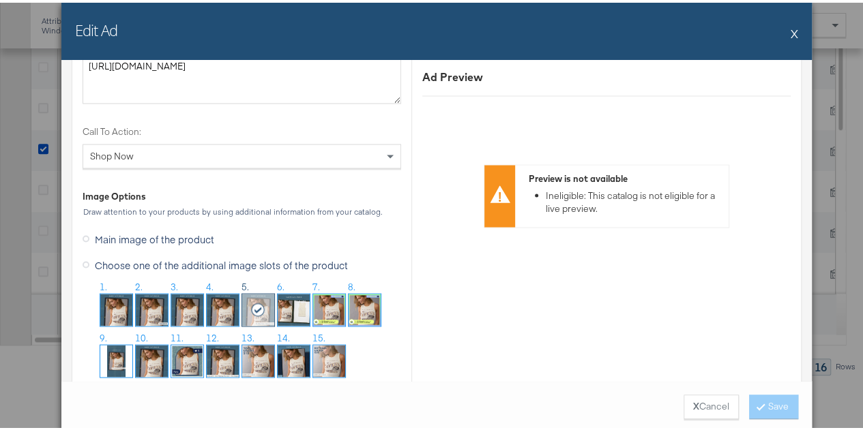
scroll to position [1228, 0]
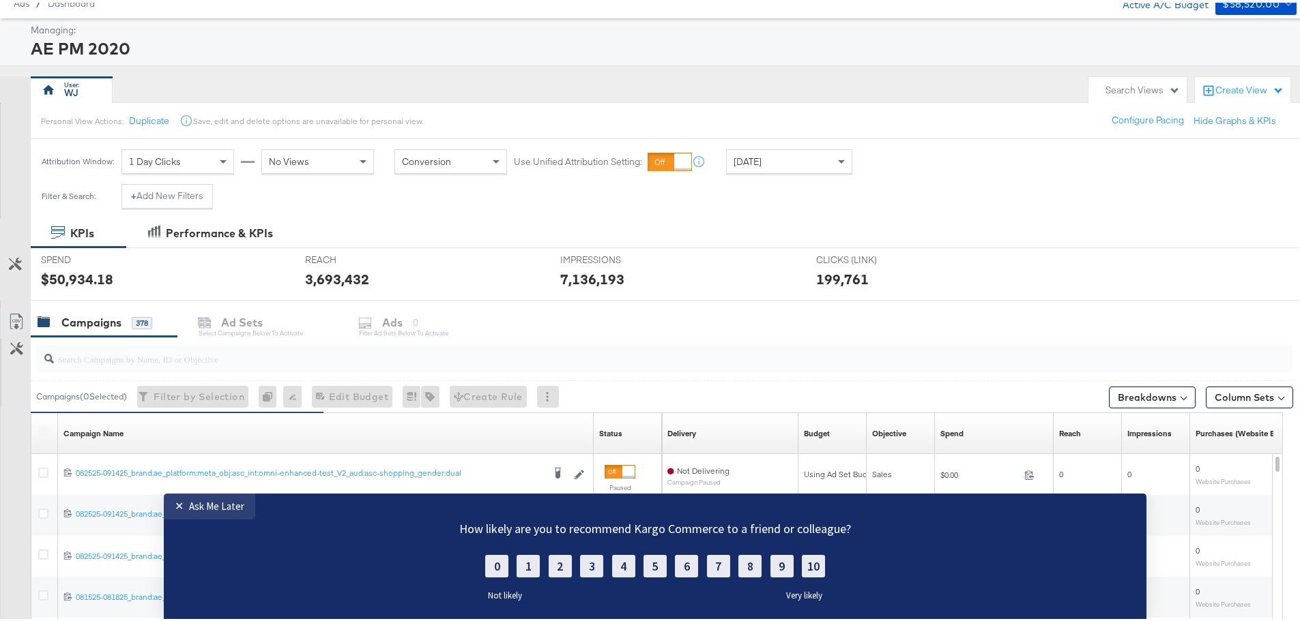
scroll to position [68, 0]
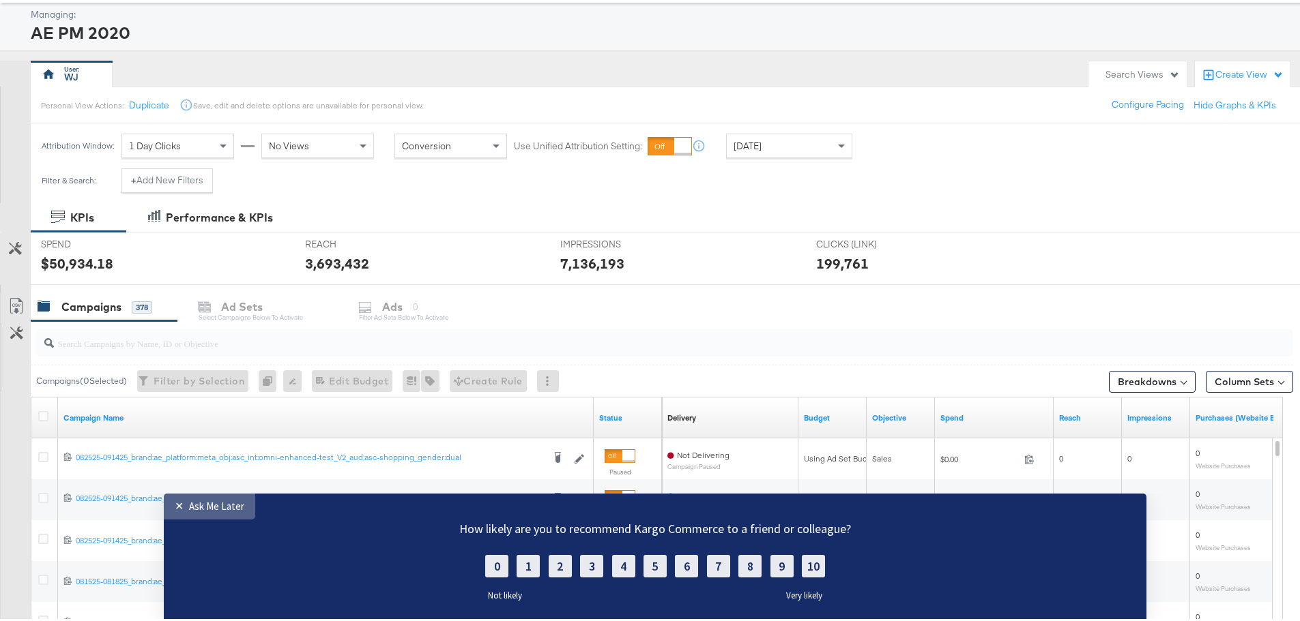
click at [181, 502] on div "✕" at bounding box center [182, 506] width 14 height 14
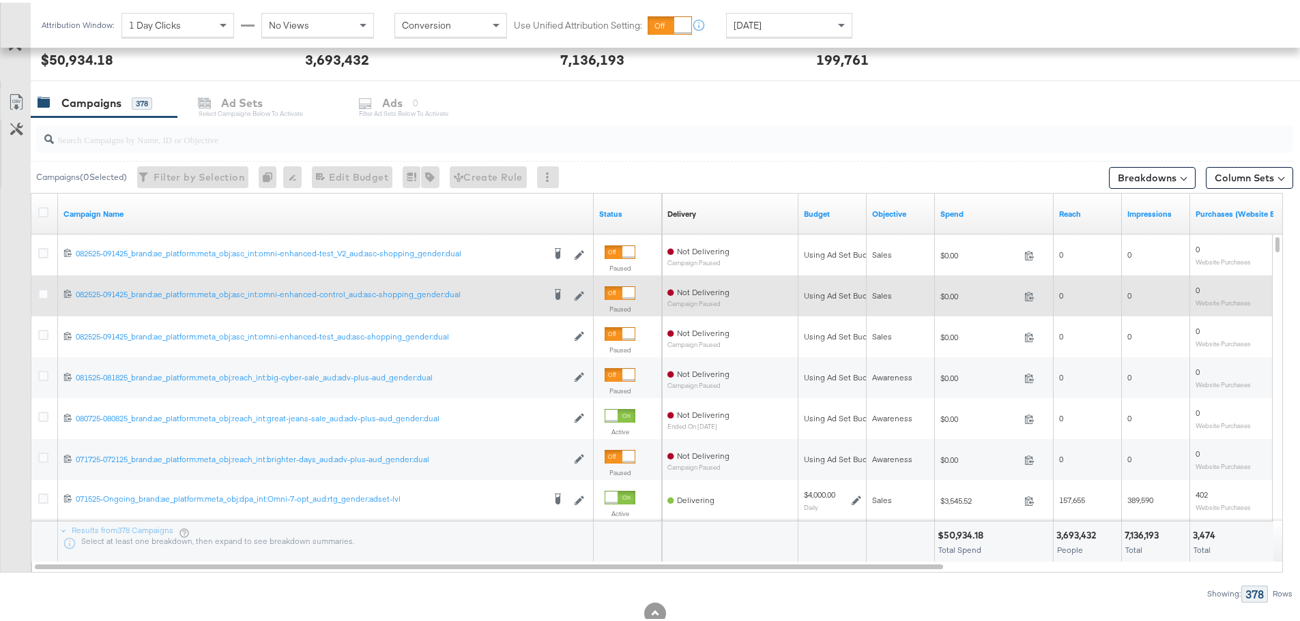
scroll to position [273, 0]
click at [49, 293] on div at bounding box center [45, 293] width 14 height 14
click at [46, 291] on icon at bounding box center [43, 291] width 10 height 10
click at [0, 0] on input "checkbox" at bounding box center [0, 0] width 0 height 0
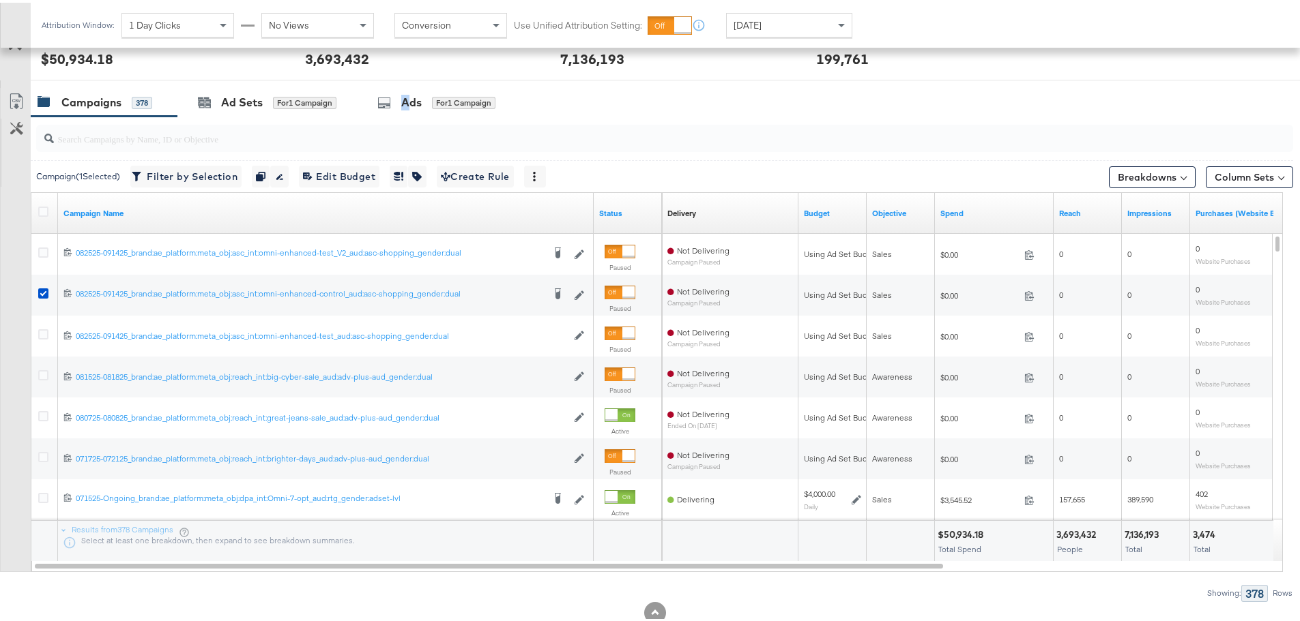
click at [406, 95] on div "Ads" at bounding box center [411, 100] width 20 height 16
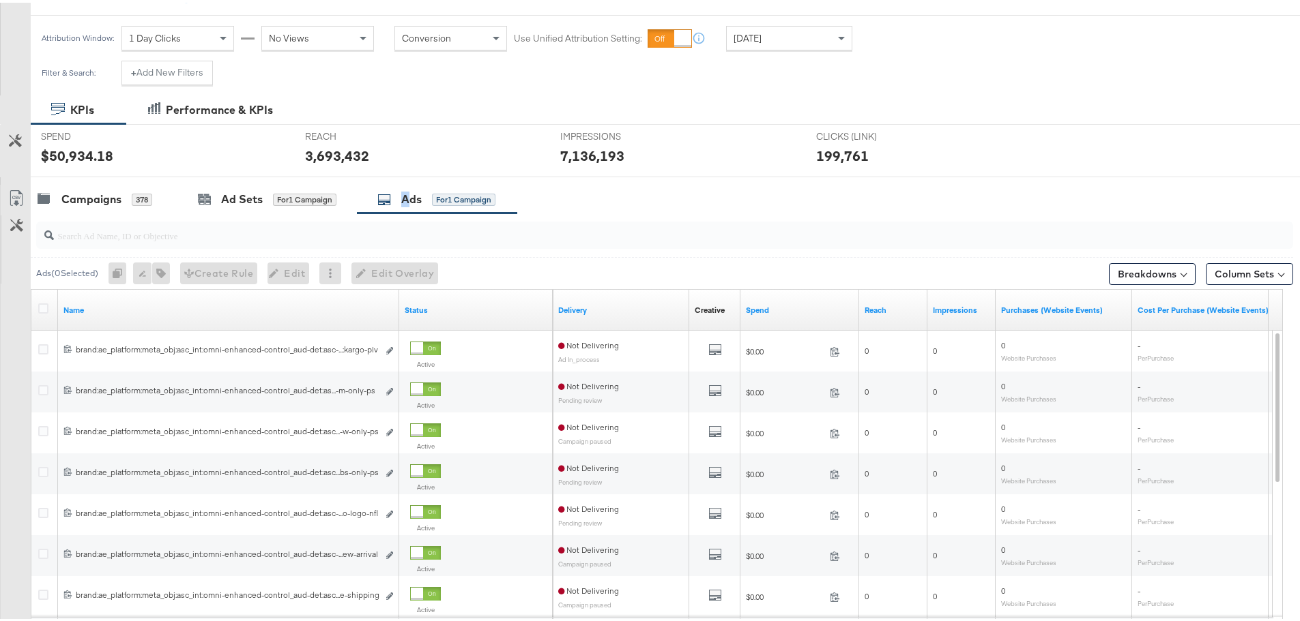
scroll to position [310, 0]
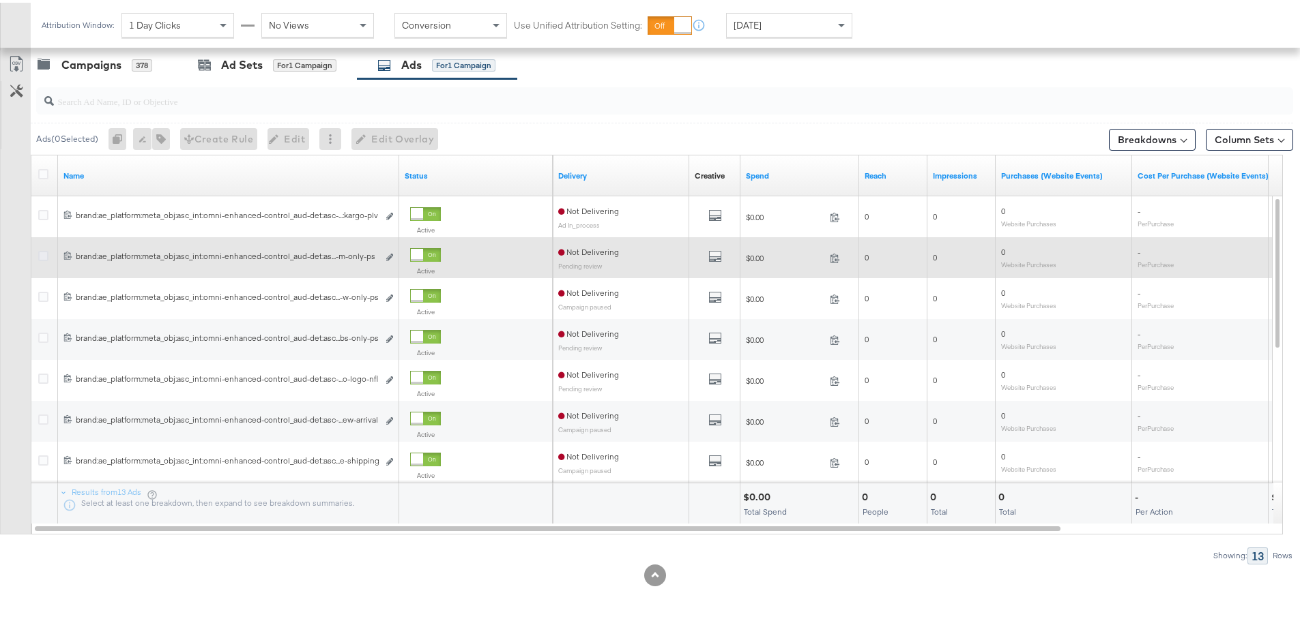
click at [42, 253] on icon at bounding box center [43, 253] width 10 height 10
click at [0, 0] on input "checkbox" at bounding box center [0, 0] width 0 height 0
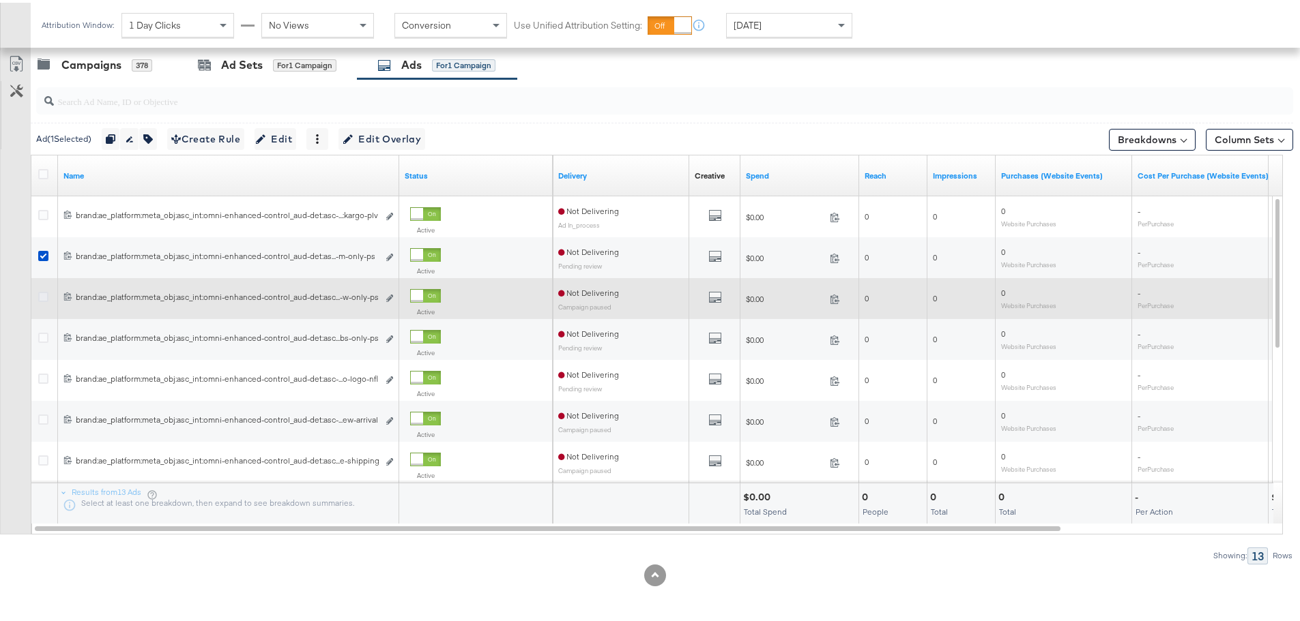
click at [42, 292] on icon at bounding box center [43, 294] width 10 height 10
click at [0, 0] on input "checkbox" at bounding box center [0, 0] width 0 height 0
click at [47, 296] on icon at bounding box center [43, 294] width 10 height 10
click at [0, 0] on input "checkbox" at bounding box center [0, 0] width 0 height 0
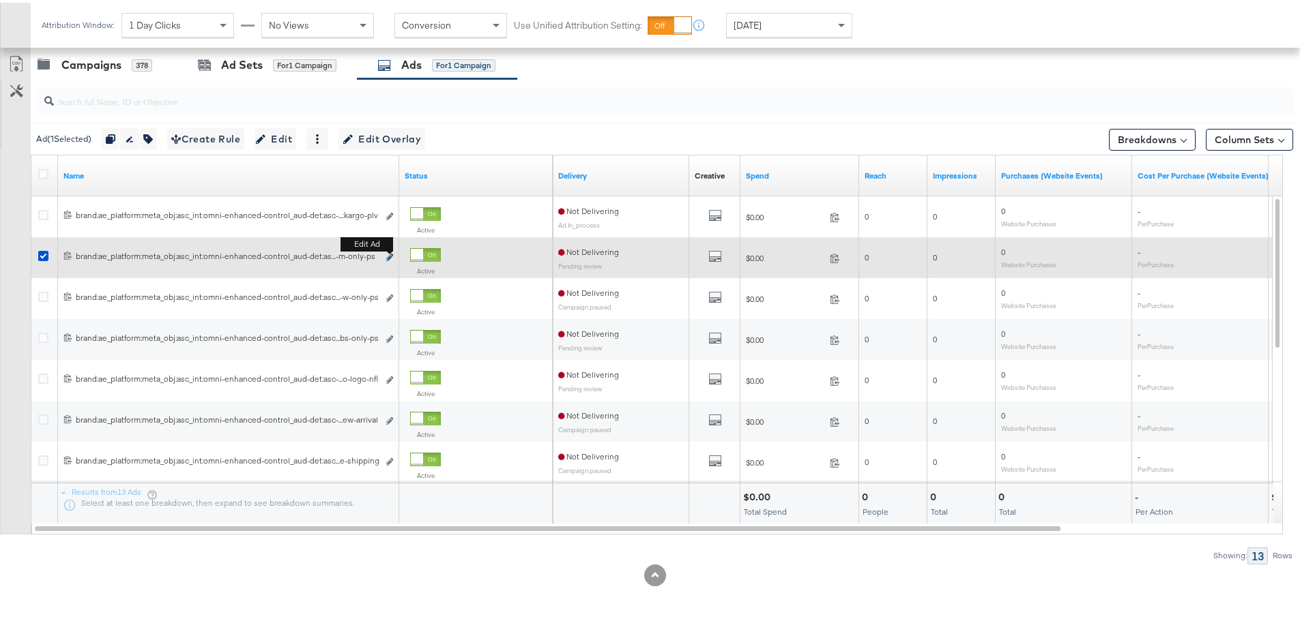
click at [390, 253] on icon "link" at bounding box center [389, 255] width 7 height 8
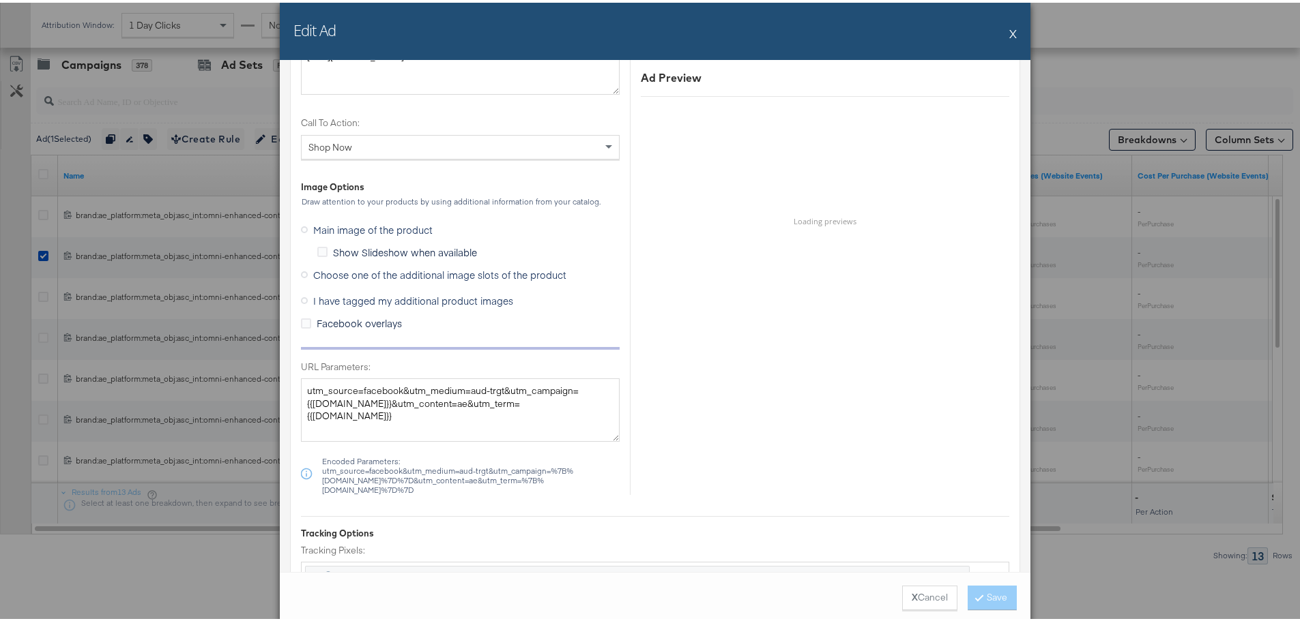
scroll to position [1296, 0]
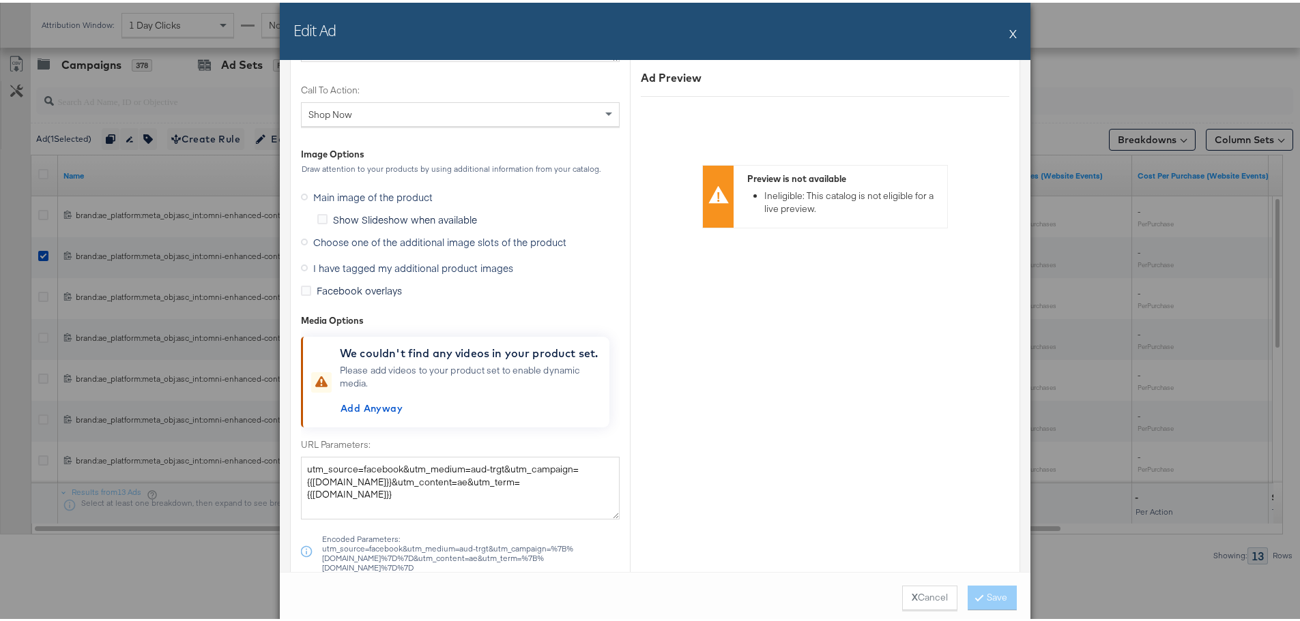
click at [301, 238] on icon at bounding box center [304, 239] width 7 height 7
click at [0, 0] on input "Choose one of the additional image slots of the product" at bounding box center [0, 0] width 0 height 0
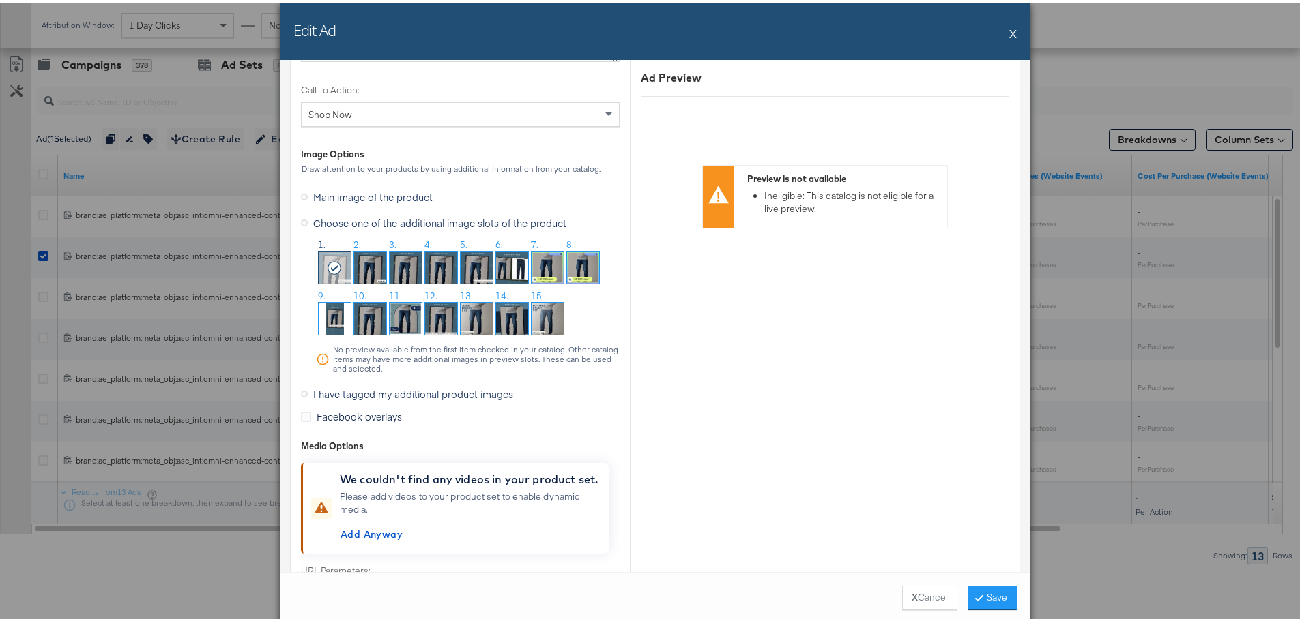
click at [404, 260] on img at bounding box center [406, 265] width 32 height 32
click at [446, 268] on img at bounding box center [441, 265] width 32 height 32
click at [985, 600] on button "Save" at bounding box center [991, 595] width 49 height 25
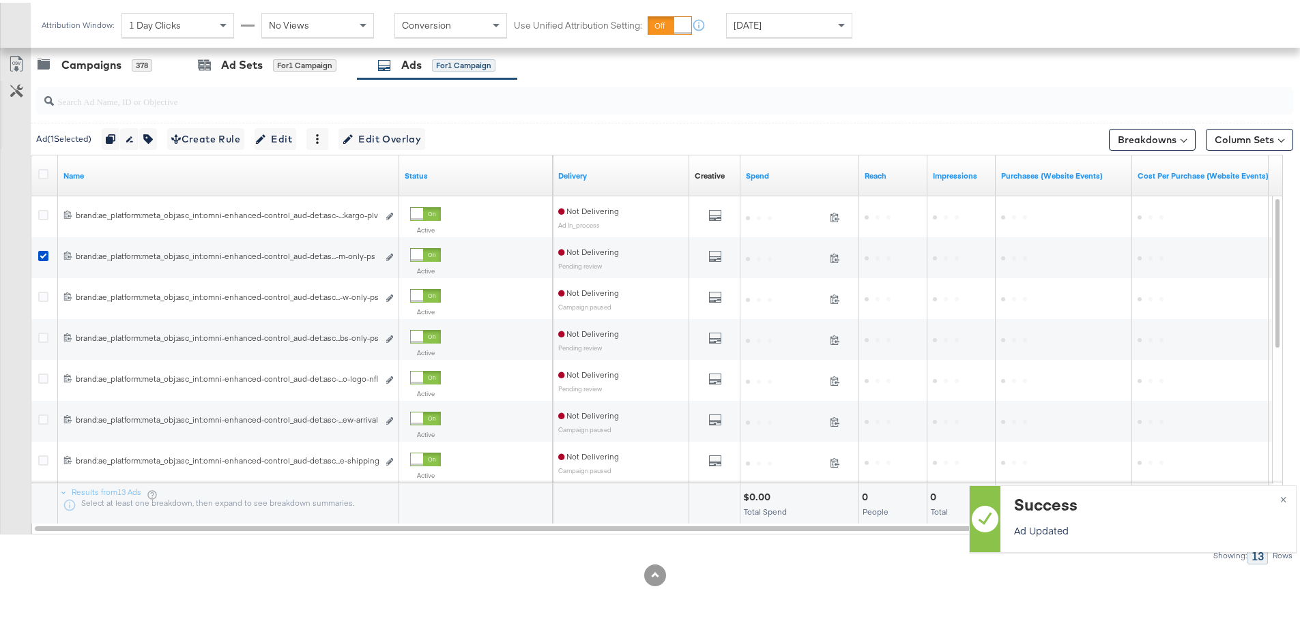
click at [44, 255] on icon at bounding box center [43, 253] width 10 height 10
click at [0, 0] on input "checkbox" at bounding box center [0, 0] width 0 height 0
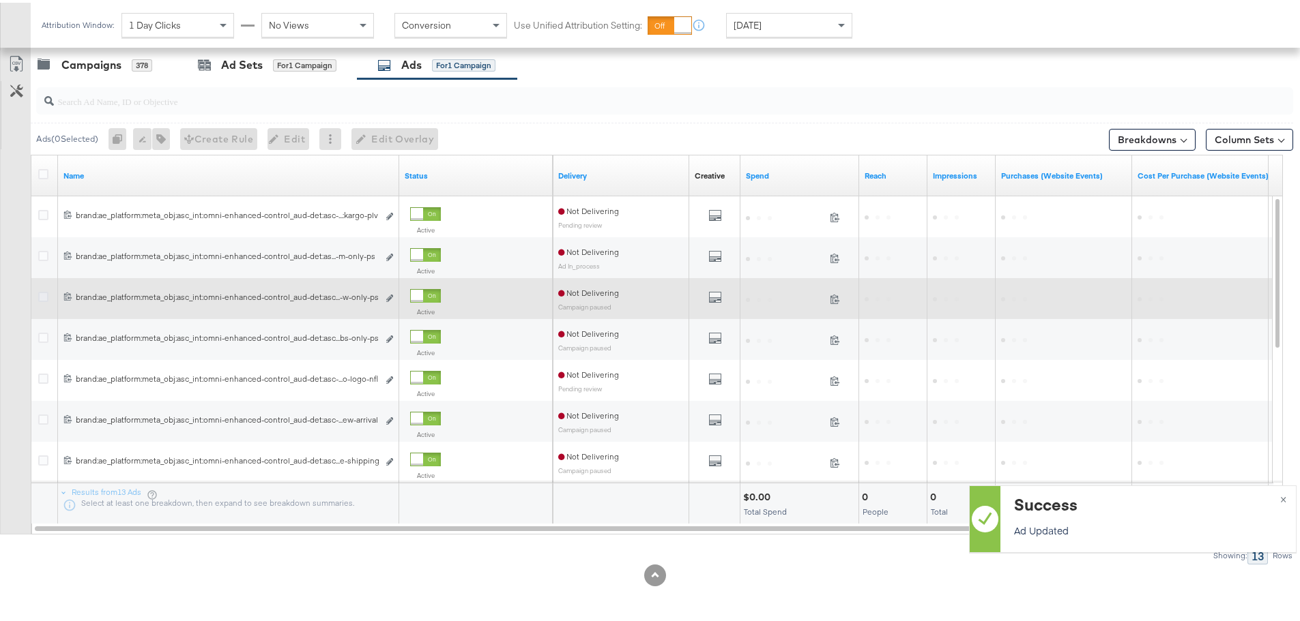
click at [44, 293] on icon at bounding box center [43, 294] width 10 height 10
click at [0, 0] on input "checkbox" at bounding box center [0, 0] width 0 height 0
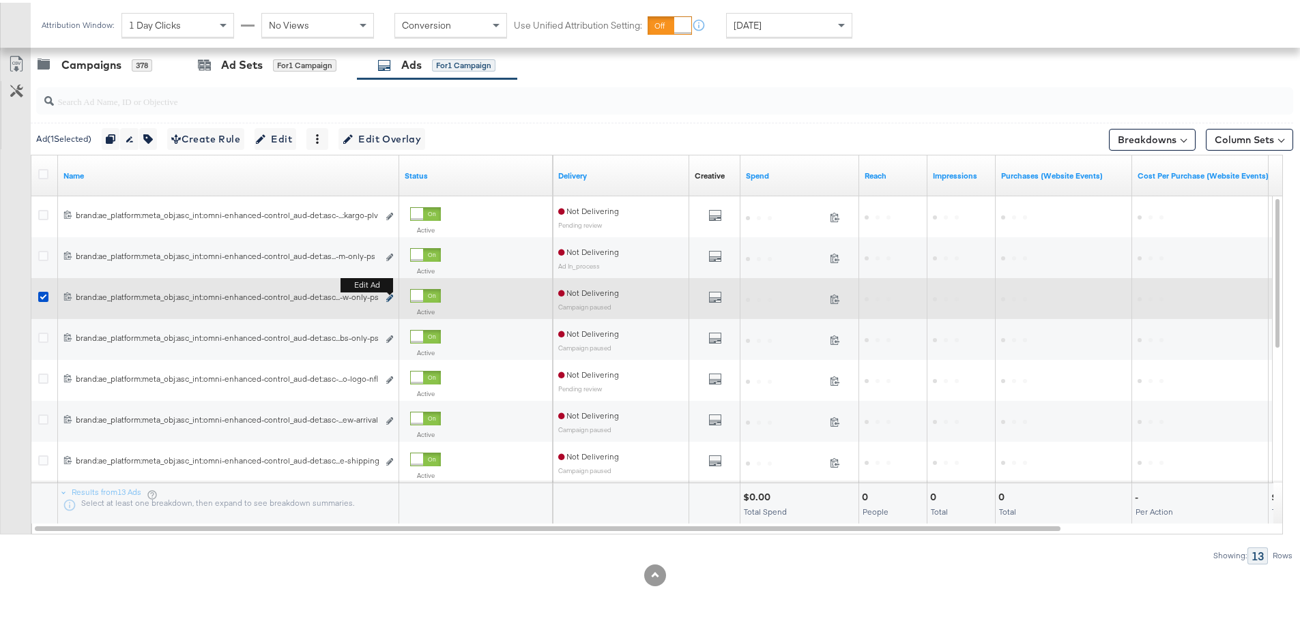
click at [390, 296] on icon "link" at bounding box center [389, 296] width 7 height 8
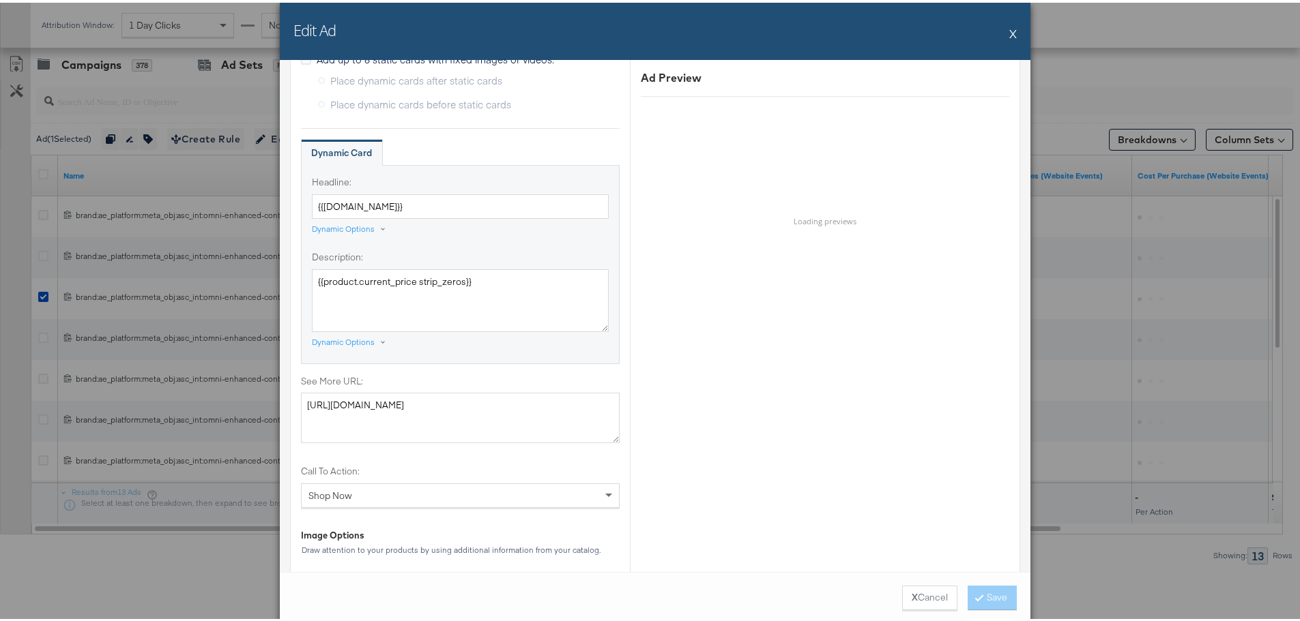
scroll to position [1023, 0]
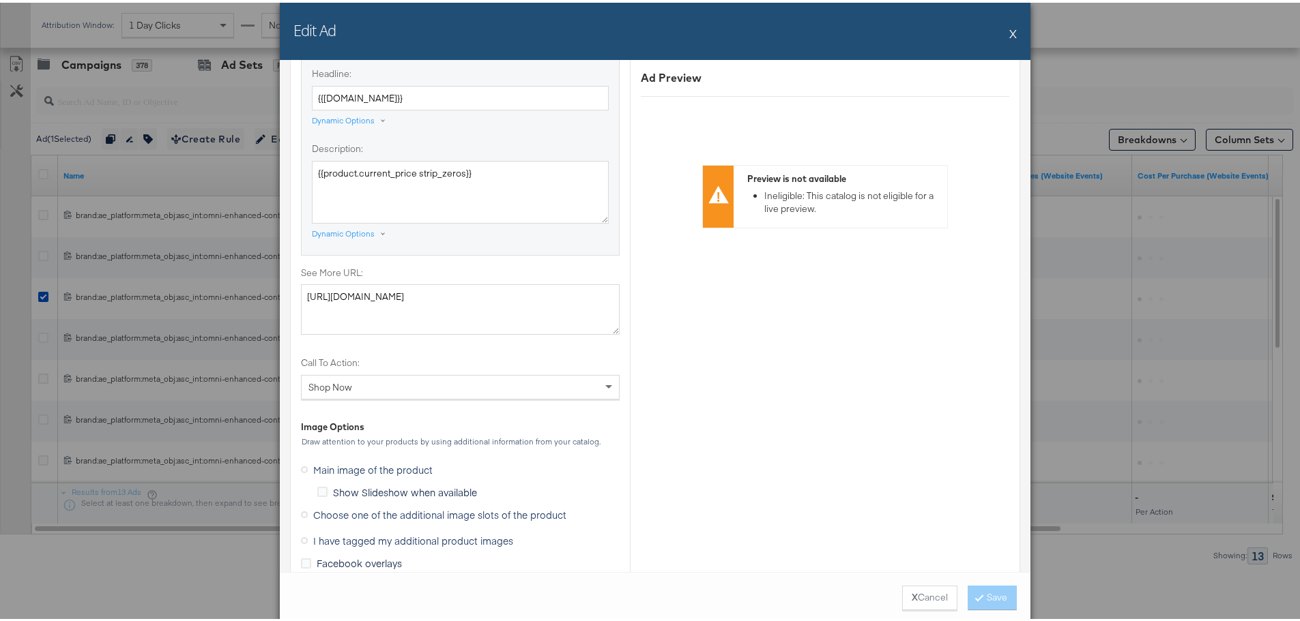
click at [301, 513] on icon at bounding box center [304, 512] width 7 height 7
click at [0, 0] on input "Choose one of the additional image slots of the product" at bounding box center [0, 0] width 0 height 0
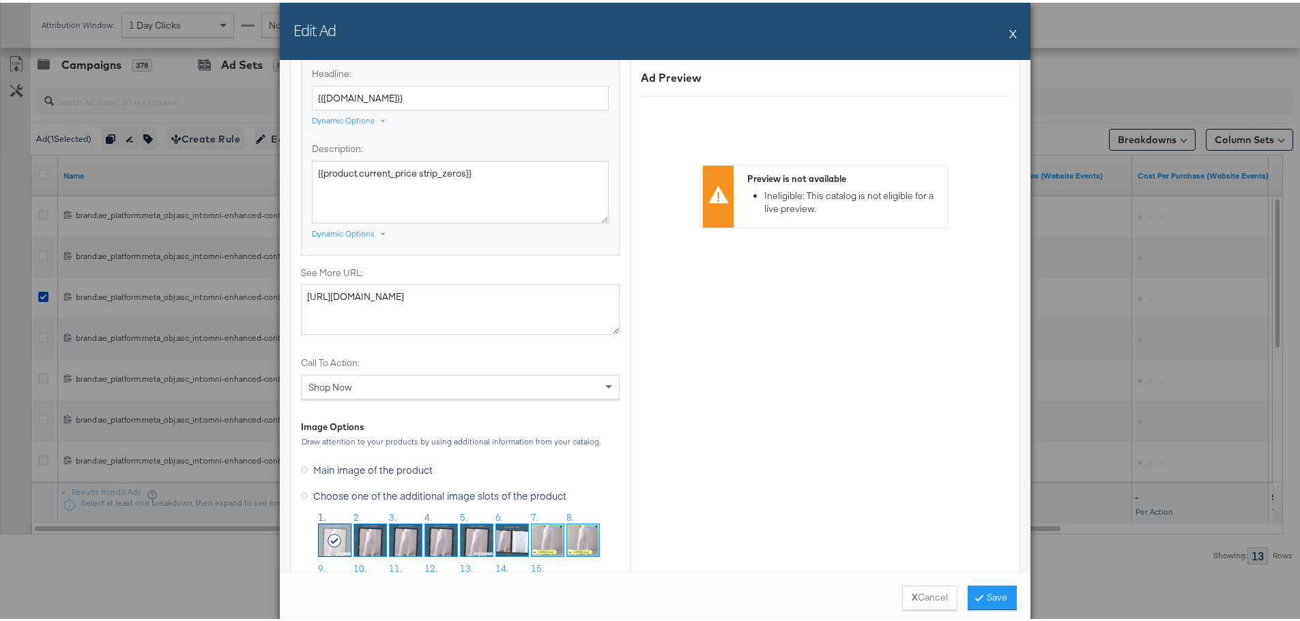
click at [435, 528] on img at bounding box center [441, 538] width 32 height 32
click at [1001, 598] on button "Save" at bounding box center [991, 595] width 49 height 25
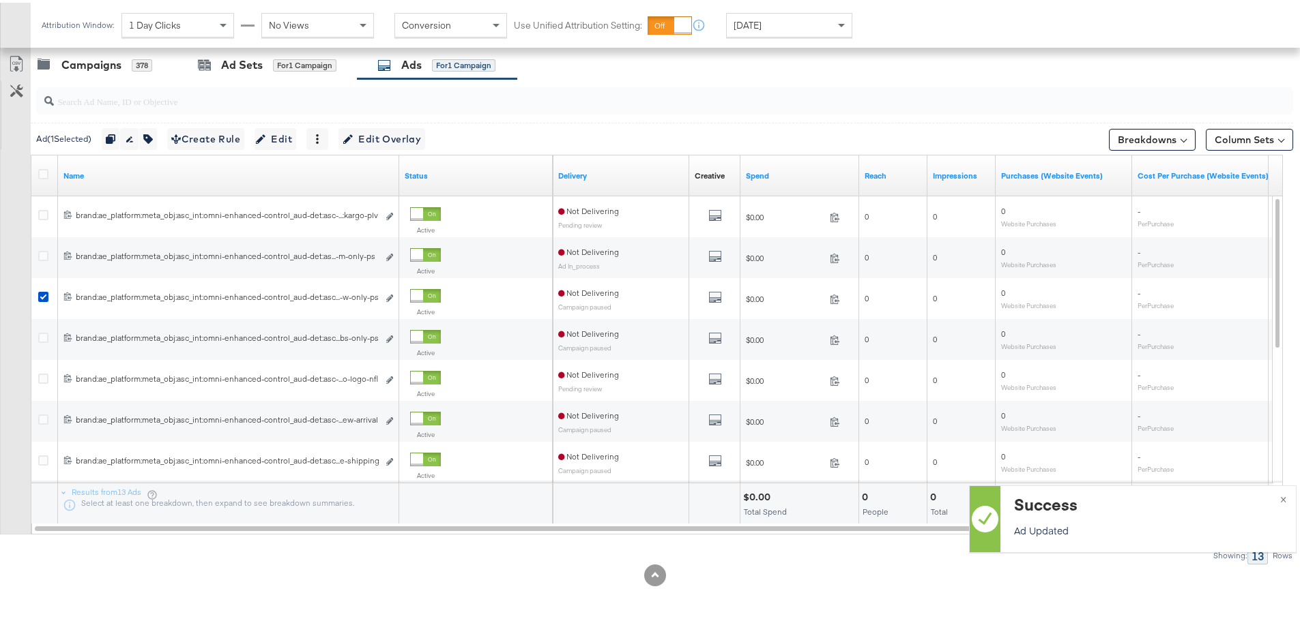
click at [40, 291] on icon at bounding box center [43, 294] width 10 height 10
click at [0, 0] on input "checkbox" at bounding box center [0, 0] width 0 height 0
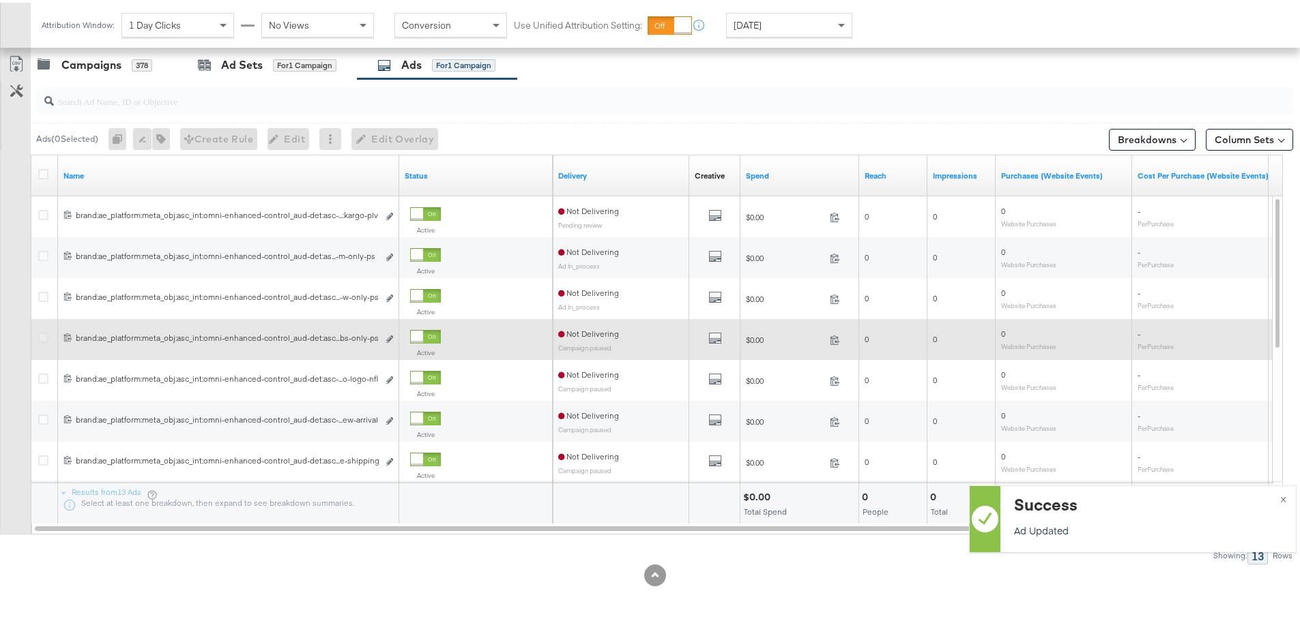
click at [41, 334] on icon at bounding box center [43, 335] width 10 height 10
click at [0, 0] on input "checkbox" at bounding box center [0, 0] width 0 height 0
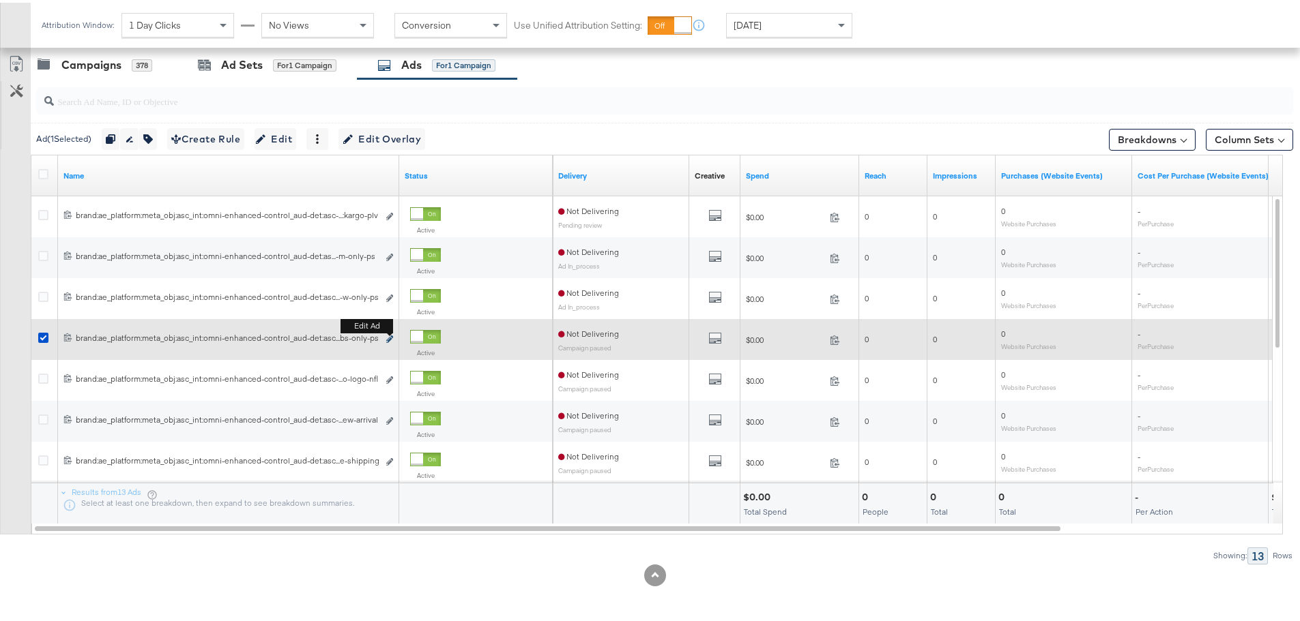
click at [386, 338] on button "Edit ad" at bounding box center [389, 337] width 8 height 14
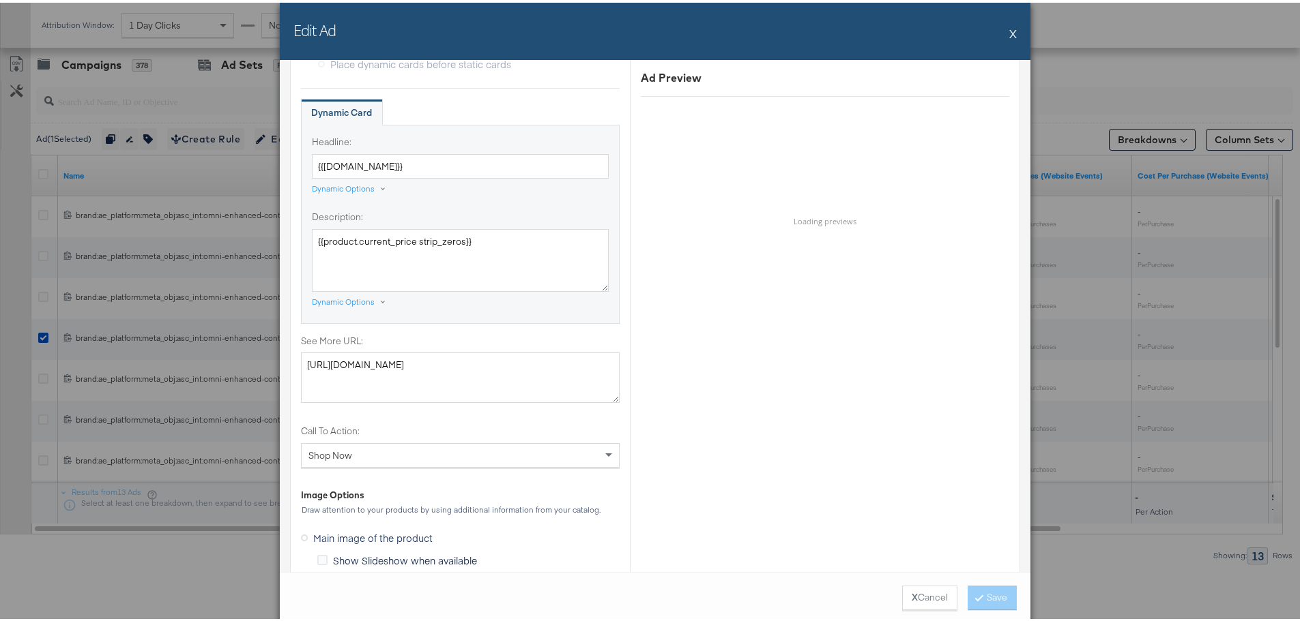
scroll to position [1228, 0]
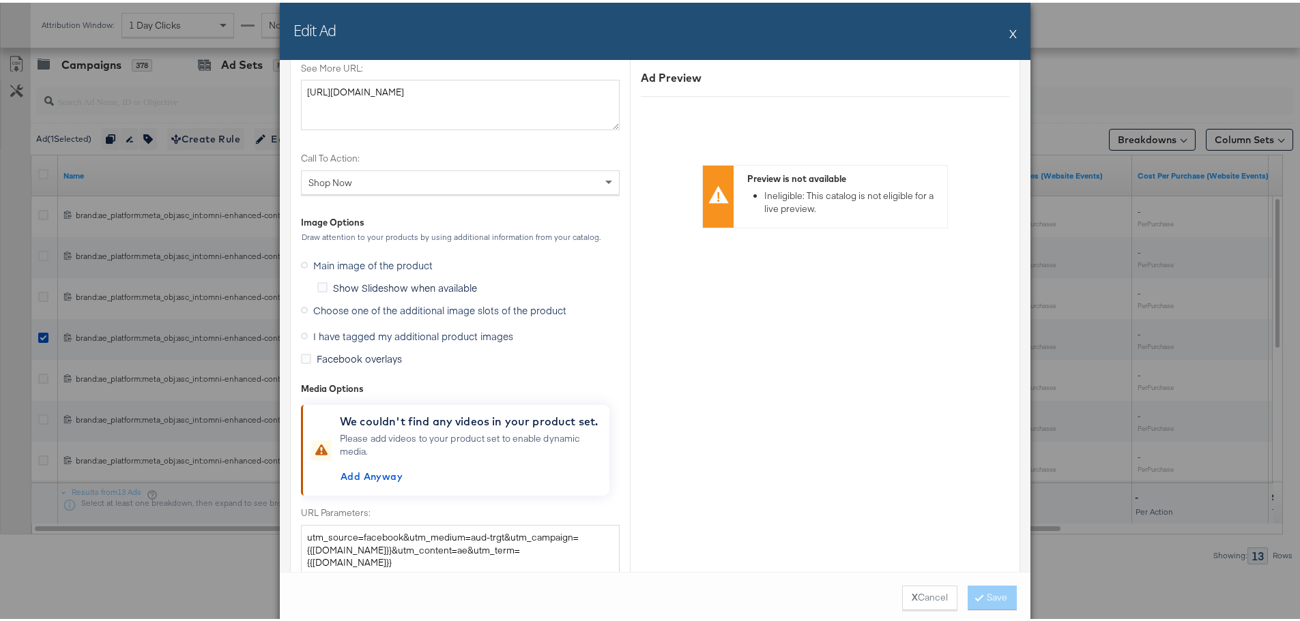
click at [301, 308] on icon at bounding box center [304, 307] width 7 height 7
click at [0, 0] on input "Choose one of the additional image slots of the product" at bounding box center [0, 0] width 0 height 0
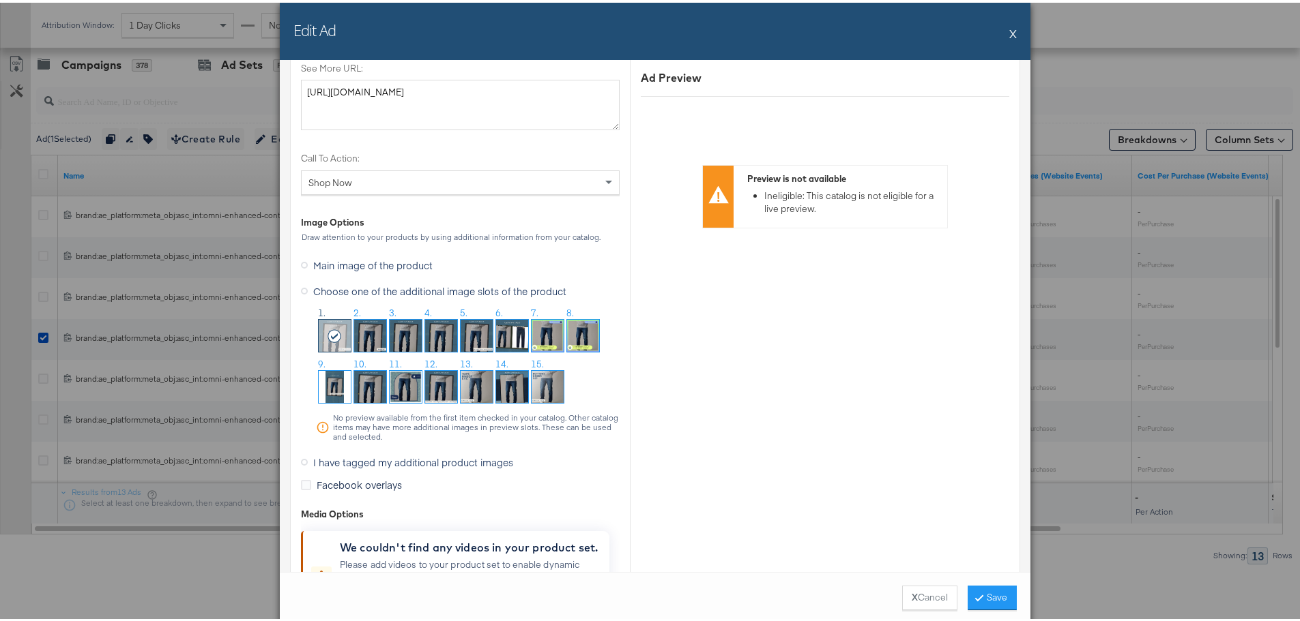
click at [440, 334] on img at bounding box center [441, 333] width 32 height 32
click at [1001, 595] on button "Save" at bounding box center [991, 595] width 49 height 25
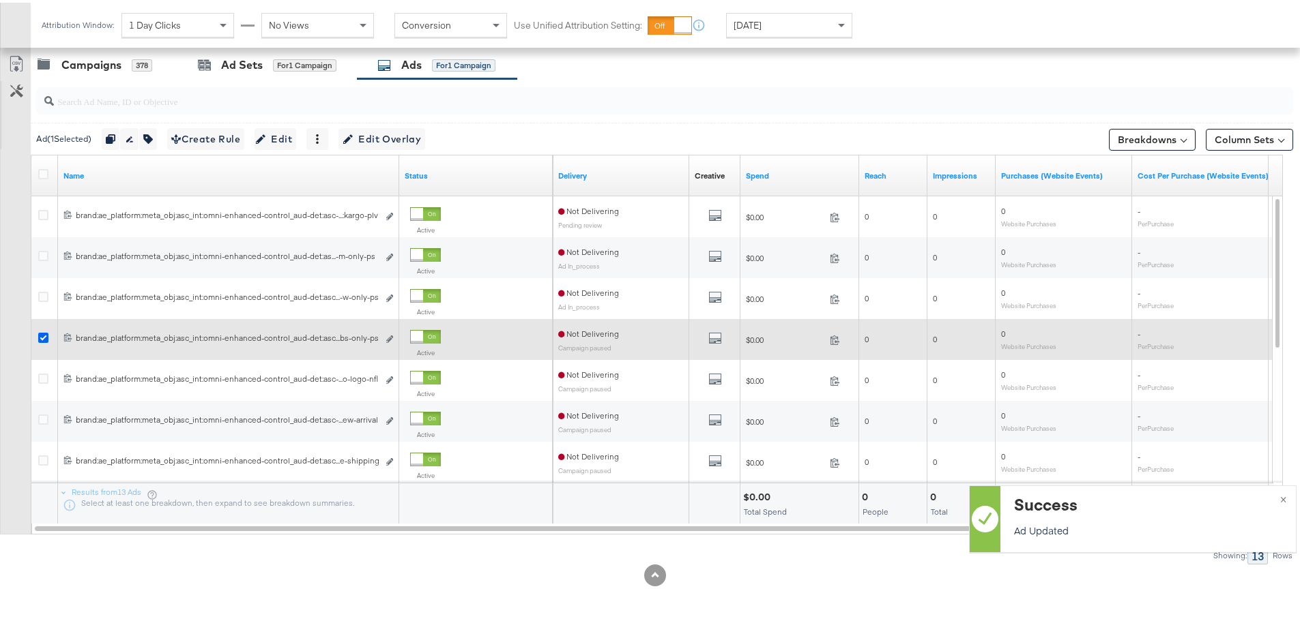
click at [43, 334] on icon at bounding box center [43, 335] width 10 height 10
click at [0, 0] on input "checkbox" at bounding box center [0, 0] width 0 height 0
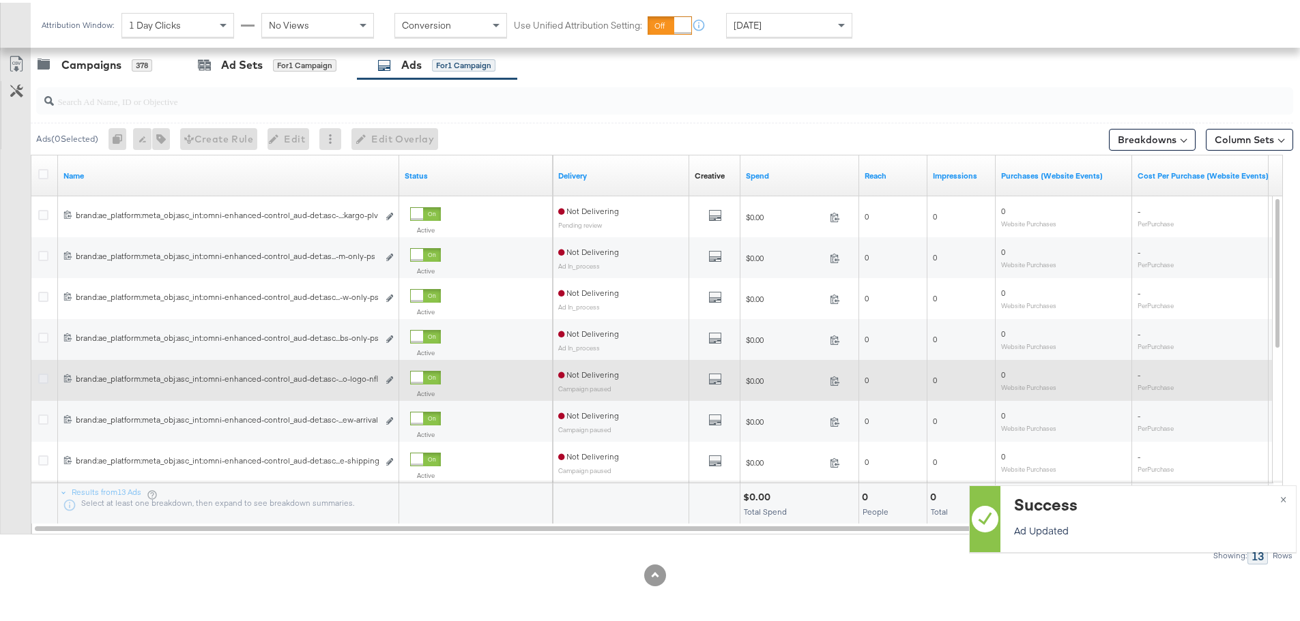
click at [44, 375] on icon at bounding box center [43, 376] width 10 height 10
click at [0, 0] on input "checkbox" at bounding box center [0, 0] width 0 height 0
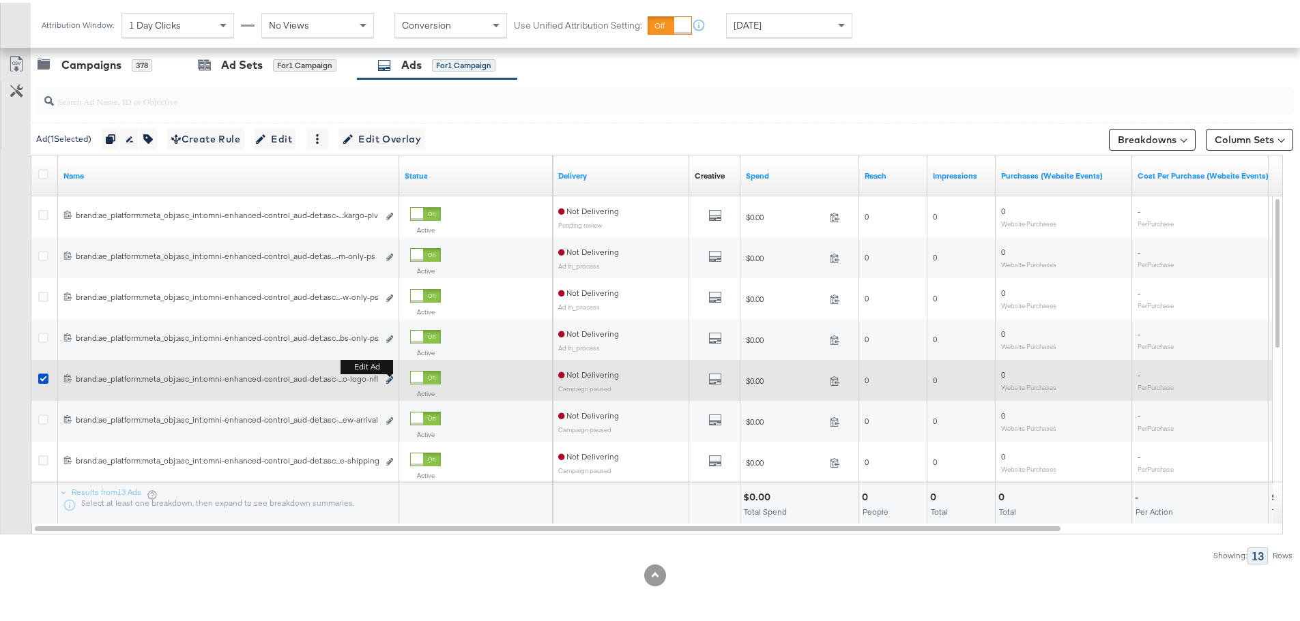
click at [391, 377] on icon "link" at bounding box center [389, 378] width 7 height 8
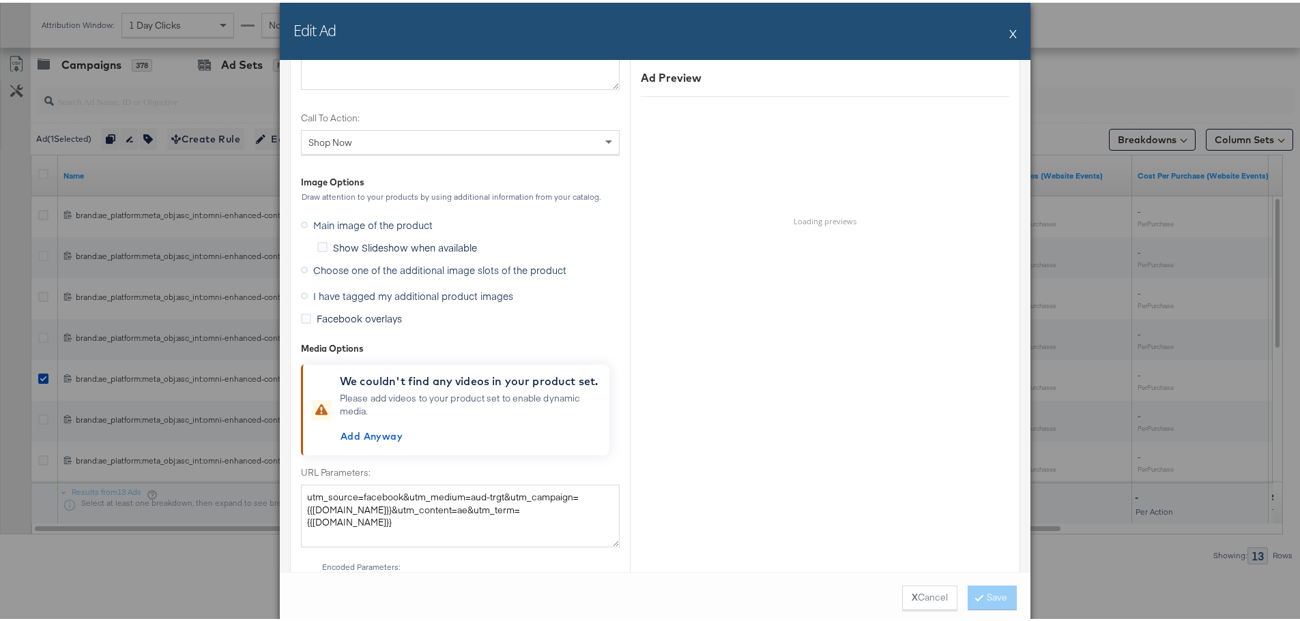
scroll to position [1364, 0]
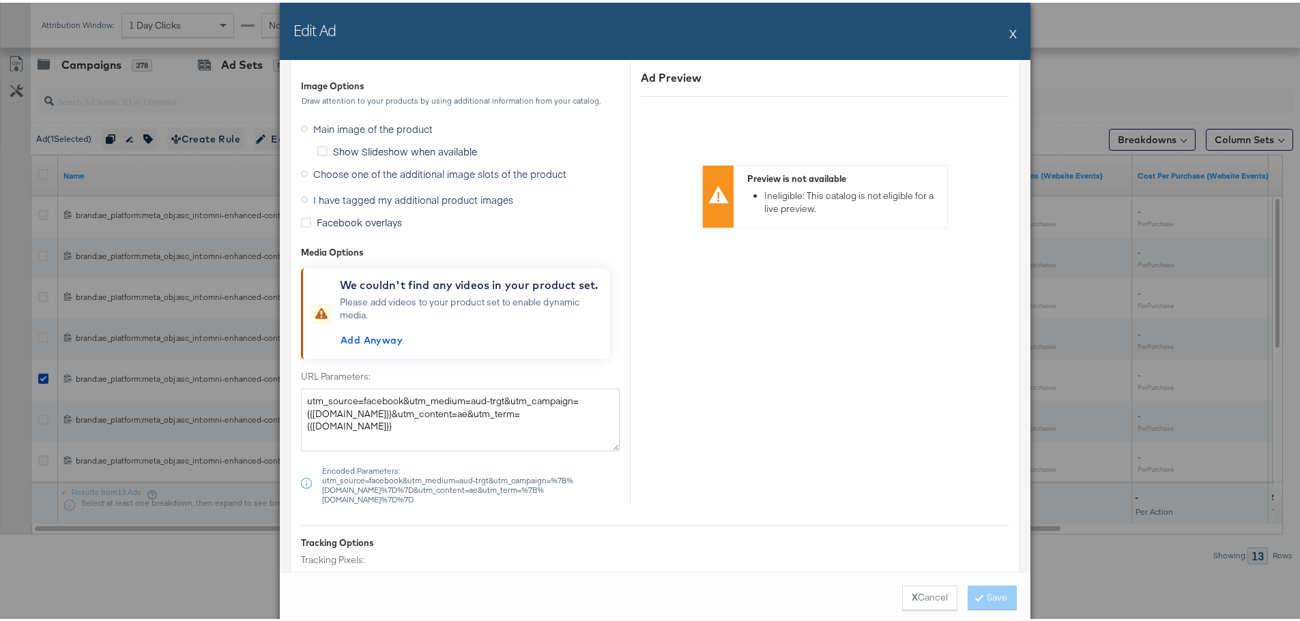
click at [301, 170] on icon at bounding box center [304, 171] width 7 height 7
click at [0, 0] on input "Choose one of the additional image slots of the product" at bounding box center [0, 0] width 0 height 0
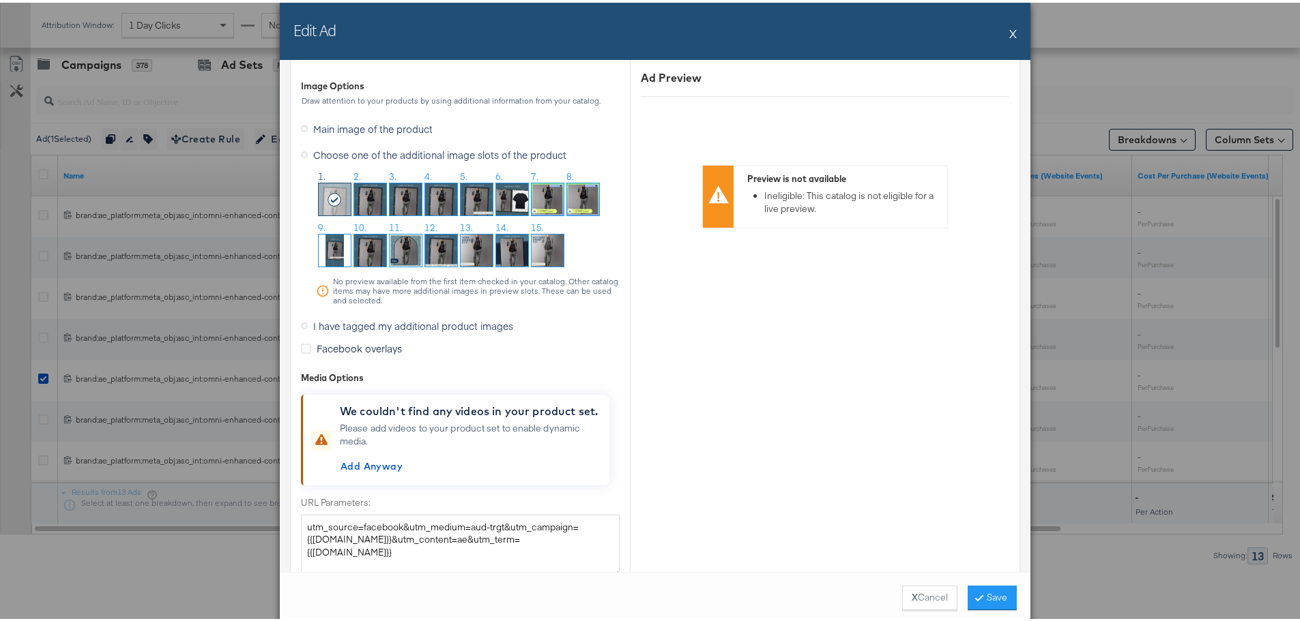
click at [439, 194] on img at bounding box center [441, 197] width 32 height 32
click at [967, 597] on button "Save" at bounding box center [991, 595] width 49 height 25
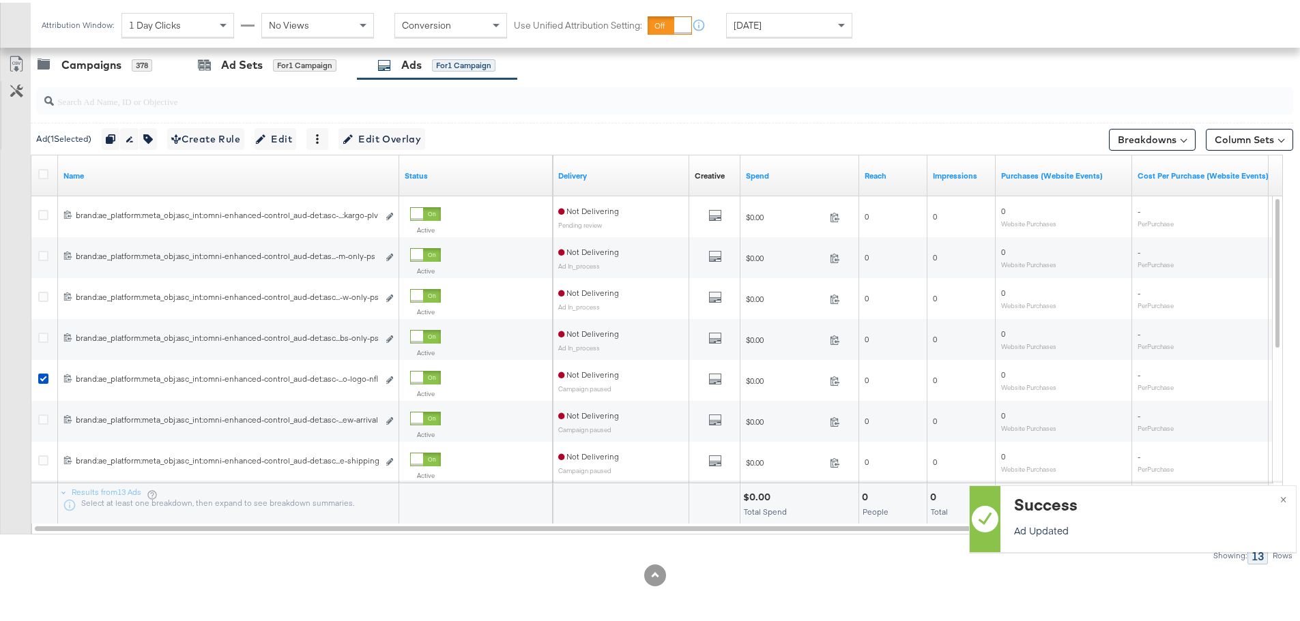
click at [44, 375] on icon at bounding box center [43, 376] width 10 height 10
click at [0, 0] on input "checkbox" at bounding box center [0, 0] width 0 height 0
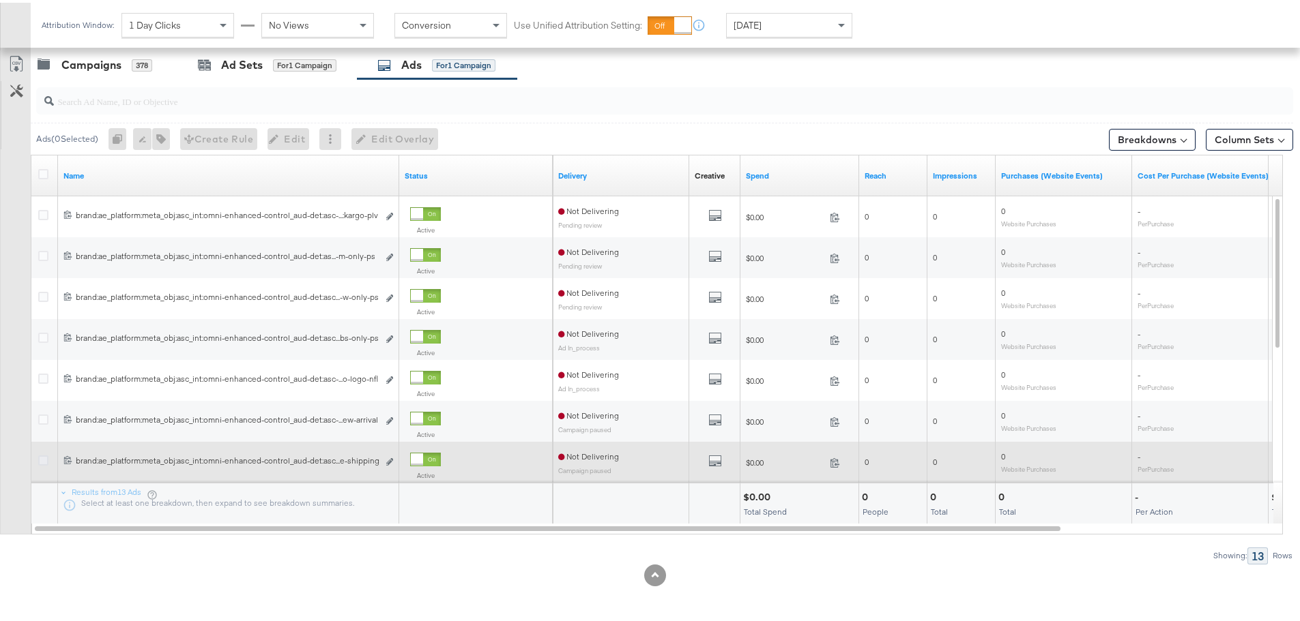
click at [42, 458] on icon at bounding box center [43, 458] width 10 height 10
click at [0, 0] on input "checkbox" at bounding box center [0, 0] width 0 height 0
click at [387, 460] on icon "link" at bounding box center [389, 460] width 7 height 8
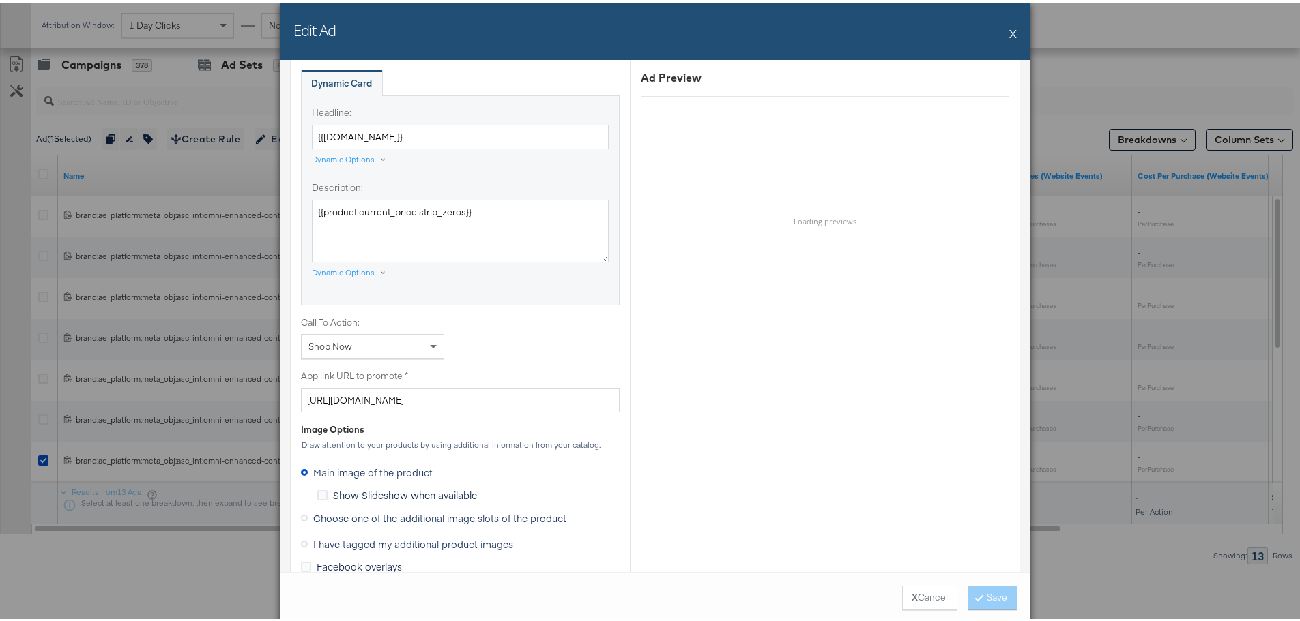
scroll to position [955, 0]
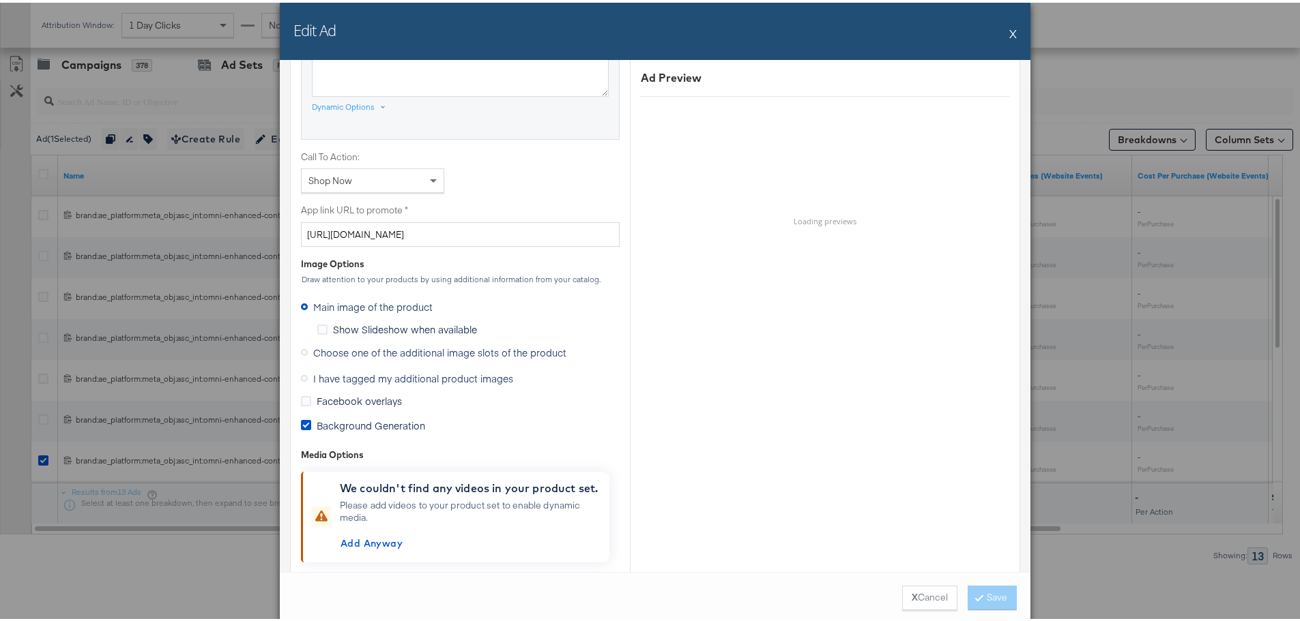
click at [301, 347] on icon at bounding box center [304, 350] width 7 height 7
click at [0, 0] on input "Choose one of the additional image slots of the product" at bounding box center [0, 0] width 0 height 0
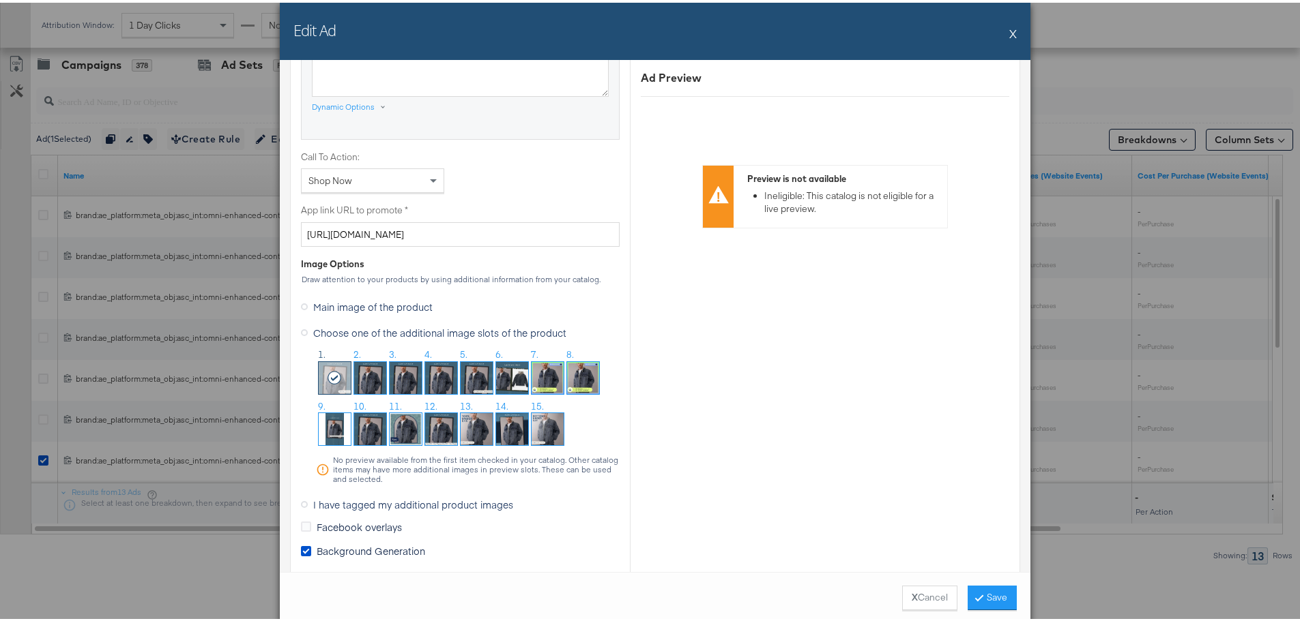
click at [440, 431] on img at bounding box center [441, 427] width 32 height 32
click at [1008, 601] on button "Save" at bounding box center [991, 595] width 49 height 25
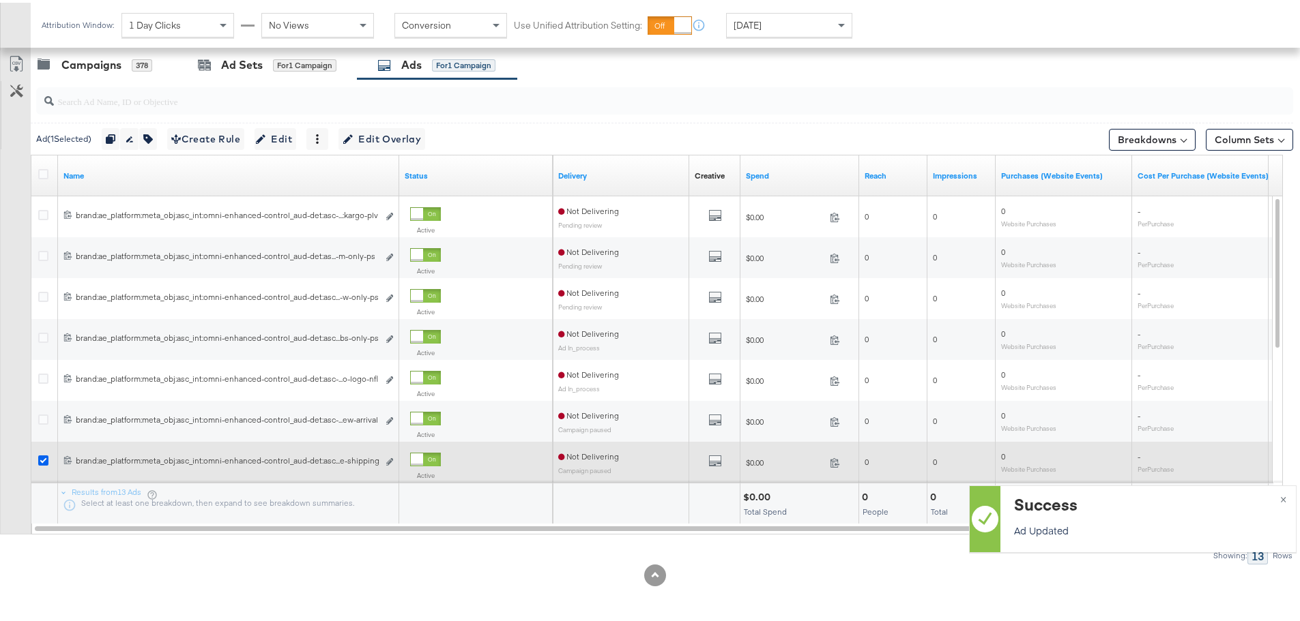
click at [42, 458] on icon at bounding box center [43, 458] width 10 height 10
click at [0, 0] on input "checkbox" at bounding box center [0, 0] width 0 height 0
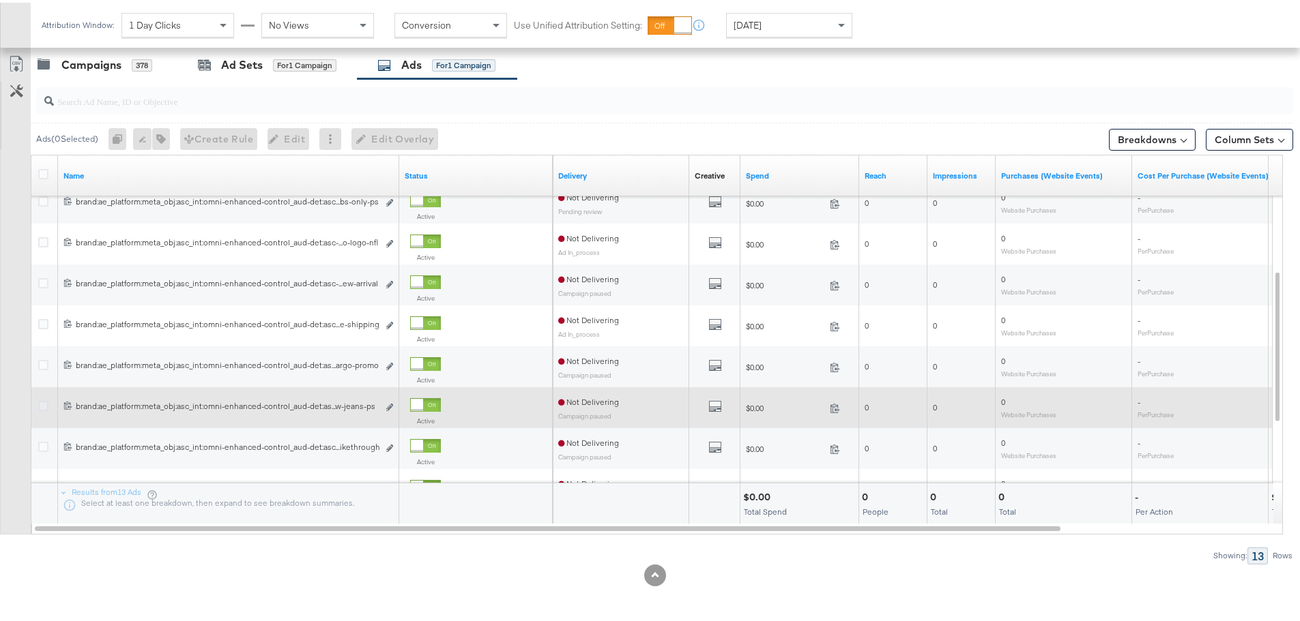
click at [45, 405] on icon at bounding box center [43, 403] width 10 height 10
click at [0, 0] on input "checkbox" at bounding box center [0, 0] width 0 height 0
click at [392, 406] on icon "link" at bounding box center [389, 405] width 7 height 8
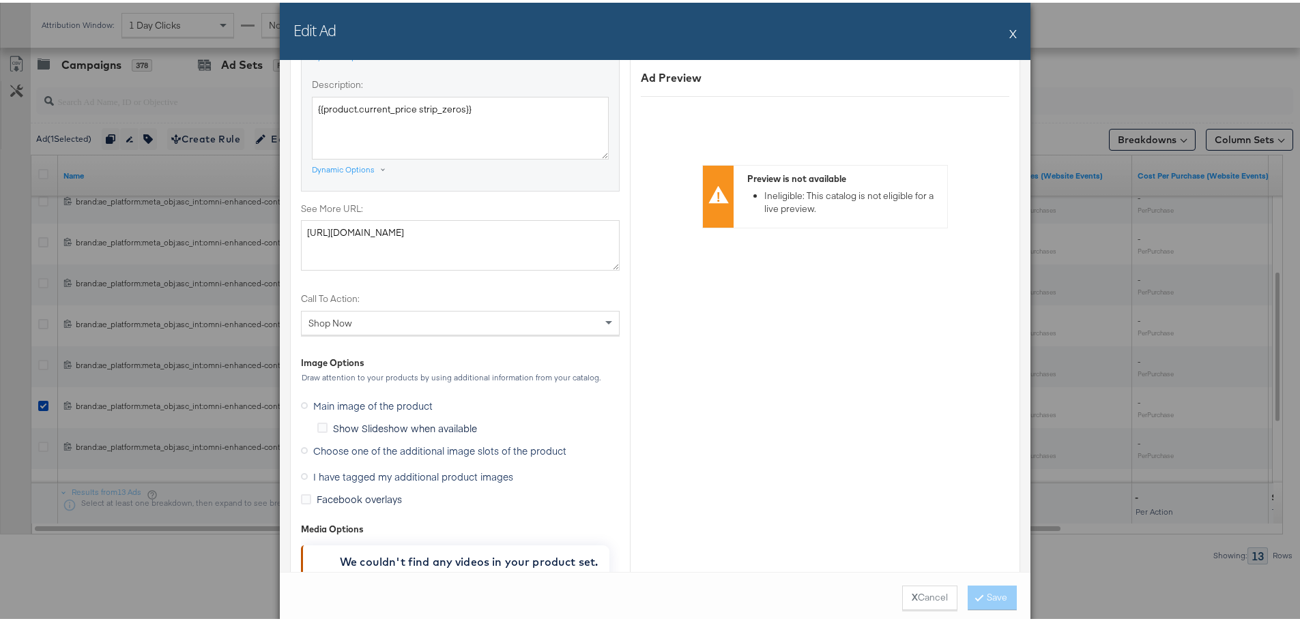
scroll to position [1160, 0]
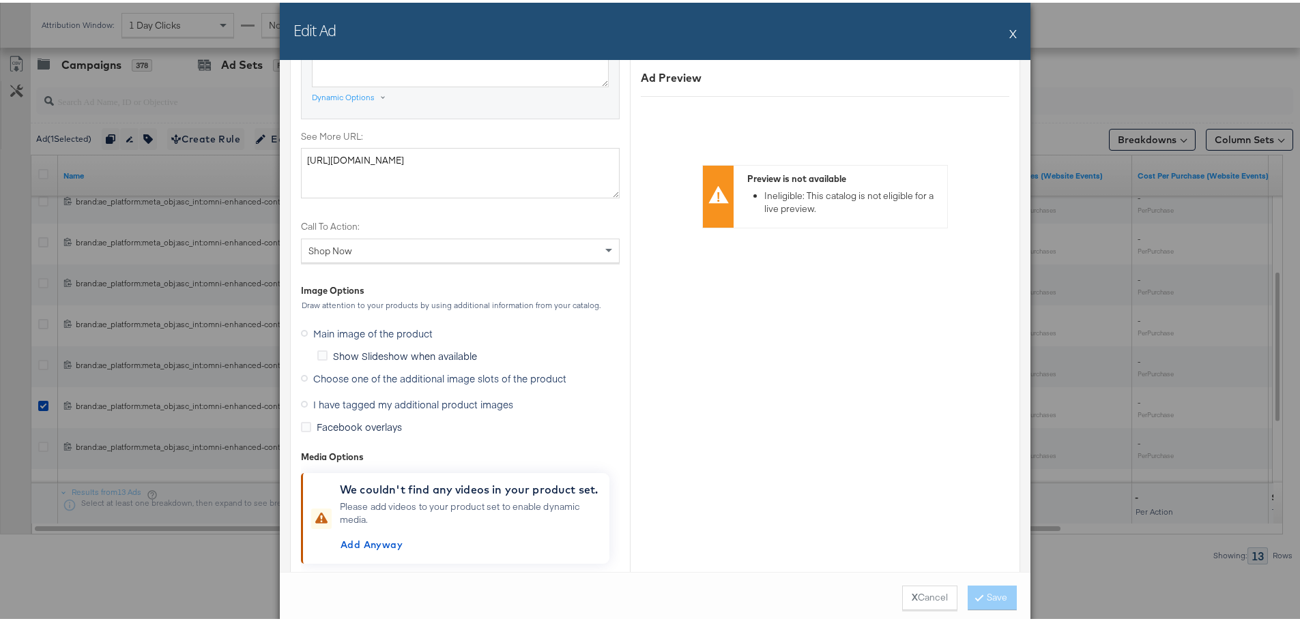
click at [301, 376] on icon at bounding box center [304, 375] width 7 height 7
click at [0, 0] on input "Choose one of the additional image slots of the product" at bounding box center [0, 0] width 0 height 0
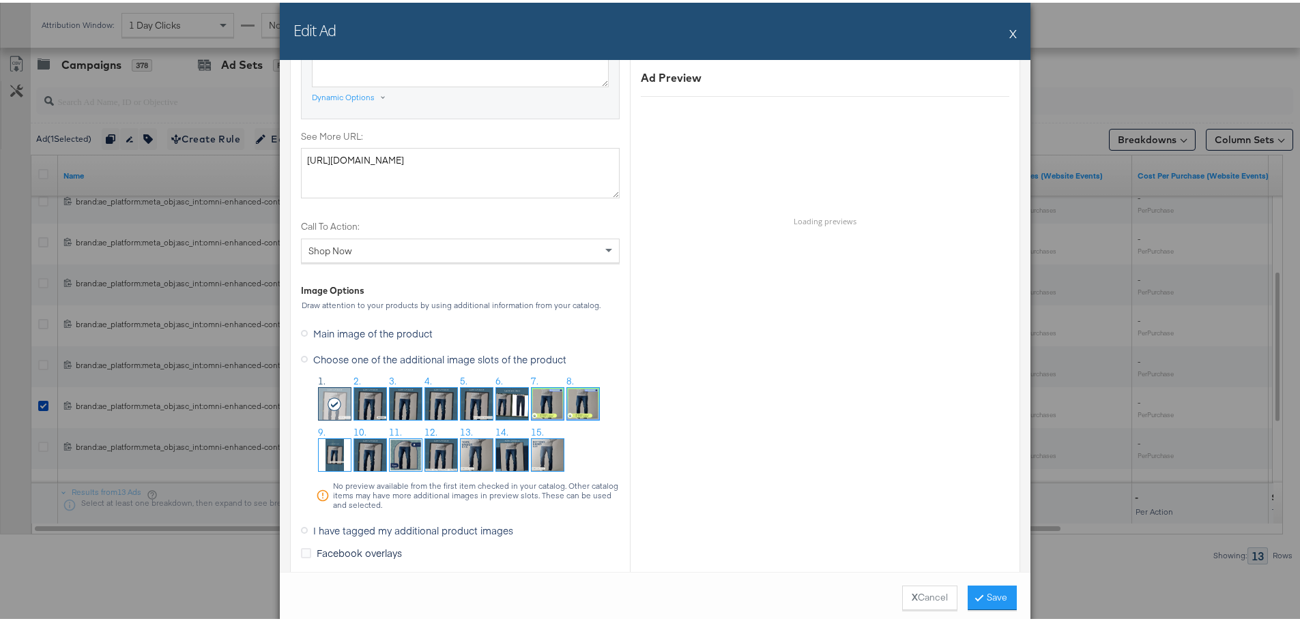
click at [501, 403] on img at bounding box center [512, 401] width 32 height 32
click at [983, 601] on button "Save" at bounding box center [991, 595] width 49 height 25
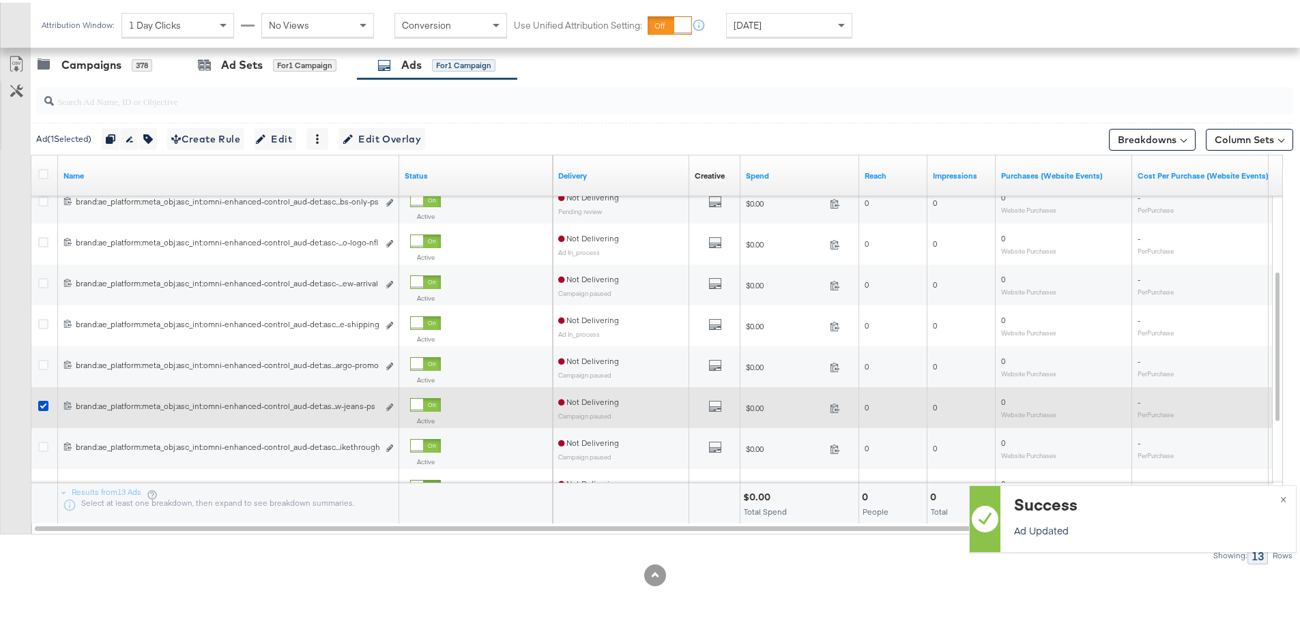
click at [46, 409] on div at bounding box center [45, 405] width 14 height 14
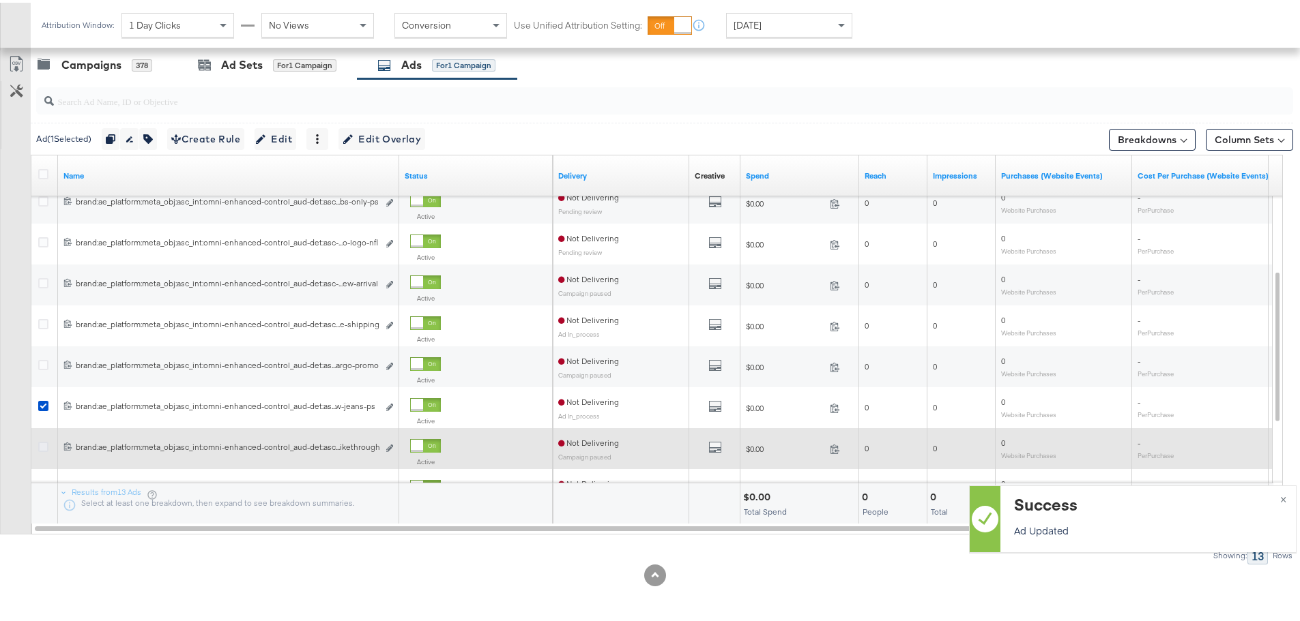
click at [44, 445] on icon at bounding box center [43, 444] width 10 height 10
click at [0, 0] on input "checkbox" at bounding box center [0, 0] width 0 height 0
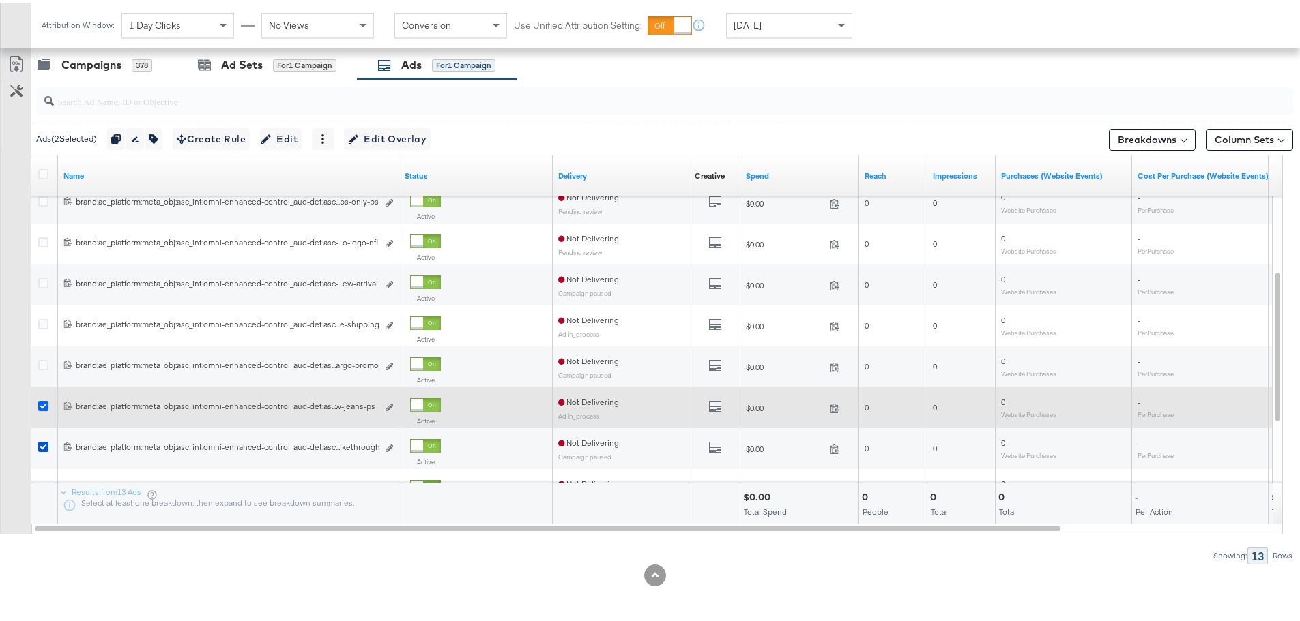
click at [44, 406] on icon at bounding box center [43, 403] width 10 height 10
click at [0, 0] on input "checkbox" at bounding box center [0, 0] width 0 height 0
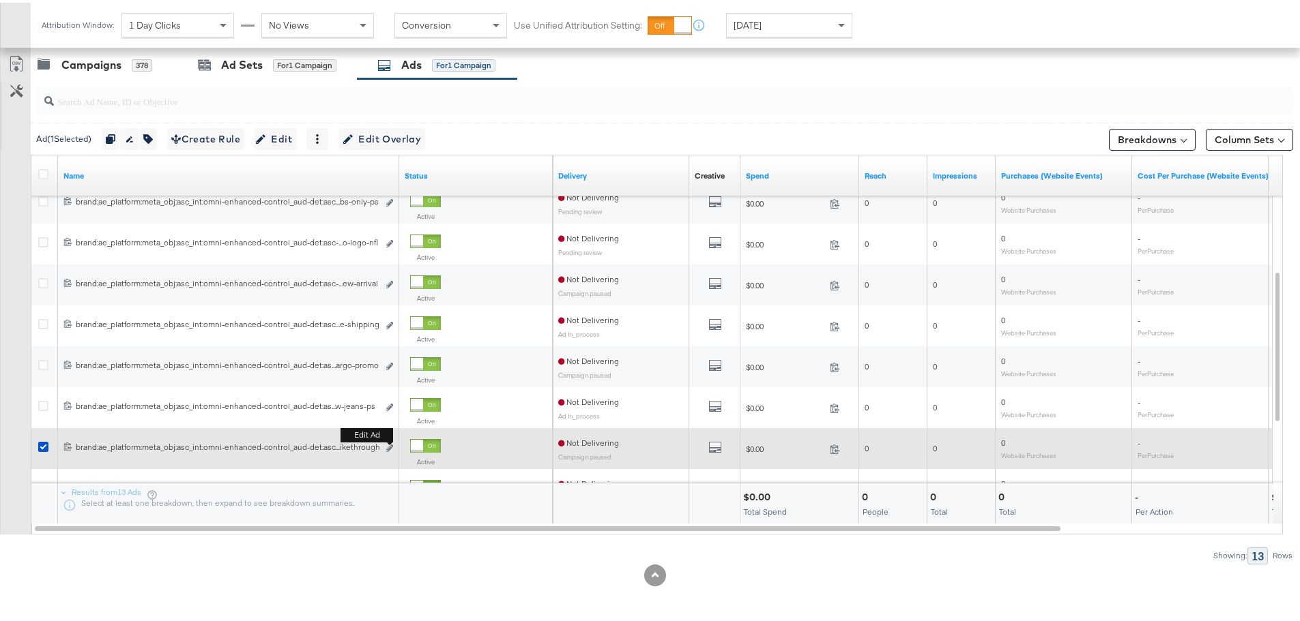
click at [388, 450] on button "Edit ad" at bounding box center [389, 446] width 8 height 14
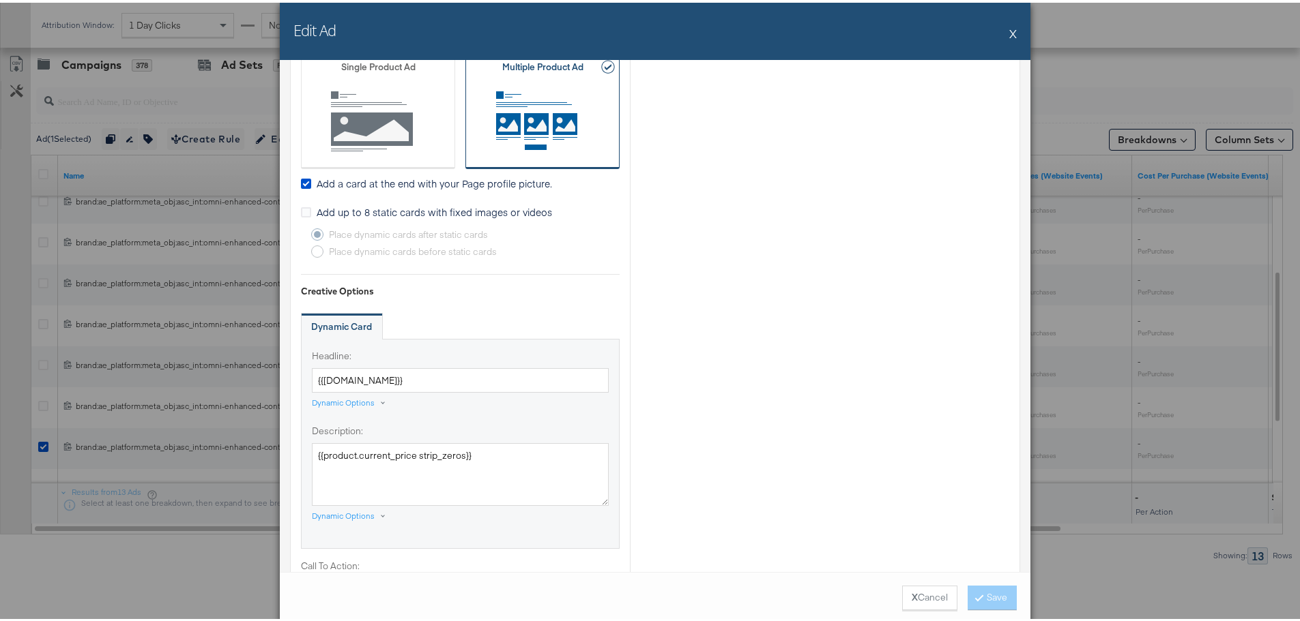
scroll to position [819, 0]
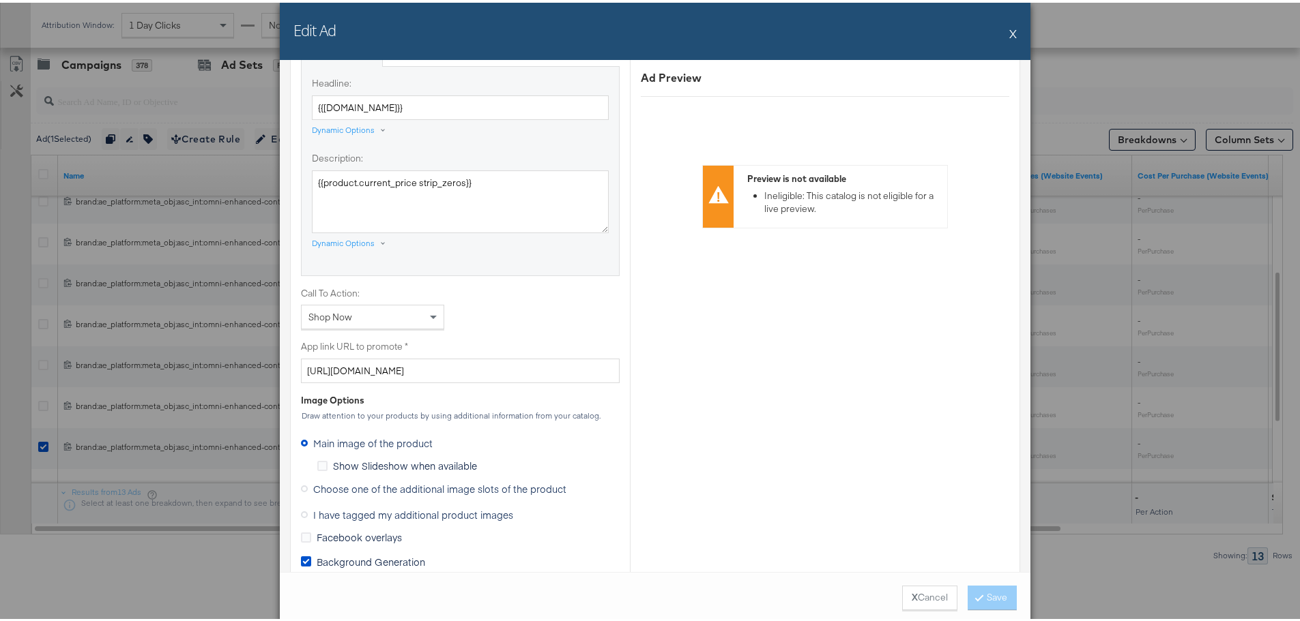
click at [301, 485] on icon at bounding box center [304, 486] width 7 height 7
click at [0, 0] on input "Choose one of the additional image slots of the product" at bounding box center [0, 0] width 0 height 0
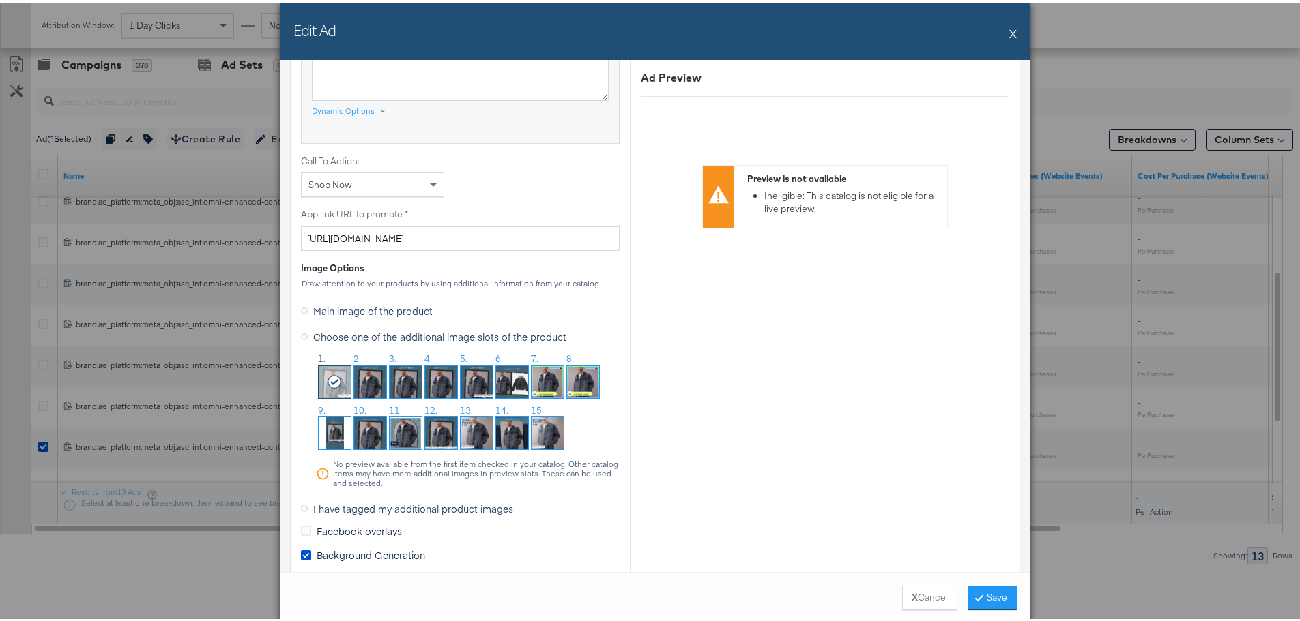
scroll to position [955, 0]
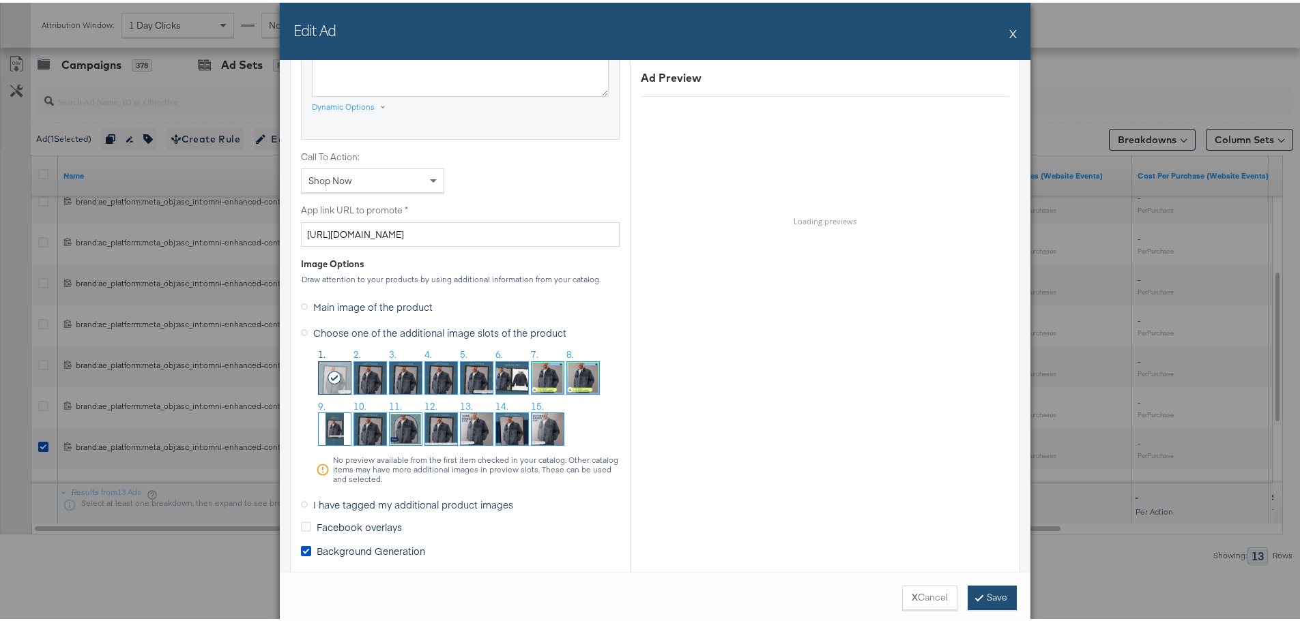
click at [988, 595] on button "Save" at bounding box center [991, 595] width 49 height 25
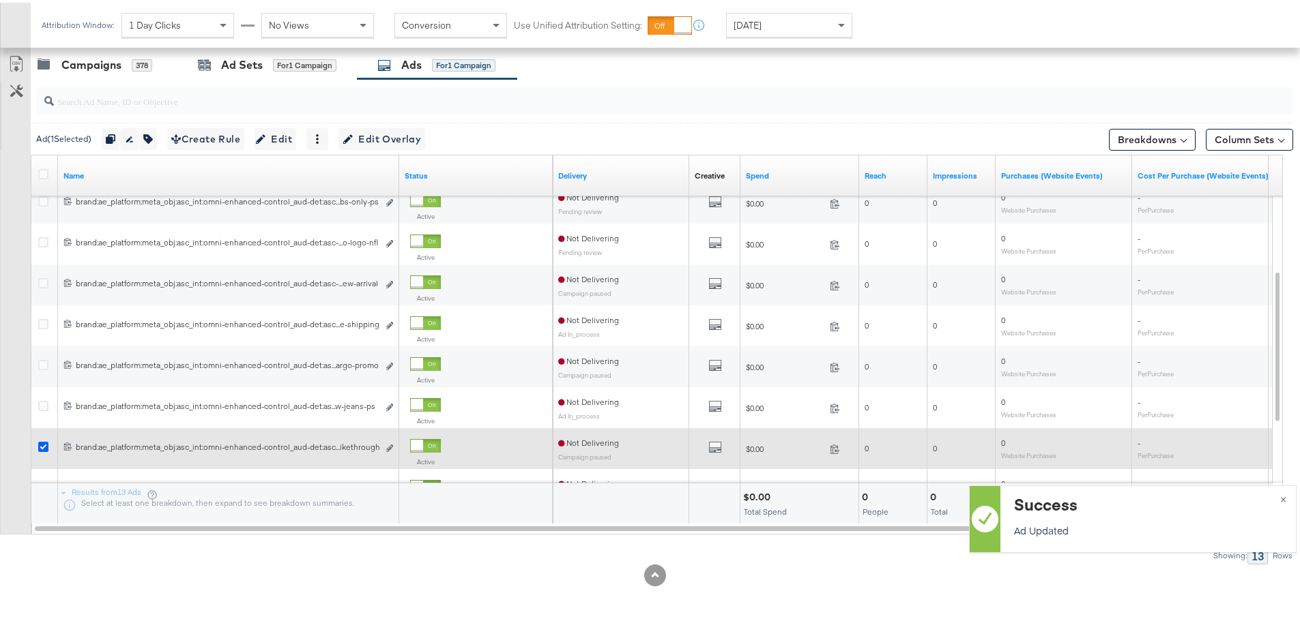
click at [46, 447] on icon at bounding box center [43, 444] width 10 height 10
click at [0, 0] on input "checkbox" at bounding box center [0, 0] width 0 height 0
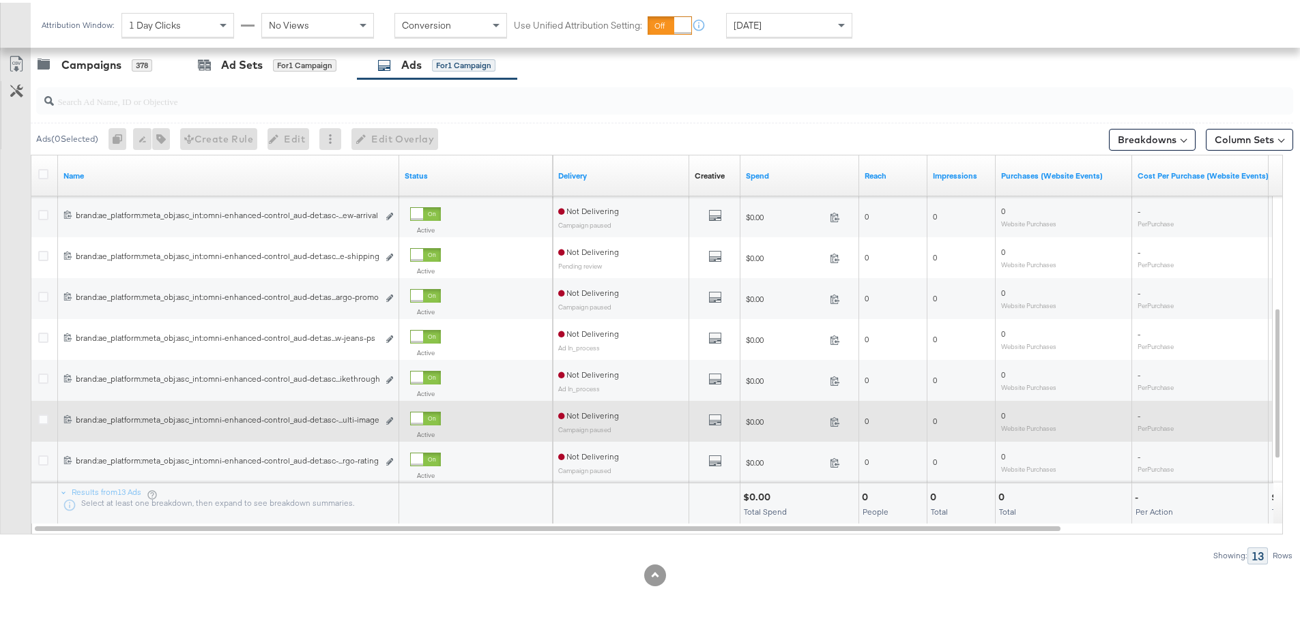
click at [43, 424] on div at bounding box center [45, 419] width 14 height 14
click at [43, 420] on icon at bounding box center [43, 417] width 10 height 10
click at [0, 0] on input "checkbox" at bounding box center [0, 0] width 0 height 0
click at [387, 421] on icon "link" at bounding box center [389, 419] width 7 height 8
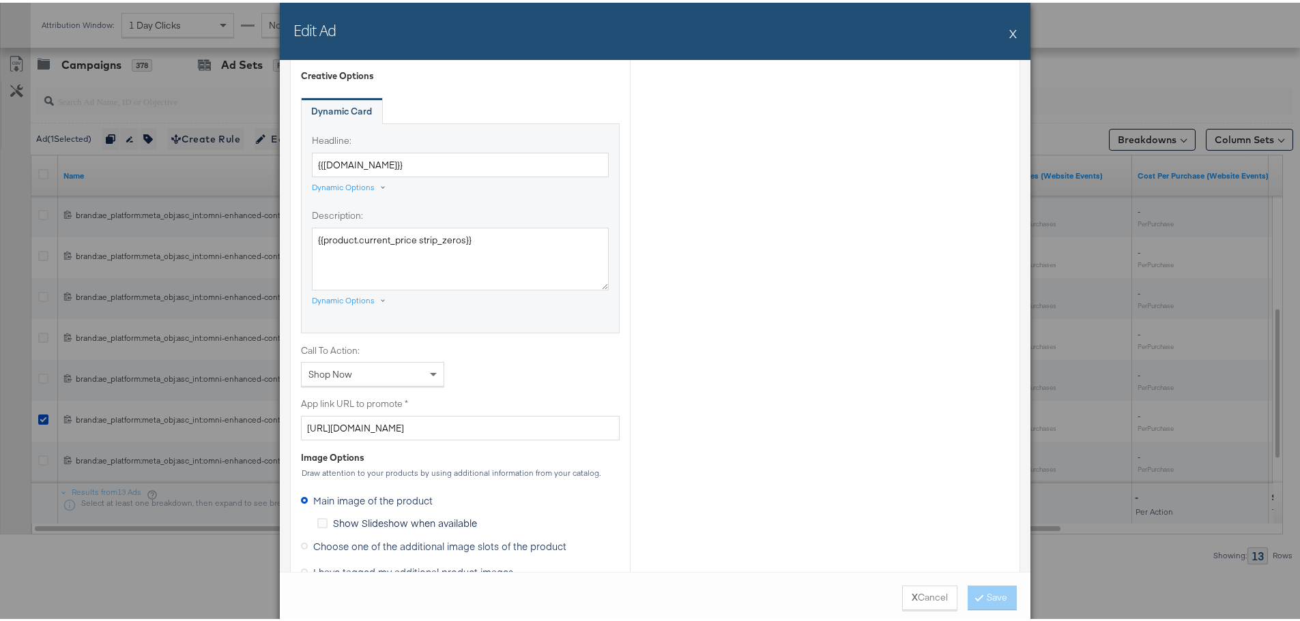
scroll to position [887, 0]
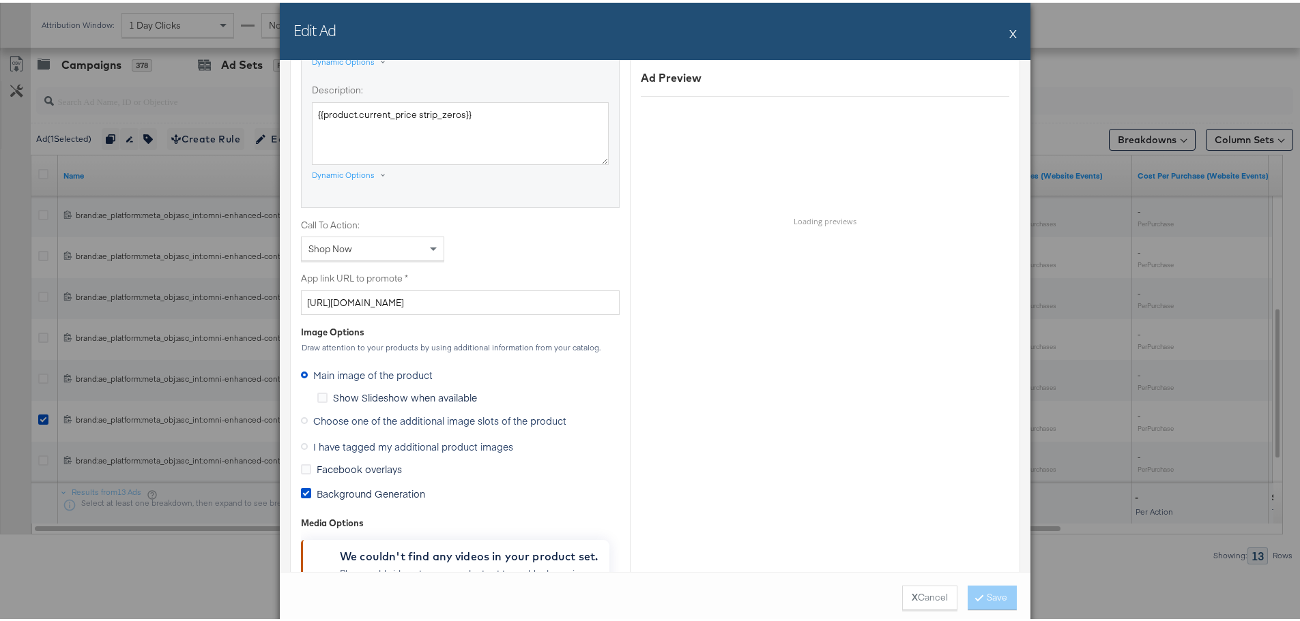
click at [305, 420] on label "Choose one of the additional image slots of the product" at bounding box center [436, 418] width 271 height 20
click at [0, 0] on input "Choose one of the additional image slots of the product" at bounding box center [0, 0] width 0 height 0
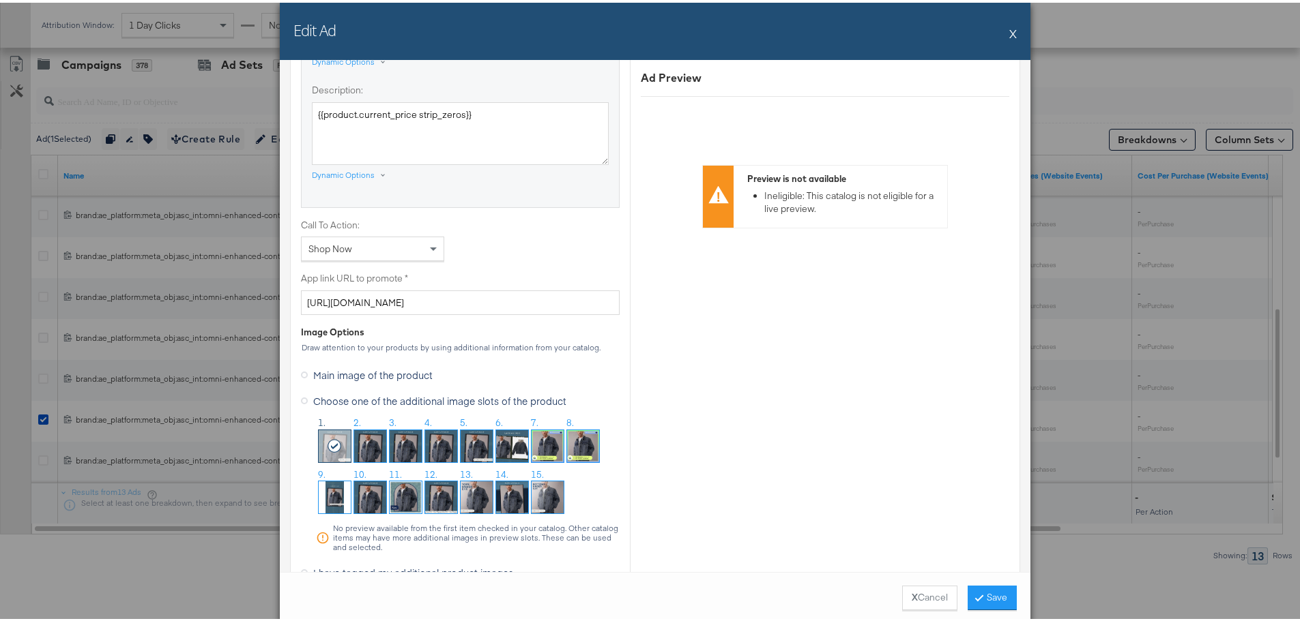
click at [518, 437] on img at bounding box center [512, 444] width 32 height 32
click at [991, 598] on button "Save" at bounding box center [991, 595] width 49 height 25
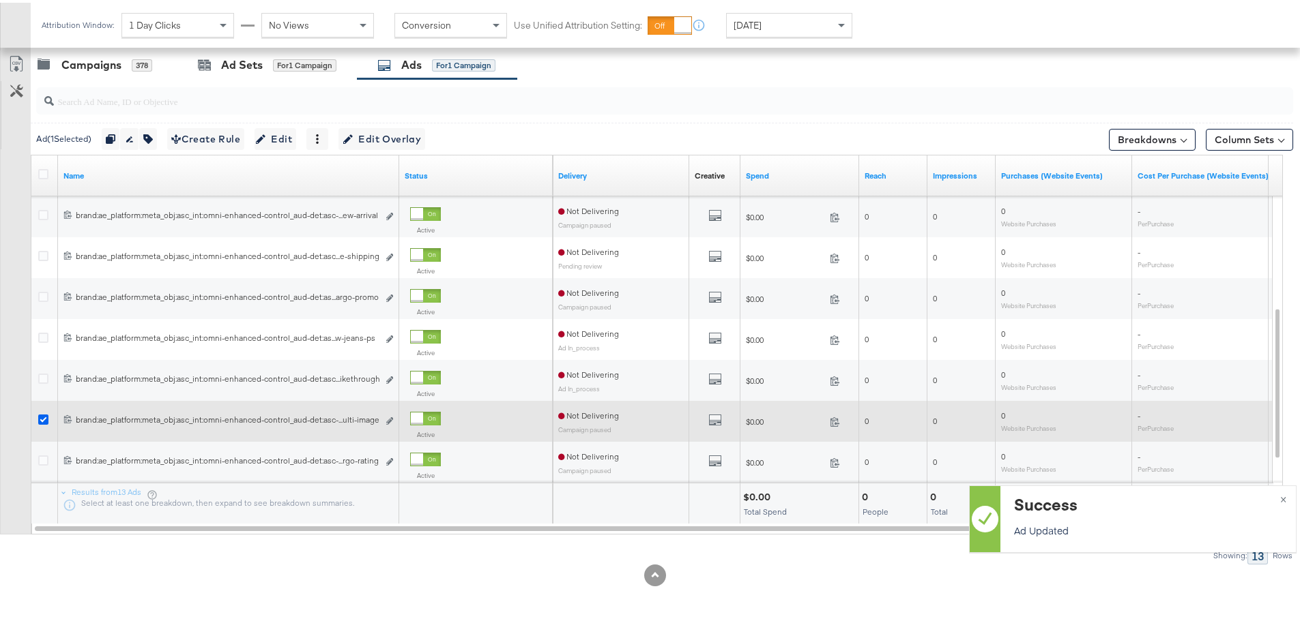
click at [44, 417] on icon at bounding box center [43, 417] width 10 height 10
click at [0, 0] on input "checkbox" at bounding box center [0, 0] width 0 height 0
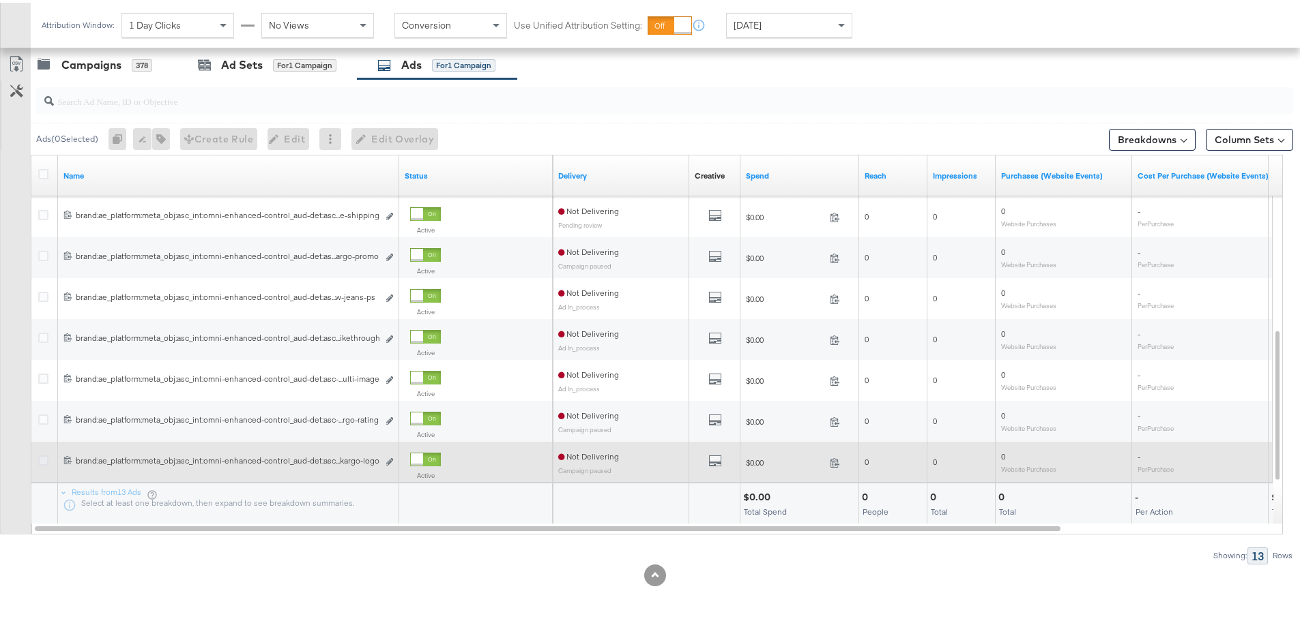
click at [44, 458] on icon at bounding box center [43, 458] width 10 height 10
click at [0, 0] on input "checkbox" at bounding box center [0, 0] width 0 height 0
click at [389, 457] on icon "link" at bounding box center [389, 460] width 7 height 8
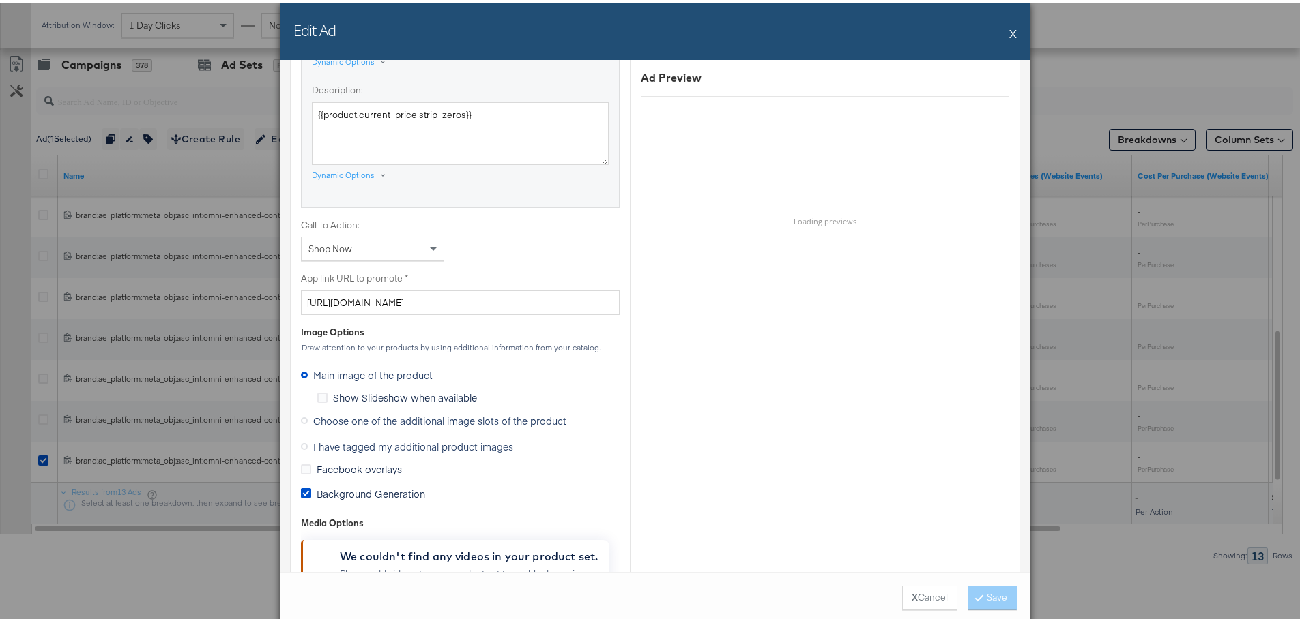
click at [301, 415] on icon at bounding box center [304, 418] width 7 height 7
click at [0, 0] on input "Choose one of the additional image slots of the product" at bounding box center [0, 0] width 0 height 0
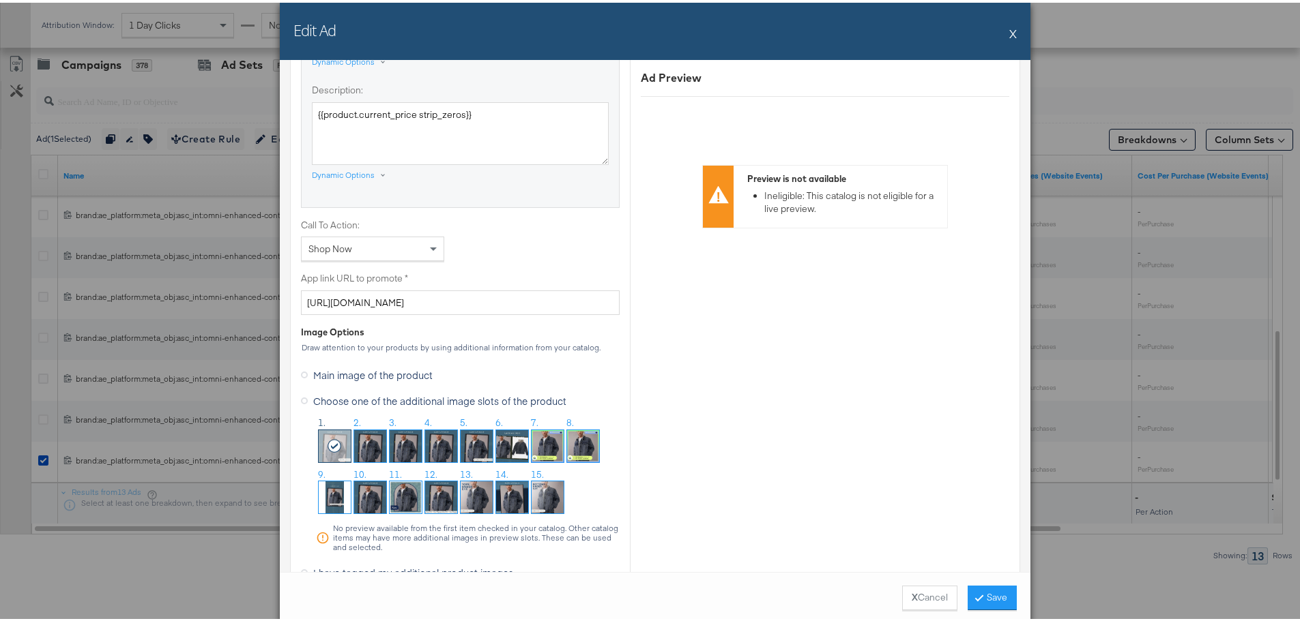
click at [450, 443] on img at bounding box center [441, 444] width 32 height 32
click at [977, 592] on icon at bounding box center [979, 595] width 4 height 8
click at [1000, 33] on div "Edit Ad X" at bounding box center [655, 28] width 750 height 57
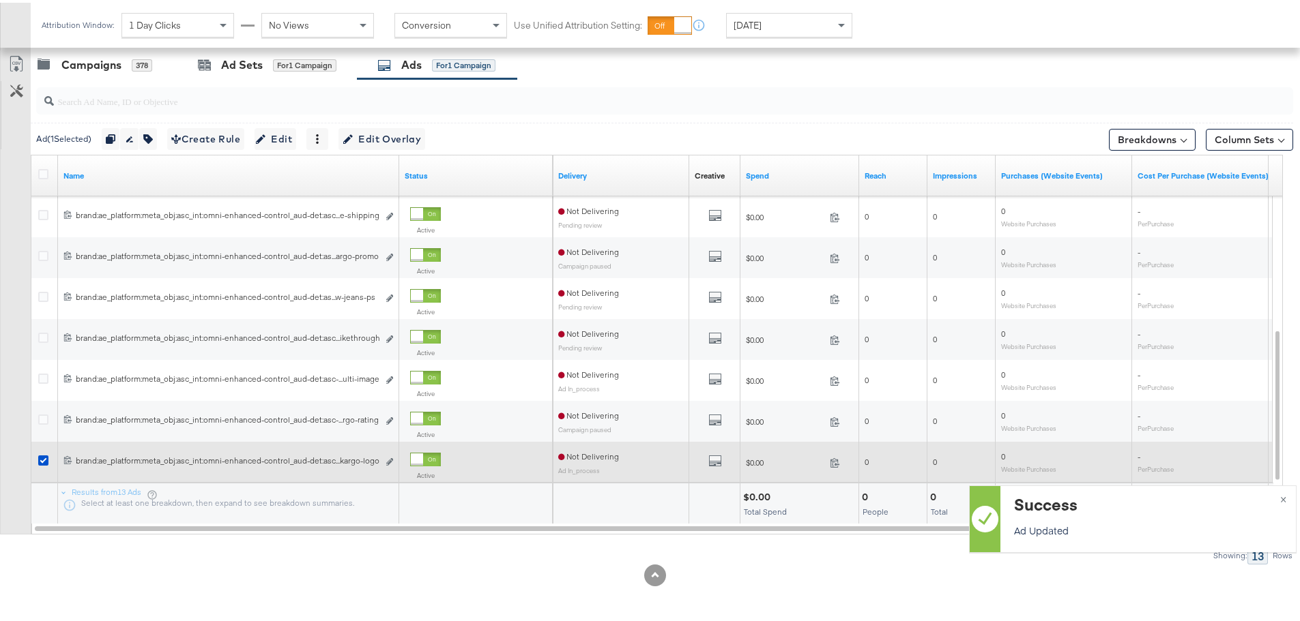
click at [51, 460] on div at bounding box center [45, 460] width 14 height 14
drag, startPoint x: 42, startPoint y: 458, endPoint x: 48, endPoint y: 439, distance: 19.4
click at [44, 454] on icon at bounding box center [43, 458] width 10 height 10
click at [0, 0] on input "checkbox" at bounding box center [0, 0] width 0 height 0
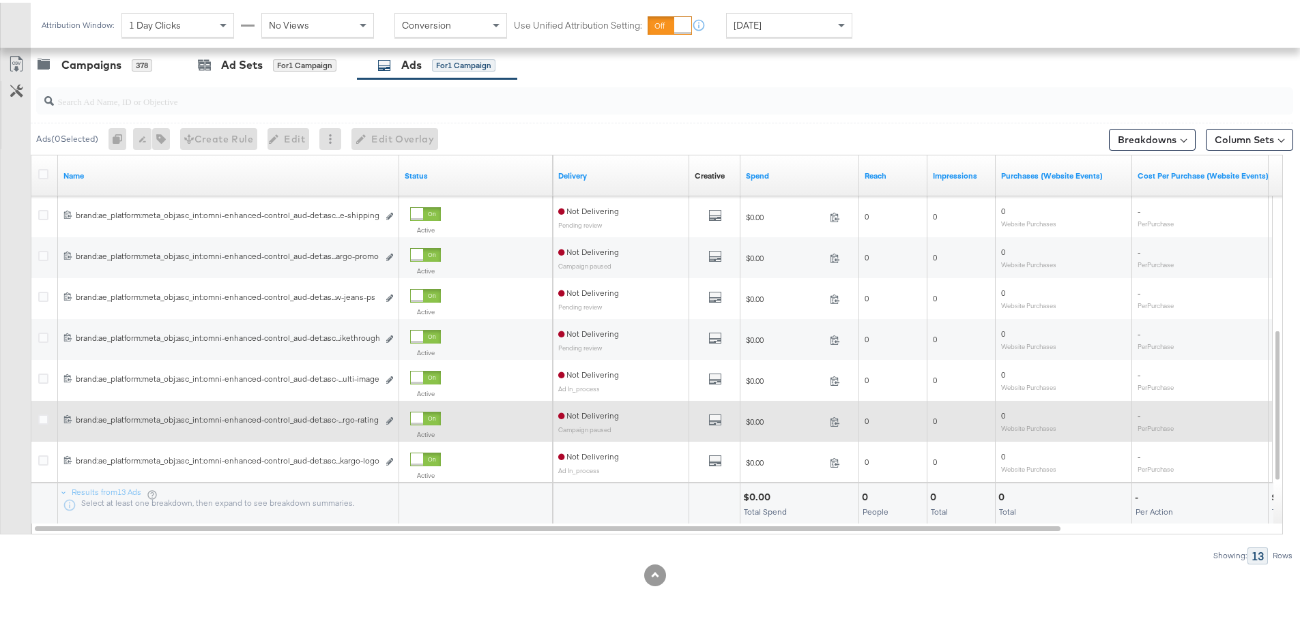
drag, startPoint x: 40, startPoint y: 420, endPoint x: 72, endPoint y: 412, distance: 33.8
click at [40, 420] on icon at bounding box center [43, 417] width 10 height 10
click at [0, 0] on input "checkbox" at bounding box center [0, 0] width 0 height 0
click at [390, 421] on icon "link" at bounding box center [389, 419] width 7 height 8
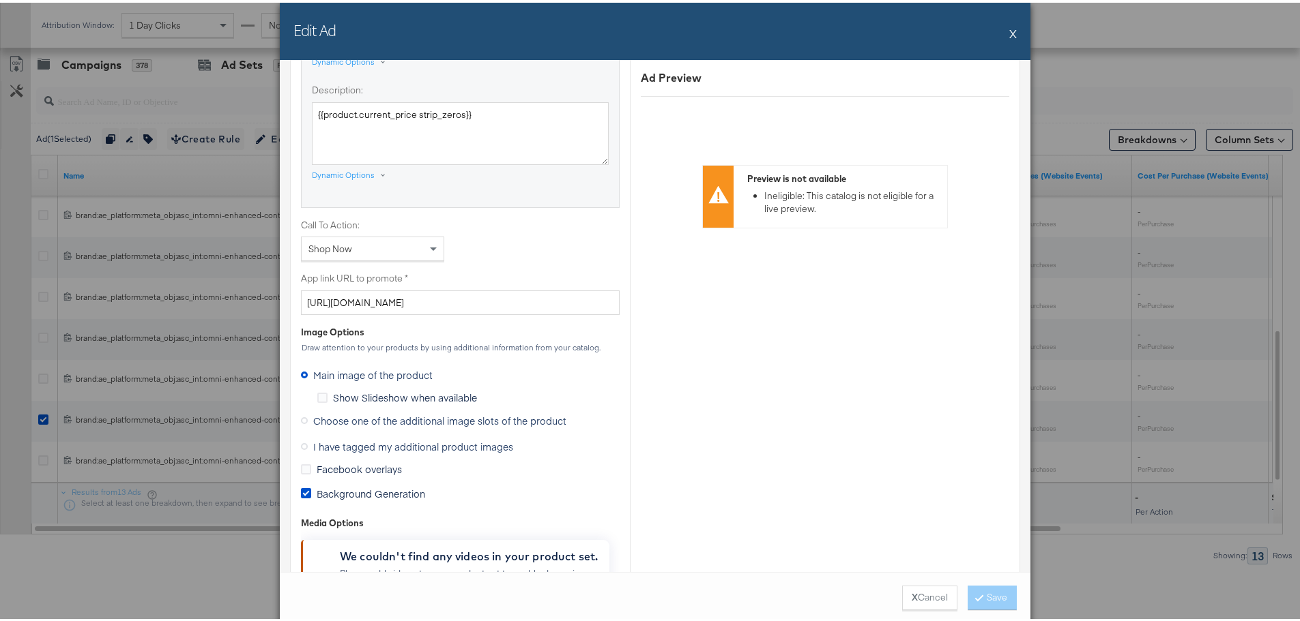
click at [301, 417] on icon at bounding box center [304, 418] width 7 height 7
click at [0, 0] on input "Choose one of the additional image slots of the product" at bounding box center [0, 0] width 0 height 0
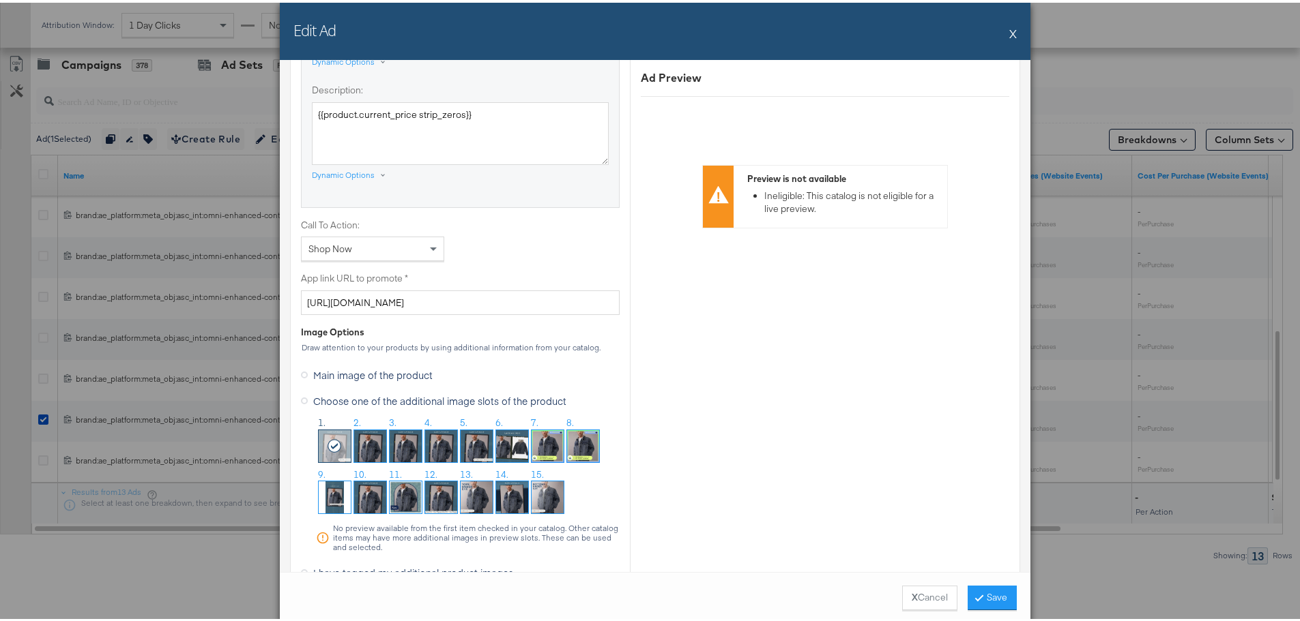
click at [366, 437] on img at bounding box center [370, 444] width 32 height 32
click at [977, 593] on icon at bounding box center [979, 595] width 4 height 8
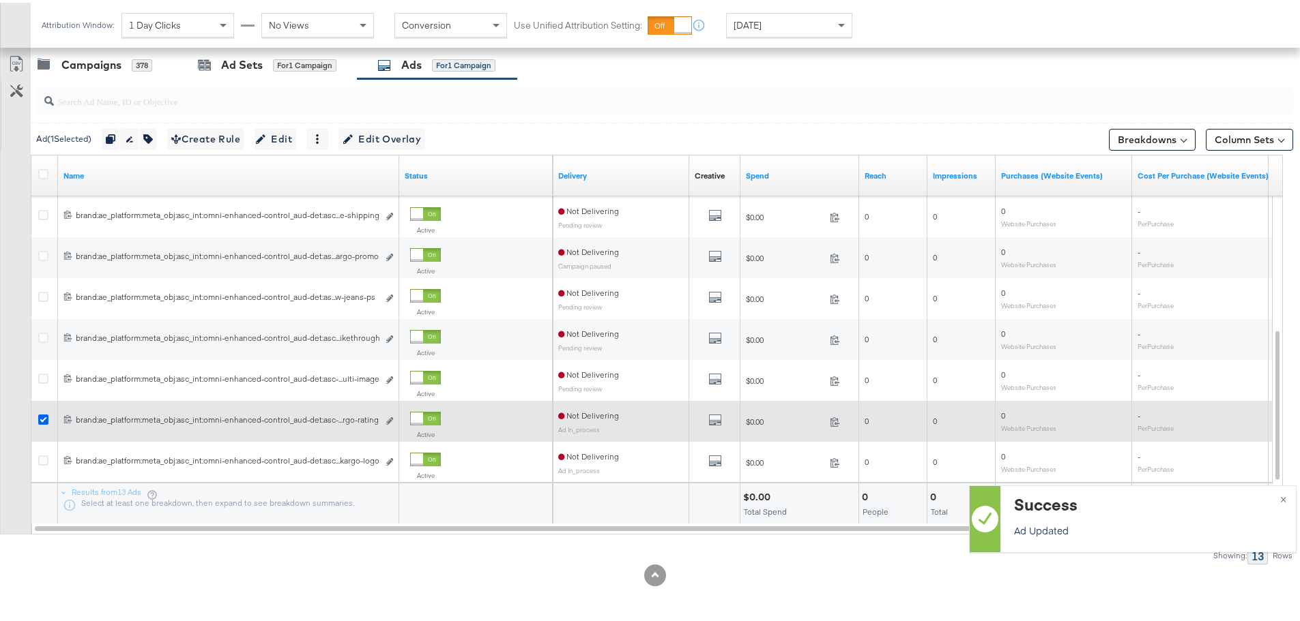
click at [43, 414] on icon at bounding box center [43, 417] width 10 height 10
click at [0, 0] on input "checkbox" at bounding box center [0, 0] width 0 height 0
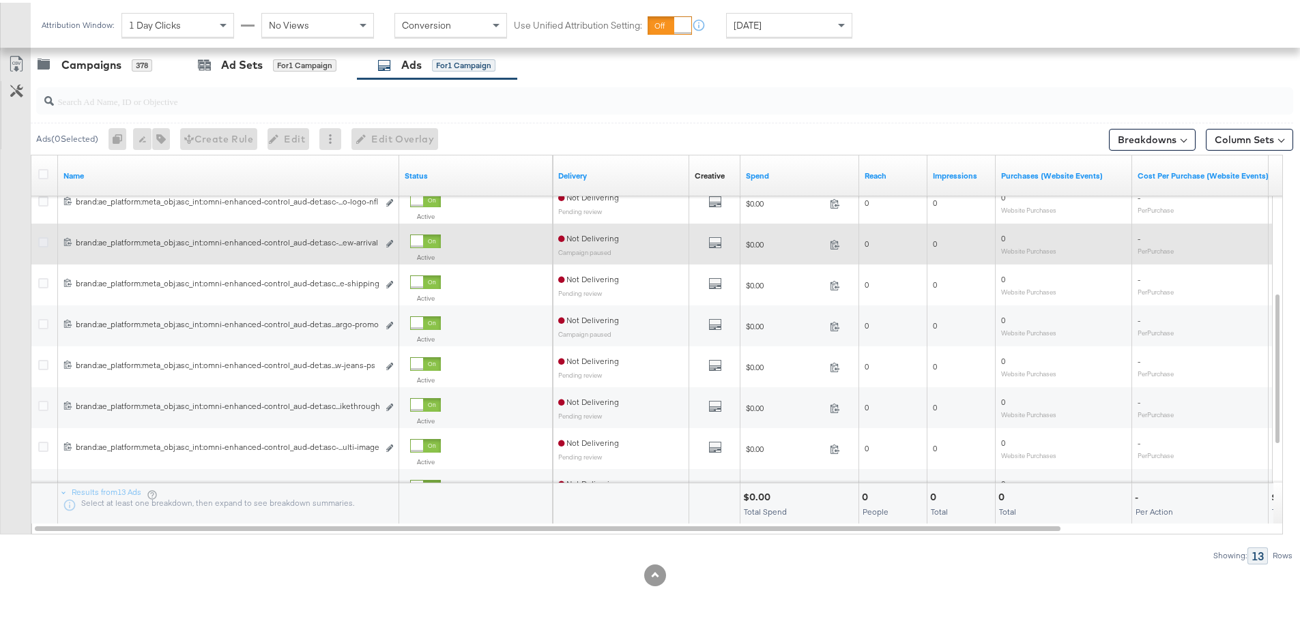
click at [43, 243] on icon at bounding box center [43, 240] width 10 height 10
click at [0, 0] on input "checkbox" at bounding box center [0, 0] width 0 height 0
click at [387, 241] on icon "link" at bounding box center [389, 241] width 7 height 8
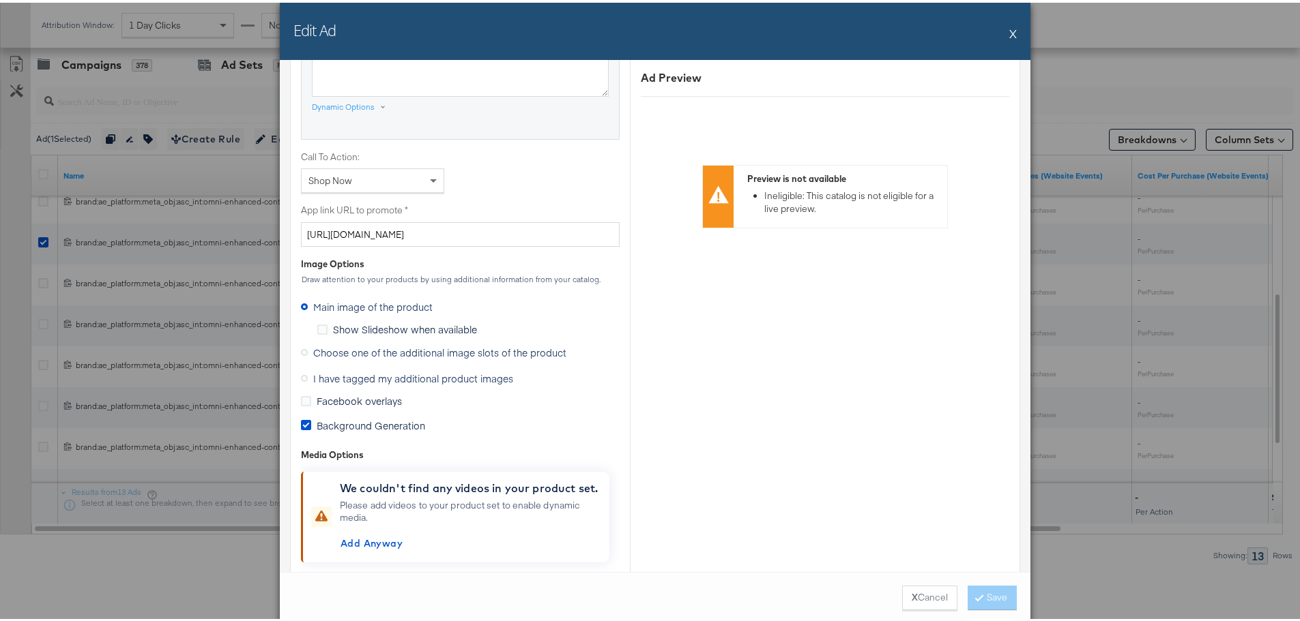
scroll to position [1023, 0]
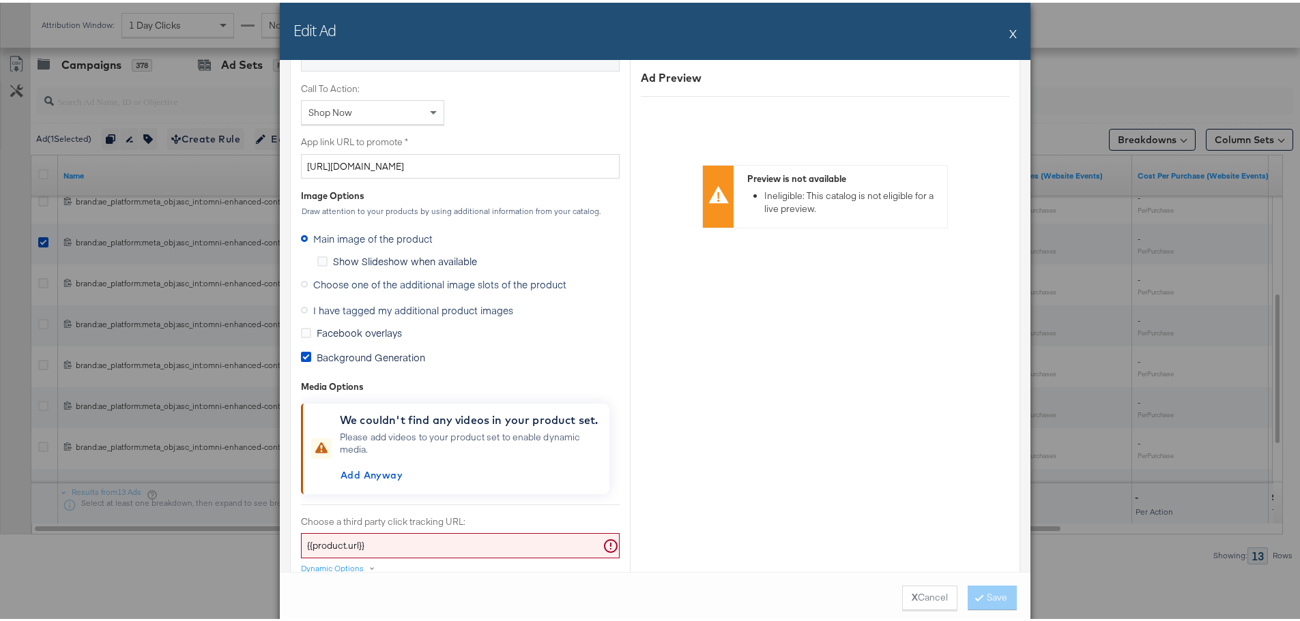
drag, startPoint x: 299, startPoint y: 281, endPoint x: 266, endPoint y: 297, distance: 36.6
click at [301, 281] on icon at bounding box center [304, 281] width 7 height 7
click at [0, 0] on input "Choose one of the additional image slots of the product" at bounding box center [0, 0] width 0 height 0
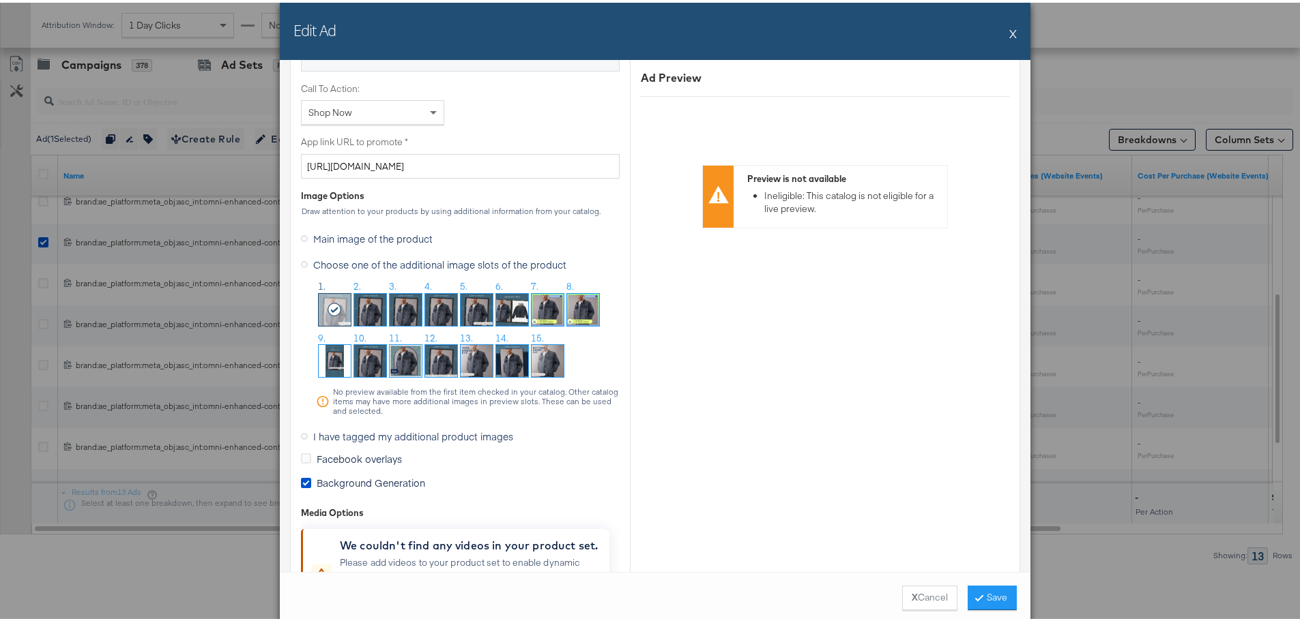
click at [403, 299] on img at bounding box center [406, 307] width 32 height 32
click at [993, 603] on button "Save" at bounding box center [991, 595] width 49 height 25
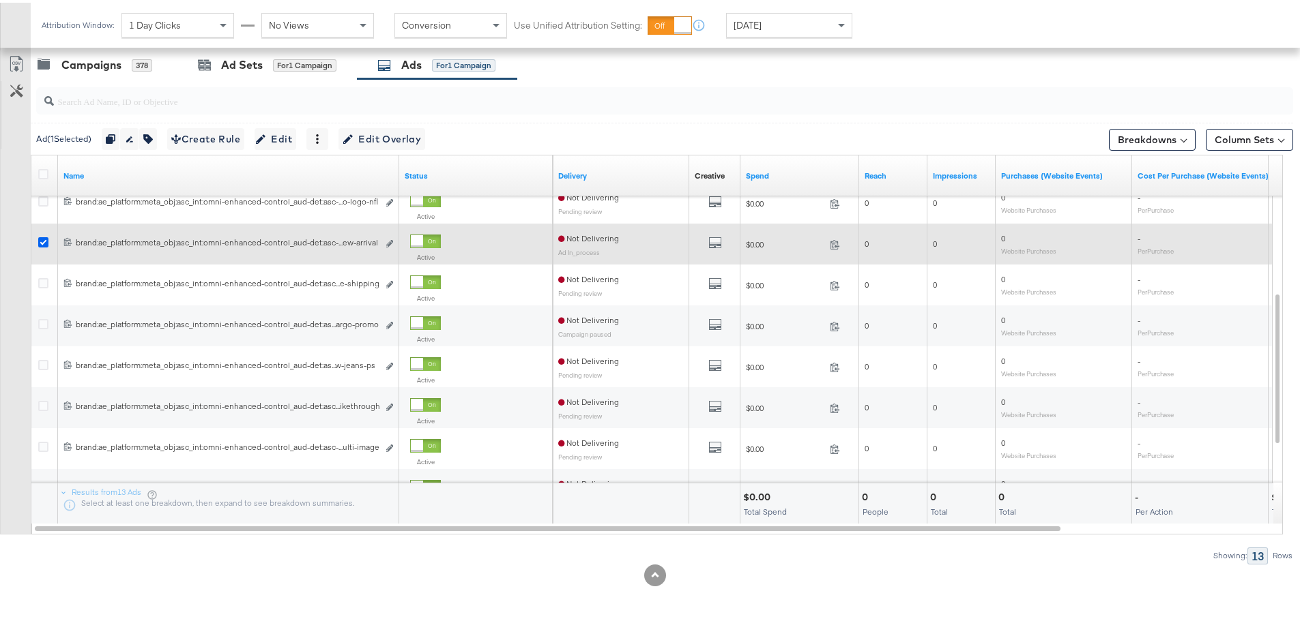
click at [40, 241] on icon at bounding box center [43, 240] width 10 height 10
click at [0, 0] on input "checkbox" at bounding box center [0, 0] width 0 height 0
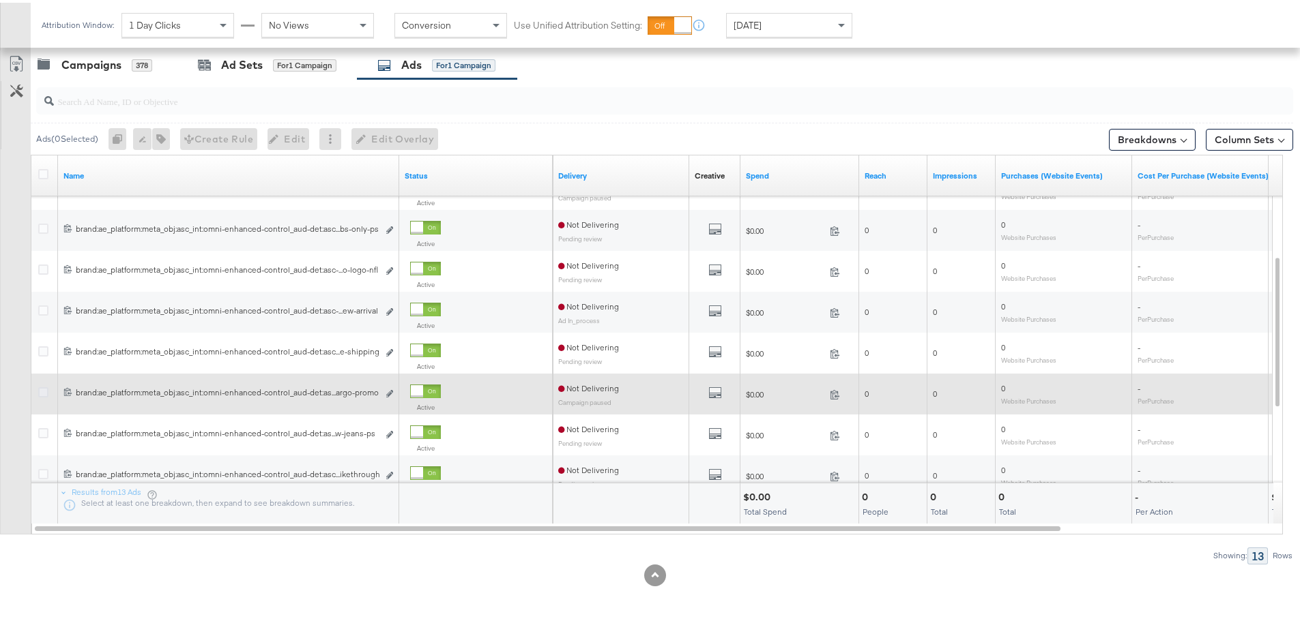
click at [44, 392] on icon at bounding box center [43, 390] width 10 height 10
click at [0, 0] on input "checkbox" at bounding box center [0, 0] width 0 height 0
click at [393, 392] on icon "link" at bounding box center [389, 391] width 7 height 8
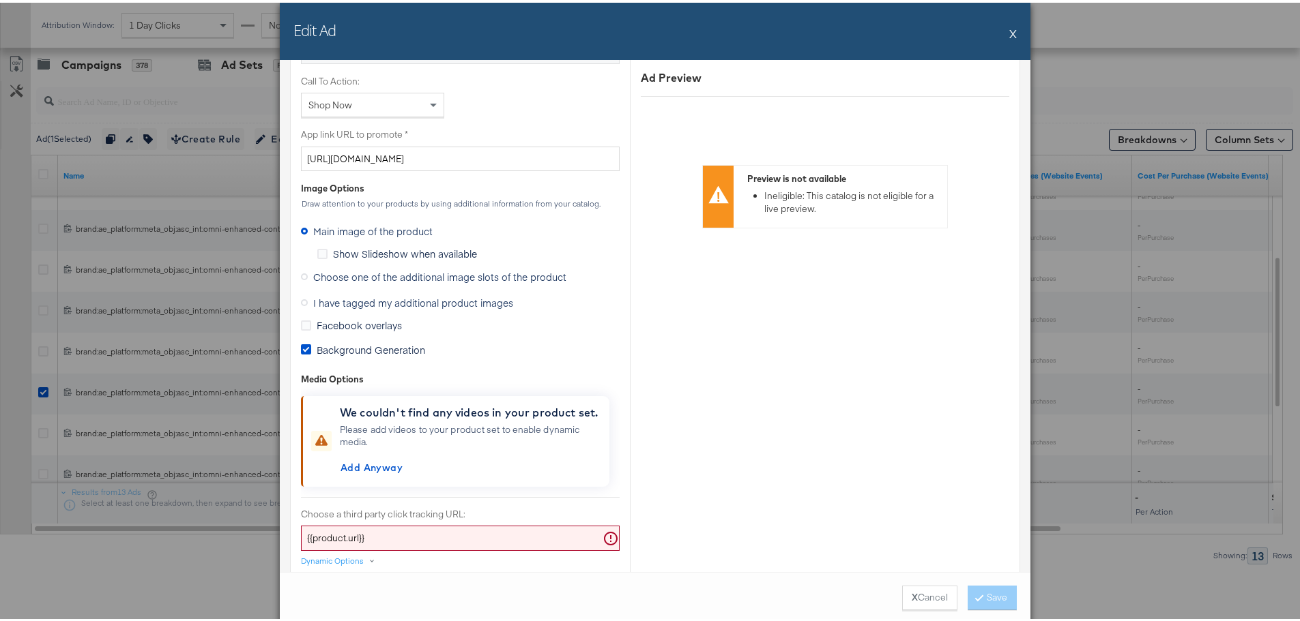
scroll to position [1091, 0]
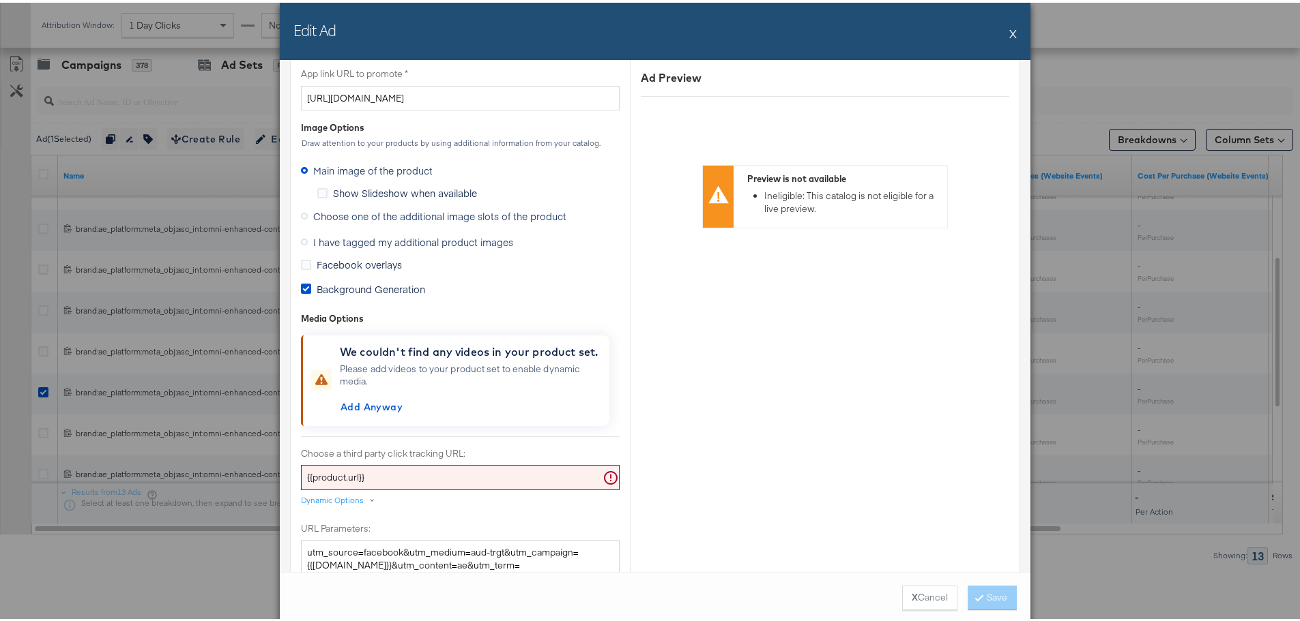
click at [301, 208] on label "Choose one of the additional image slots of the product" at bounding box center [436, 213] width 271 height 20
click at [0, 0] on input "Choose one of the additional image slots of the product" at bounding box center [0, 0] width 0 height 0
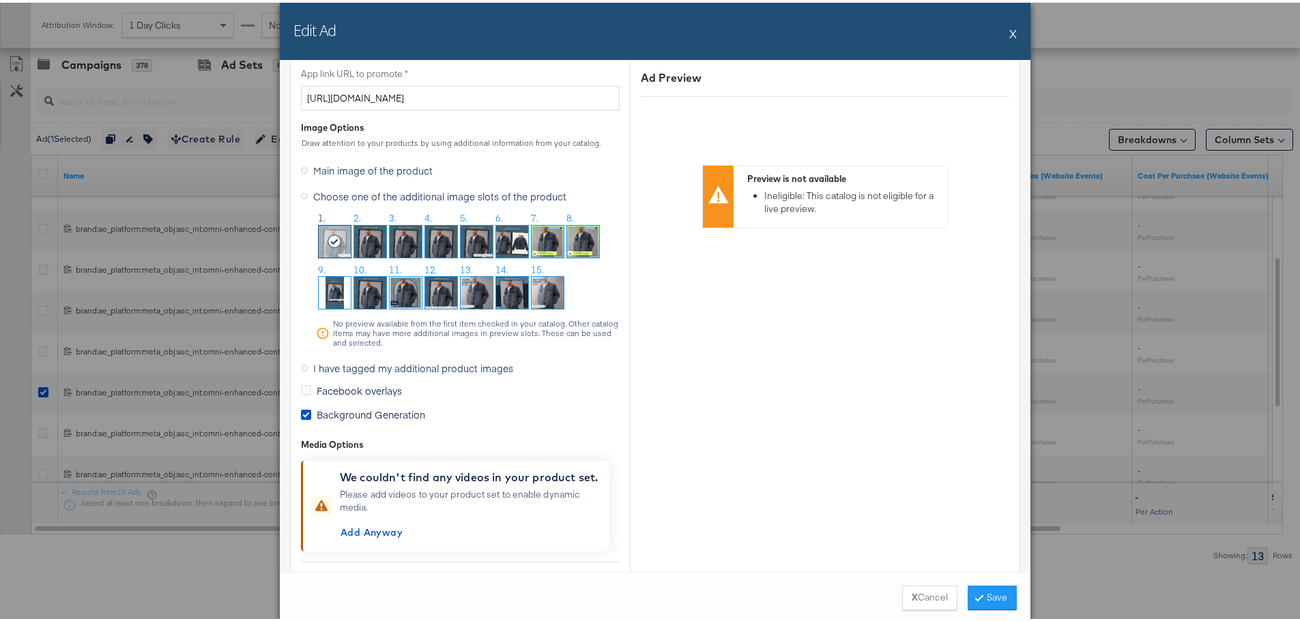
click at [467, 232] on img at bounding box center [476, 239] width 32 height 32
click at [998, 591] on button "Save" at bounding box center [991, 595] width 49 height 25
